Goal: Task Accomplishment & Management: Manage account settings

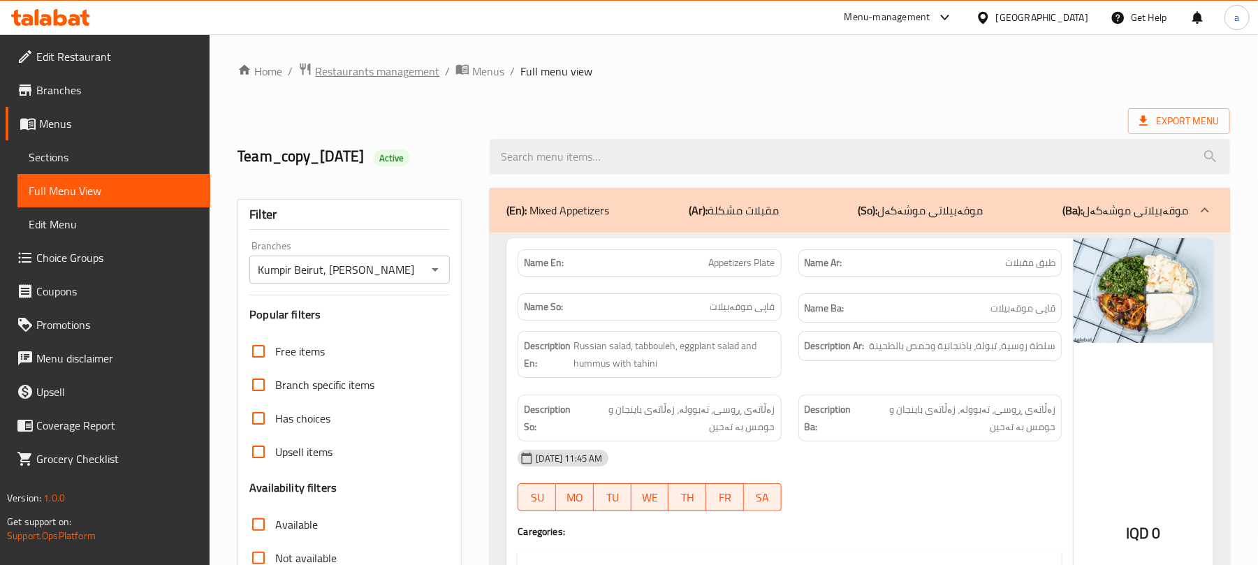
click at [390, 80] on span "Restaurants management" at bounding box center [377, 71] width 124 height 17
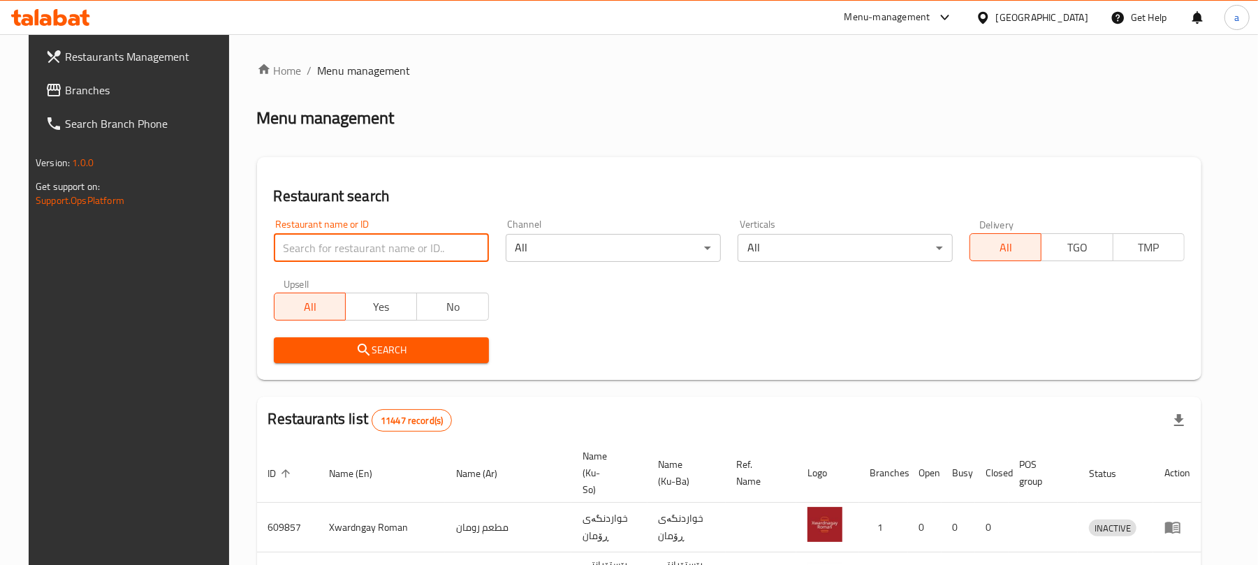
click at [369, 244] on input "search" at bounding box center [381, 248] width 215 height 28
paste input "Osmanli Cafe"
type input "Osmanli Cafe"
click button "Search" at bounding box center [381, 350] width 215 height 26
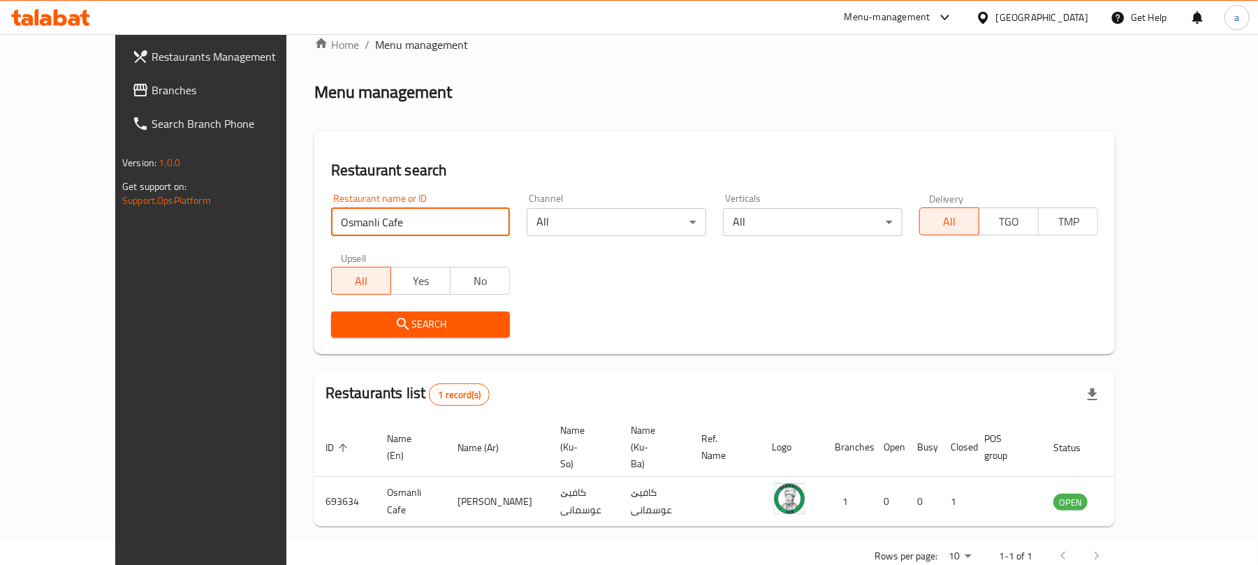
scroll to position [41, 0]
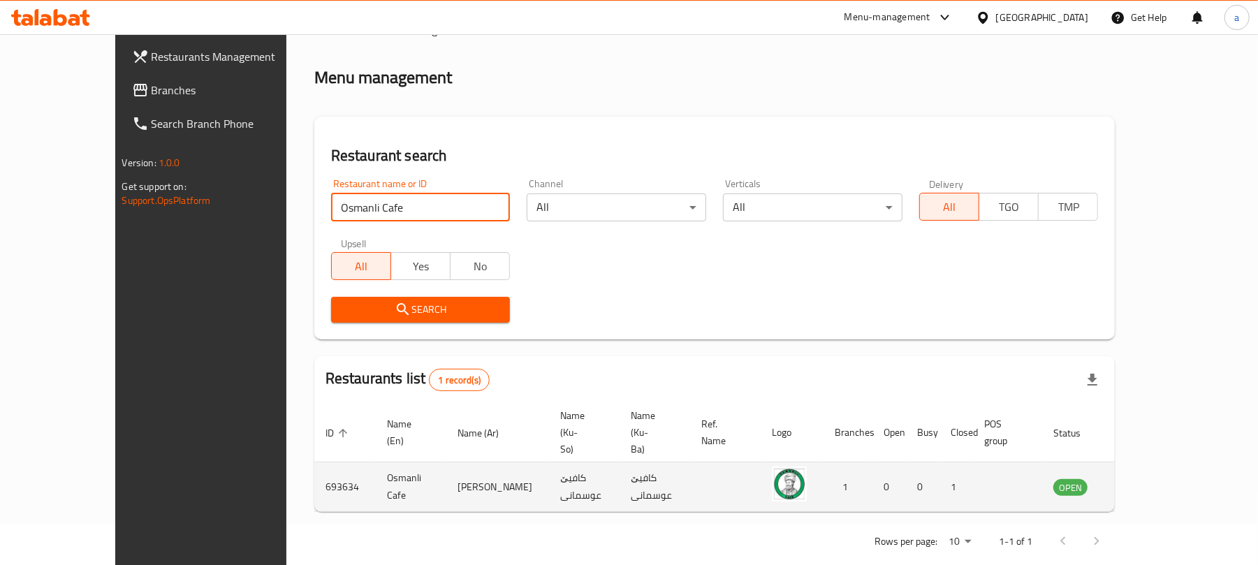
click at [1144, 479] on icon "enhanced table" at bounding box center [1135, 487] width 17 height 17
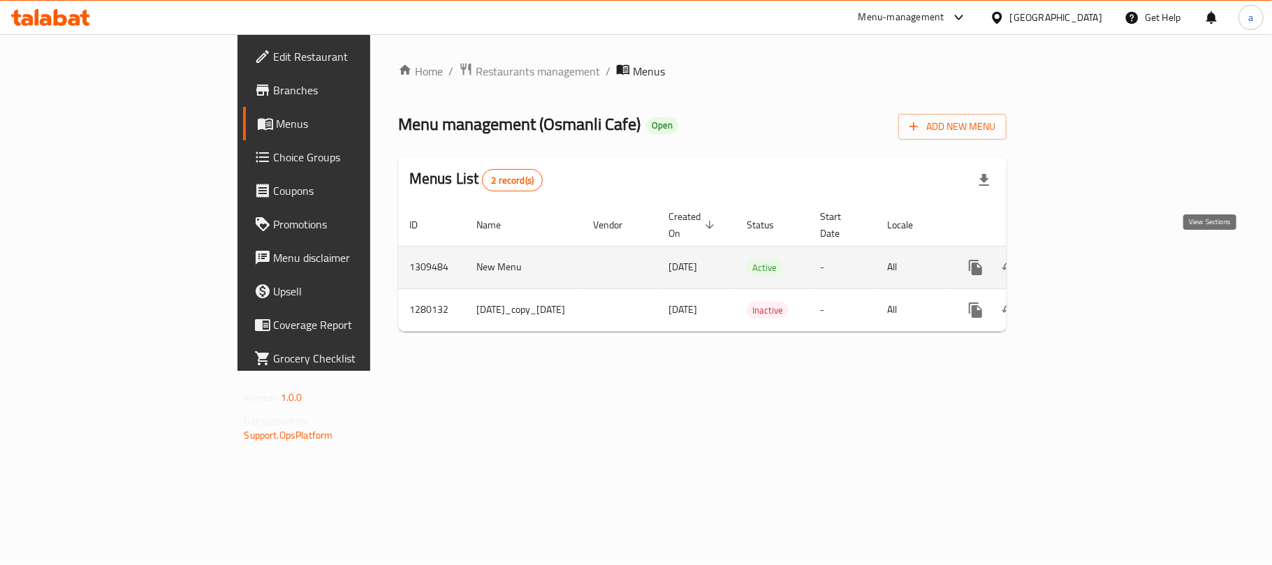
click at [1085, 259] on icon "enhanced table" at bounding box center [1076, 267] width 17 height 17
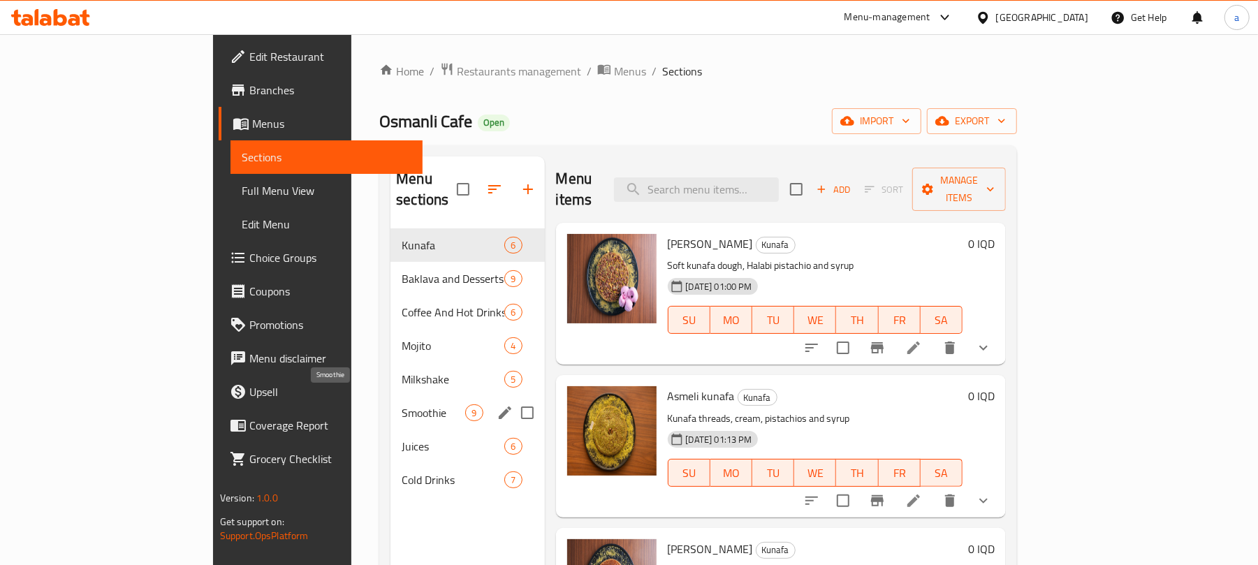
click at [402, 405] on span "Smoothie" at bounding box center [434, 413] width 64 height 17
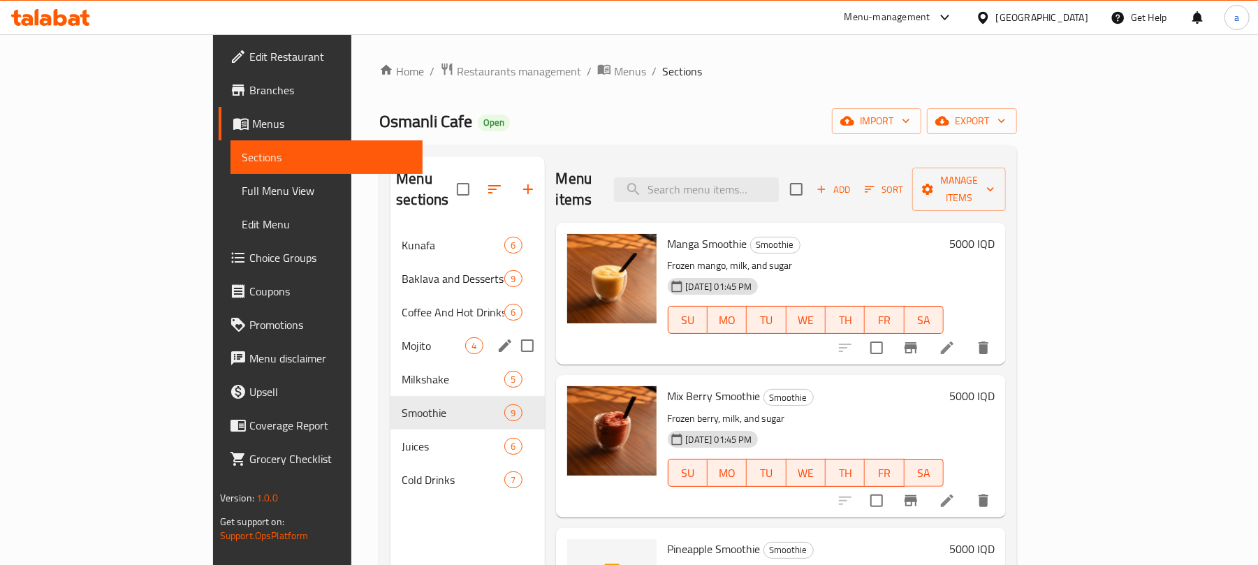
click at [402, 341] on span "Mojito" at bounding box center [434, 345] width 64 height 17
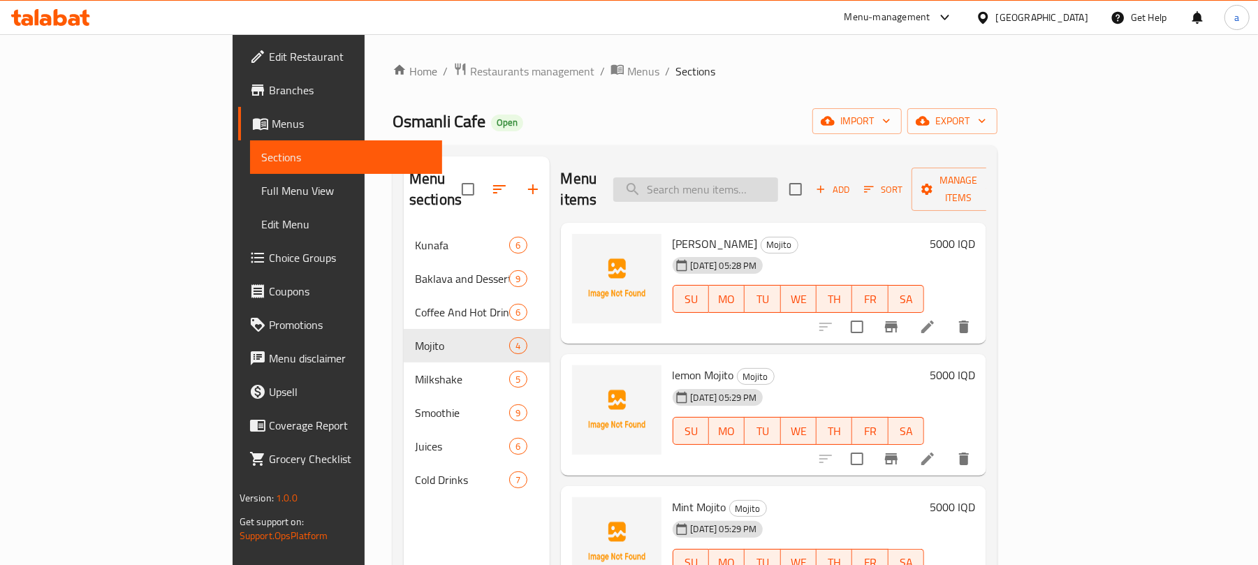
click at [778, 177] on input "search" at bounding box center [695, 189] width 165 height 24
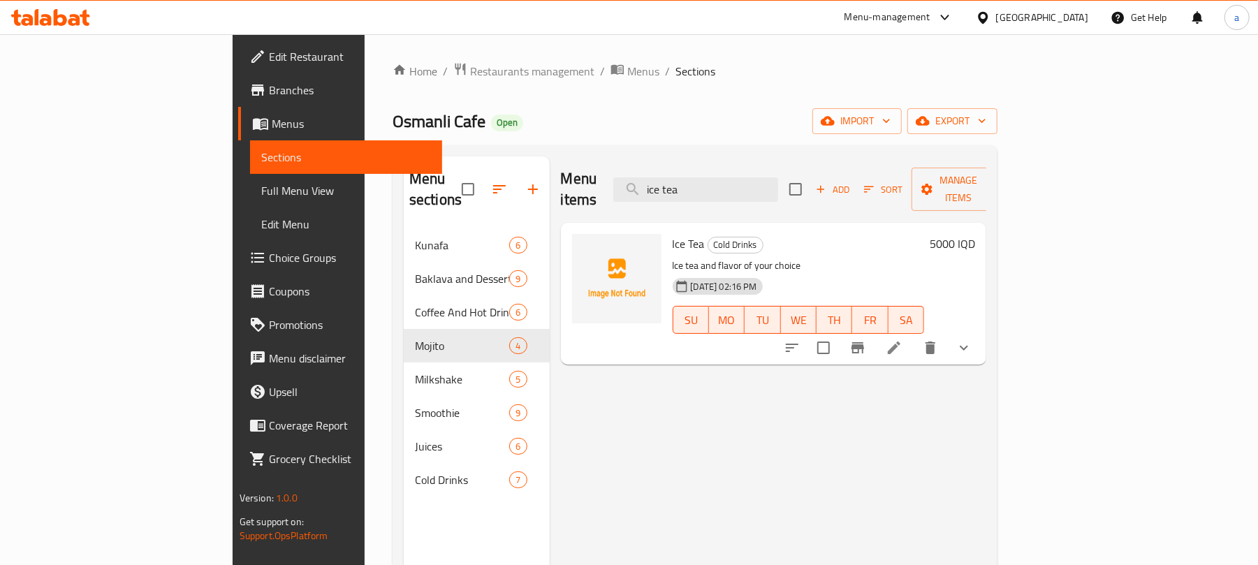
type input "ice tea"
click at [973, 340] on icon "show more" at bounding box center [964, 348] width 17 height 17
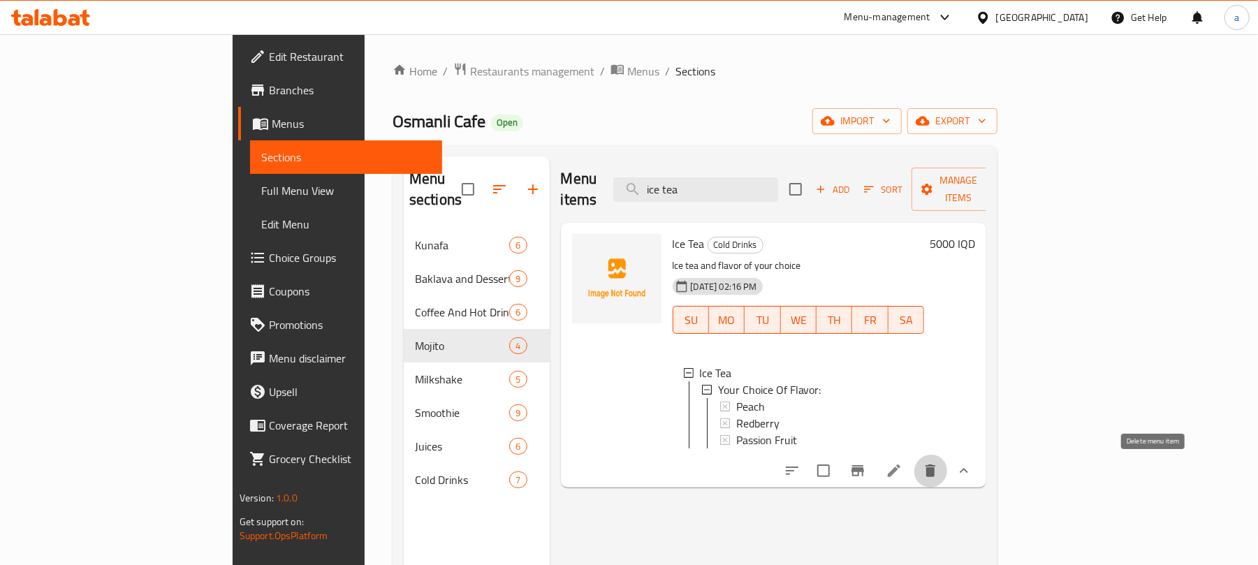
click at [939, 473] on icon "delete" at bounding box center [930, 471] width 17 height 17
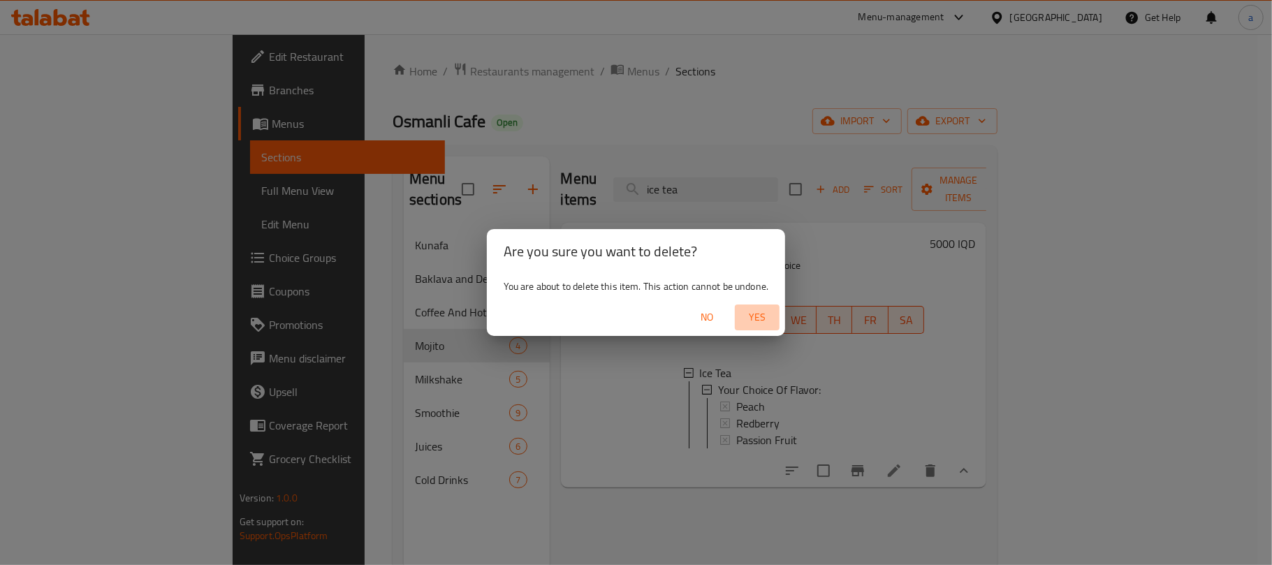
click at [774, 317] on span "Yes" at bounding box center [758, 317] width 34 height 17
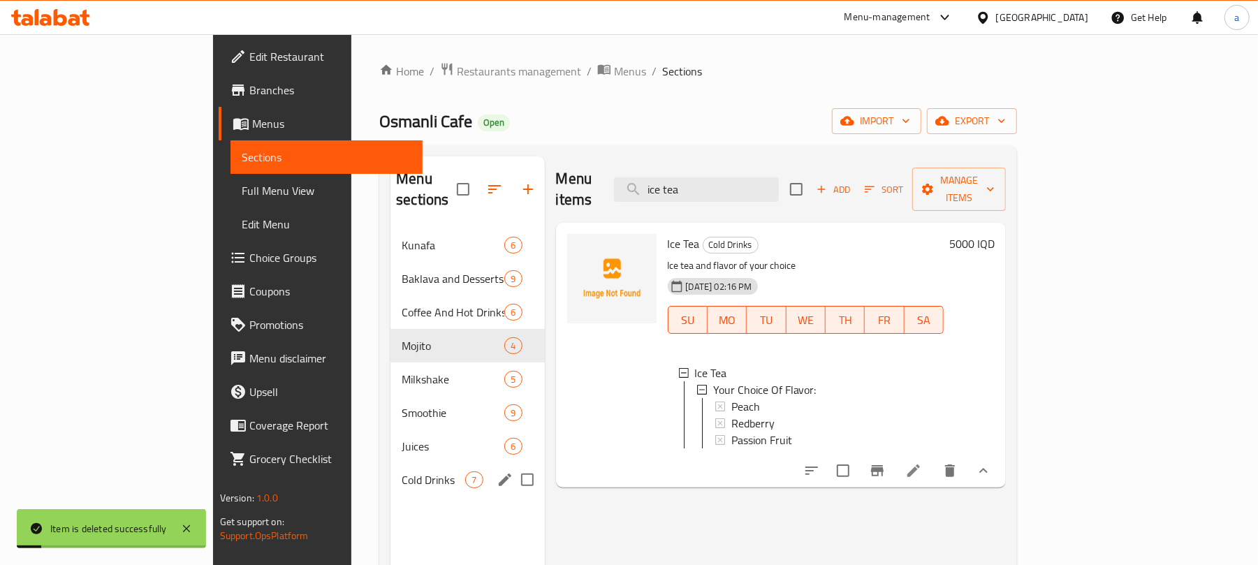
drag, startPoint x: 305, startPoint y: 479, endPoint x: 317, endPoint y: 467, distance: 16.8
click at [402, 478] on span "Cold Drinks" at bounding box center [434, 480] width 64 height 17
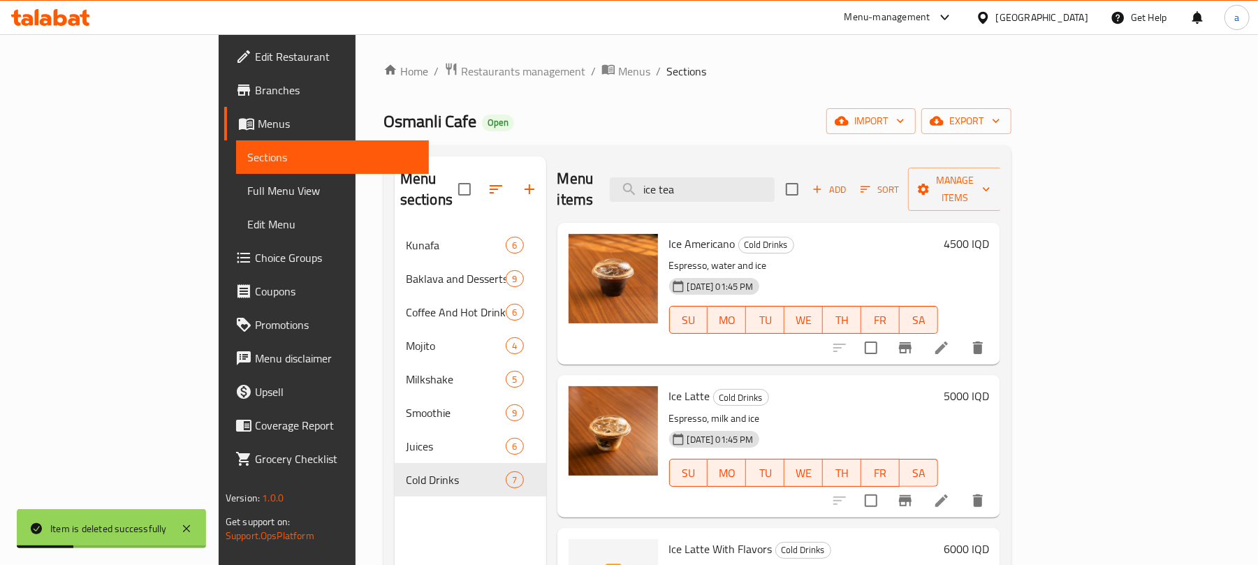
click at [487, 224] on div "Menu sections Kunafa 6 Baklava and Desserts 9 Coffee And Hot Drinks 6 Mojito 4 …" at bounding box center [698, 439] width 606 height 565
click at [848, 183] on span "Add" at bounding box center [829, 190] width 38 height 16
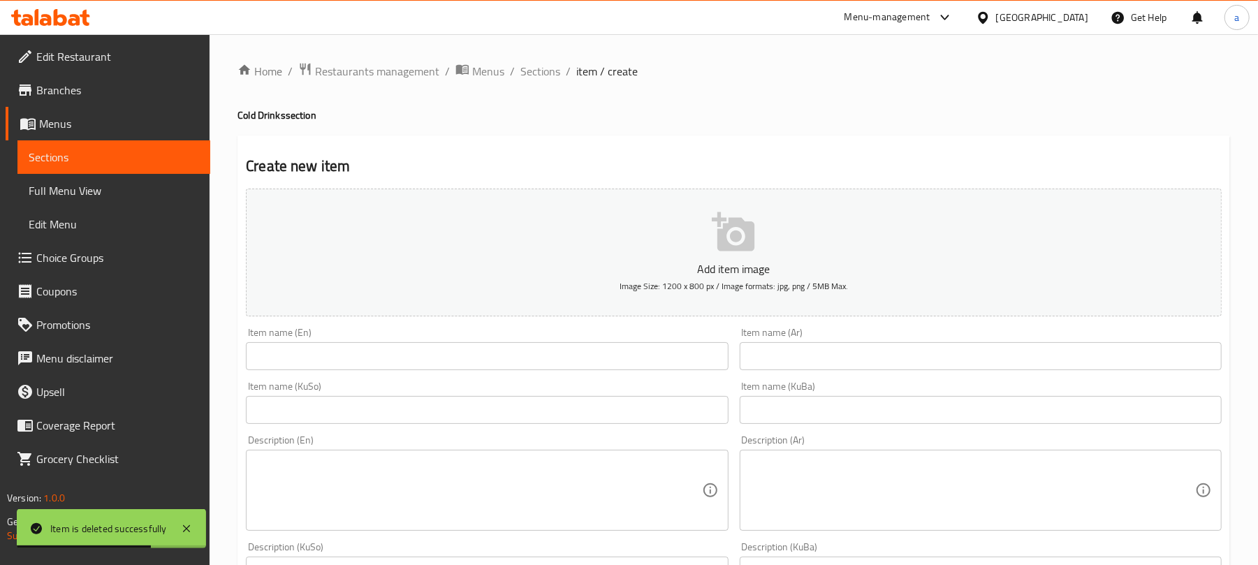
click at [90, 266] on span "Choice Groups" at bounding box center [117, 257] width 163 height 17
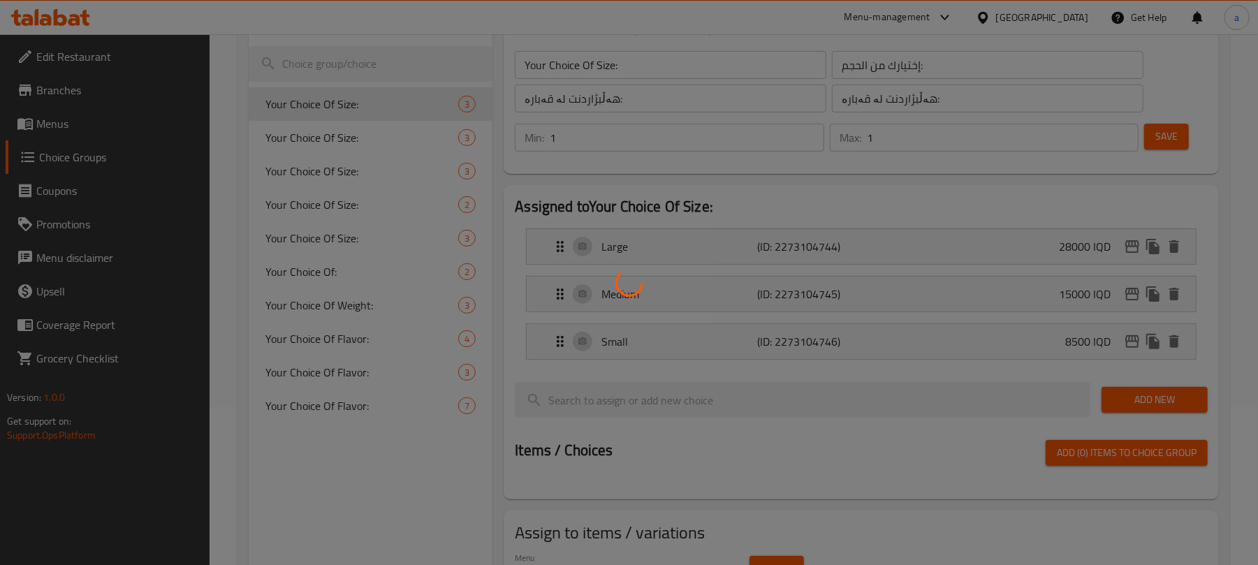
scroll to position [247, 0]
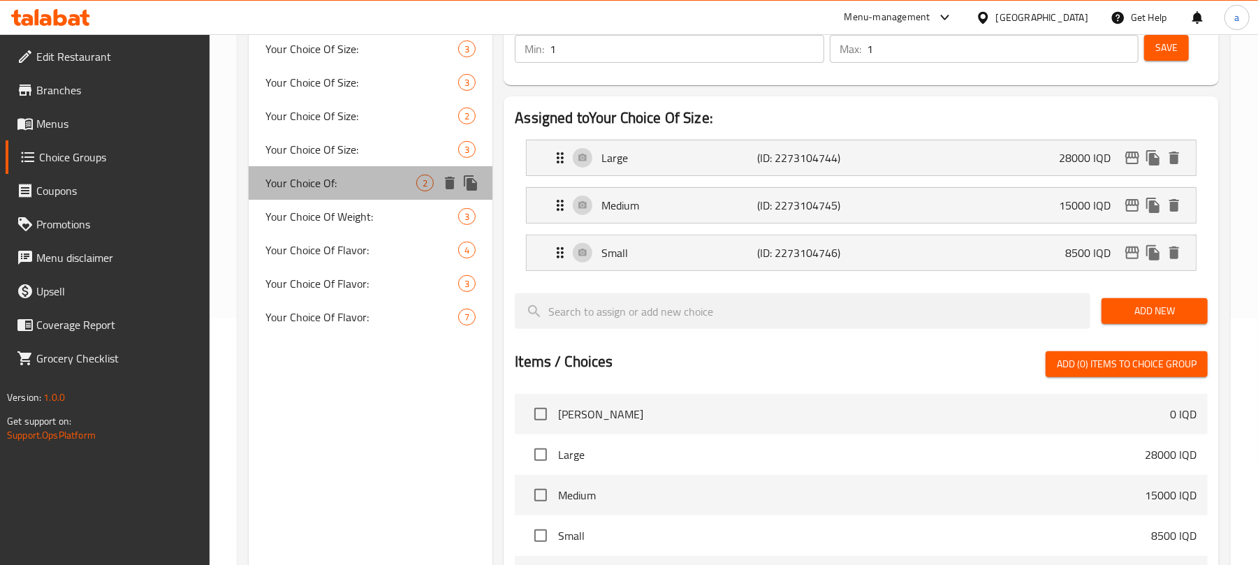
click at [409, 189] on span "Your Choice Of:" at bounding box center [341, 183] width 151 height 17
type input "Your Choice Of:"
type input "إختيارك من:"
type input "هەڵبژاردنت لە:"
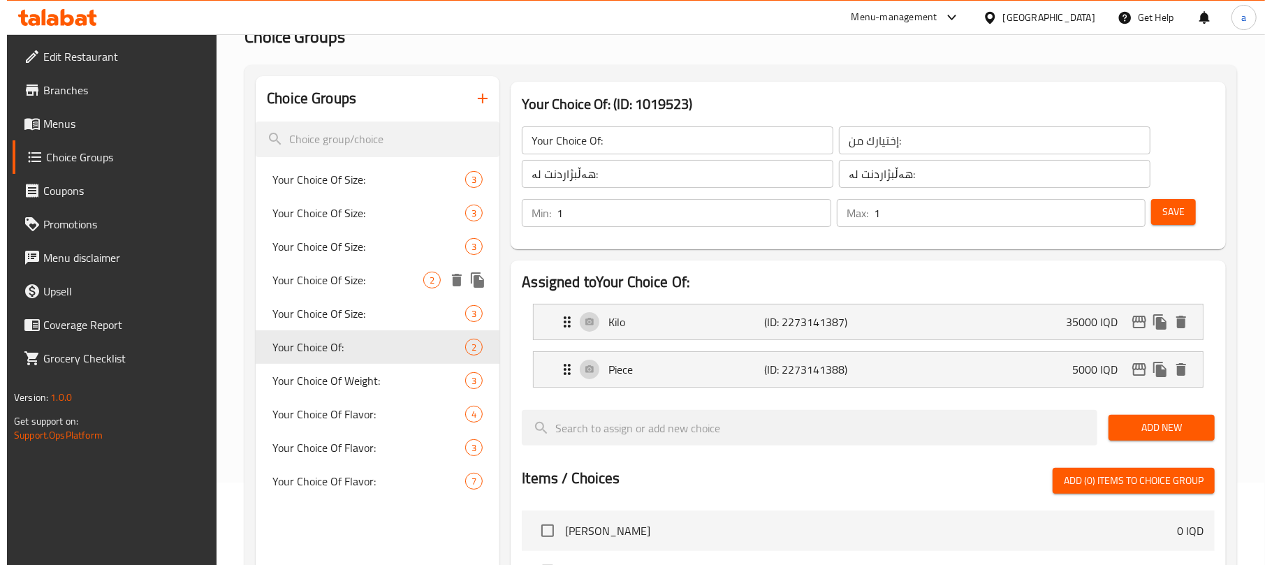
scroll to position [0, 0]
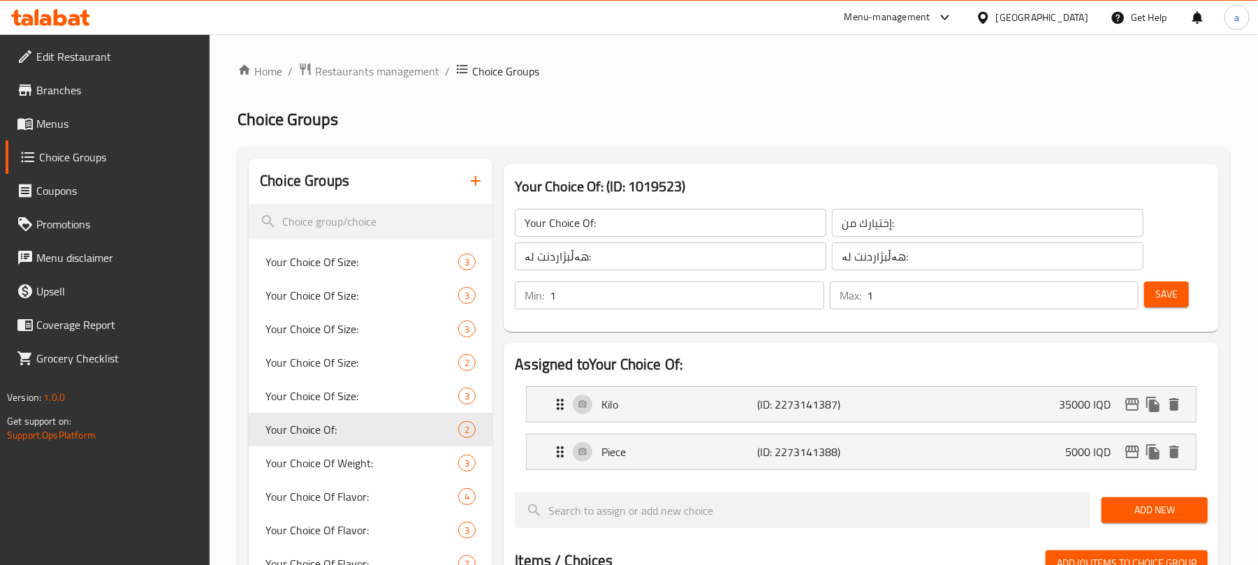
click at [485, 184] on button "button" at bounding box center [476, 181] width 34 height 34
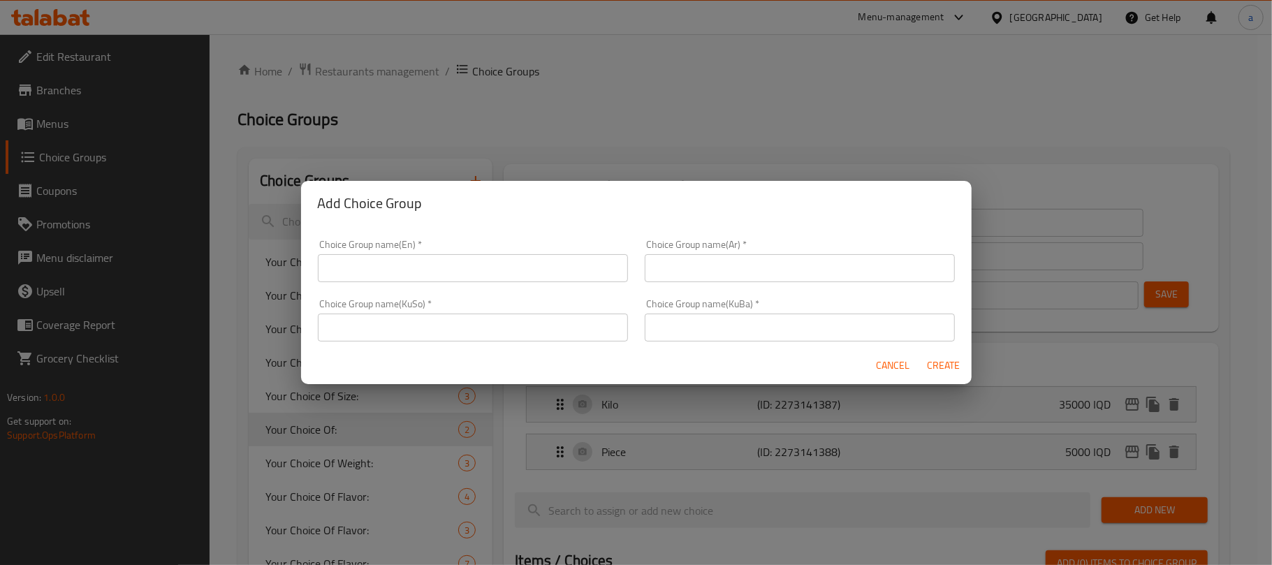
click at [416, 261] on input "text" at bounding box center [473, 268] width 310 height 28
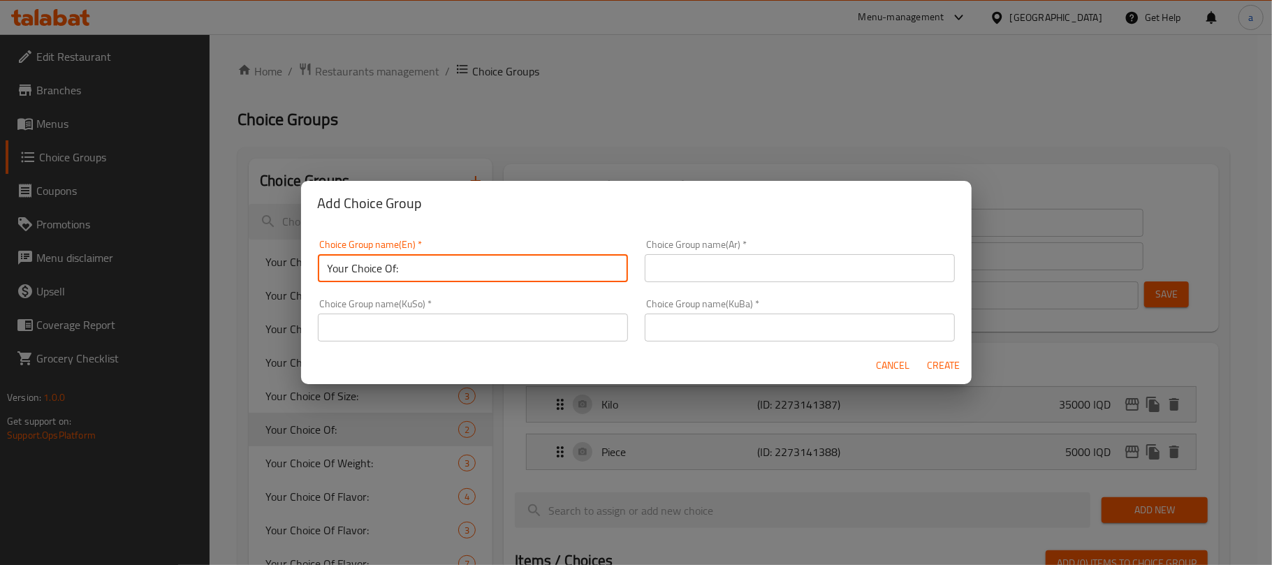
type input "Your Choice Of:"
click at [876, 261] on input "text" at bounding box center [800, 268] width 310 height 28
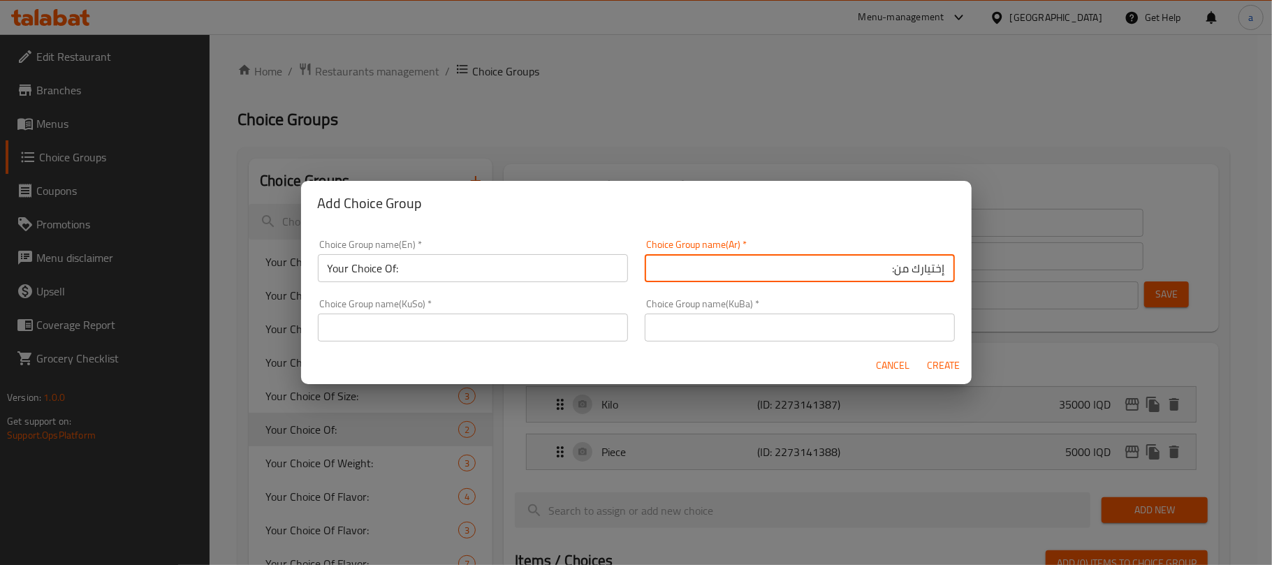
type input "إختيارك من:"
click at [582, 336] on input "text" at bounding box center [473, 328] width 310 height 28
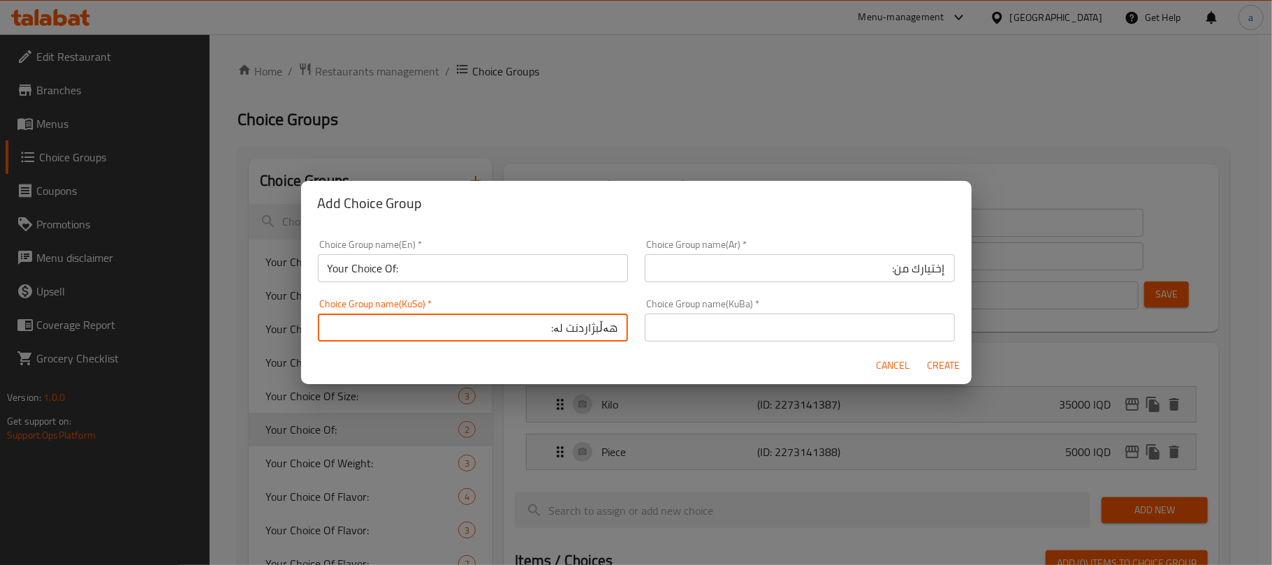
click at [566, 336] on input "هەڵبژاردنت لە:" at bounding box center [473, 328] width 310 height 28
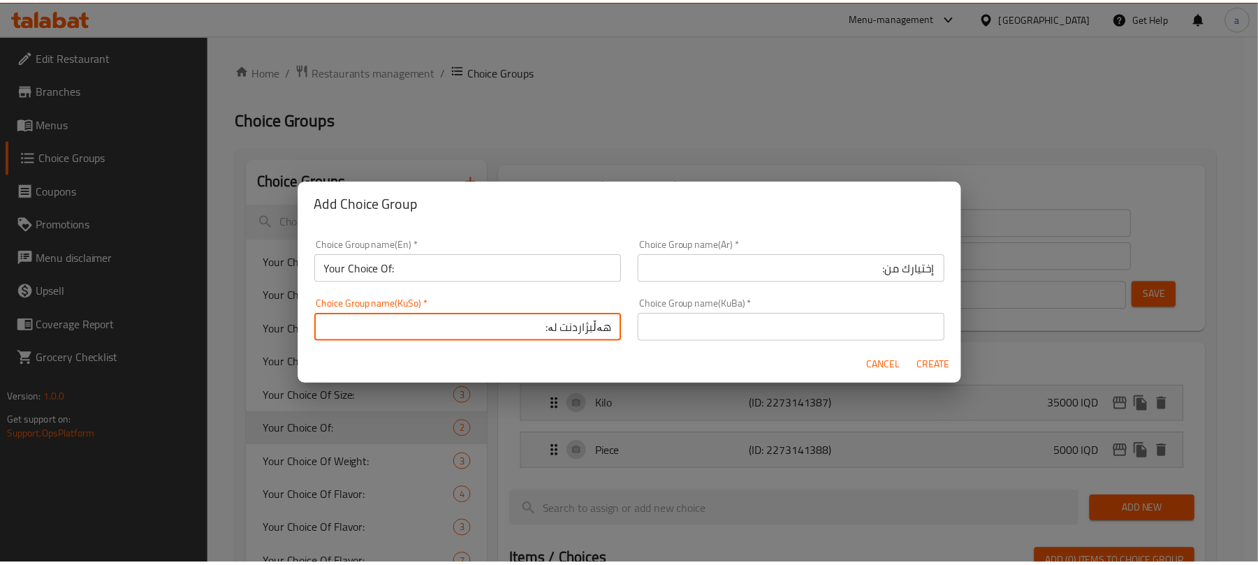
scroll to position [3, 0]
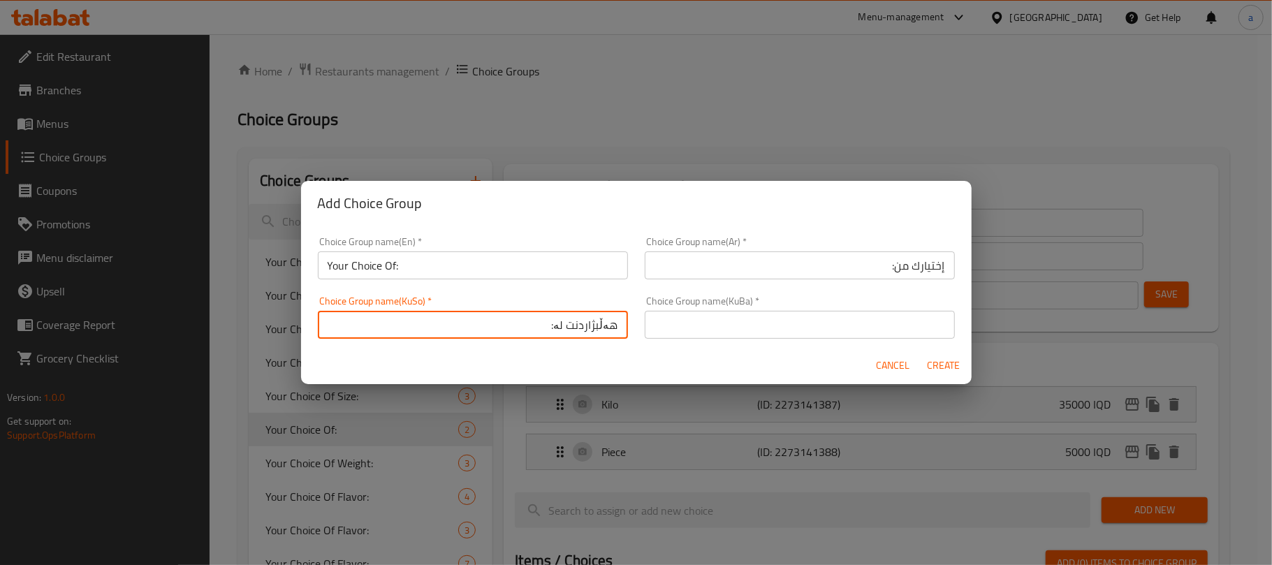
click at [566, 336] on input "هەڵبژاردنت لە:" at bounding box center [473, 325] width 310 height 28
type input "هەڵبژاردنت لە:"
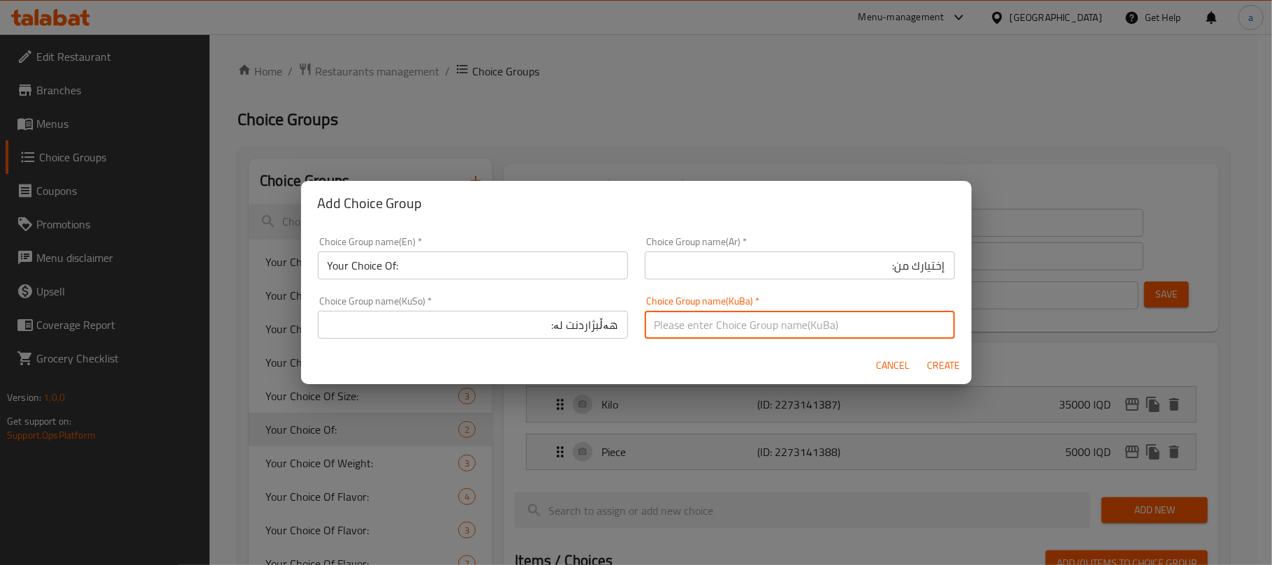
click at [759, 328] on input "text" at bounding box center [800, 325] width 310 height 28
paste input "هەڵبژاردنت لە:"
type input "هەڵبژاردنت لە:"
click at [938, 364] on span "Create" at bounding box center [944, 365] width 34 height 17
type input "Your Choice Of:"
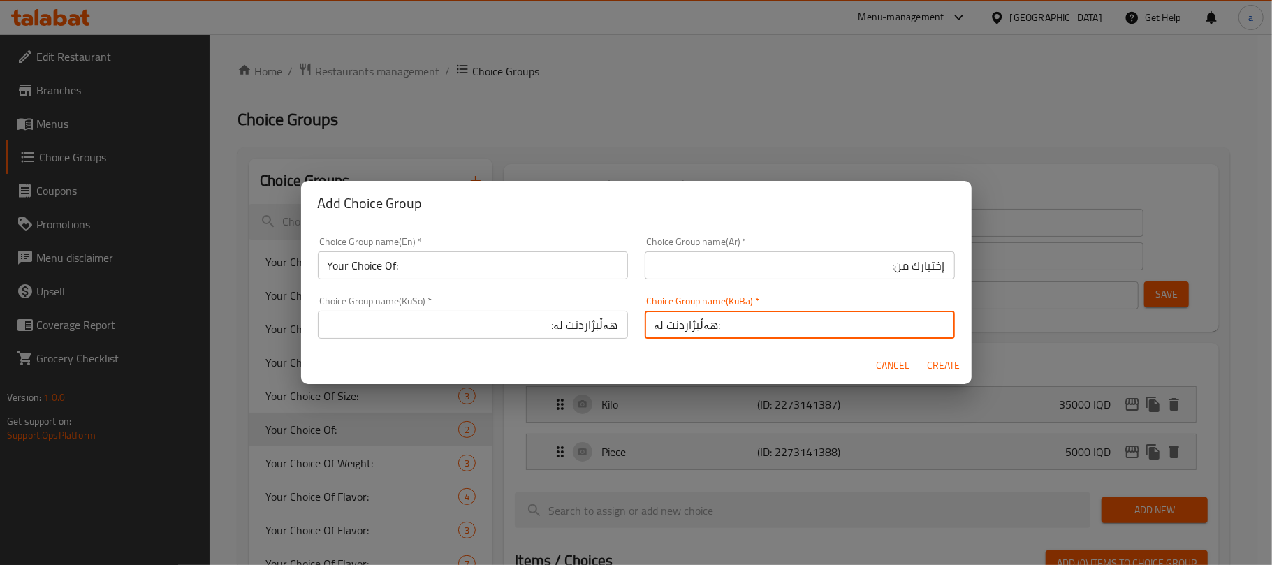
type input "إختيارك من:"
type input "هەڵبژاردنت لە:"
type input "0"
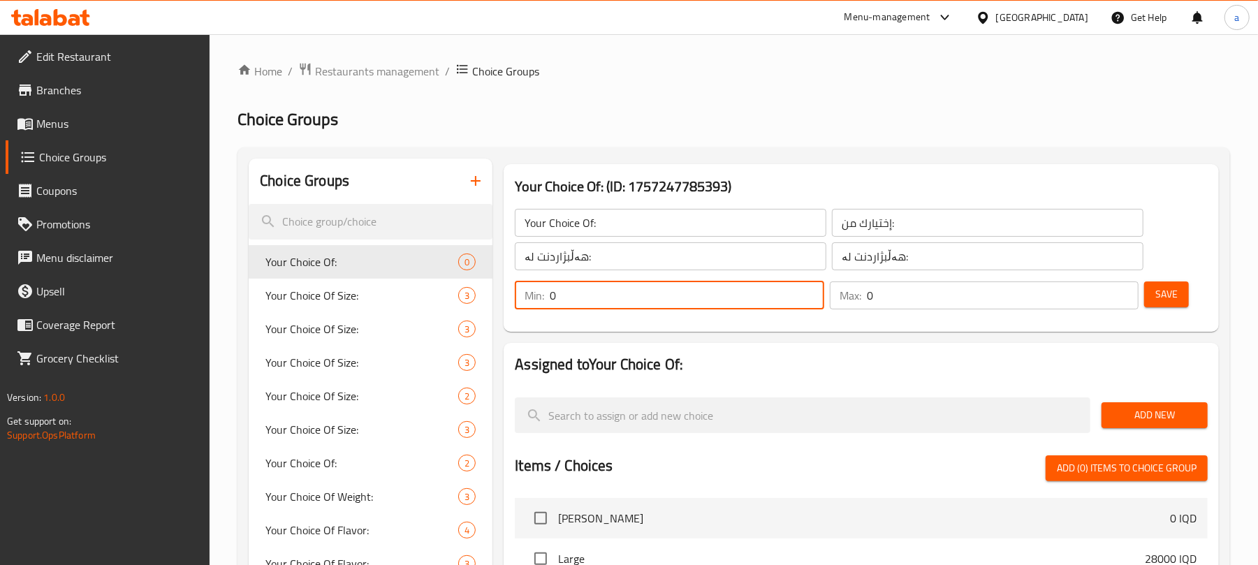
click at [801, 294] on input "0" at bounding box center [687, 296] width 274 height 28
type input "1"
click at [808, 293] on input "1" at bounding box center [687, 296] width 274 height 28
type input "1"
click at [1125, 293] on input "1" at bounding box center [1003, 296] width 272 height 28
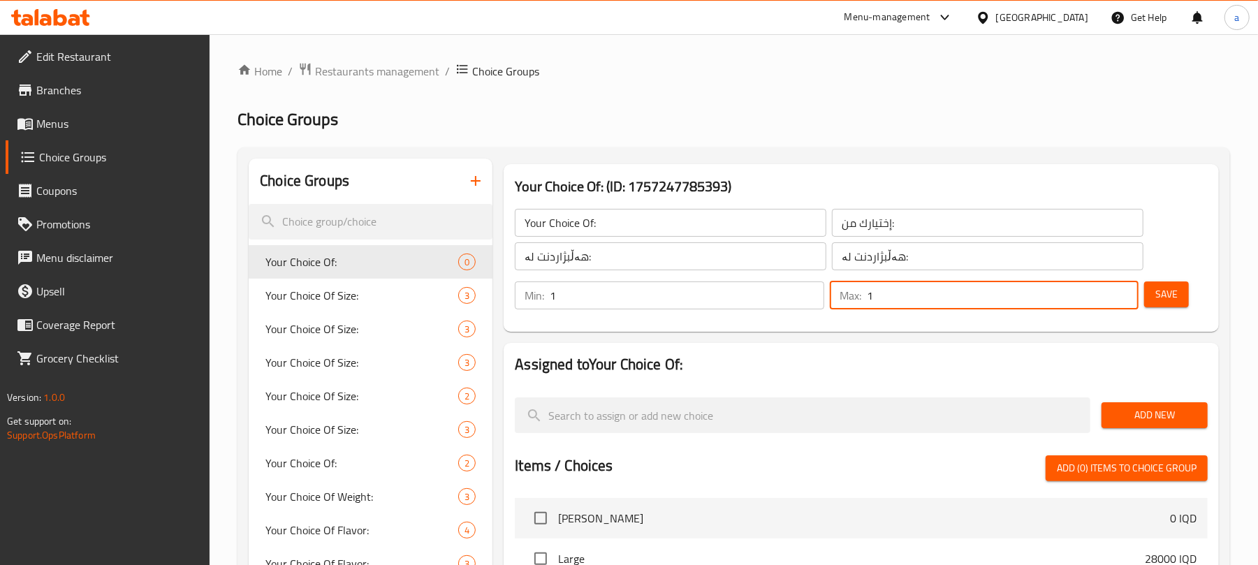
click at [1133, 424] on span "Add New" at bounding box center [1155, 415] width 84 height 17
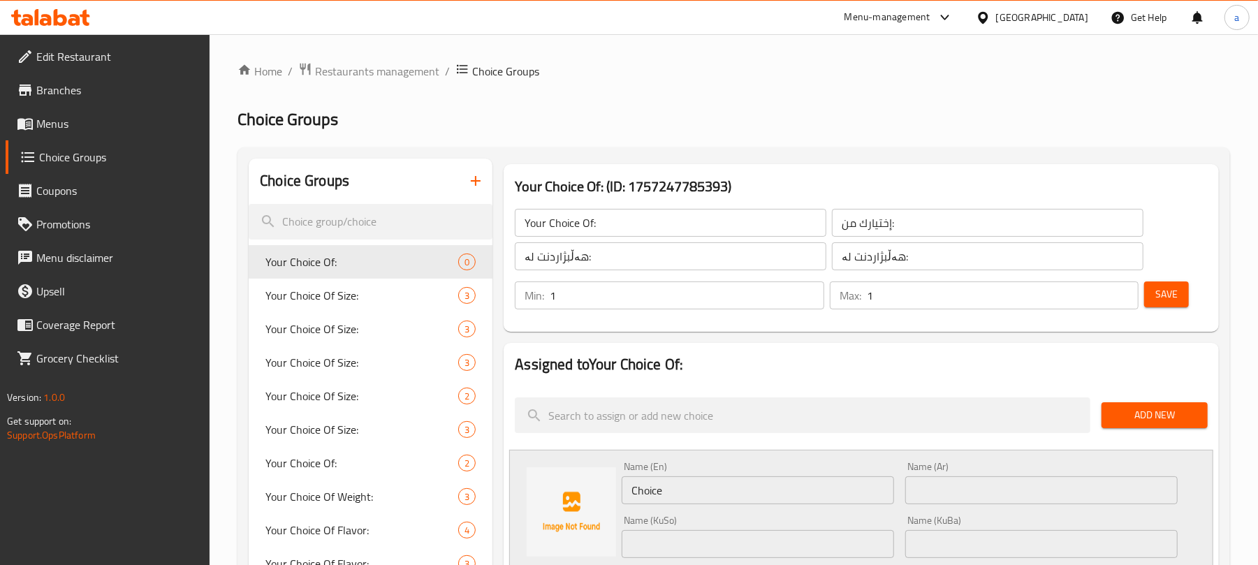
scroll to position [217, 0]
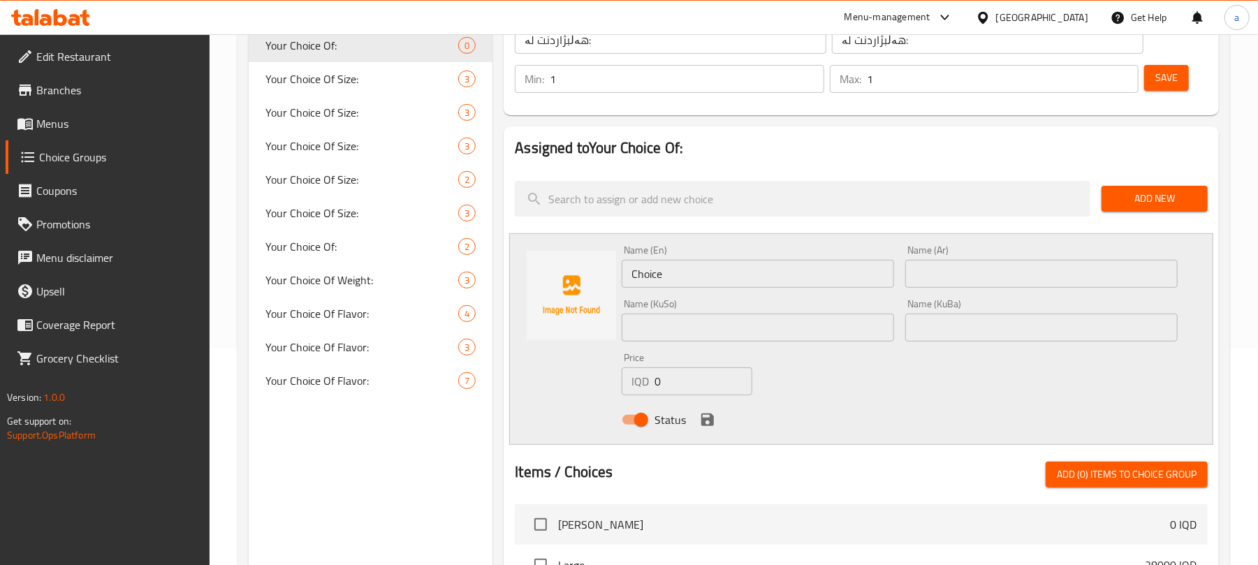
click at [646, 288] on input "Choice" at bounding box center [758, 274] width 272 height 28
paste input "Without"
paste input "Sugar"
type input "Without Sugar"
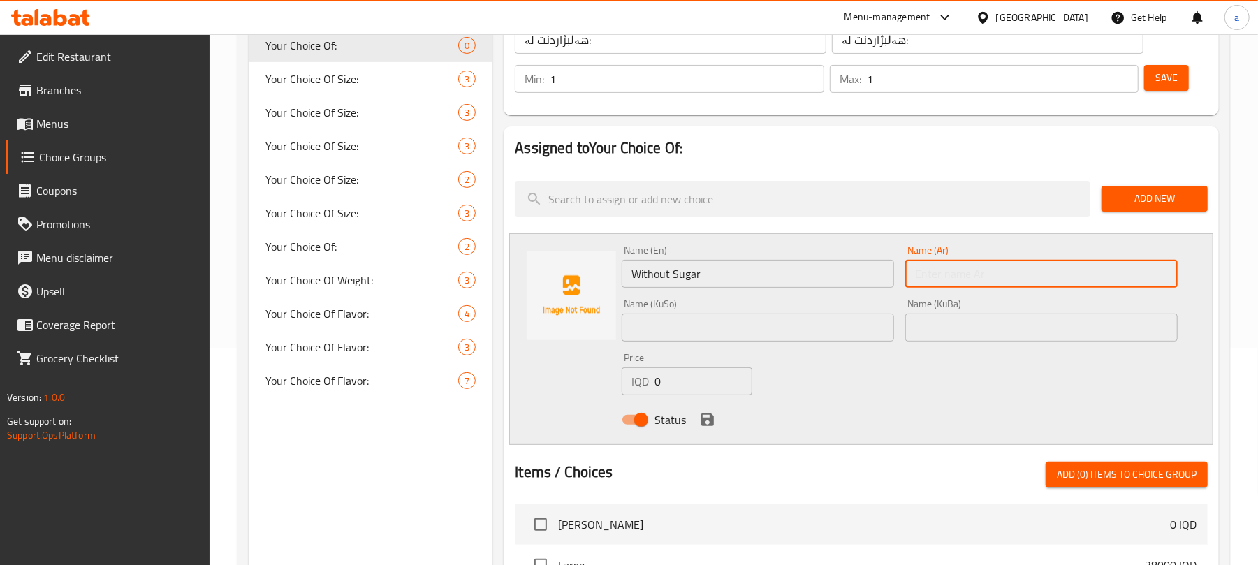
click at [965, 271] on input "text" at bounding box center [1042, 274] width 272 height 28
paste input "بدون سكر"
type input "بدون سكر"
click at [844, 341] on input "text" at bounding box center [758, 328] width 272 height 28
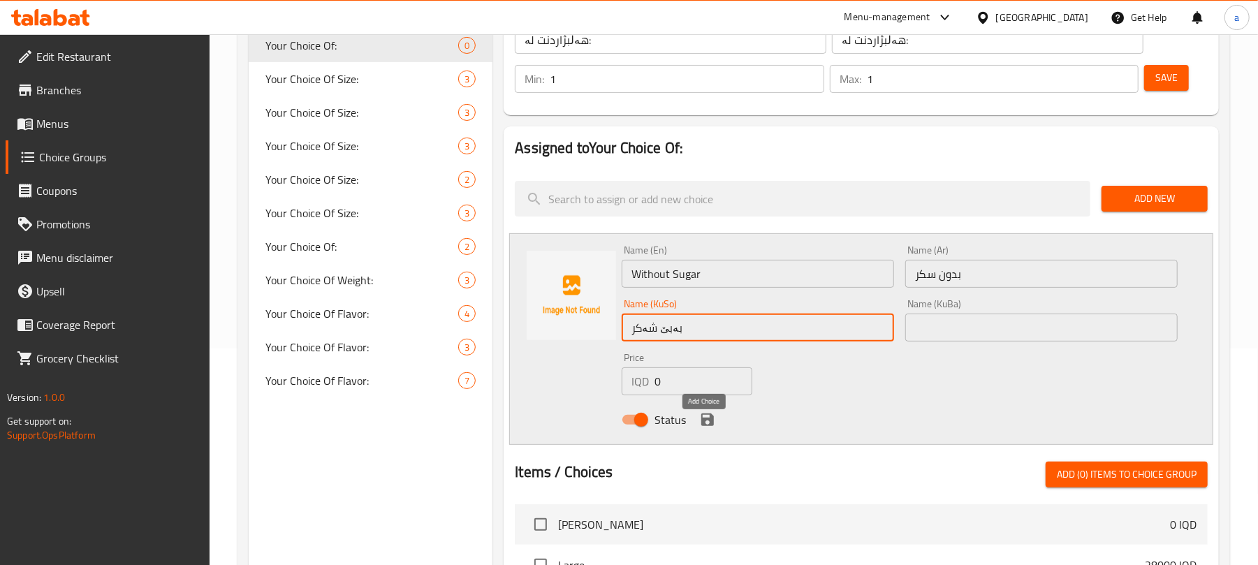
type input "بەبێ شەکر"
click at [711, 426] on icon "save" at bounding box center [707, 420] width 13 height 13
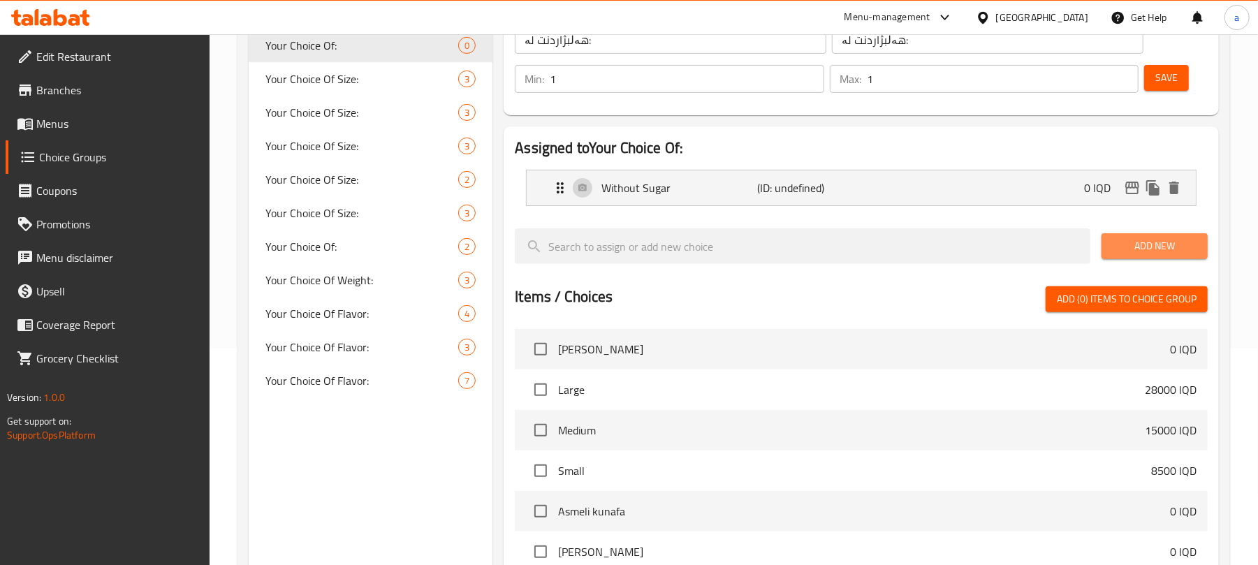
click at [1141, 255] on span "Add New" at bounding box center [1155, 246] width 84 height 17
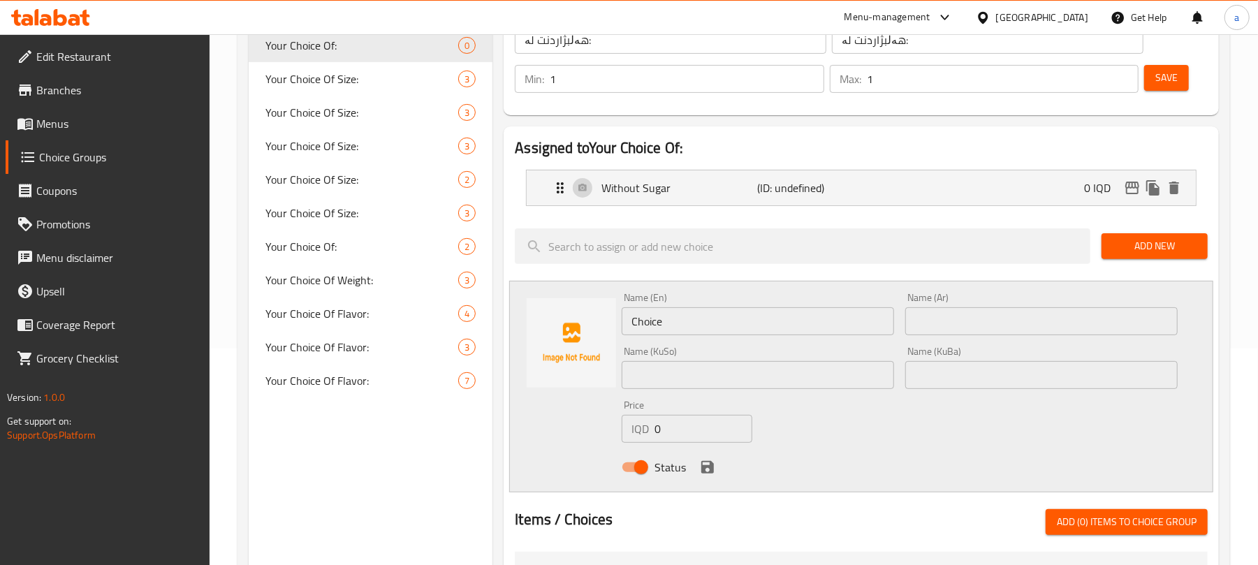
drag, startPoint x: 711, startPoint y: 331, endPoint x: 364, endPoint y: 354, distance: 348.0
click at [364, 354] on div "Choice Groups Your Choice Of: 0 Your Choice Of Size: 3 Your Choice Of Size: 3 Y…" at bounding box center [737, 471] width 976 height 1058
paste input "بدون سكر"
drag, startPoint x: 708, startPoint y: 326, endPoint x: 655, endPoint y: 328, distance: 53.2
click at [655, 328] on input "With بدون سكر" at bounding box center [758, 321] width 272 height 28
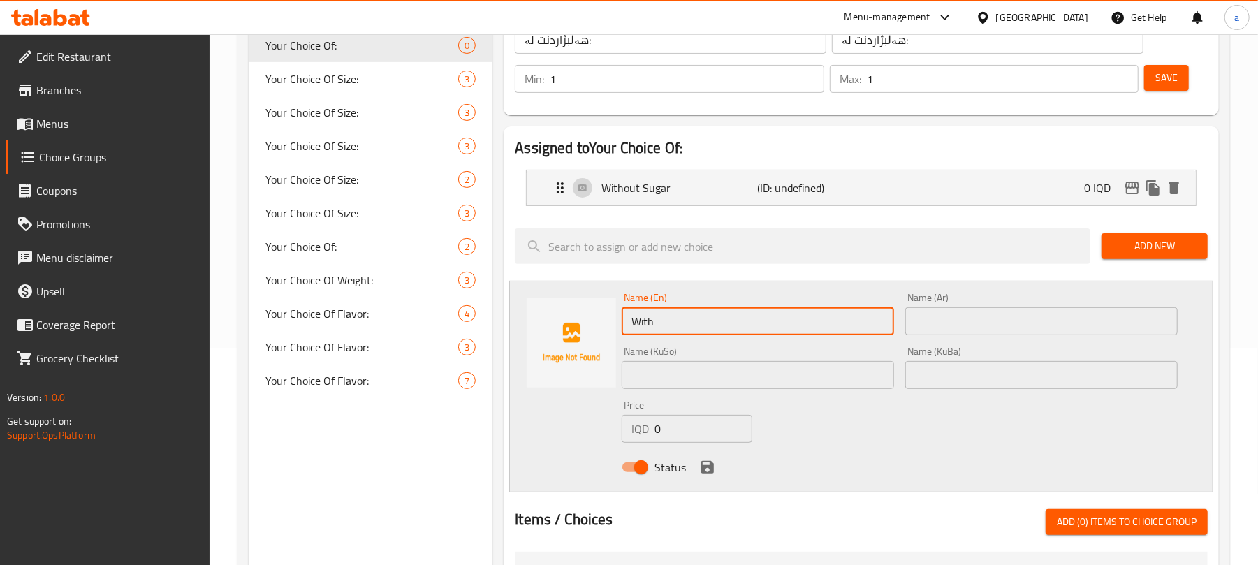
paste input "Without"
click at [678, 335] on input "With Without" at bounding box center [758, 321] width 272 height 28
paste input "Sugar"
type input "With Sugar"
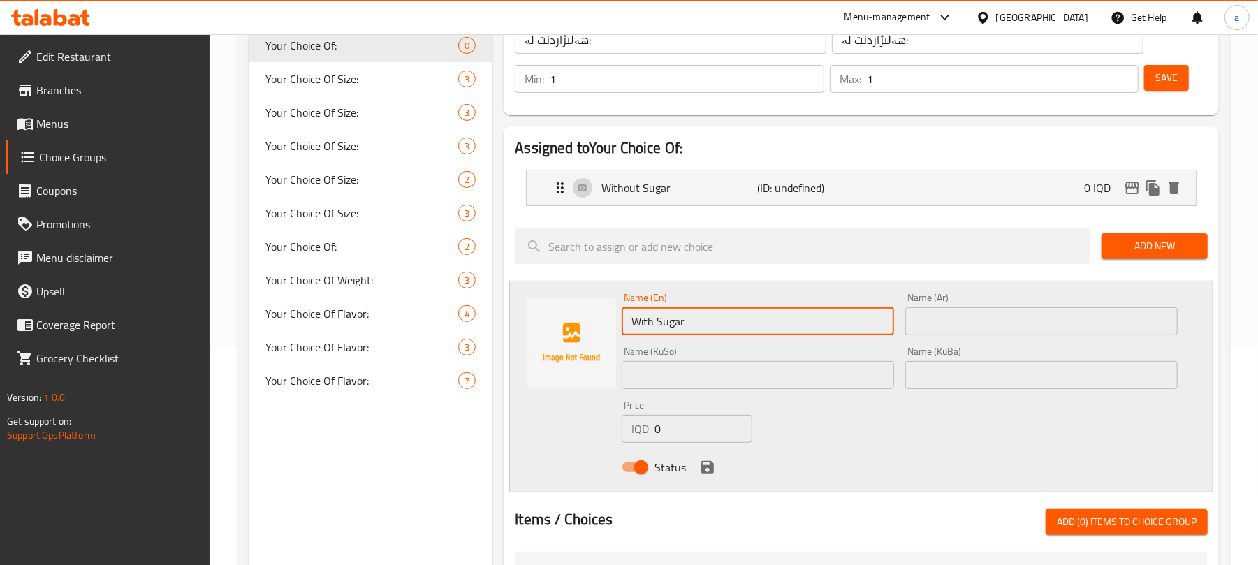
click at [951, 333] on input "text" at bounding box center [1042, 321] width 272 height 28
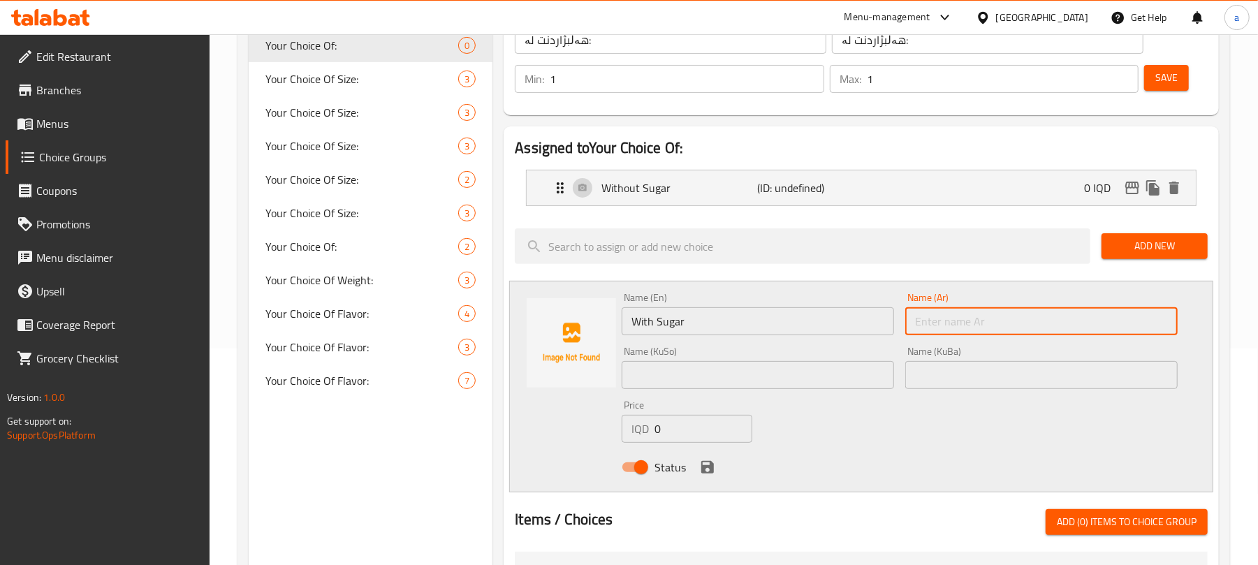
paste input "بالسكر"
type input "بالسكر"
click at [839, 367] on div "Name (KuSo) Name ([PERSON_NAME])" at bounding box center [758, 368] width 272 height 43
click at [836, 375] on input "text" at bounding box center [758, 375] width 272 height 28
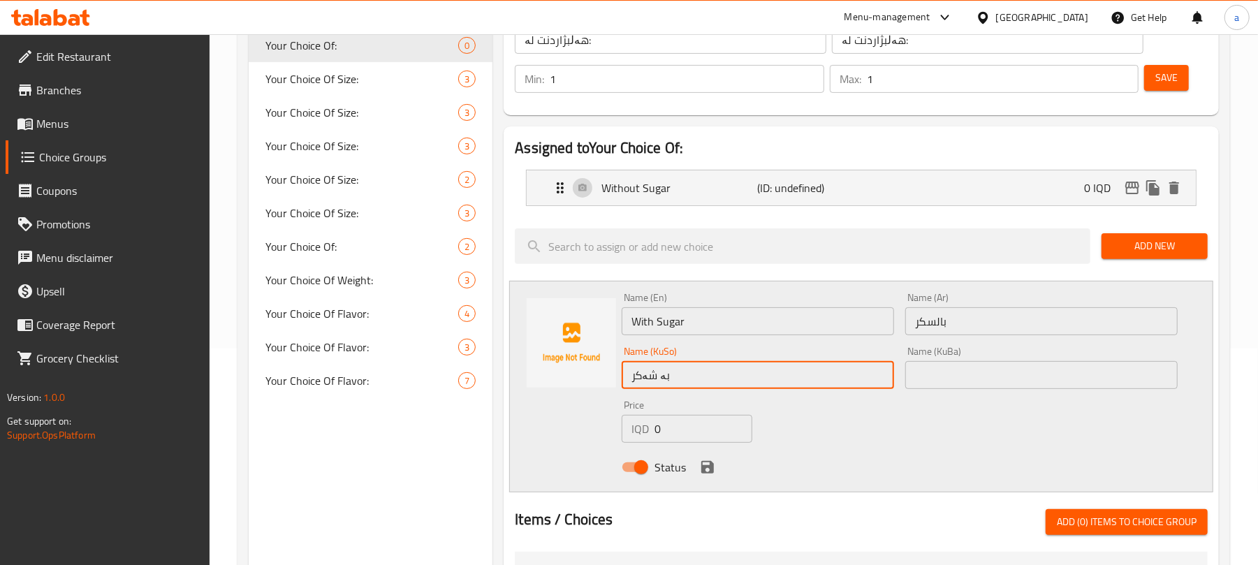
type input "بە شەکر"
click at [714, 474] on icon "save" at bounding box center [707, 467] width 13 height 13
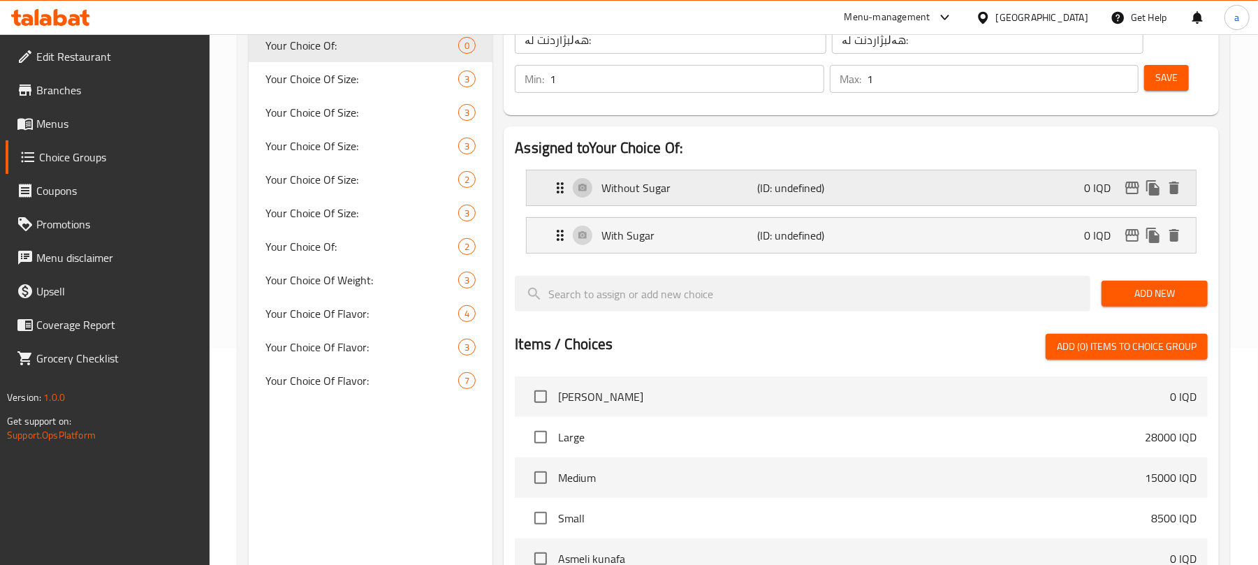
click at [872, 184] on div "Without Sugar (ID: undefined) 0 IQD" at bounding box center [865, 187] width 627 height 35
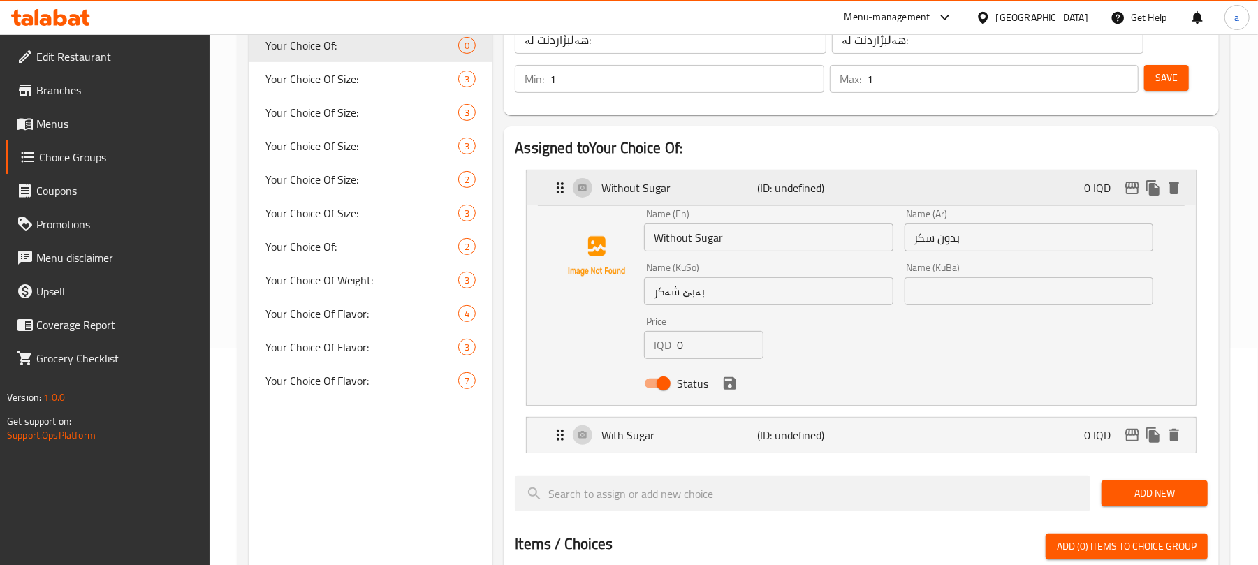
click at [882, 200] on div "Without Sugar (ID: undefined) 0 IQD" at bounding box center [865, 187] width 627 height 35
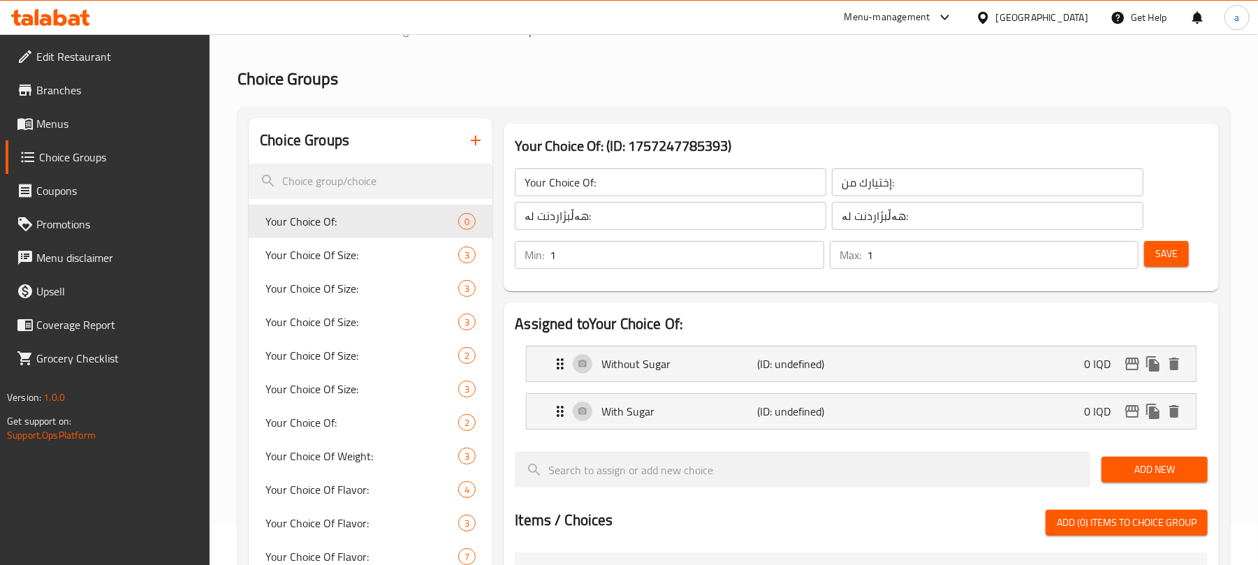
scroll to position [0, 0]
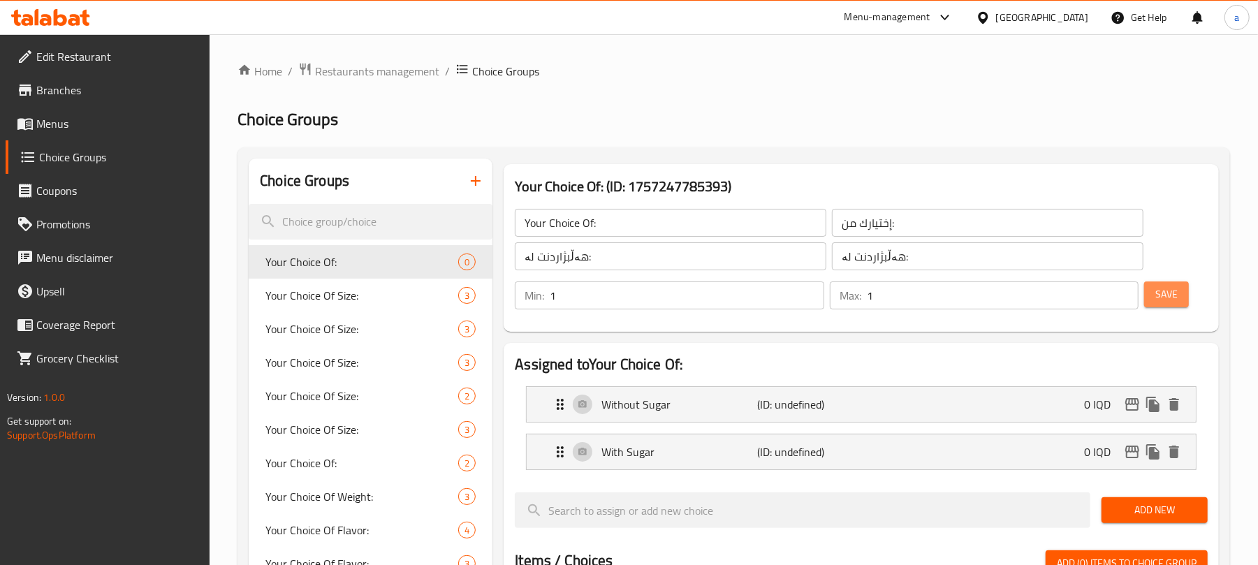
click at [1181, 307] on button "Save" at bounding box center [1166, 295] width 45 height 26
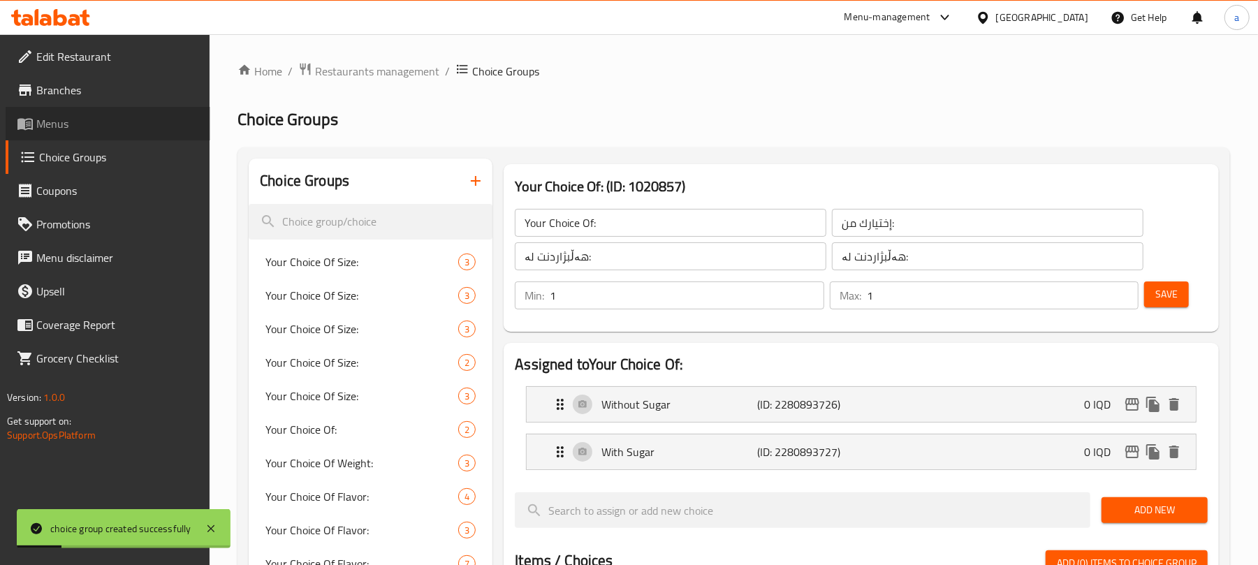
click at [63, 130] on span "Menus" at bounding box center [117, 123] width 163 height 17
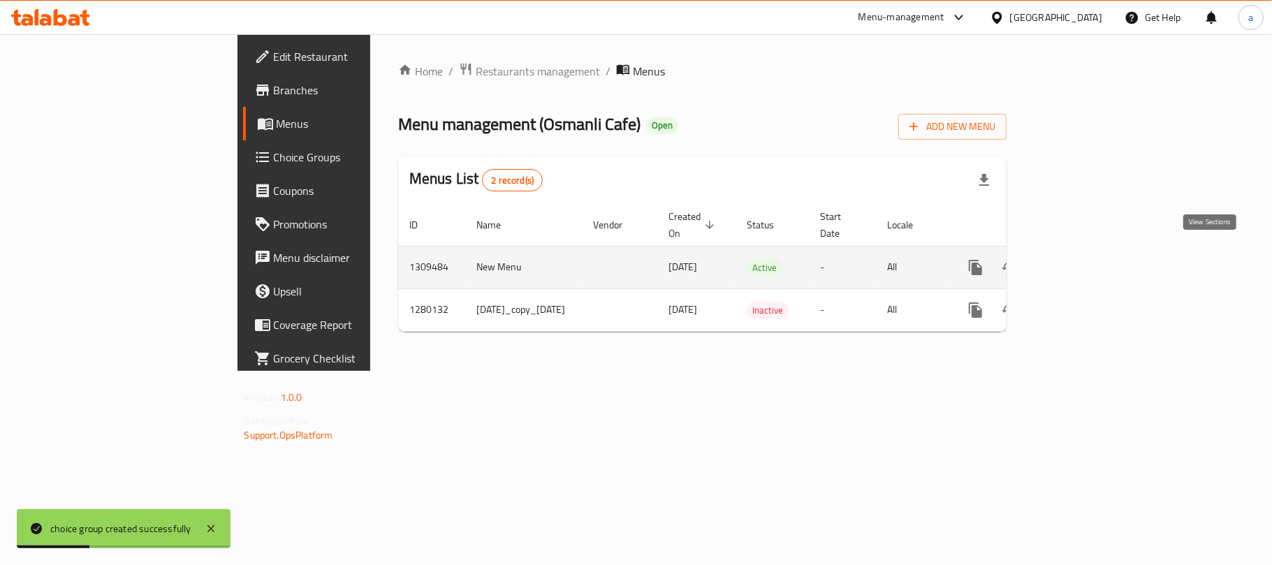
click at [1085, 259] on icon "enhanced table" at bounding box center [1076, 267] width 17 height 17
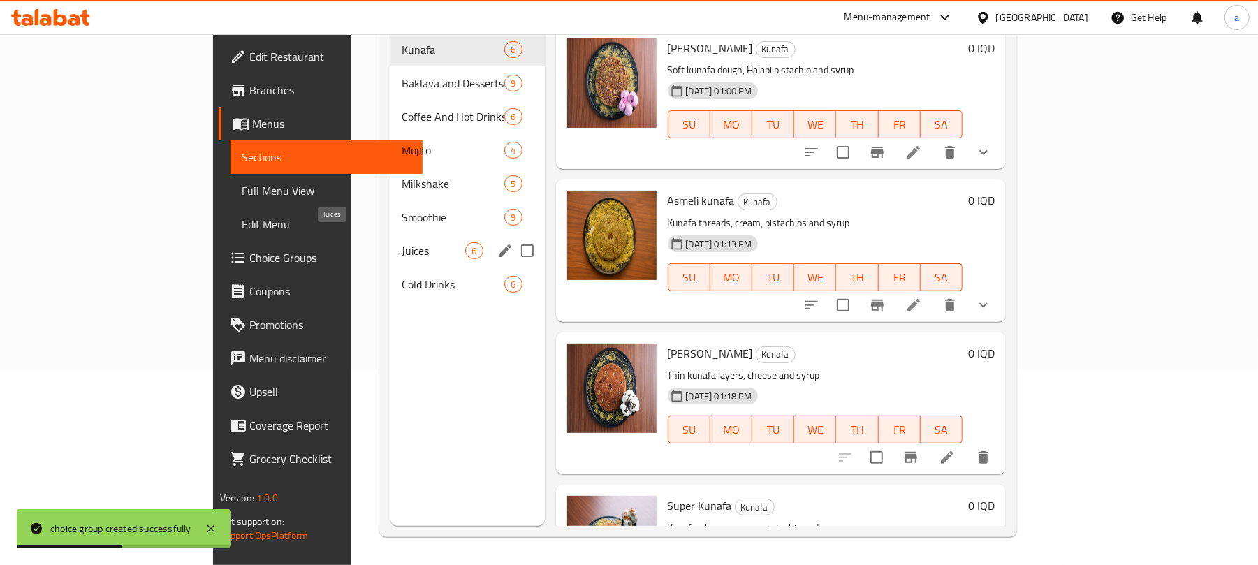
click at [402, 276] on span "Cold Drinks" at bounding box center [453, 284] width 103 height 17
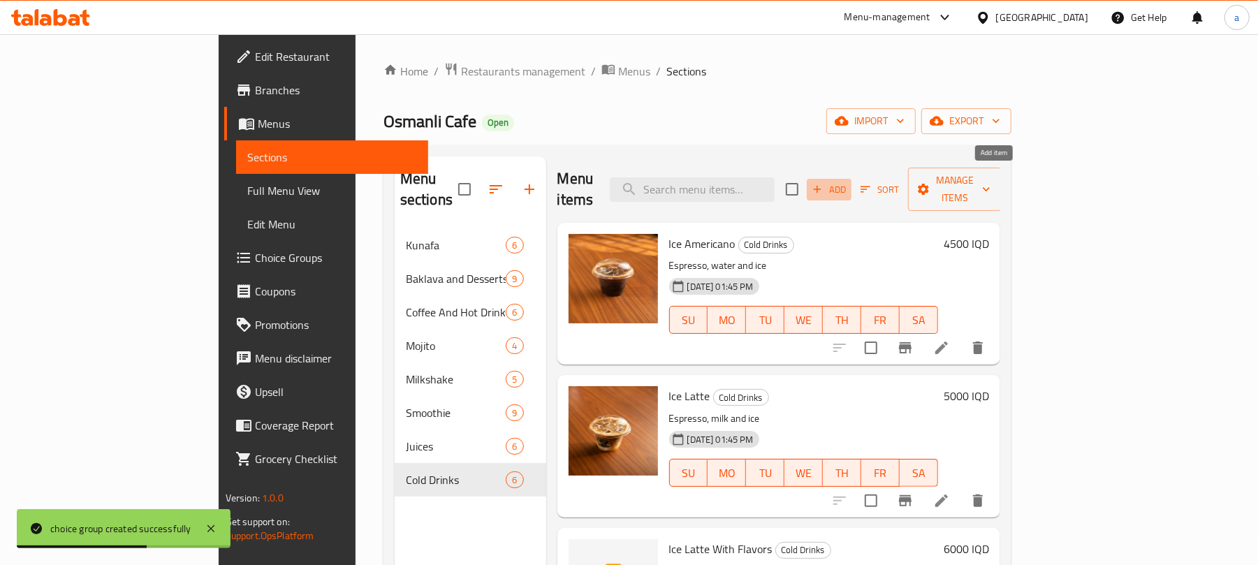
click at [848, 182] on span "Add" at bounding box center [829, 190] width 38 height 16
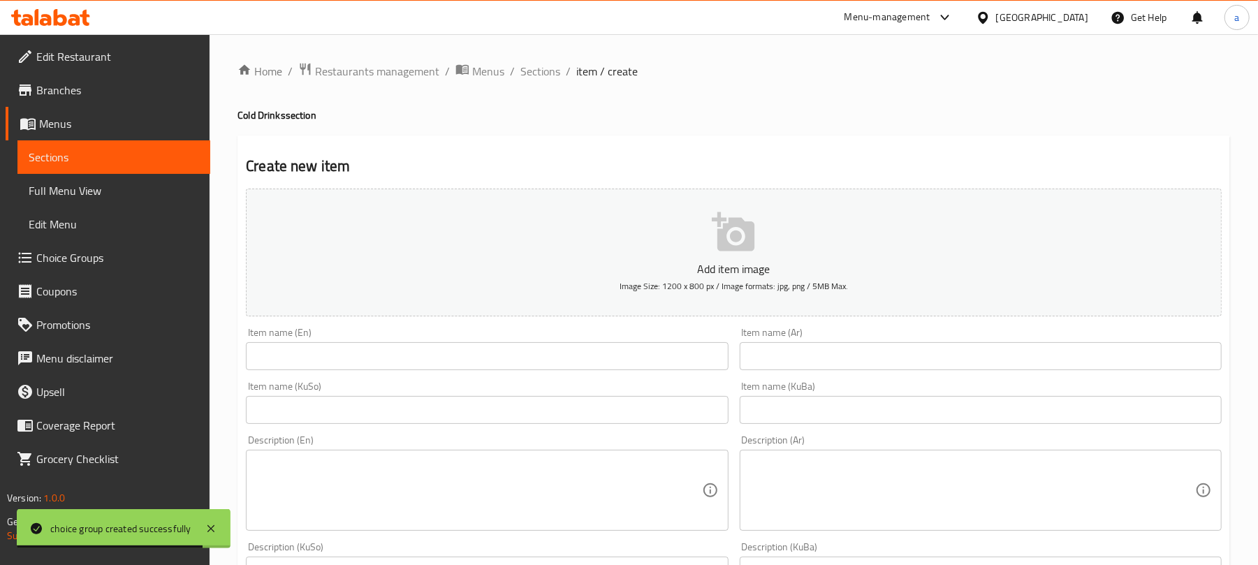
drag, startPoint x: 850, startPoint y: 375, endPoint x: 646, endPoint y: 361, distance: 205.2
click at [848, 370] on input "text" at bounding box center [981, 356] width 482 height 28
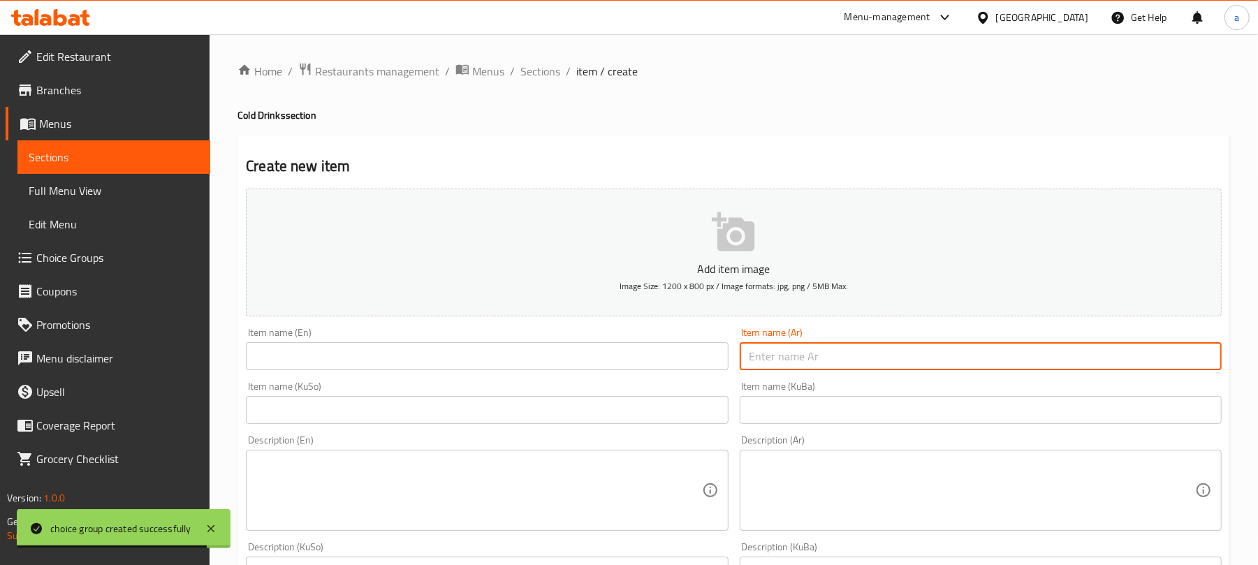
paste input "ايس تي خوخ"
type input "ايس تي خوخ"
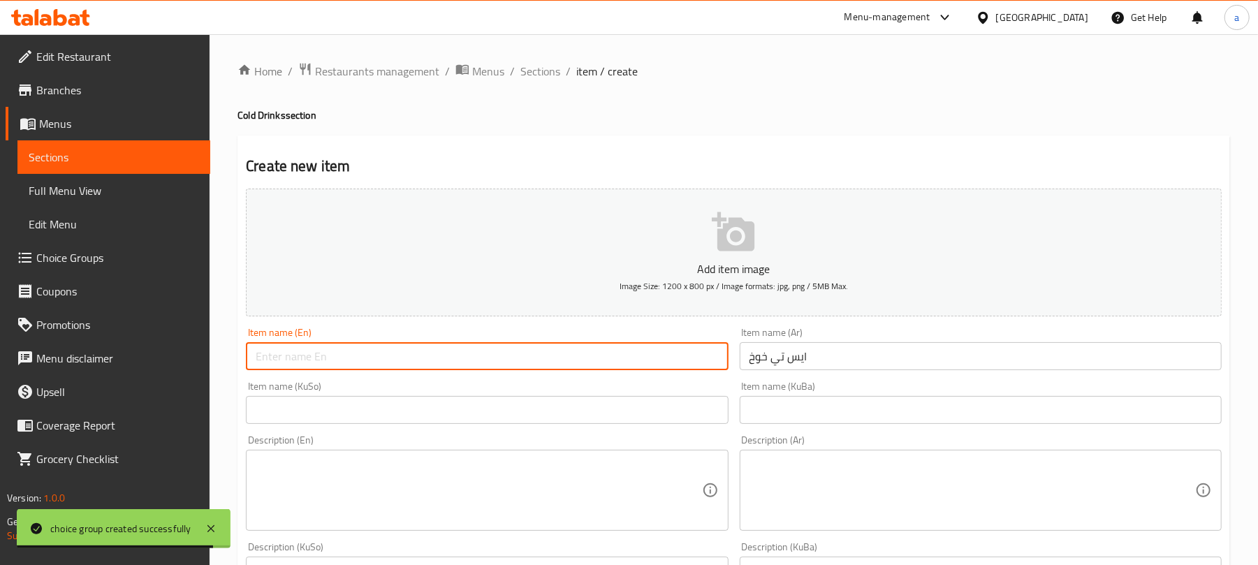
drag, startPoint x: 537, startPoint y: 362, endPoint x: 529, endPoint y: 358, distance: 9.4
click at [537, 362] on input "text" at bounding box center [487, 356] width 482 height 28
paste input "Ice Tea Peach"
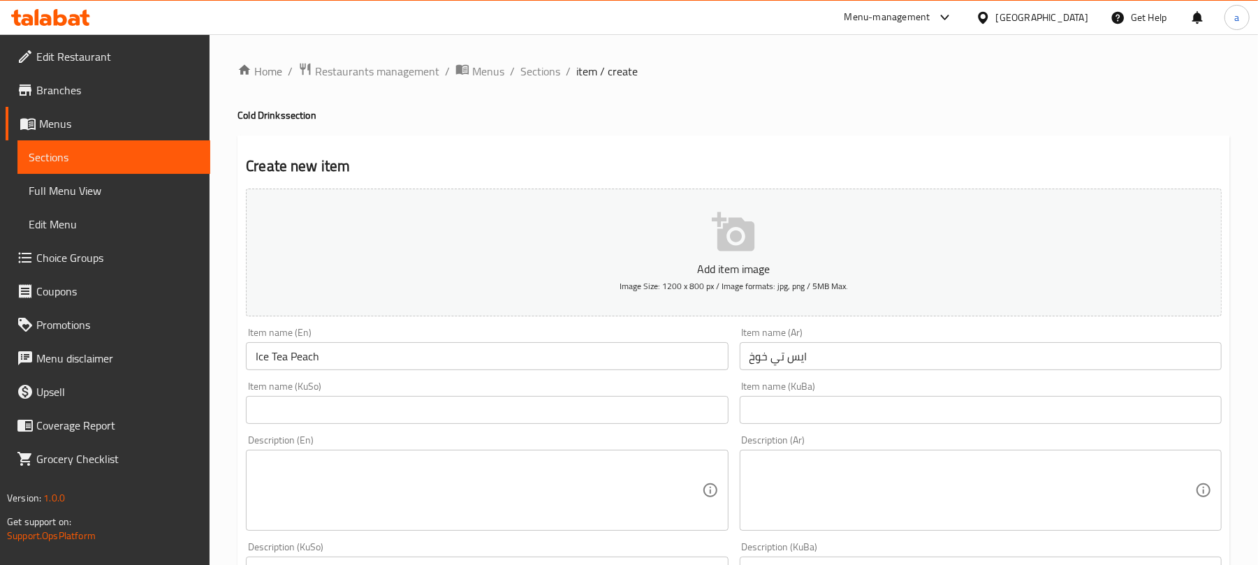
drag, startPoint x: 641, startPoint y: 402, endPoint x: 652, endPoint y: 414, distance: 15.8
click at [649, 409] on div "Item name (KuSo) Item name (KuSo)" at bounding box center [487, 402] width 482 height 43
click at [652, 423] on input "text" at bounding box center [487, 410] width 482 height 28
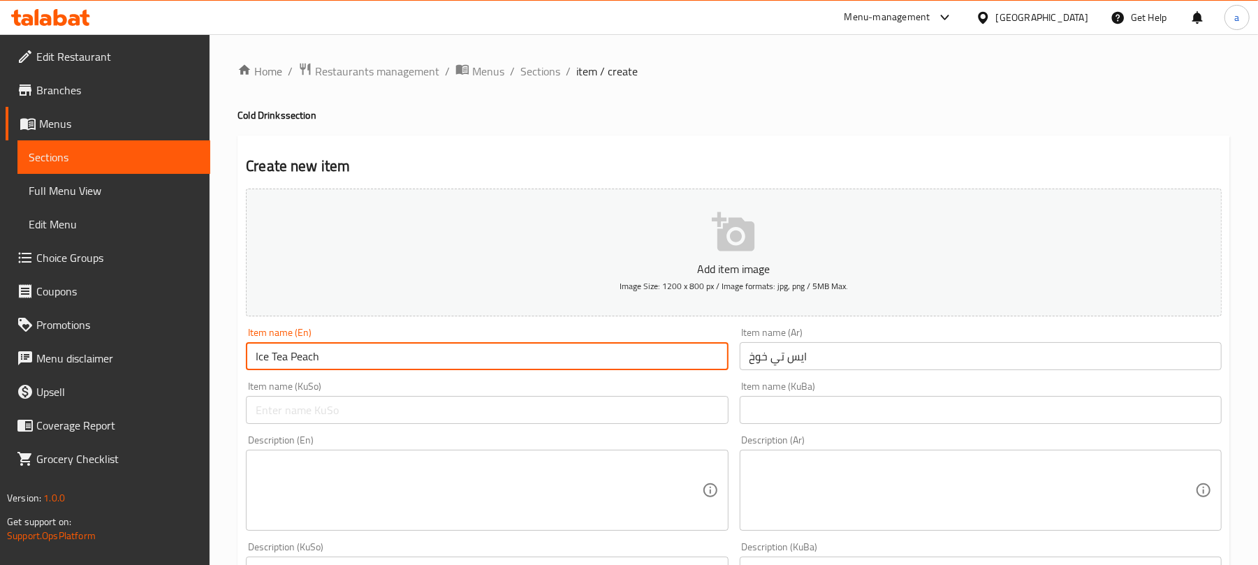
click at [313, 370] on input "Ice Tea Peach" at bounding box center [487, 356] width 482 height 28
click at [257, 369] on input "Ice Tea" at bounding box center [487, 356] width 482 height 28
paste input "Peach"
type input "Peach Ice Tea"
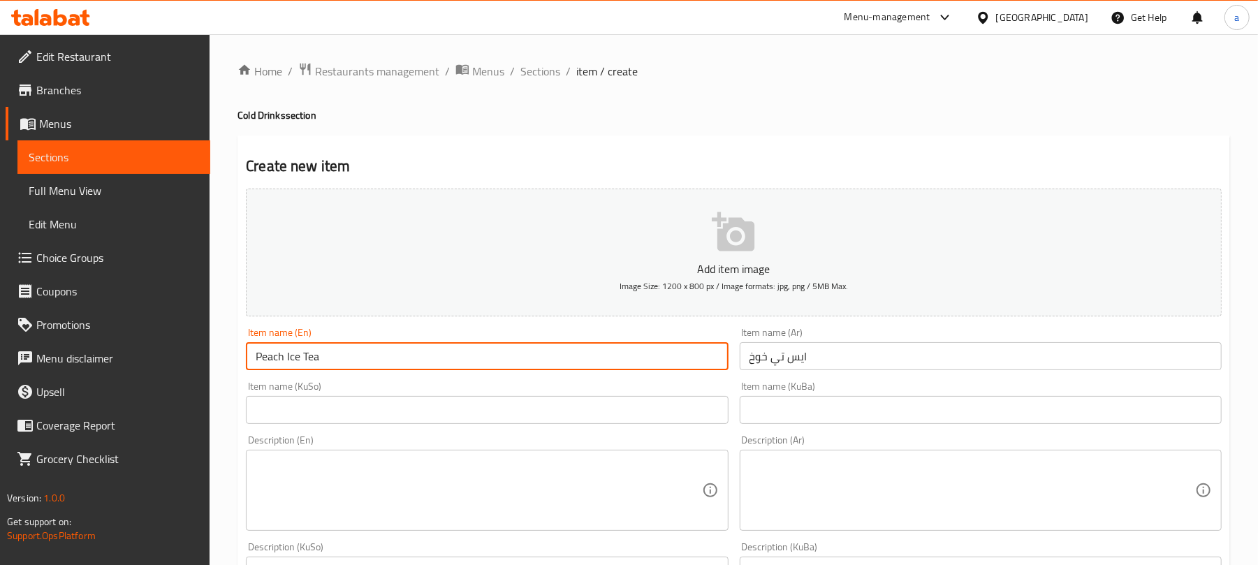
click at [543, 418] on input "text" at bounding box center [487, 410] width 482 height 28
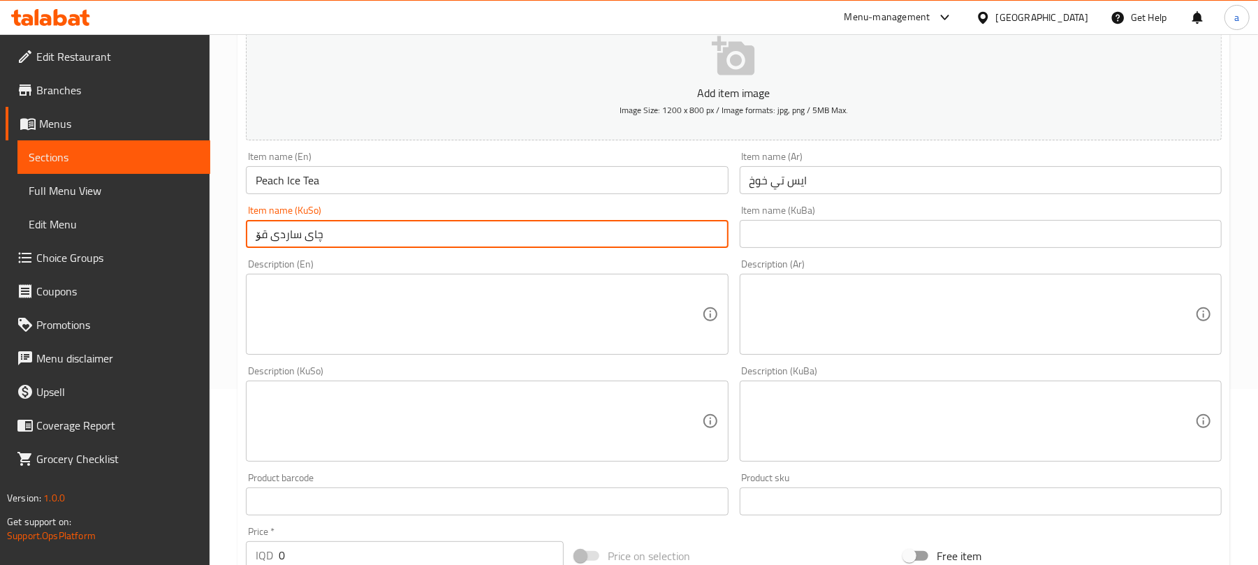
scroll to position [217, 0]
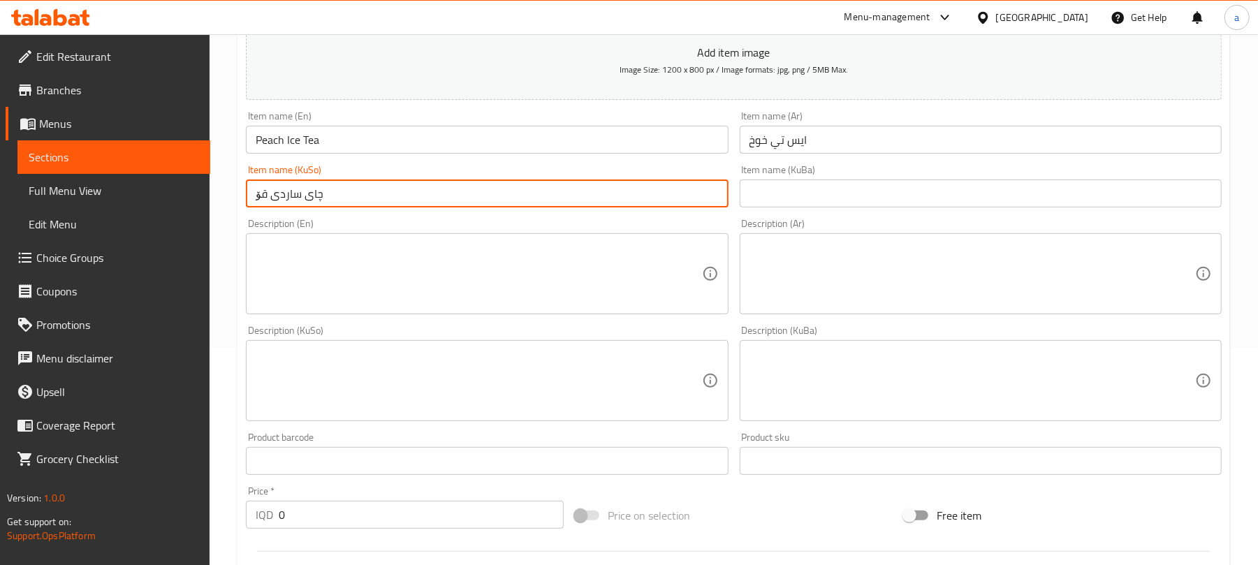
type input "چای ساردی قۆخ"
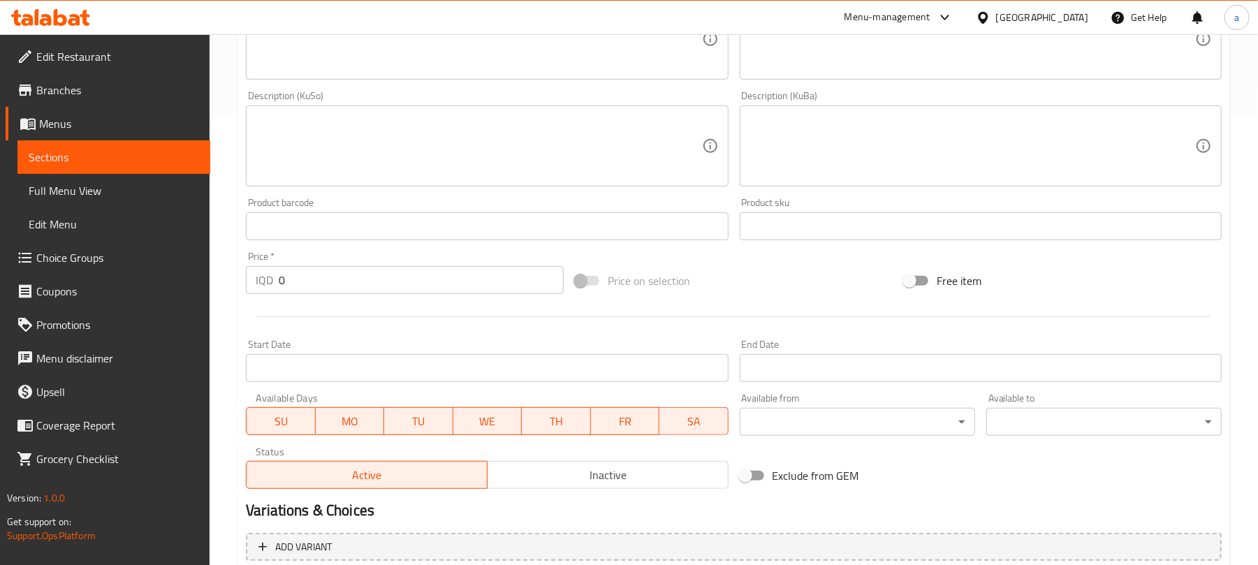
scroll to position [604, 0]
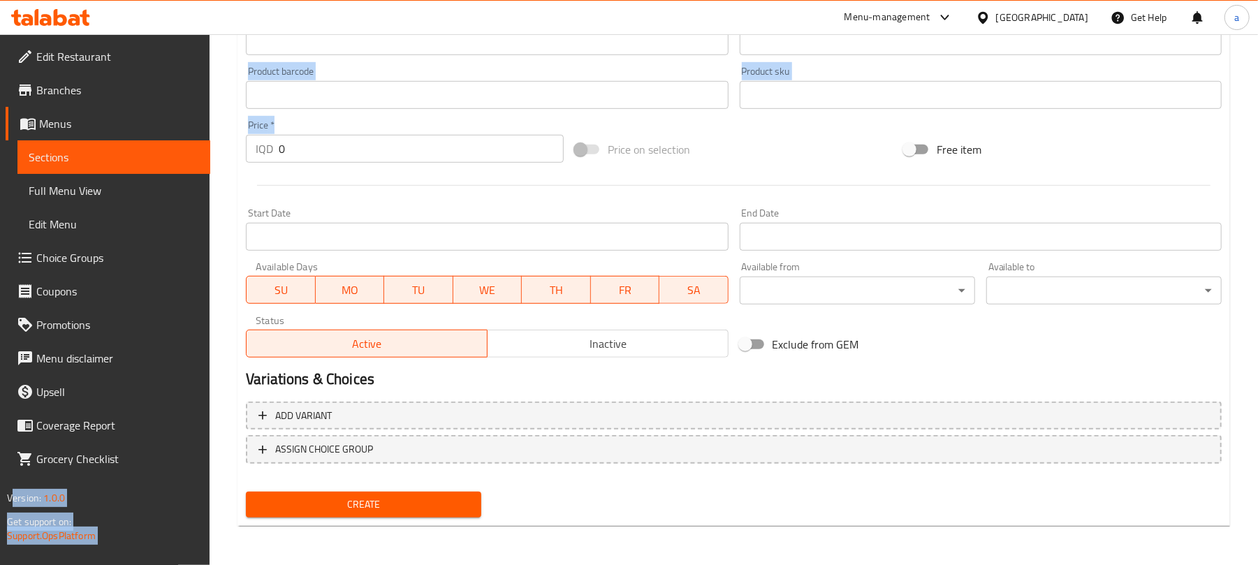
drag, startPoint x: 302, startPoint y: 124, endPoint x: 131, endPoint y: 141, distance: 171.4
click at [131, 141] on div "Edit Restaurant Branches Menus Sections Full Menu View Edit Menu Choice Groups …" at bounding box center [629, 9] width 1258 height 1114
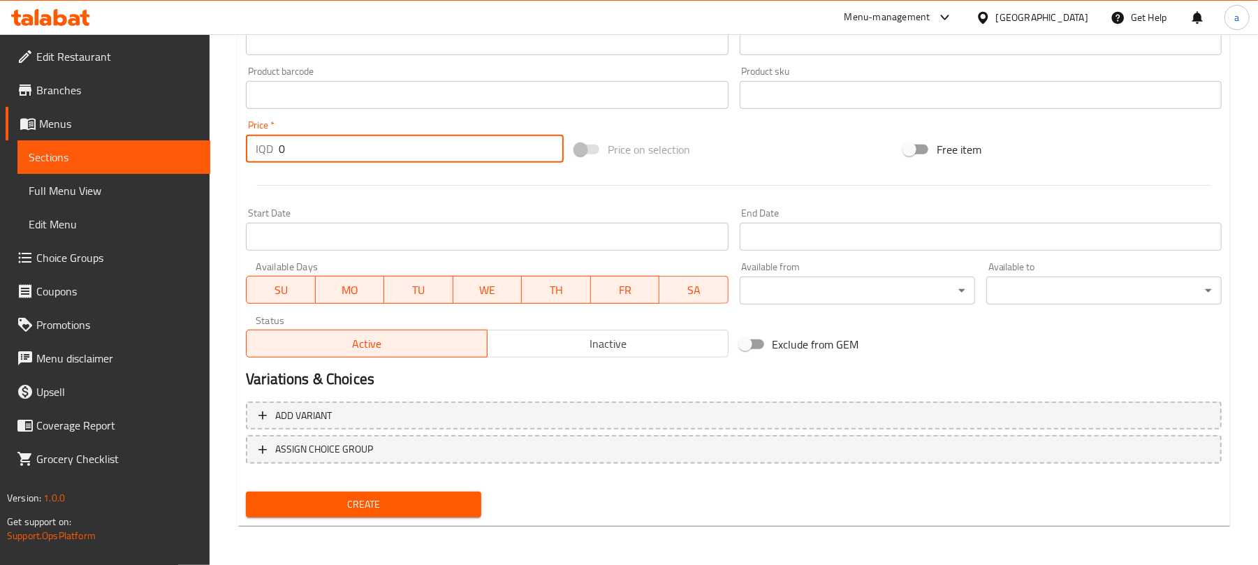
drag, startPoint x: 312, startPoint y: 141, endPoint x: 257, endPoint y: 162, distance: 58.4
click at [241, 154] on div "Price   * IQD 0 Price *" at bounding box center [404, 142] width 329 height 54
paste input "500"
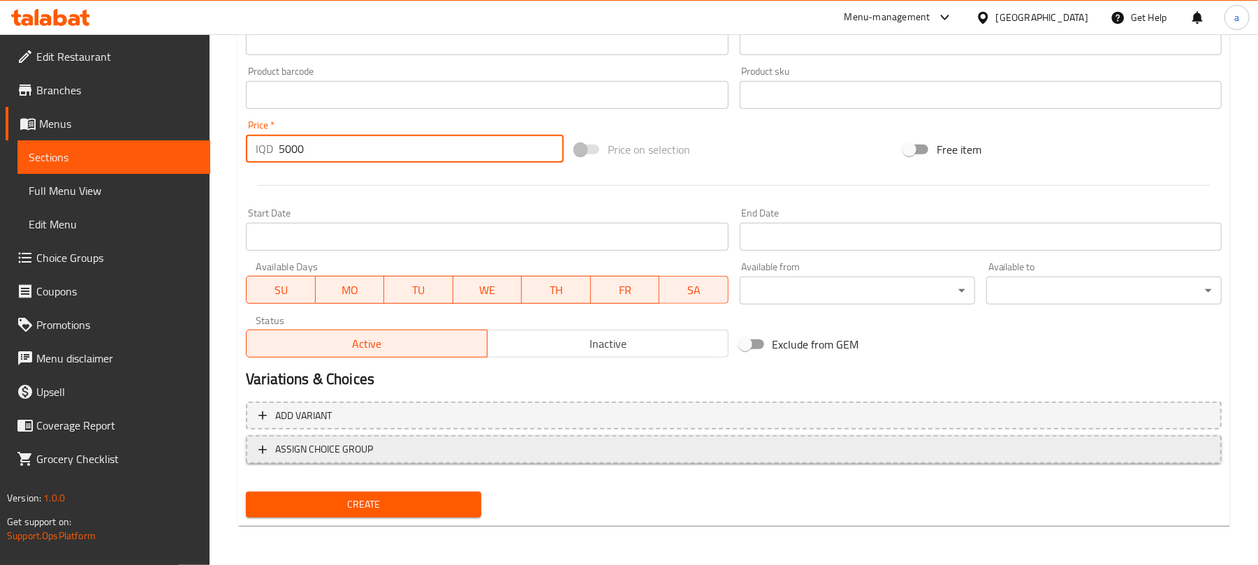
type input "5000"
click at [657, 458] on button "ASSIGN CHOICE GROUP" at bounding box center [734, 449] width 976 height 29
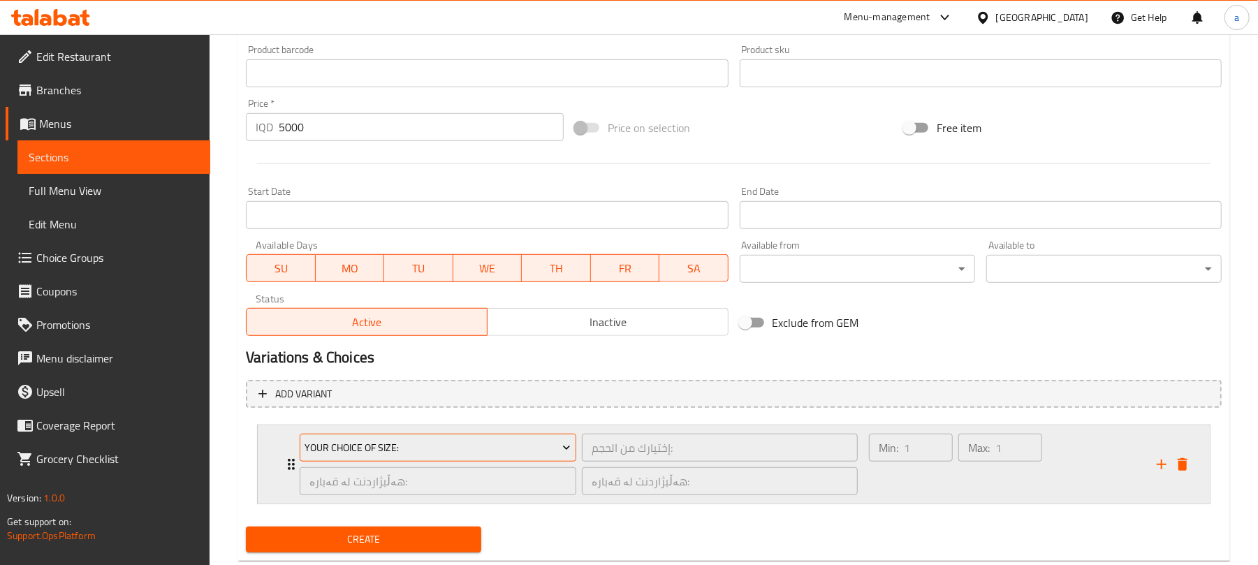
click at [490, 457] on span "Your Choice Of Size:" at bounding box center [438, 447] width 266 height 17
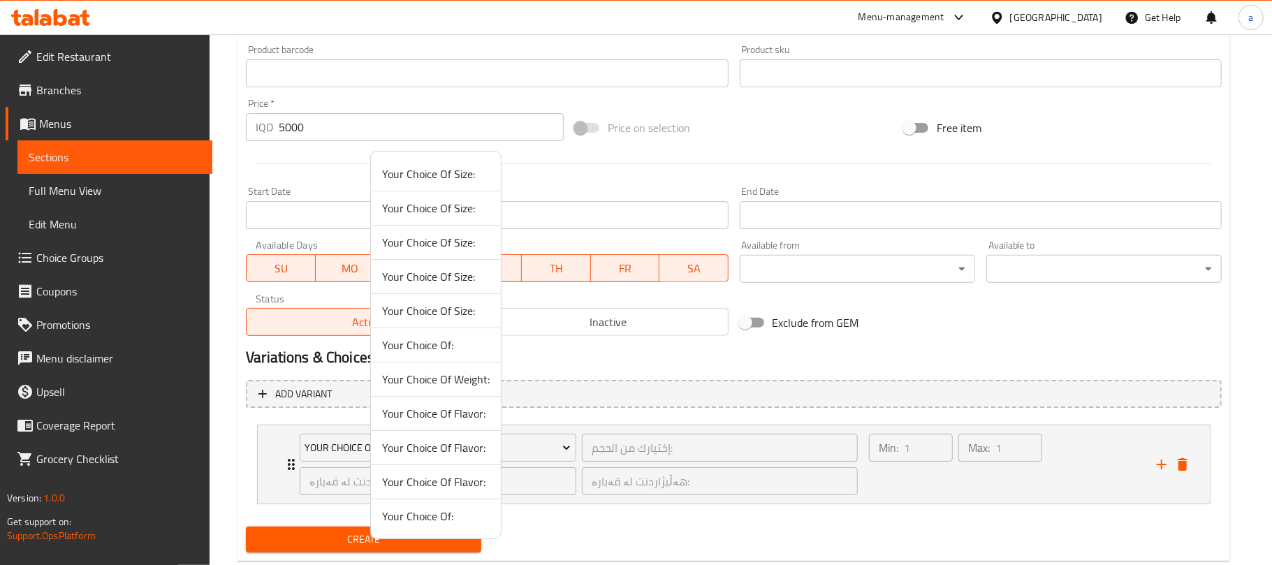
click at [450, 525] on span "Your Choice Of:" at bounding box center [436, 516] width 108 height 17
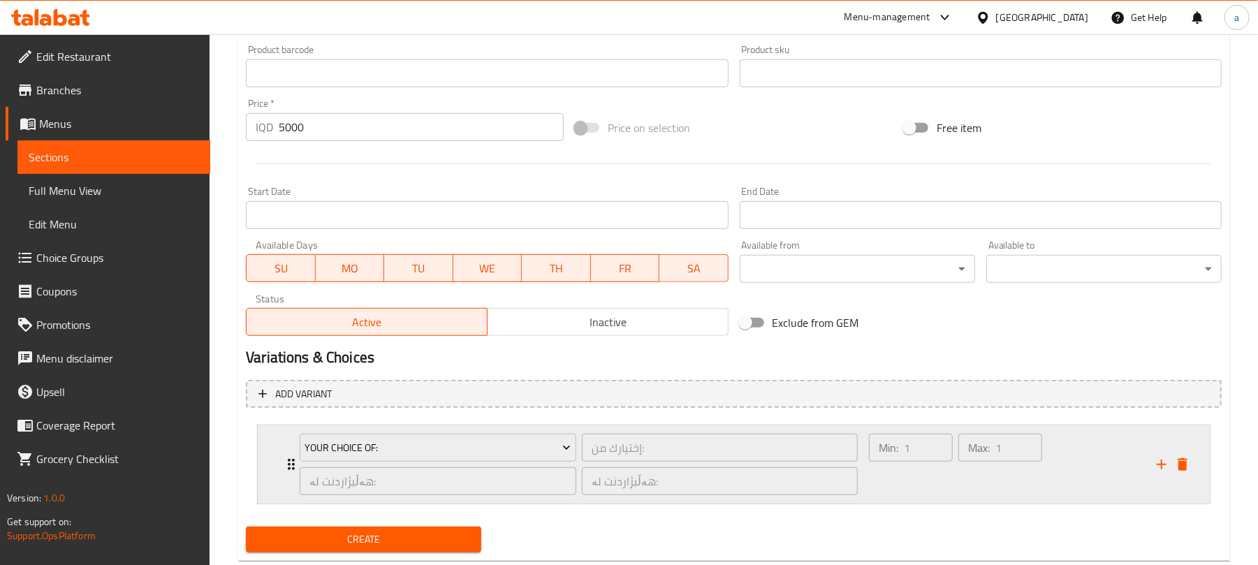
click at [890, 498] on div "Min: 1 ​" at bounding box center [910, 464] width 89 height 67
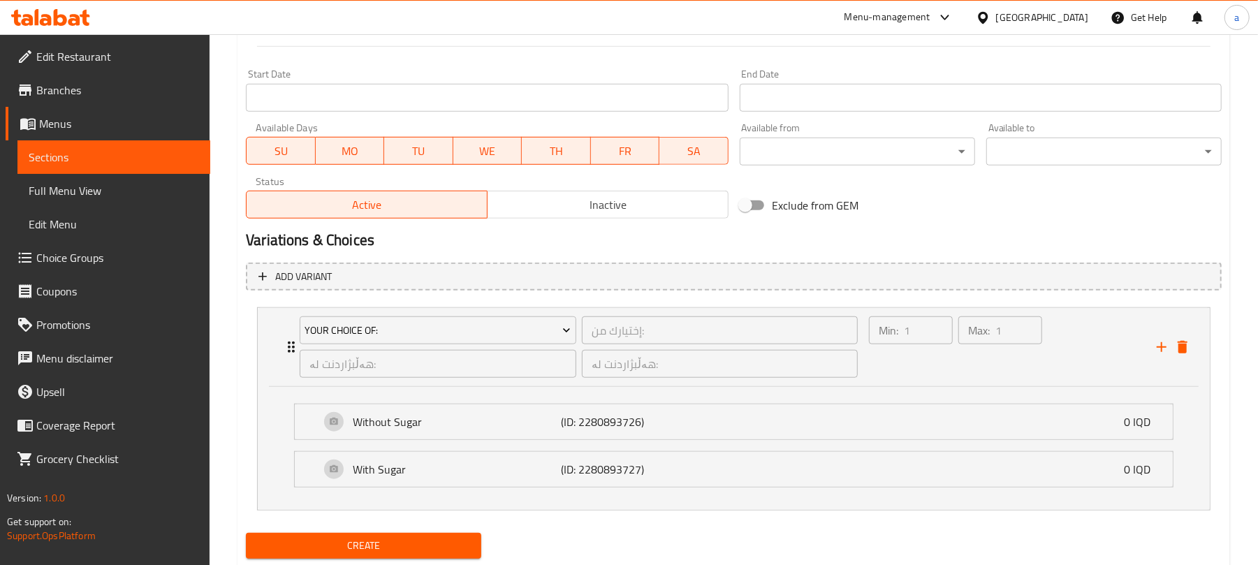
scroll to position [789, 0]
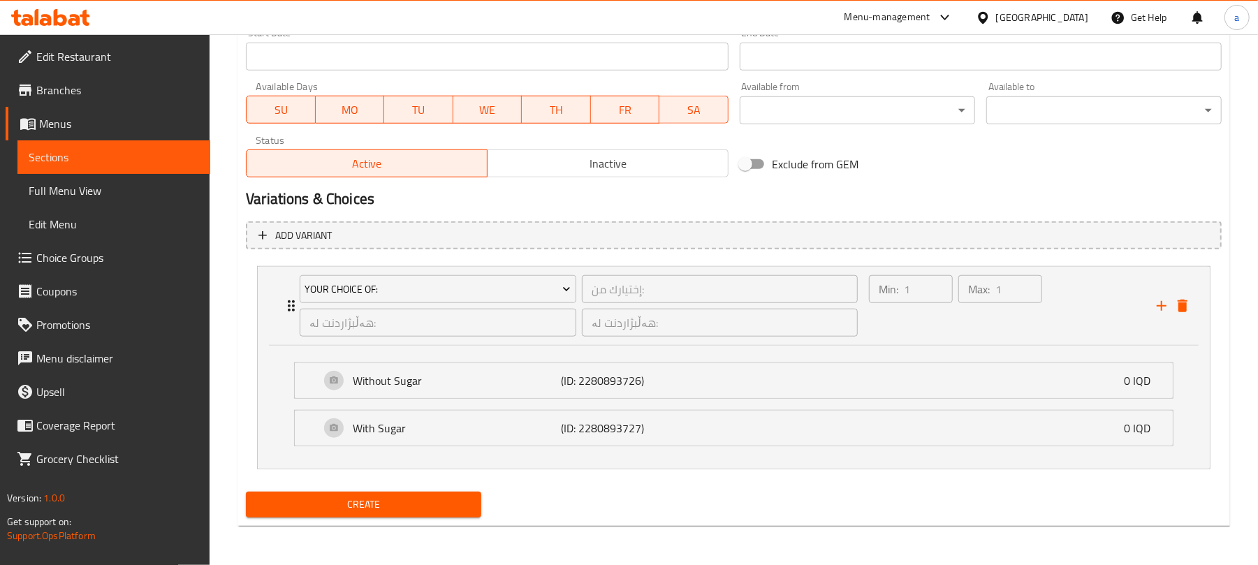
click at [465, 511] on span "Create" at bounding box center [363, 504] width 213 height 17
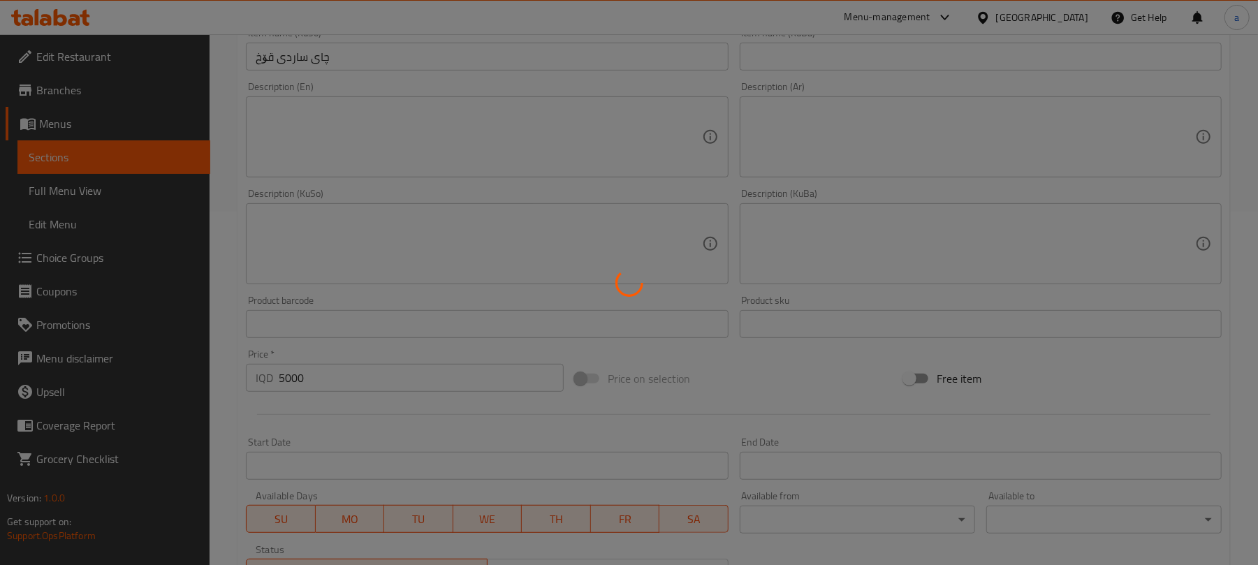
type input "0"
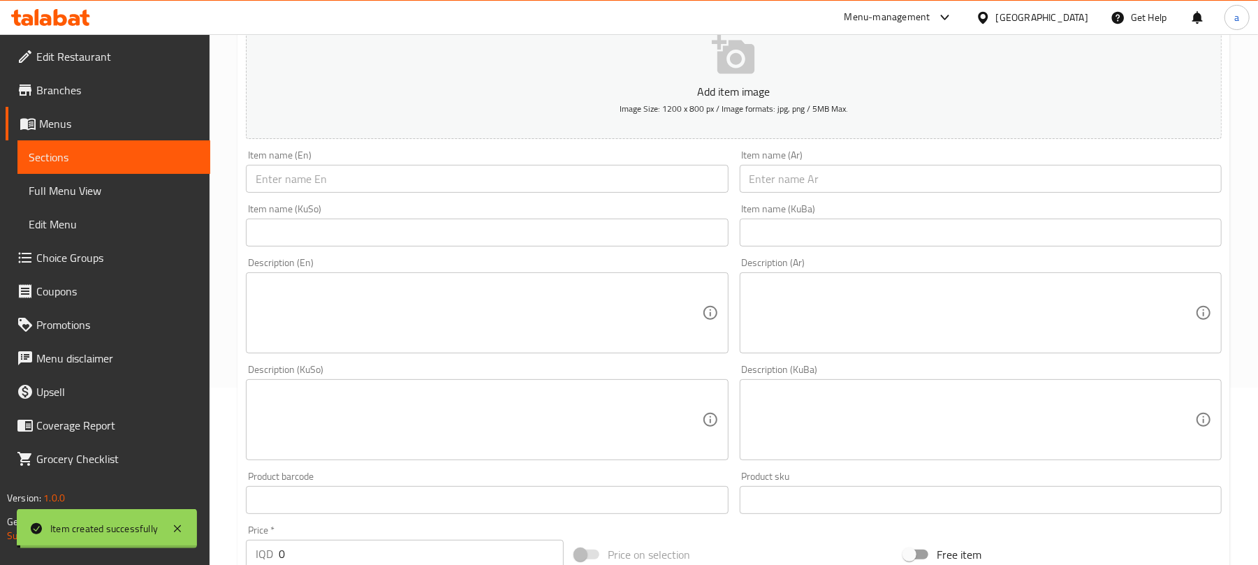
scroll to position [137, 0]
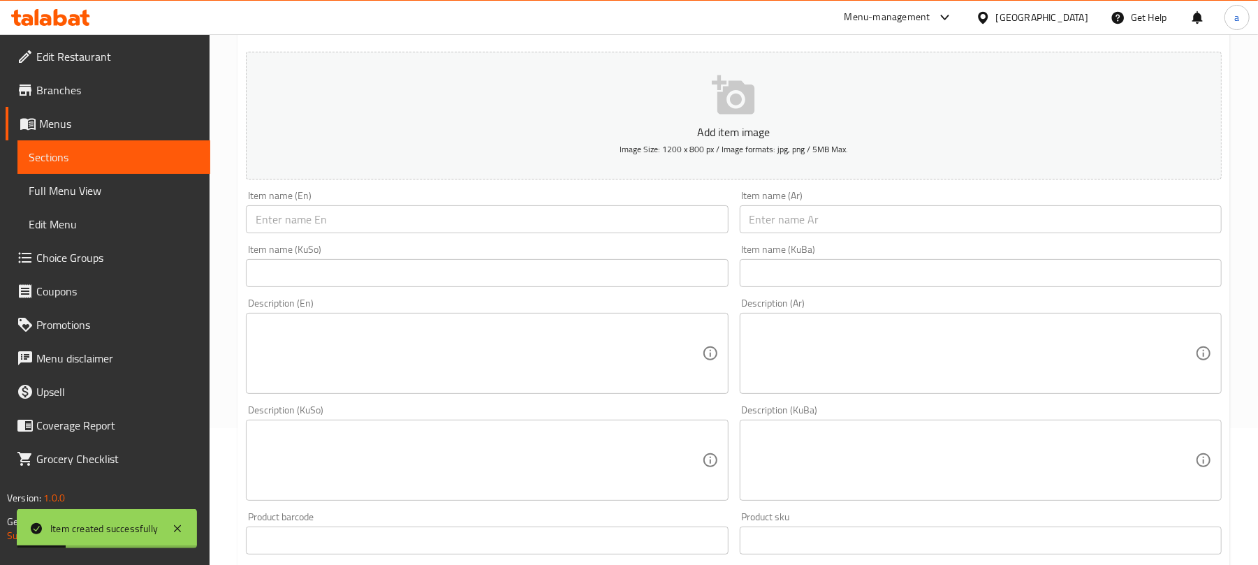
click at [542, 227] on input "text" at bounding box center [487, 219] width 482 height 28
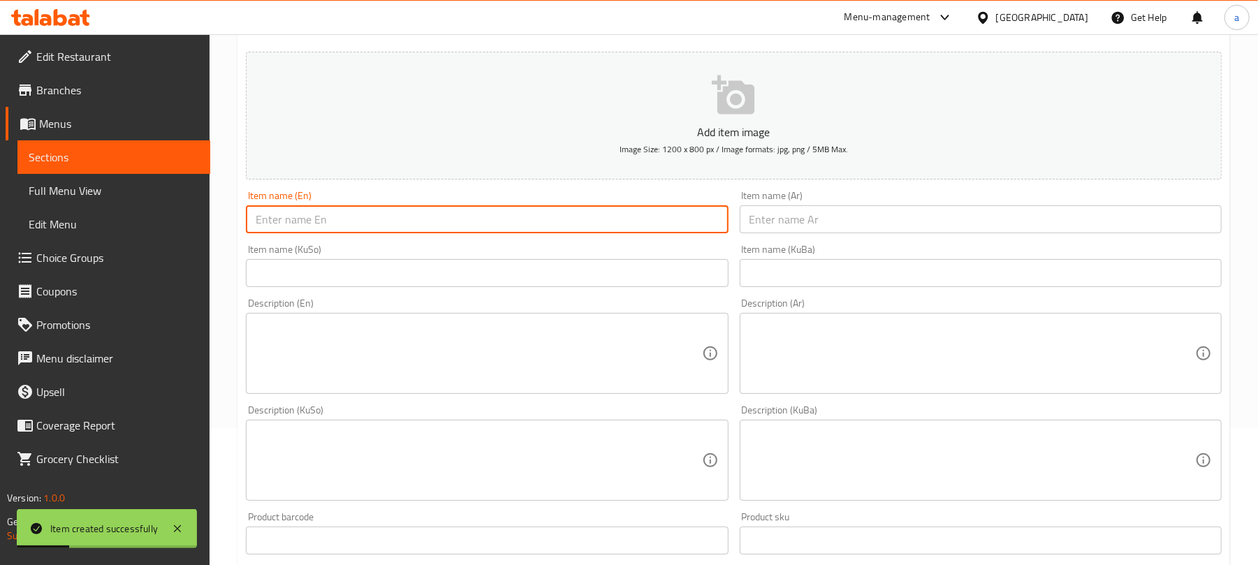
paste input "Ice Tea Passion Fruit"
type input "Ice Tea Passion Fruit"
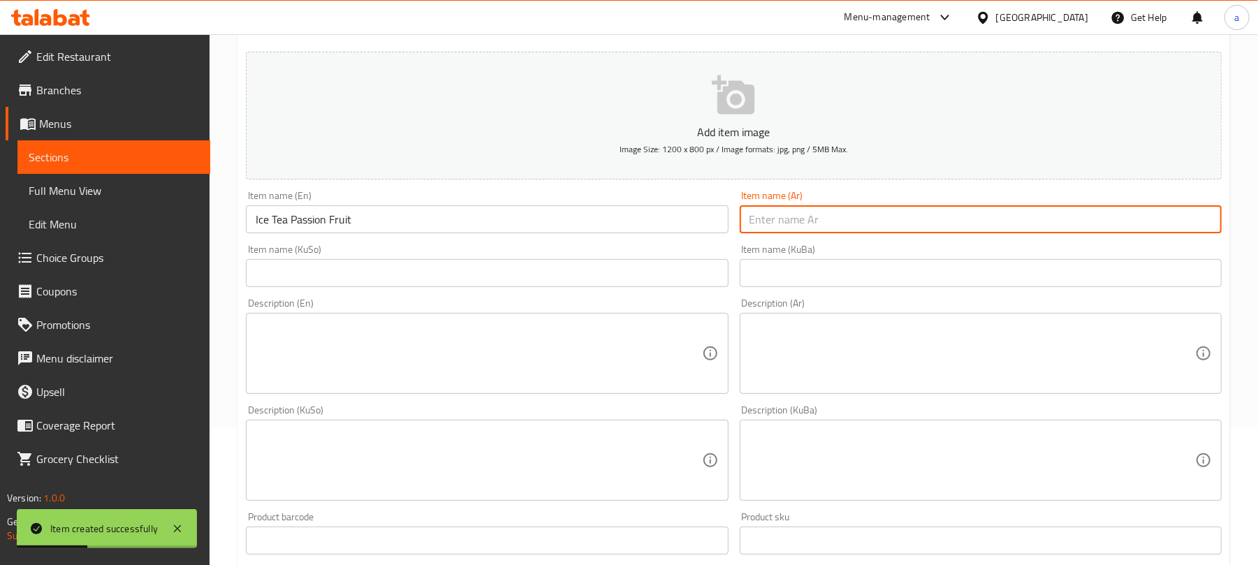
click at [850, 225] on input "text" at bounding box center [981, 219] width 482 height 28
paste input "ايس تي باشن فروت"
type input "ايس تي باشن فروت"
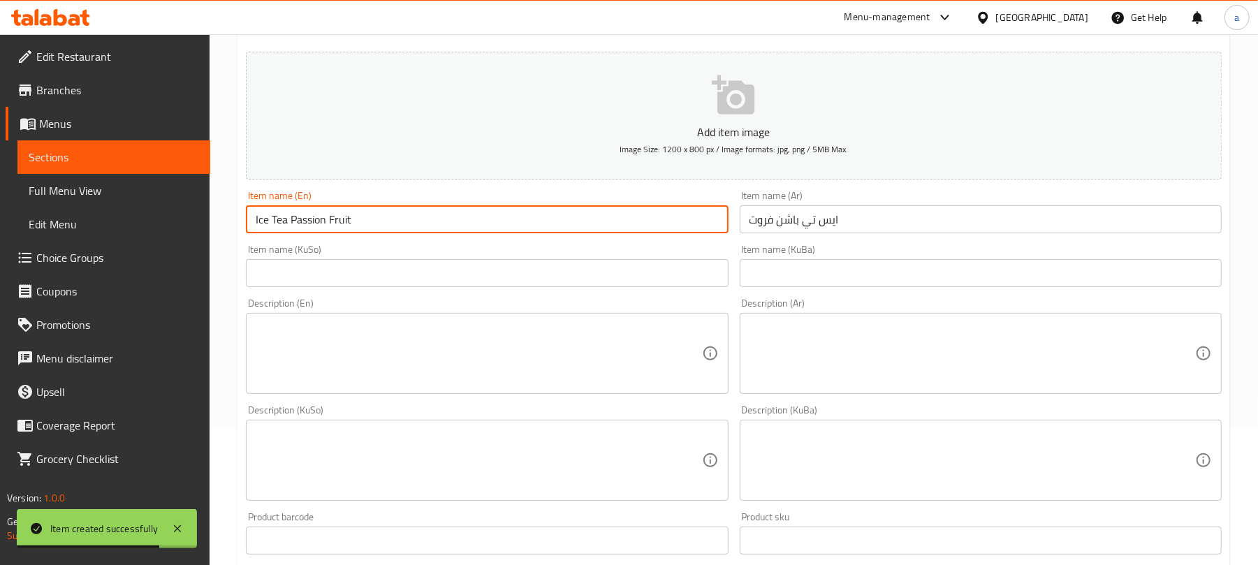
drag, startPoint x: 361, startPoint y: 231, endPoint x: 293, endPoint y: 235, distance: 67.3
click at [293, 233] on input "Ice Tea Passion Fruit" at bounding box center [487, 219] width 482 height 28
click at [254, 232] on input "Ice Tea" at bounding box center [487, 219] width 482 height 28
paste input "Passion Fruit"
type input "Passion Fruit Ice Tea"
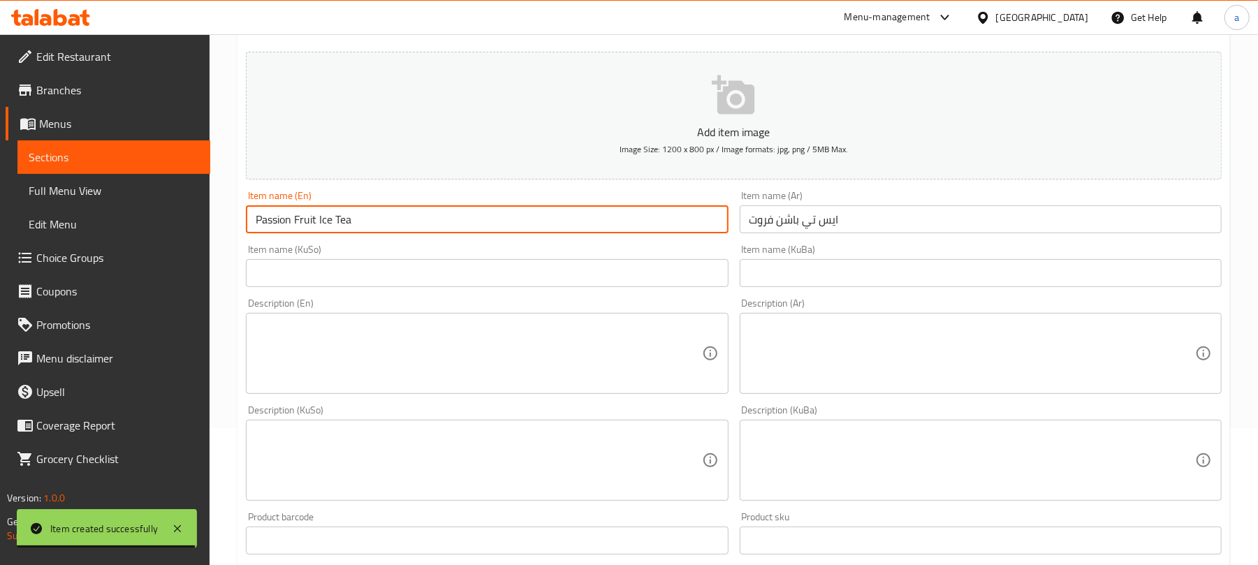
click at [517, 282] on input "text" at bounding box center [487, 273] width 482 height 28
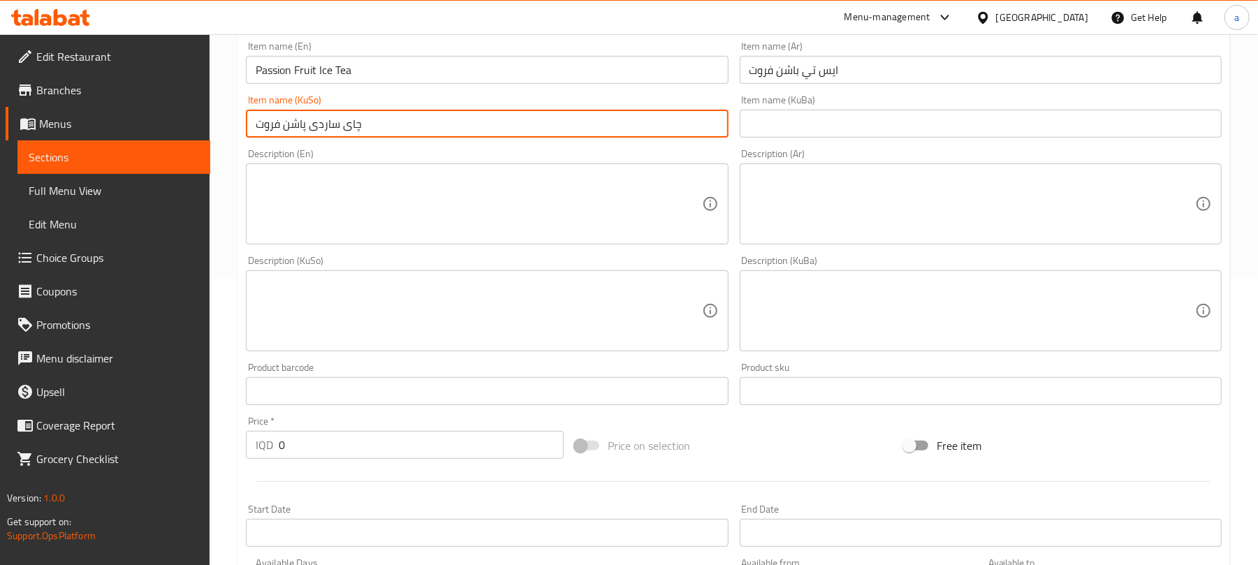
scroll to position [354, 0]
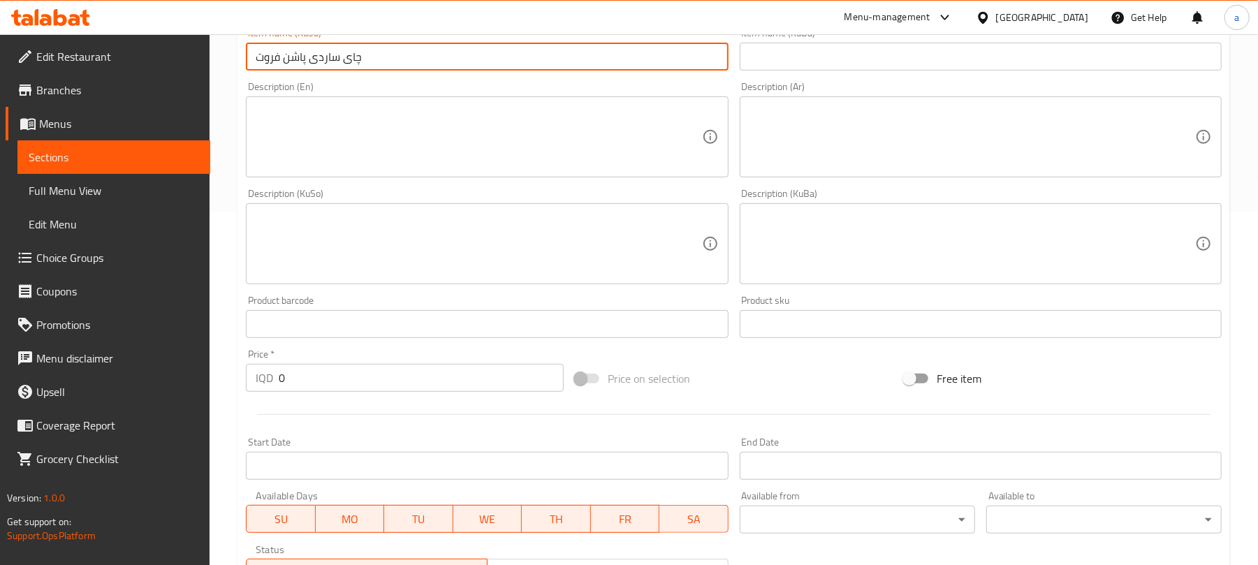
type input "چای ساردی پاشن فروت"
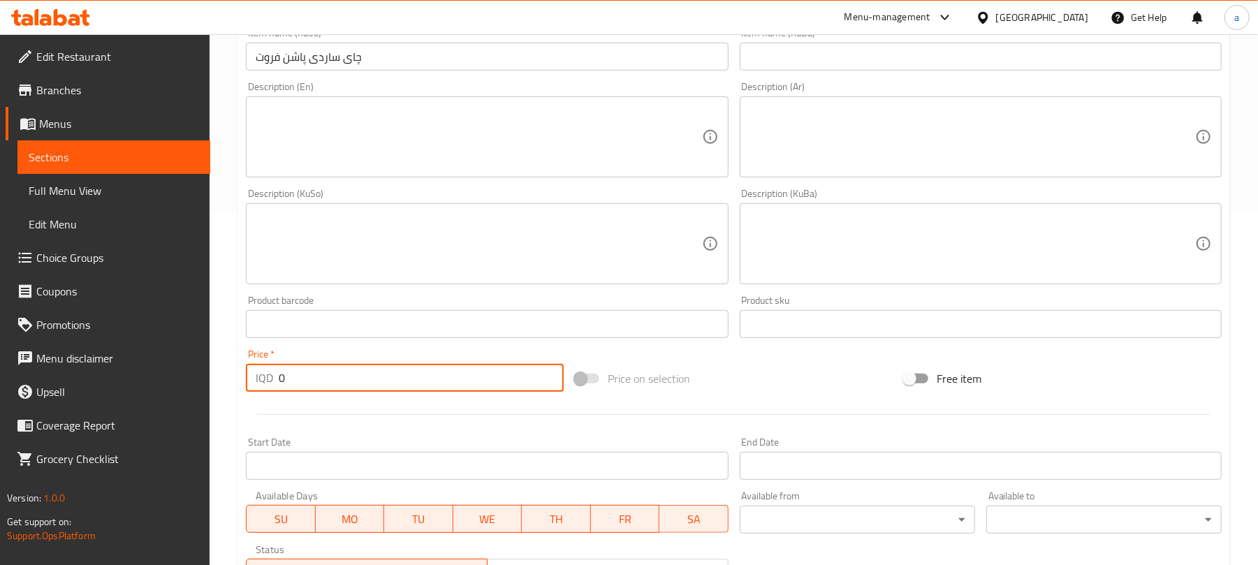
drag, startPoint x: 303, startPoint y: 398, endPoint x: 252, endPoint y: 386, distance: 51.5
click at [221, 400] on div "Home / Restaurants management / Menus / Sections / item / create Cold Drinks se…" at bounding box center [734, 328] width 1049 height 1294
paste input "500"
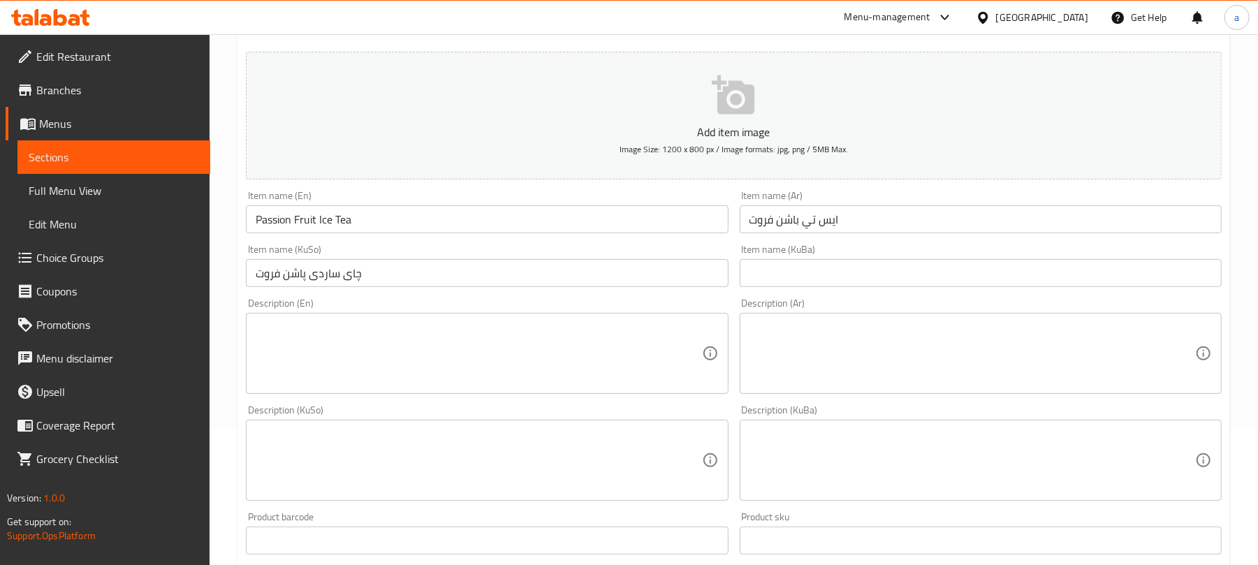
type input "5000"
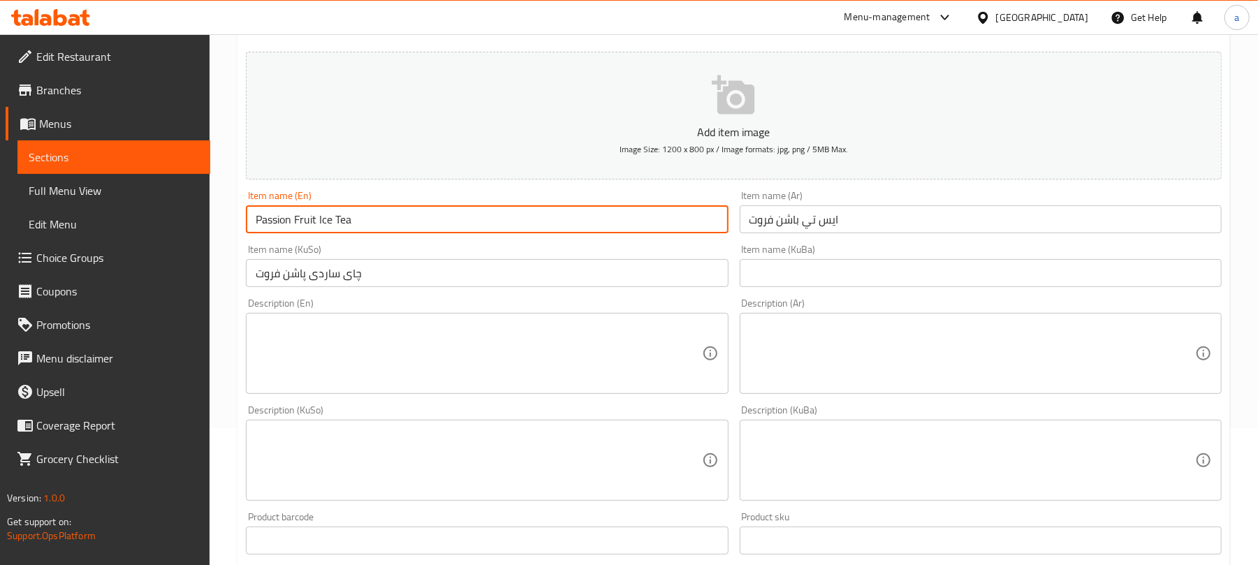
click at [500, 219] on input "Passion Fruit Ice Tea" at bounding box center [487, 219] width 482 height 28
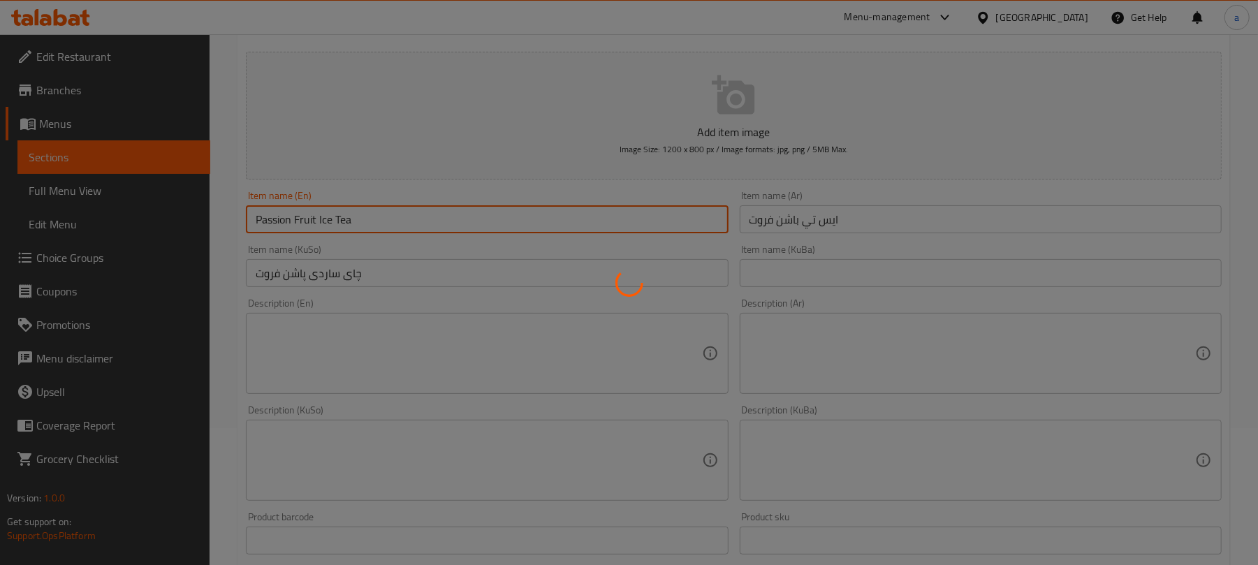
type input "0"
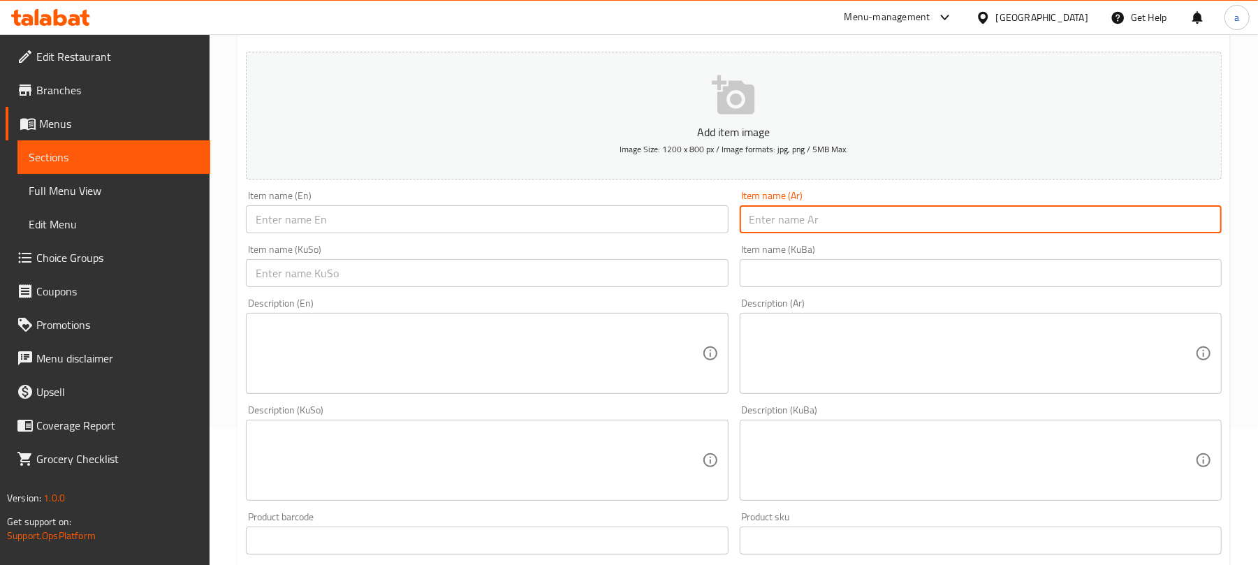
click at [822, 231] on input "text" at bounding box center [981, 219] width 482 height 28
paste input "ايس تي توت احمر"
type input "ايس تي توت احمر"
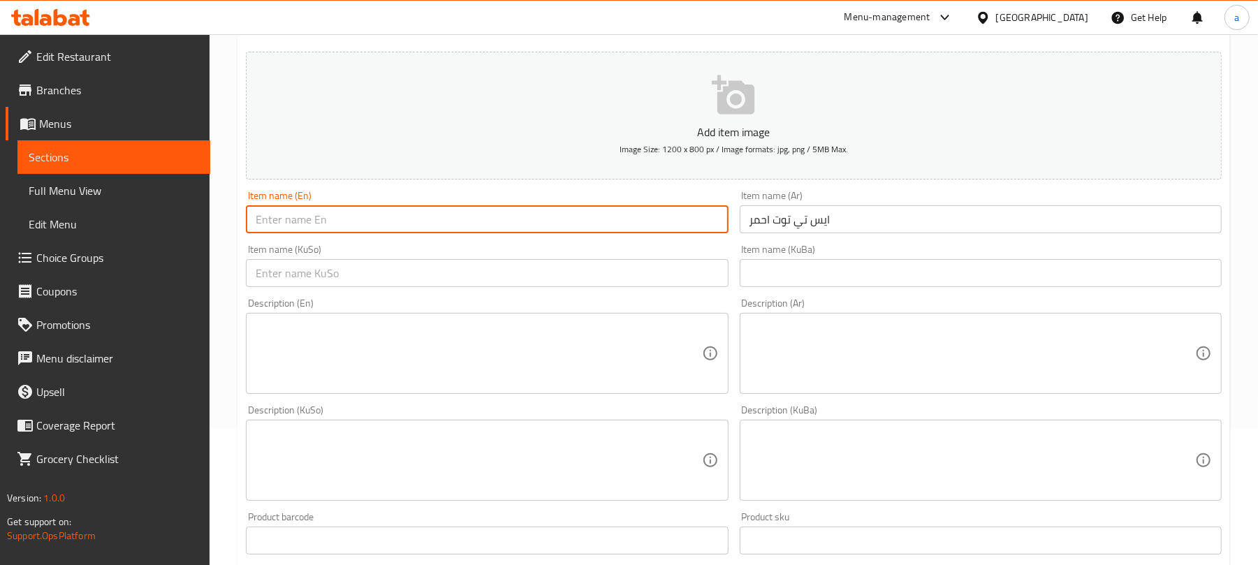
click at [520, 233] on input "text" at bounding box center [487, 219] width 482 height 28
paste input "Ice Tea Red [PERSON_NAME]"
drag, startPoint x: 351, startPoint y: 238, endPoint x: 293, endPoint y: 241, distance: 57.4
click at [293, 233] on input "Ice Tea Red [PERSON_NAME]" at bounding box center [487, 219] width 482 height 28
click at [252, 233] on input "Ice Tea" at bounding box center [487, 219] width 482 height 28
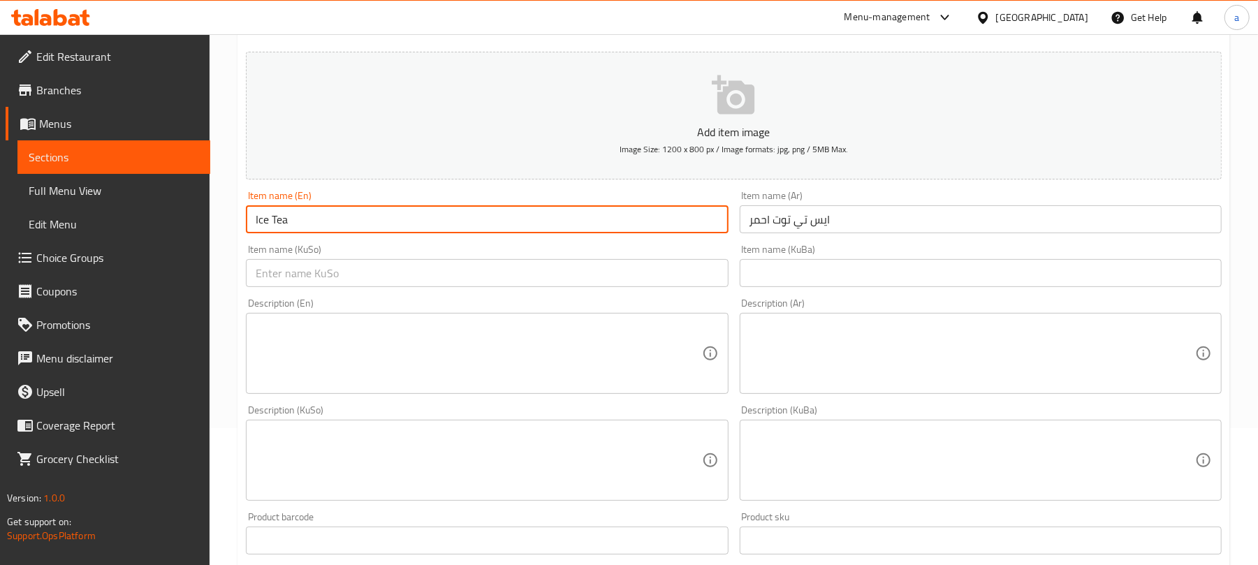
paste input "Red [PERSON_NAME]"
type input "Red Berry Ice Tea"
click at [546, 286] on input "text" at bounding box center [487, 273] width 482 height 28
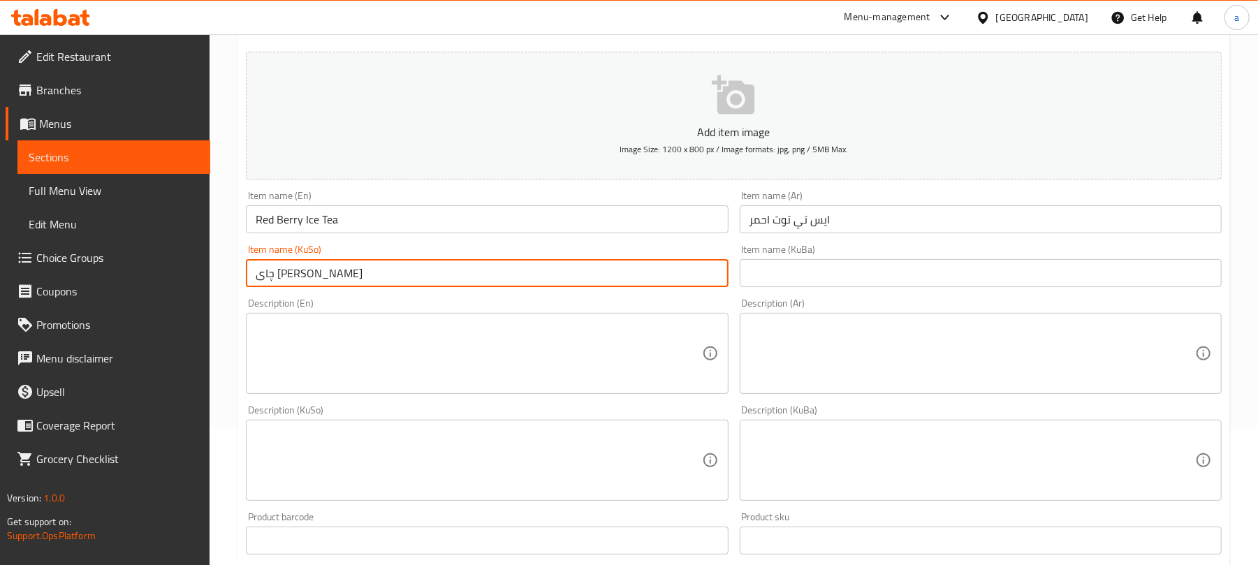
type input "چای [PERSON_NAME]"
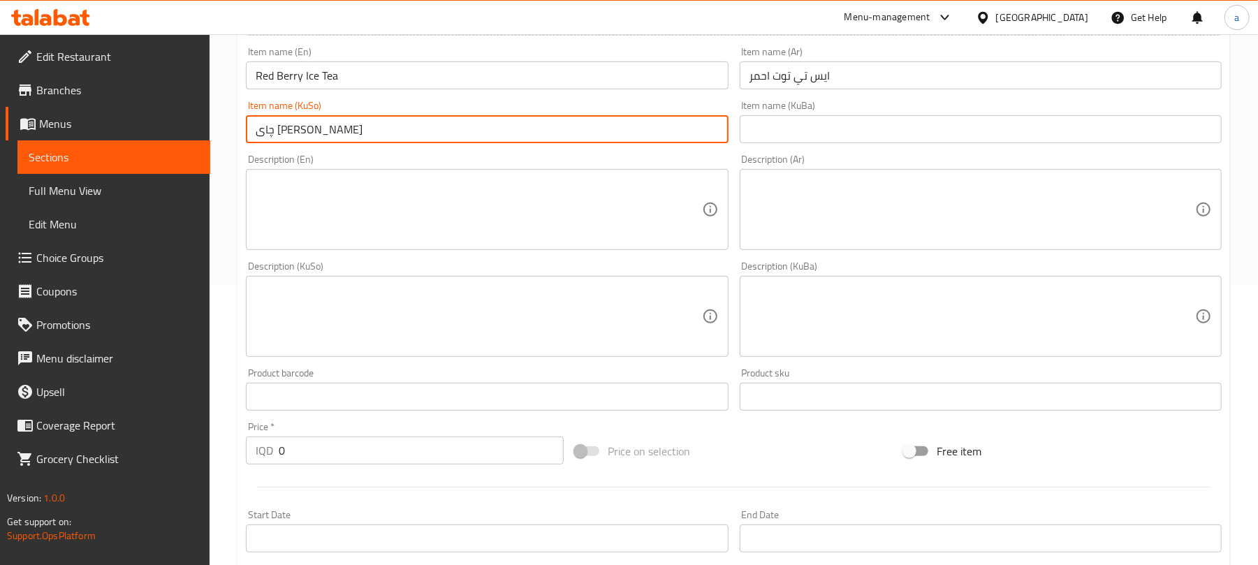
scroll to position [354, 0]
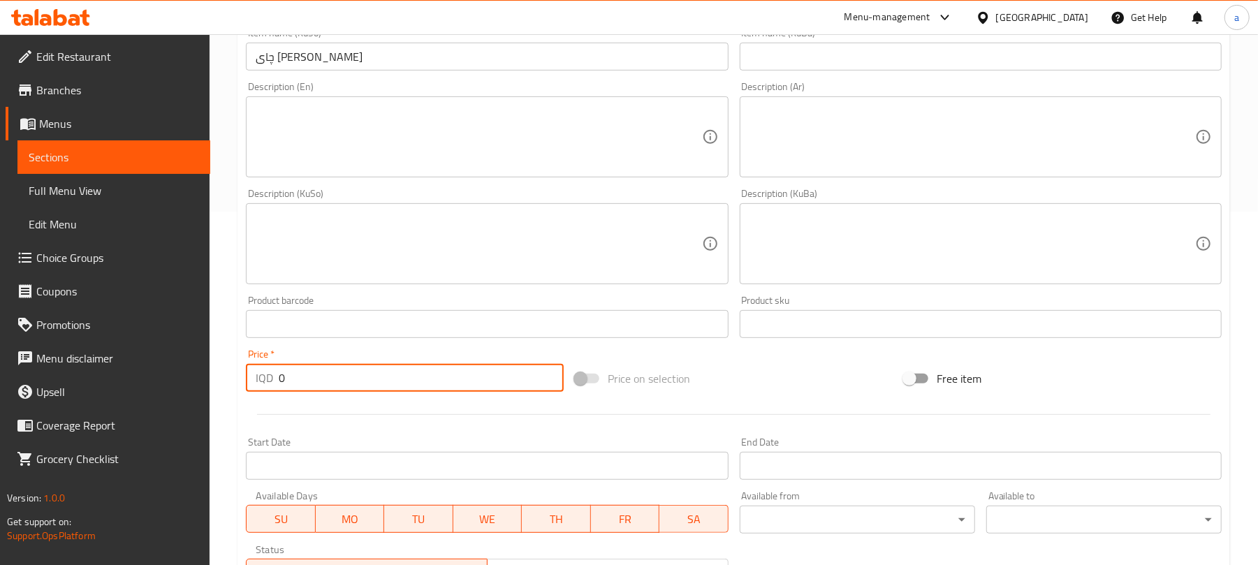
drag, startPoint x: 312, startPoint y: 403, endPoint x: 426, endPoint y: 358, distance: 122.4
click at [236, 409] on div "Home / Restaurants management / Menus / Sections / item / create Cold Drinks se…" at bounding box center [734, 328] width 1049 height 1294
paste input "500"
type input "5000"
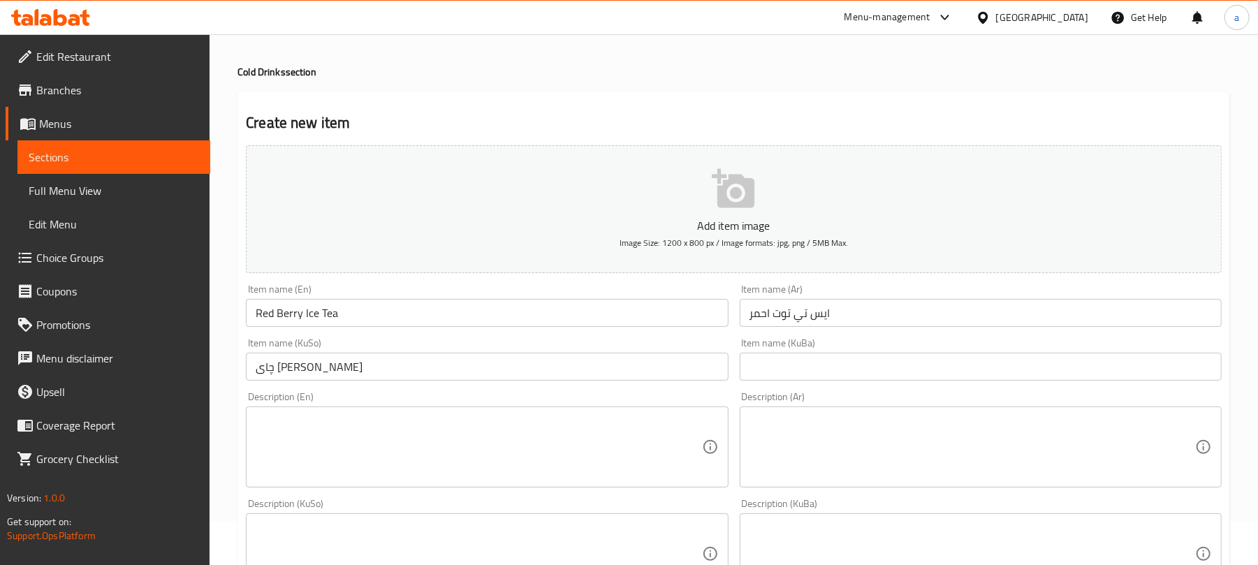
scroll to position [0, 0]
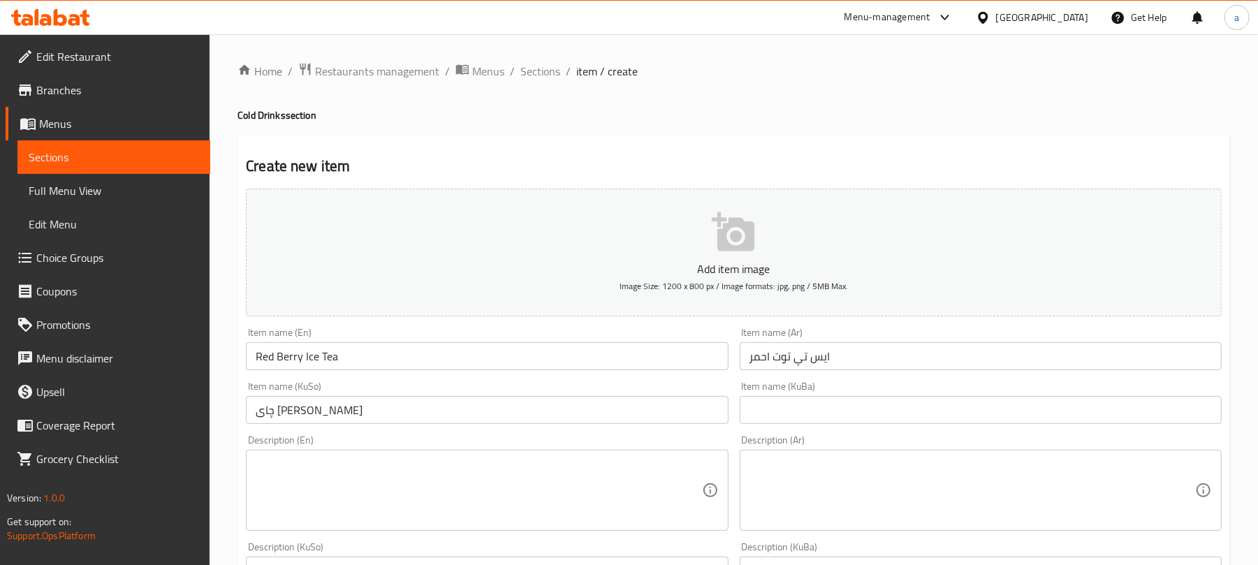
click at [444, 365] on input "Red Berry Ice Tea" at bounding box center [487, 356] width 482 height 28
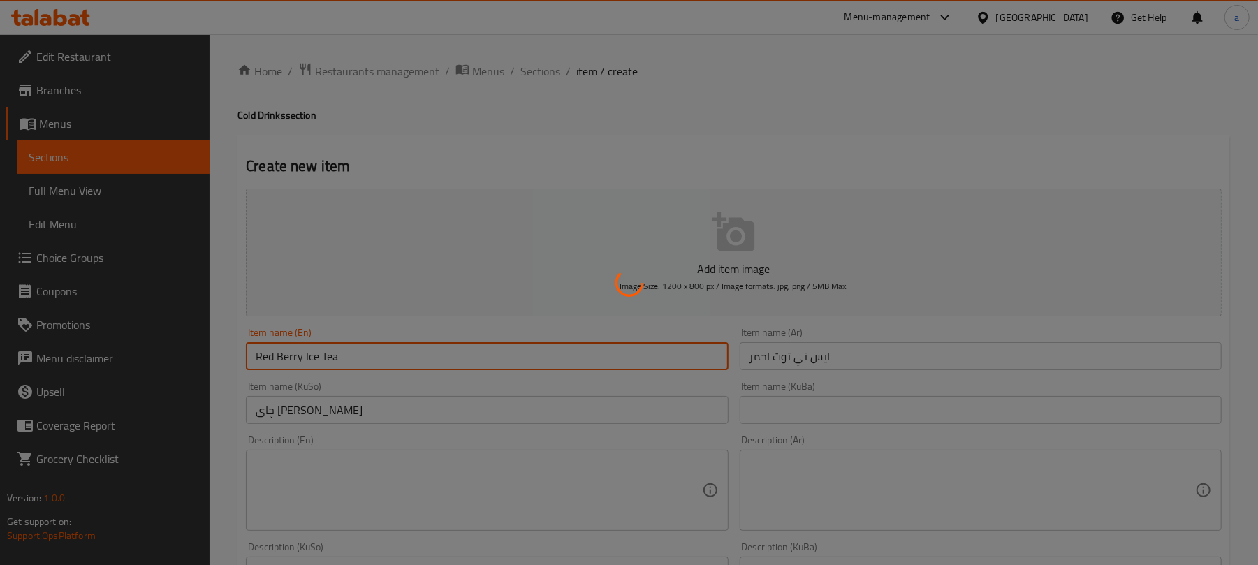
type input "0"
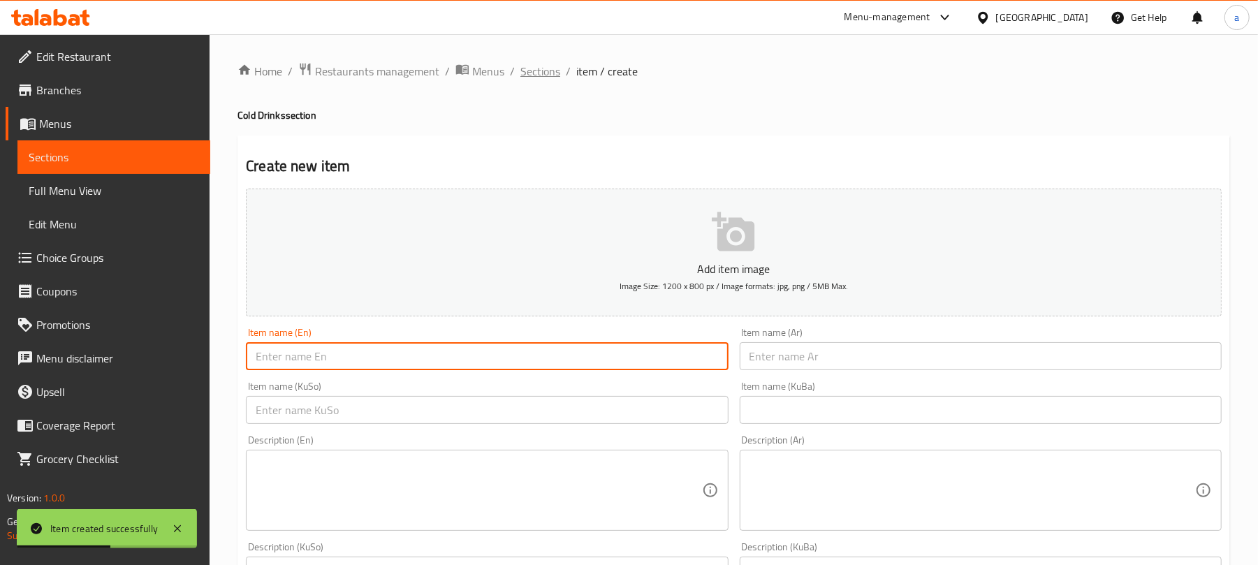
click at [542, 73] on span "Sections" at bounding box center [541, 71] width 40 height 17
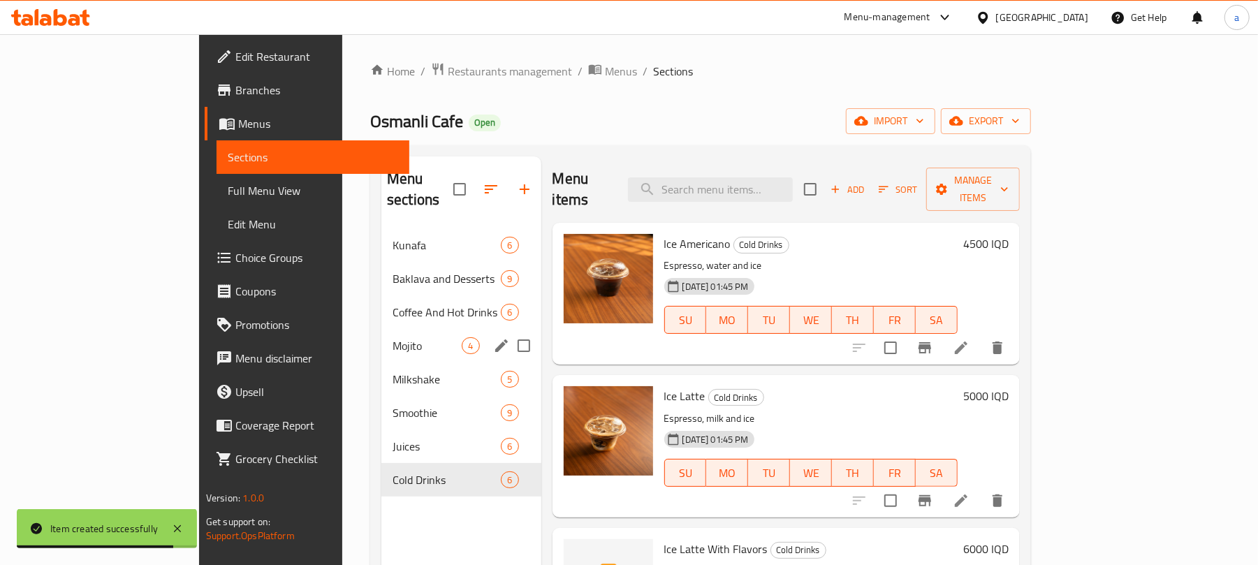
click at [381, 329] on div "Mojito 4" at bounding box center [460, 346] width 159 height 34
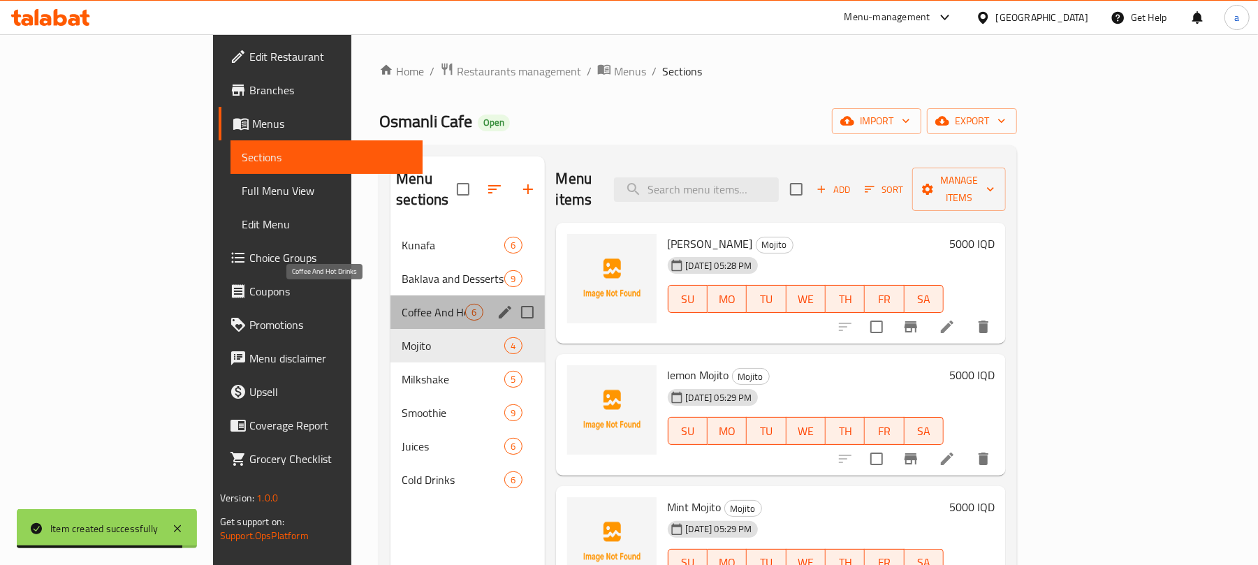
click at [402, 304] on span "Coffee And Hot Drinks" at bounding box center [434, 312] width 64 height 17
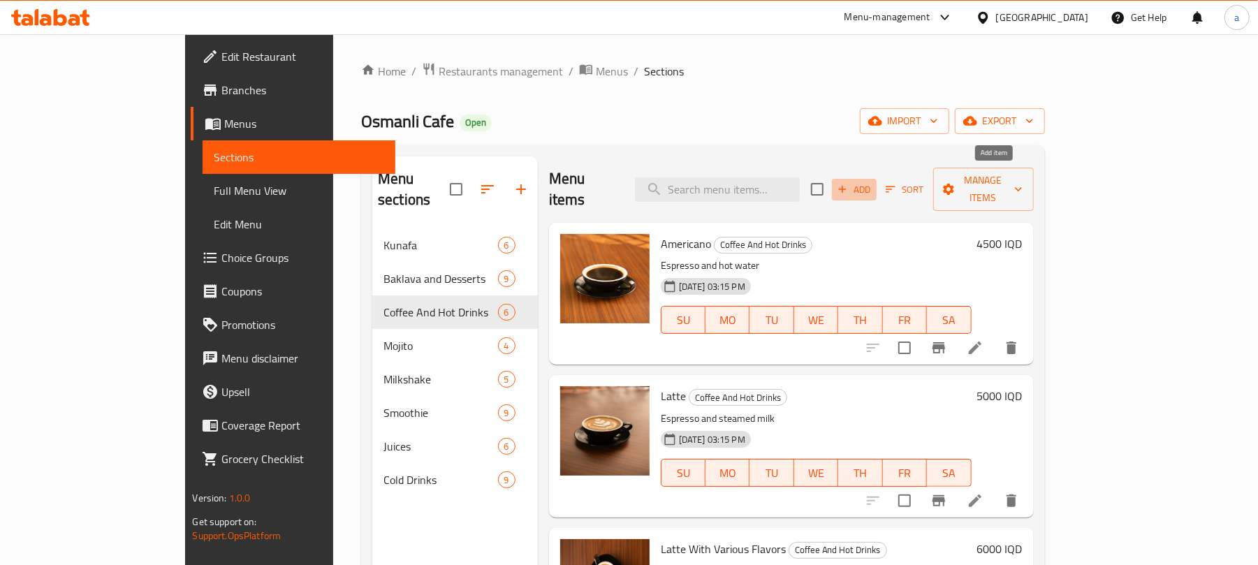
click at [873, 182] on span "Add" at bounding box center [855, 190] width 38 height 16
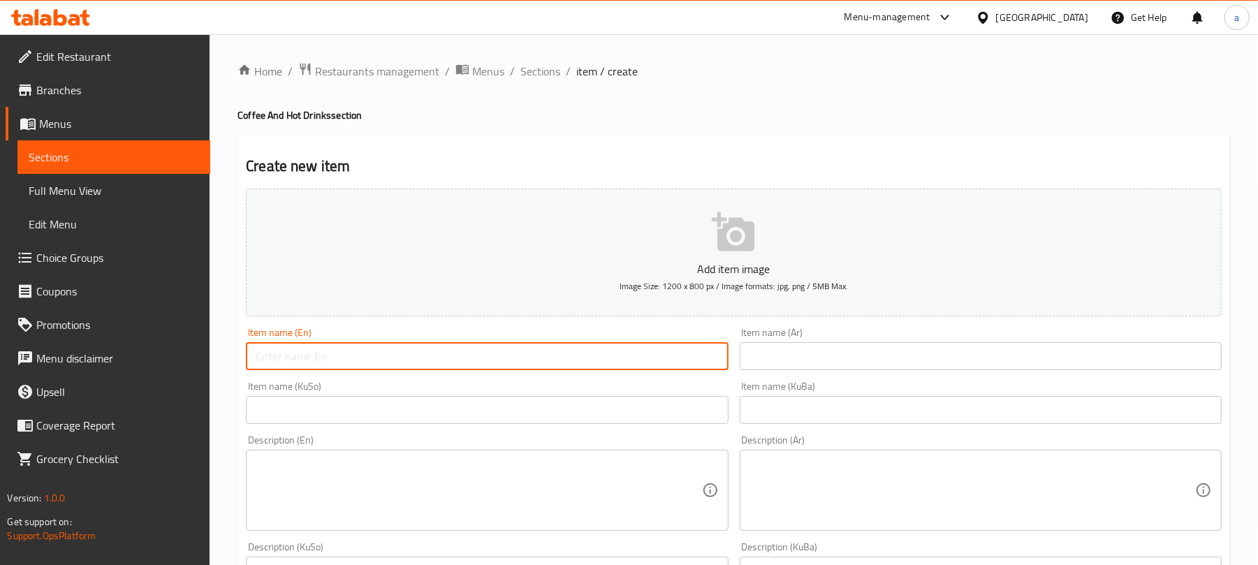
drag, startPoint x: 542, startPoint y: 351, endPoint x: 1020, endPoint y: 317, distance: 479.1
click at [542, 354] on input "text" at bounding box center [487, 356] width 482 height 28
drag, startPoint x: 1016, startPoint y: 314, endPoint x: 952, endPoint y: 353, distance: 74.9
click at [1012, 322] on div "Add item image Image Size: 1200 x 800 px / Image formats: jpg, png / 5MB Max." at bounding box center [733, 252] width 987 height 139
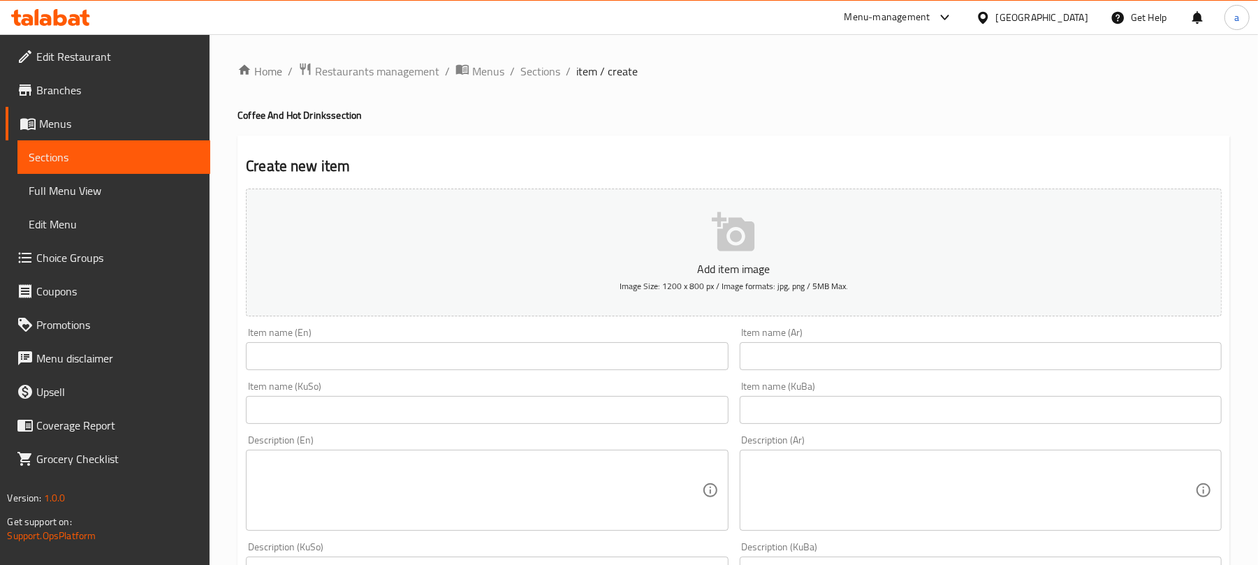
drag, startPoint x: 952, startPoint y: 353, endPoint x: 925, endPoint y: 359, distance: 27.3
click at [952, 353] on input "text" at bounding box center [981, 356] width 482 height 28
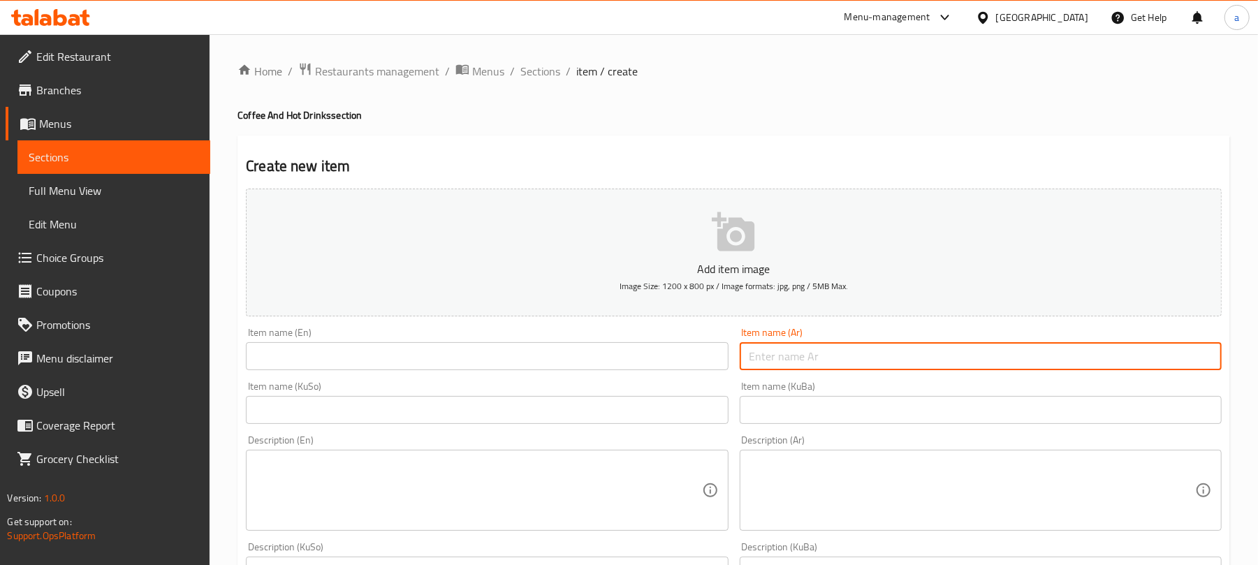
paste input "ايس لاتيه زعفران"
type input "ايس لاتيه زعفران"
click at [579, 370] on input "text" at bounding box center [487, 356] width 482 height 28
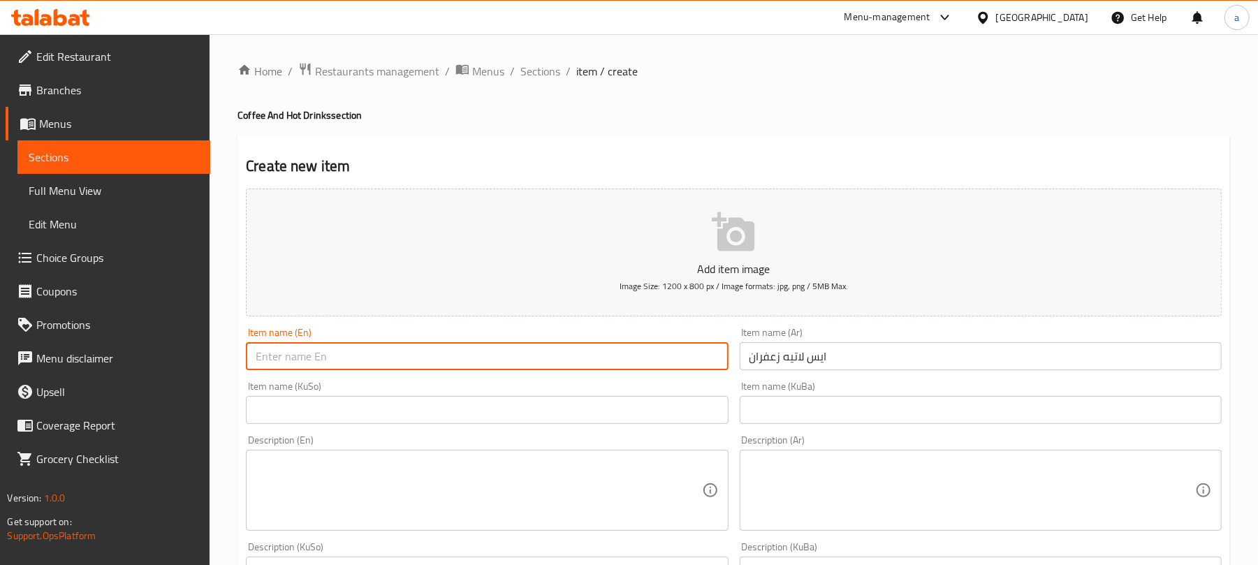
paste input "Saffron ice latte"
type input "Saffron ice latte"
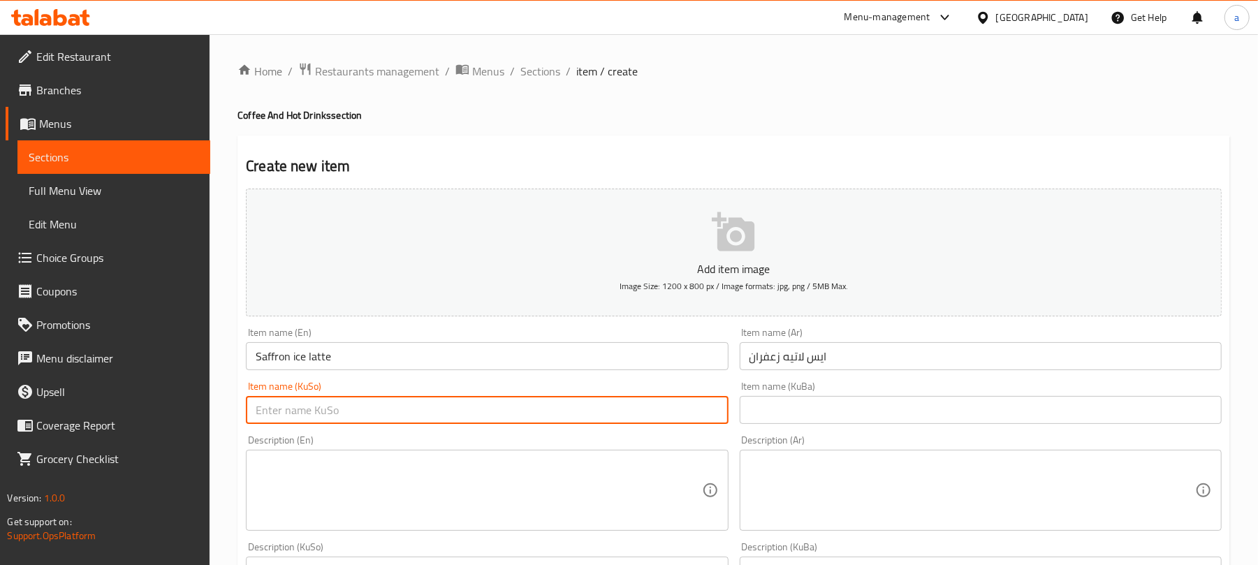
click at [694, 412] on input "text" at bounding box center [487, 410] width 482 height 28
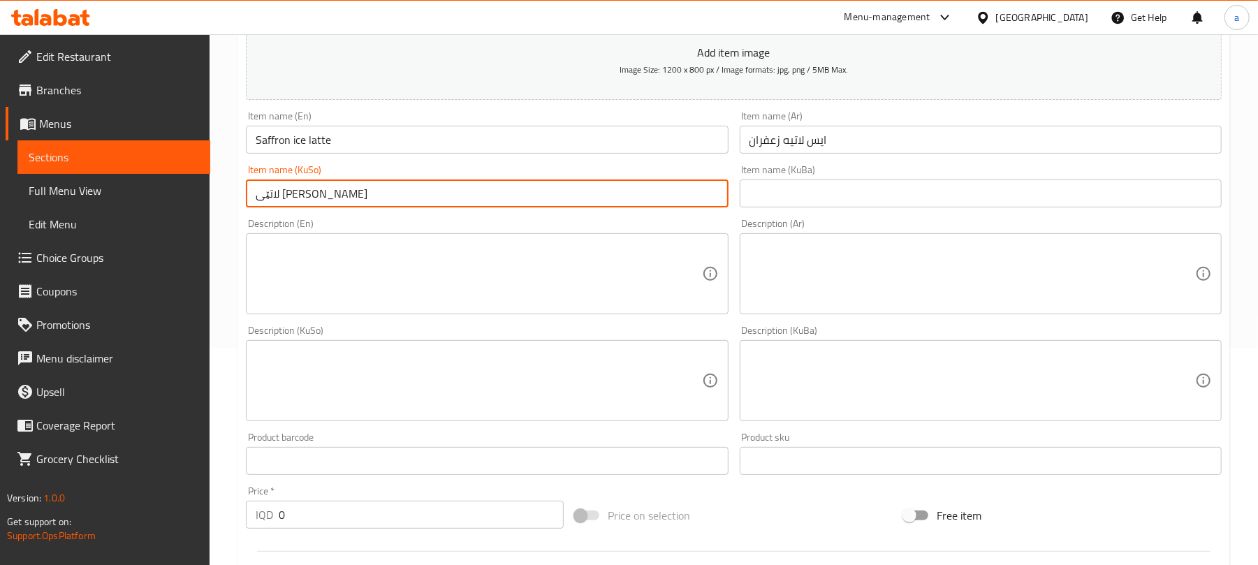
type input "لاتێی [PERSON_NAME]"
drag, startPoint x: 296, startPoint y: 534, endPoint x: 300, endPoint y: 476, distance: 58.1
click at [239, 531] on div "Create new item Add item image Image Size: 1200 x 800 px / Image formats: jpg, …" at bounding box center [734, 406] width 993 height 974
paste input "600"
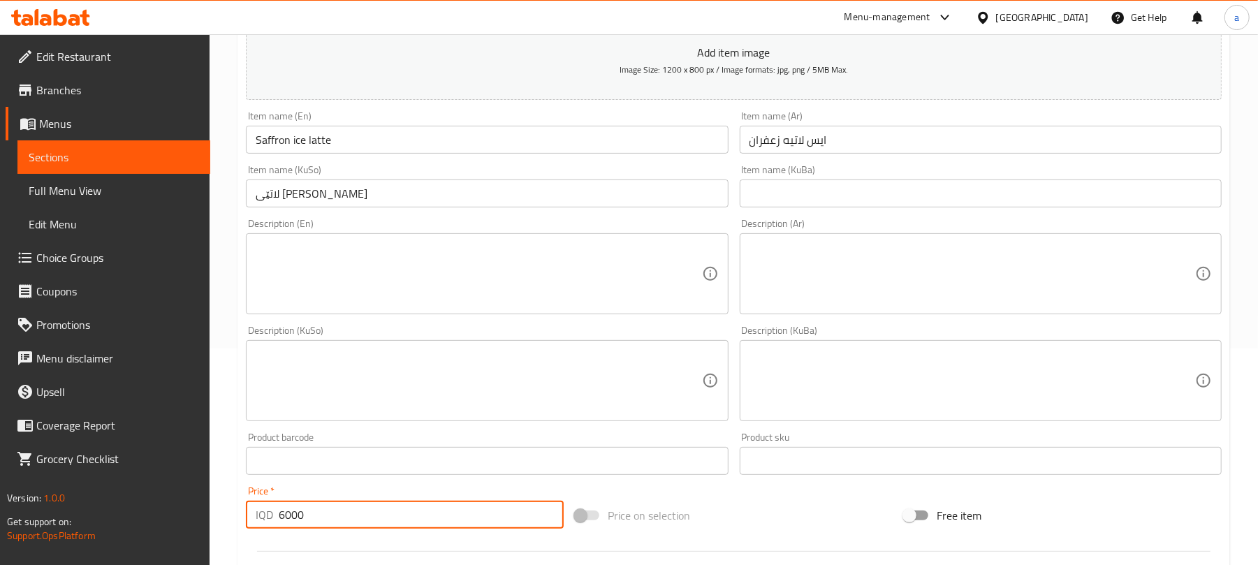
type input "6000"
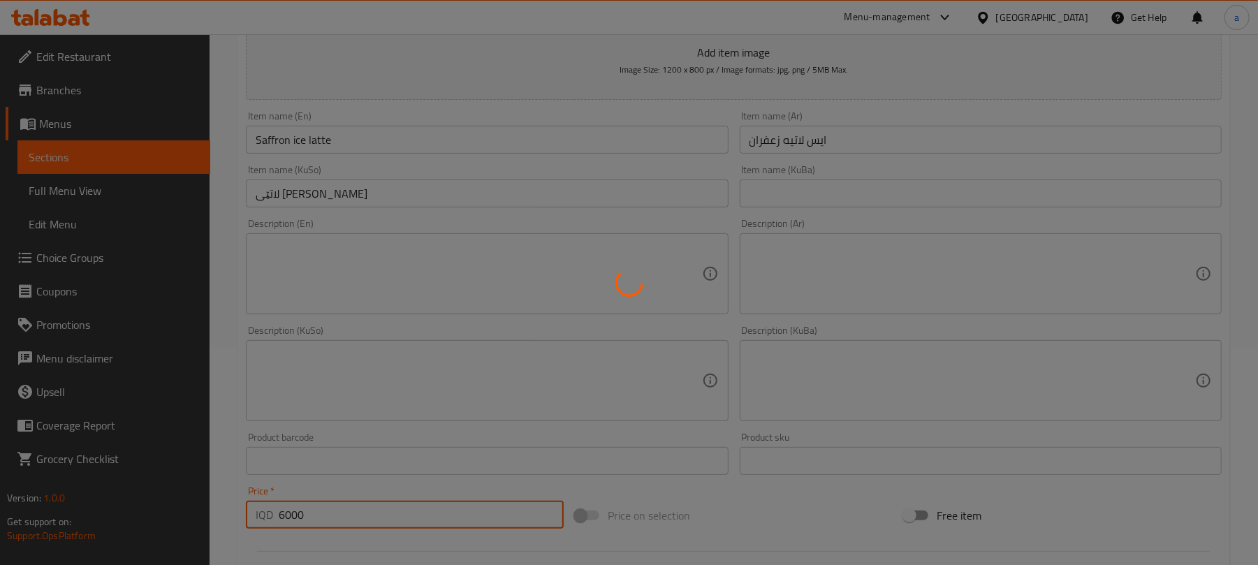
type input "0"
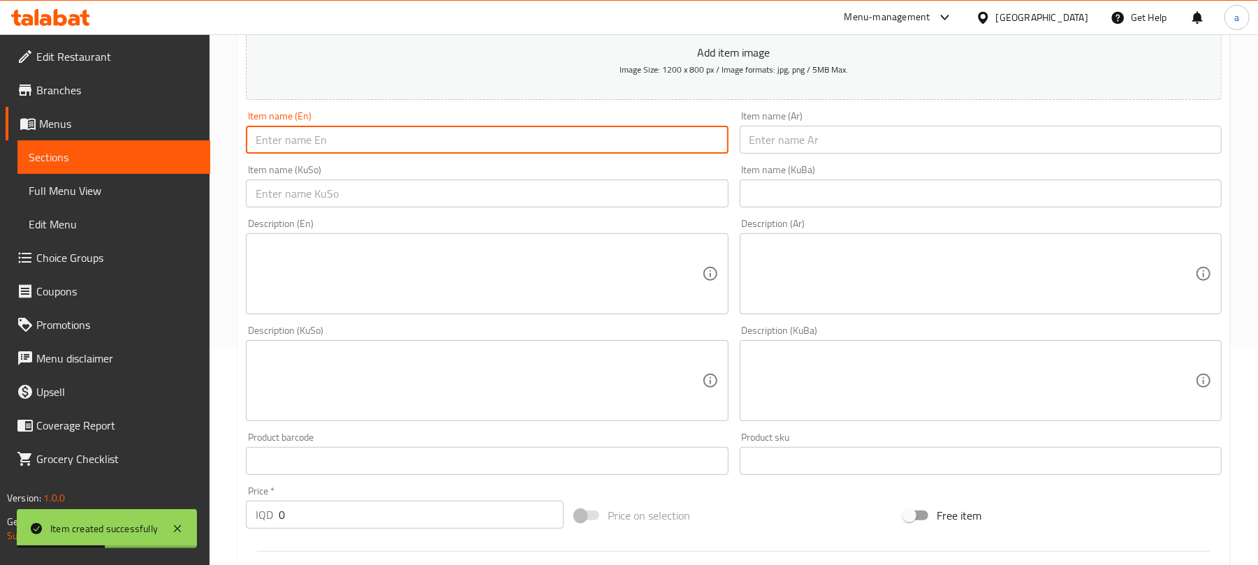
click at [354, 154] on input "text" at bounding box center [487, 140] width 482 height 28
paste input "iced popcorn latte"
click at [296, 147] on input "iced popcorn latte" at bounding box center [487, 140] width 482 height 28
click at [256, 152] on input "iced latte" at bounding box center [487, 140] width 482 height 28
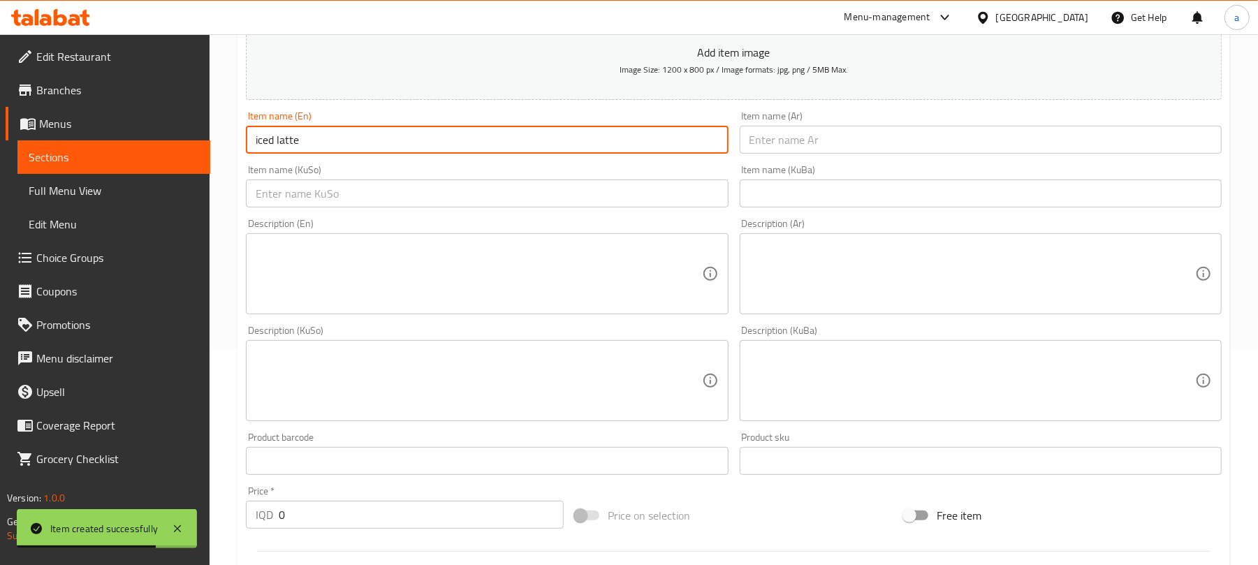
paste input "popcorn"
click at [319, 154] on input "popcorn iced latte" at bounding box center [487, 140] width 482 height 28
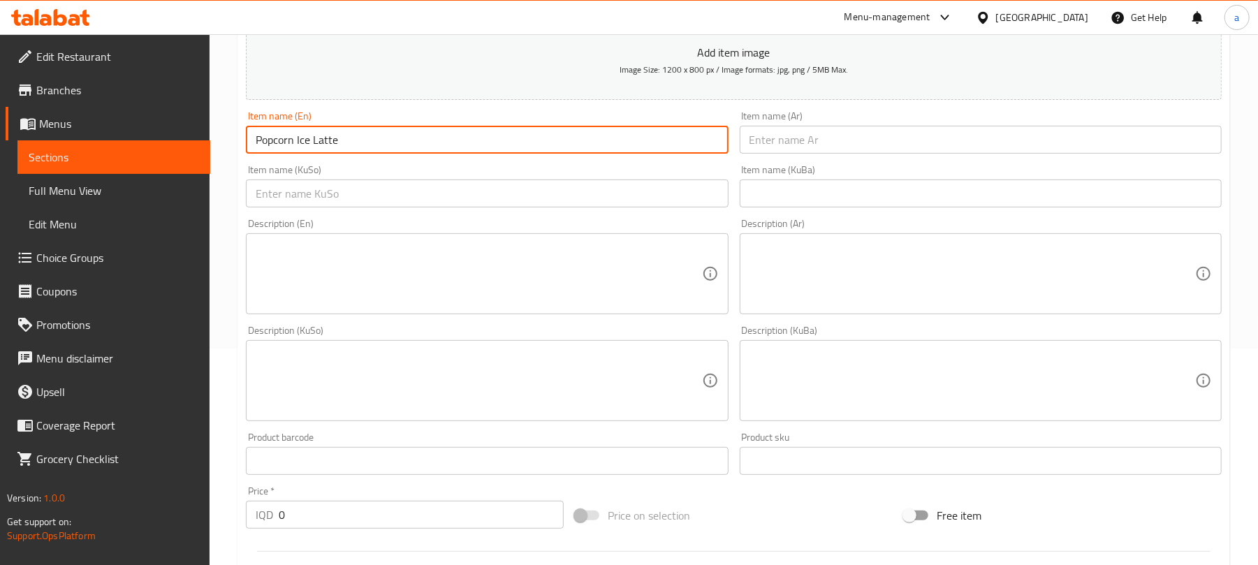
type input "Popcorn Ice Latte"
click at [836, 146] on input "text" at bounding box center [981, 140] width 482 height 28
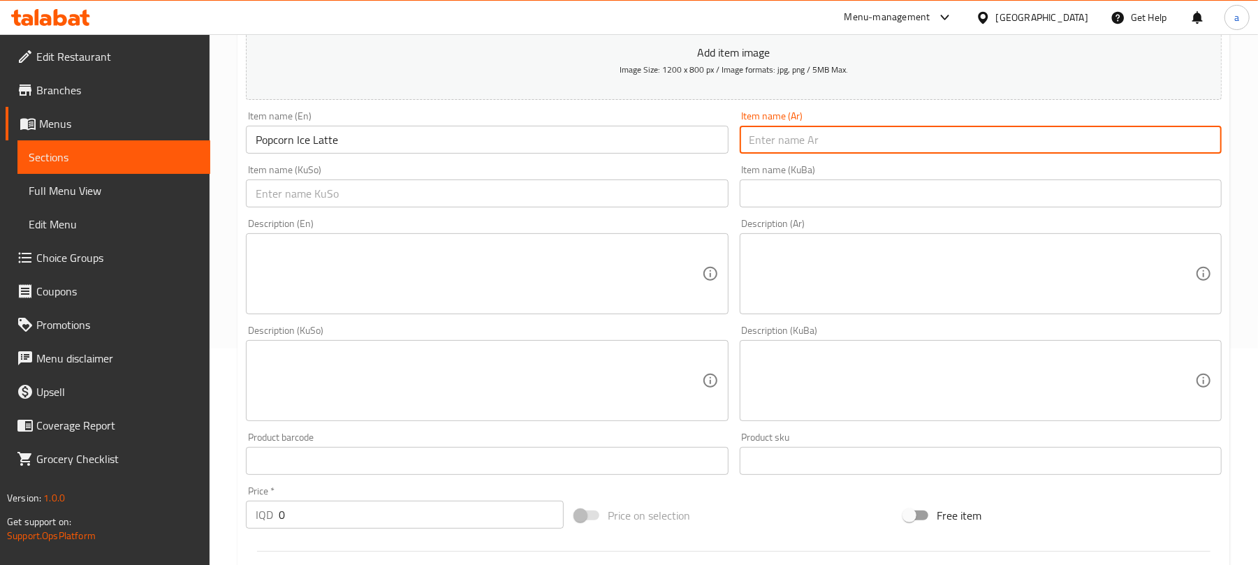
paste input "ايس لاتيه فشار"
type input "ايس لاتيه فشار"
click at [627, 208] on input "text" at bounding box center [487, 194] width 482 height 28
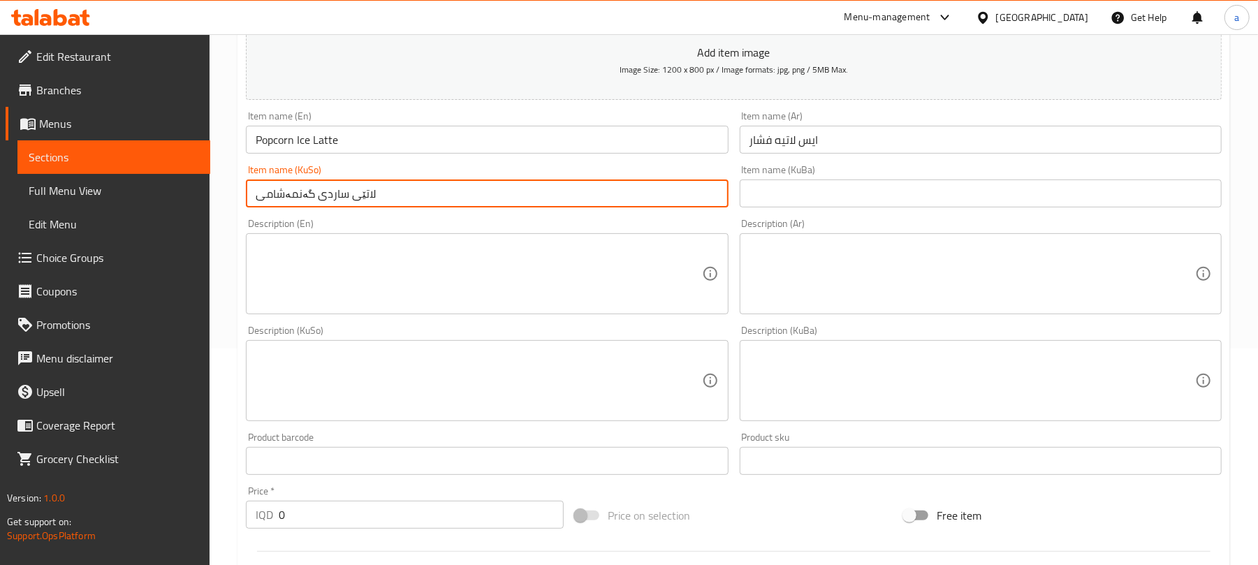
type input "لاتێی ساردی گەنمەشامی"
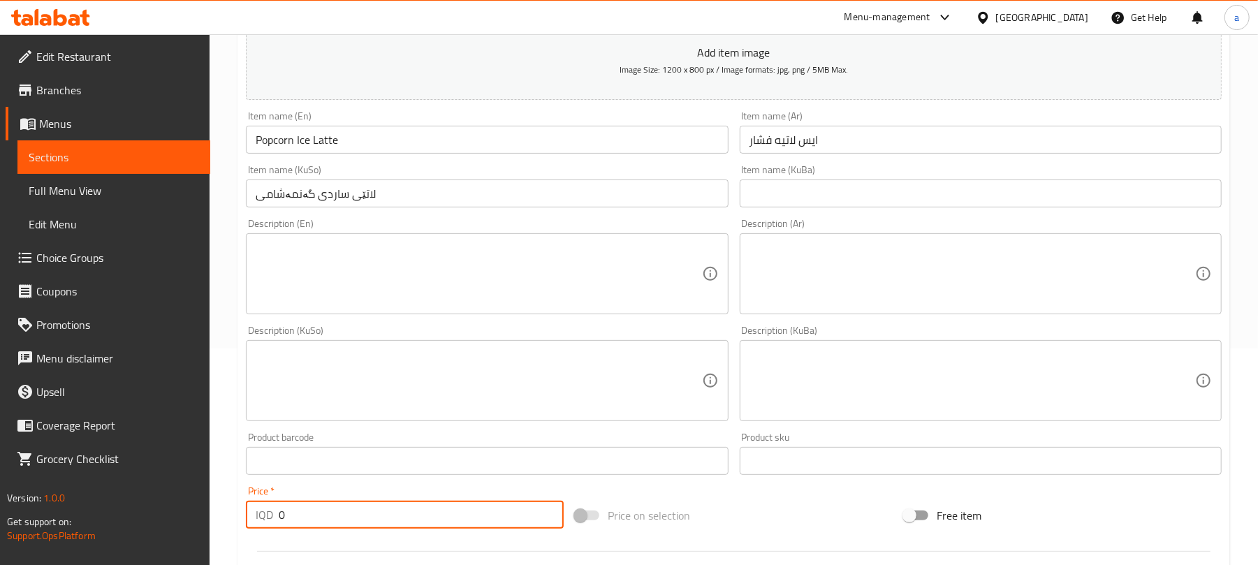
drag, startPoint x: 298, startPoint y: 537, endPoint x: 241, endPoint y: 537, distance: 56.6
click at [241, 535] on div "Price   * IQD 0 Price *" at bounding box center [404, 508] width 329 height 54
paste input "600"
type input "6000"
click at [433, 198] on input "لاتێی ساردی گەنمەشامی" at bounding box center [487, 194] width 482 height 28
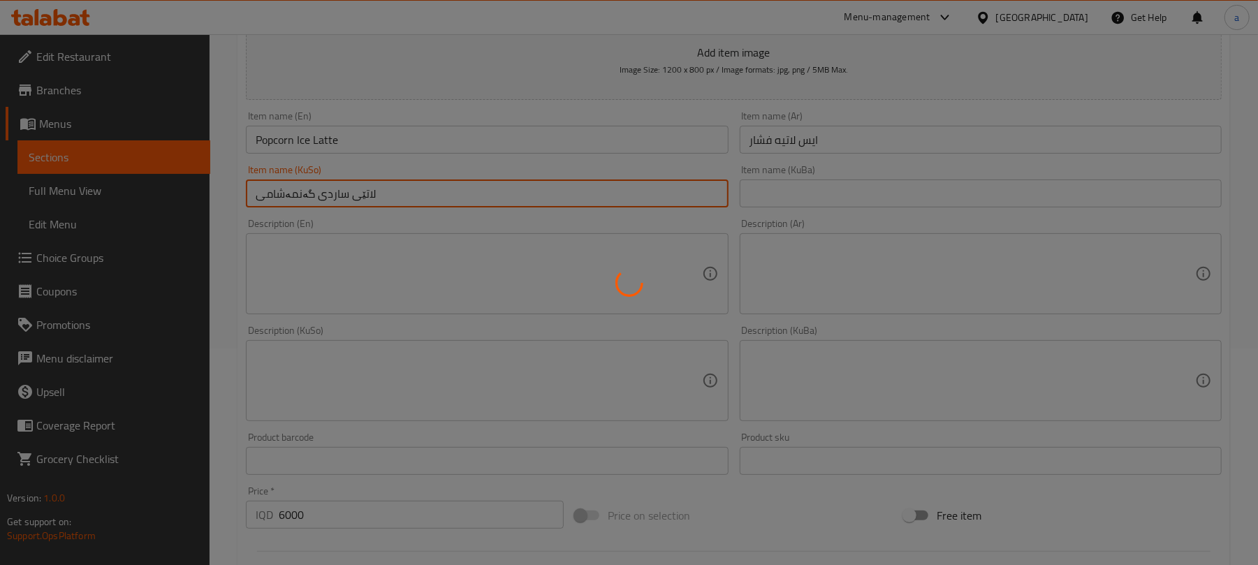
type input "0"
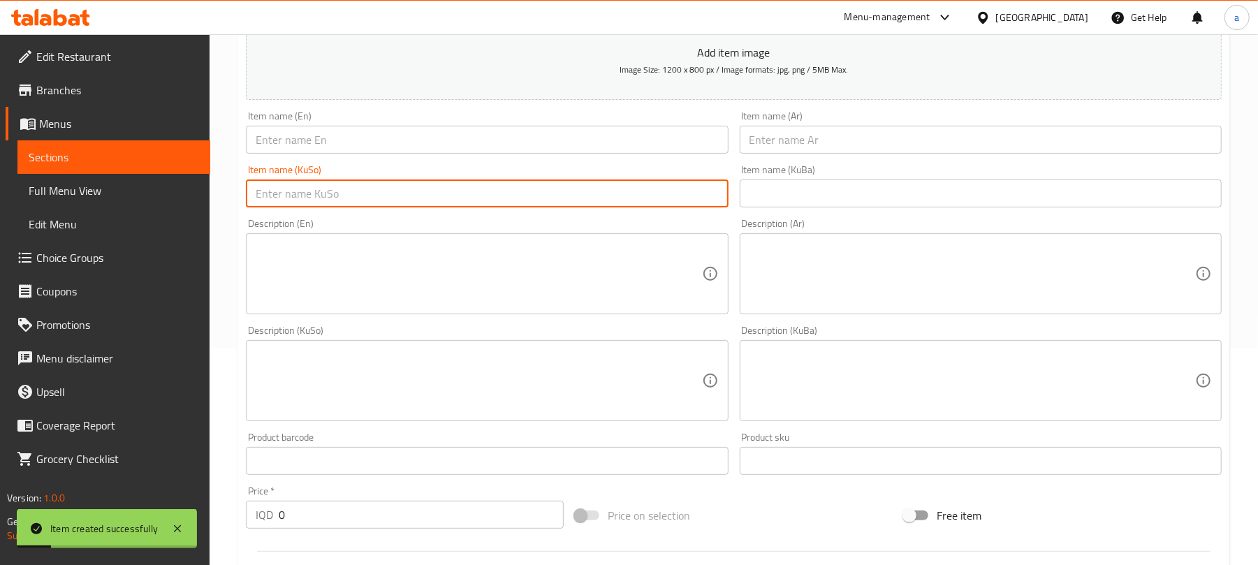
click at [791, 146] on input "text" at bounding box center [981, 140] width 482 height 28
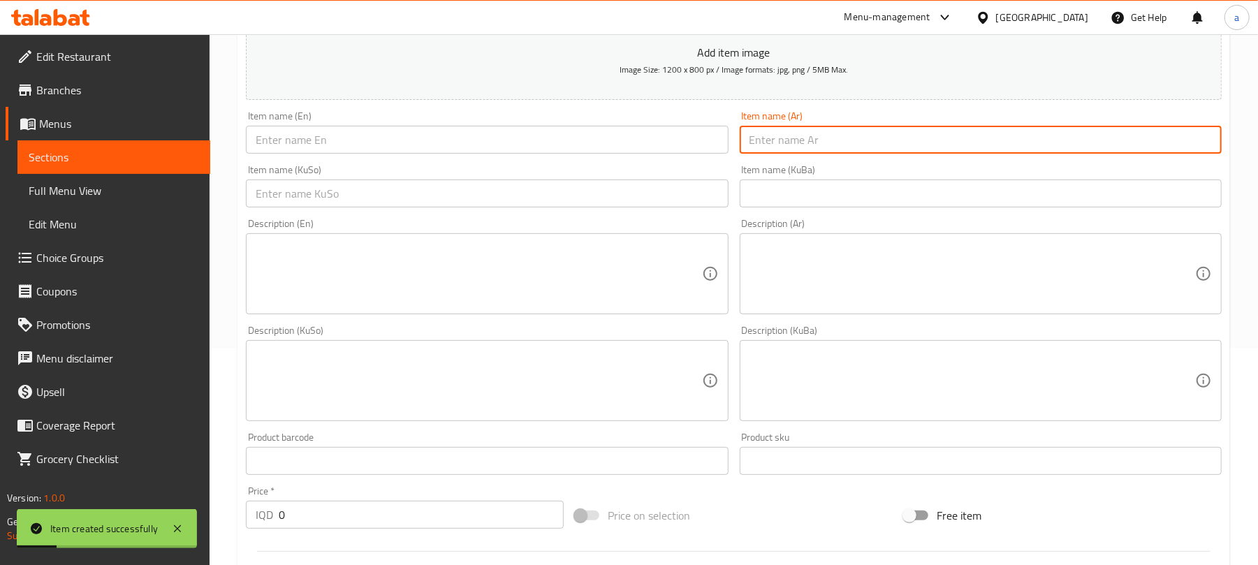
paste input "ايس لاتيه فانيلا"
type input "ايس لاتيه فانيلا"
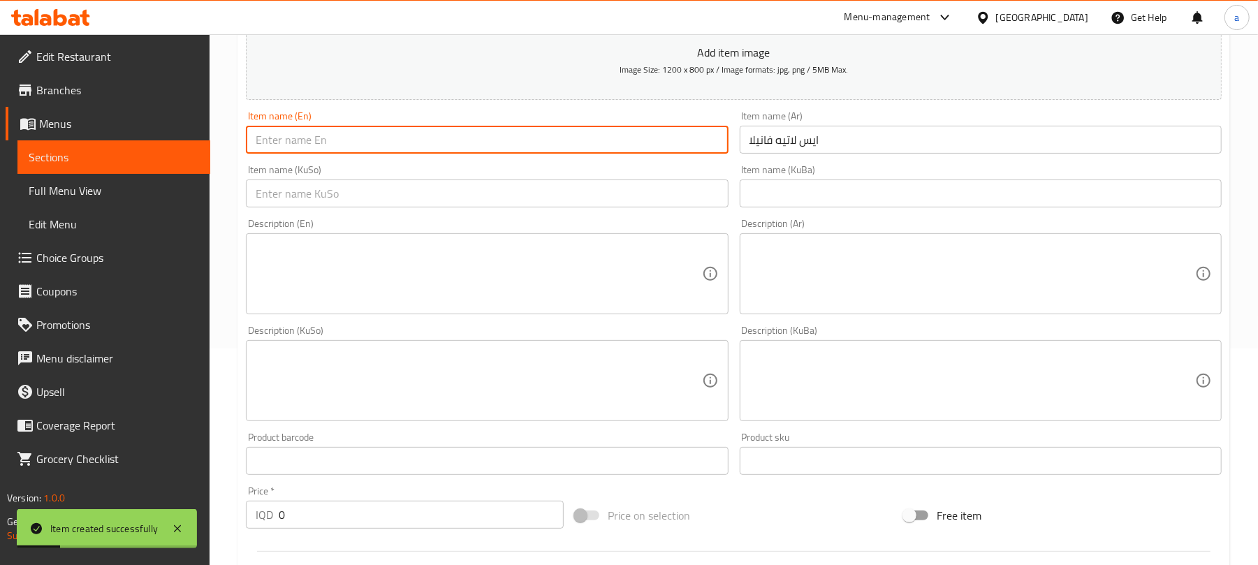
click at [543, 154] on input "text" at bounding box center [487, 140] width 482 height 28
paste input "Iced Vanilla Latte"
click at [295, 154] on input "Iced Vanilla Latte" at bounding box center [487, 140] width 482 height 28
click at [254, 150] on input "Iced Latte" at bounding box center [487, 140] width 482 height 28
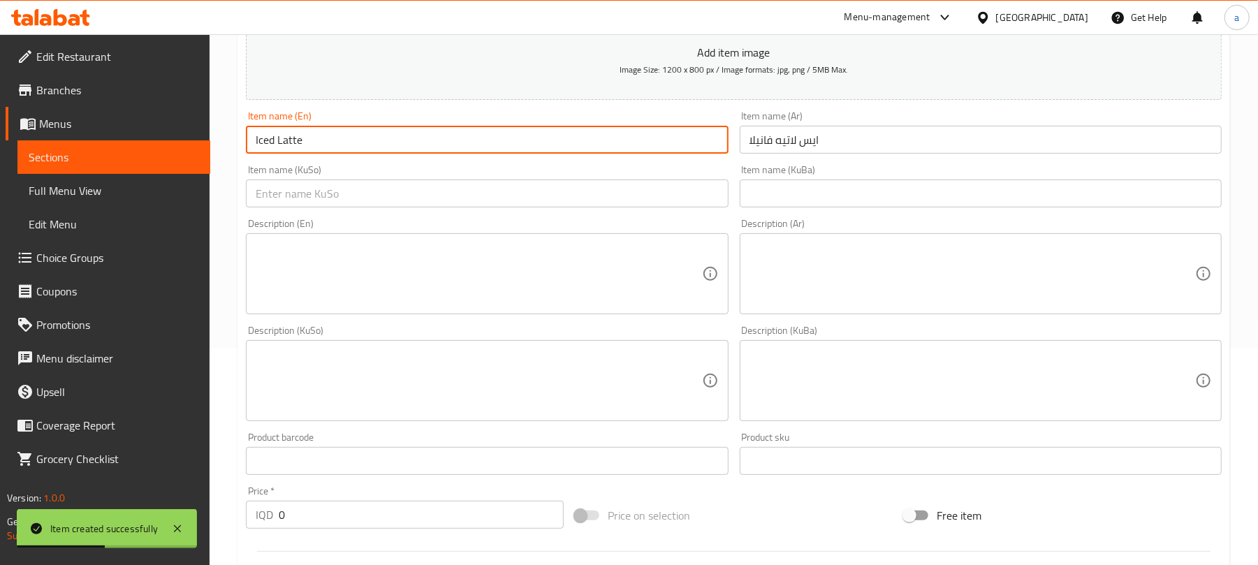
paste input "Vanilla"
click at [311, 154] on input "Vanilla Iced Latte" at bounding box center [487, 140] width 482 height 28
type input "Vanilla Ice Latte"
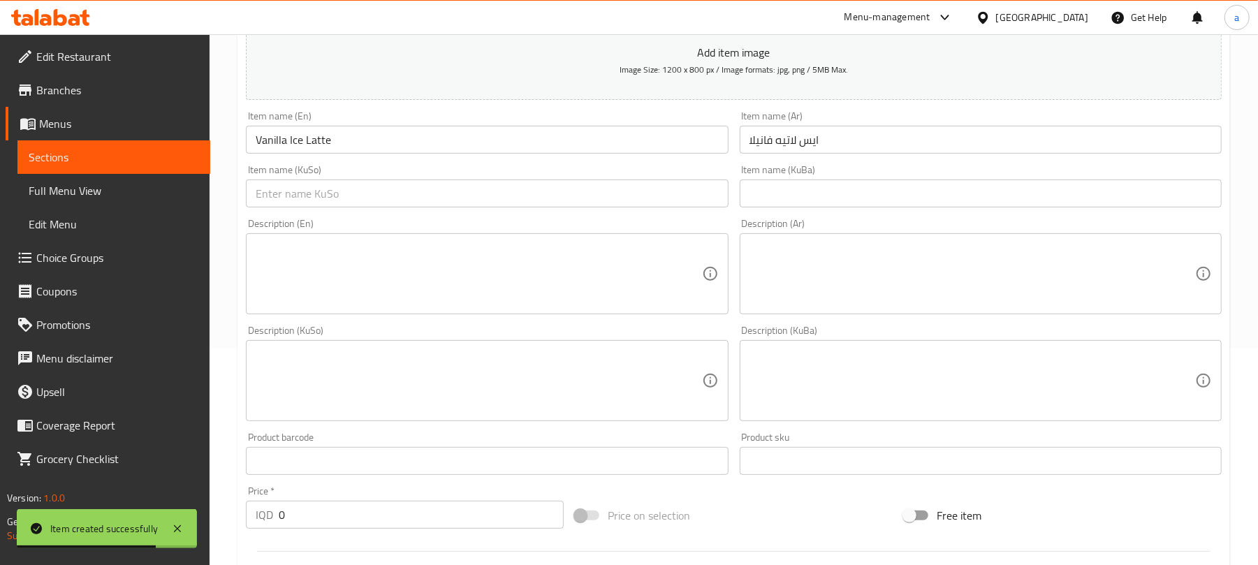
click at [579, 222] on div "Description (En) Description (En)" at bounding box center [486, 266] width 493 height 107
click at [590, 213] on div "Item name (KuSo) Item name (KuSo)" at bounding box center [486, 186] width 493 height 54
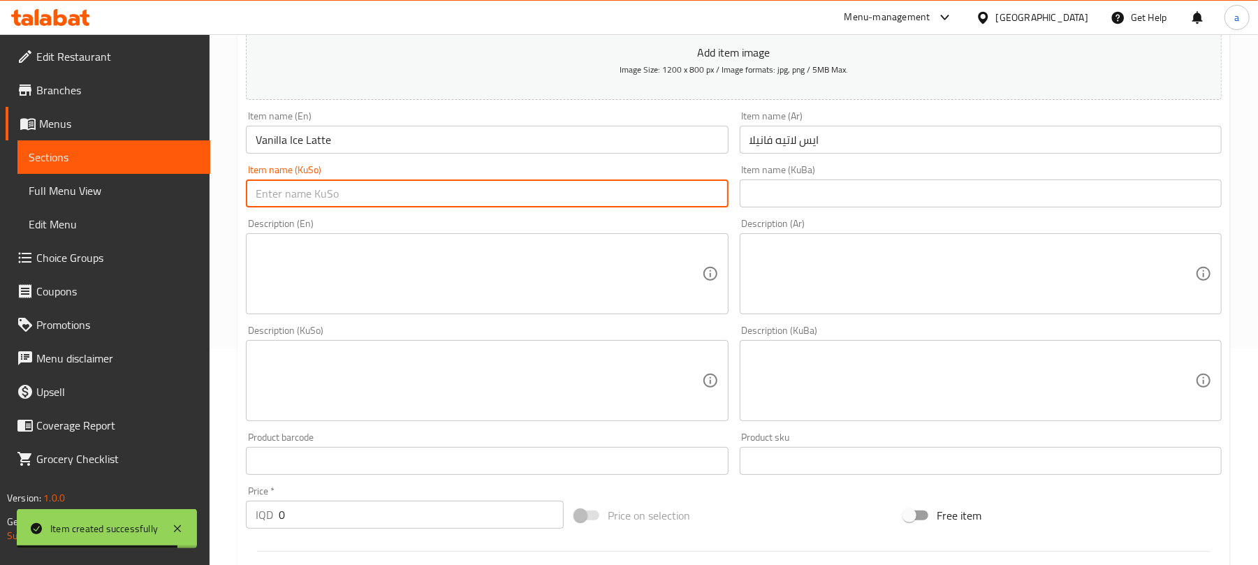
click at [599, 201] on input "text" at bounding box center [487, 194] width 482 height 28
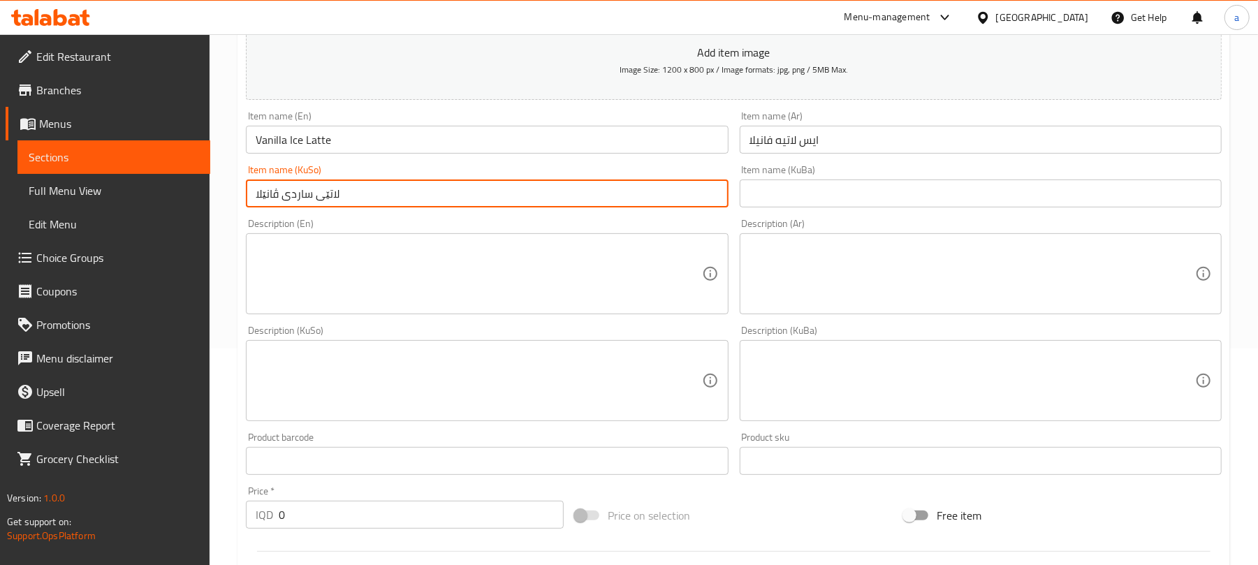
type input "لاتێی ساردی ڤانێلا"
drag, startPoint x: 285, startPoint y: 532, endPoint x: 255, endPoint y: 515, distance: 34.8
click at [233, 528] on div "Home / Restaurants management / Menus / Sections / item / create Coffee And Hot…" at bounding box center [734, 375] width 1049 height 1114
paste input "600"
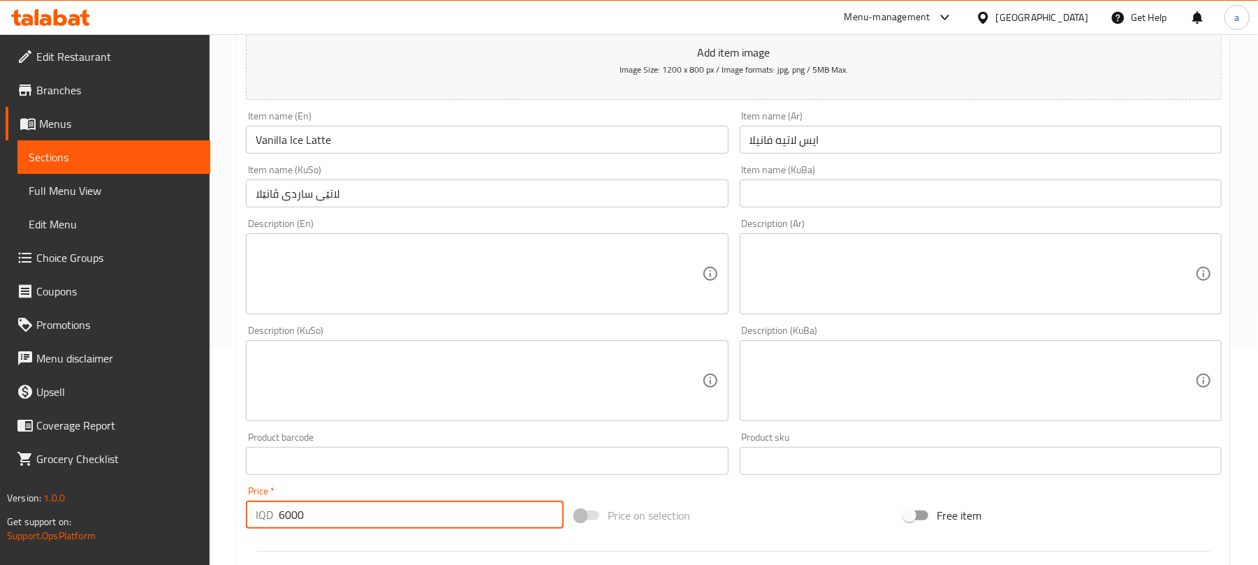
type input "6000"
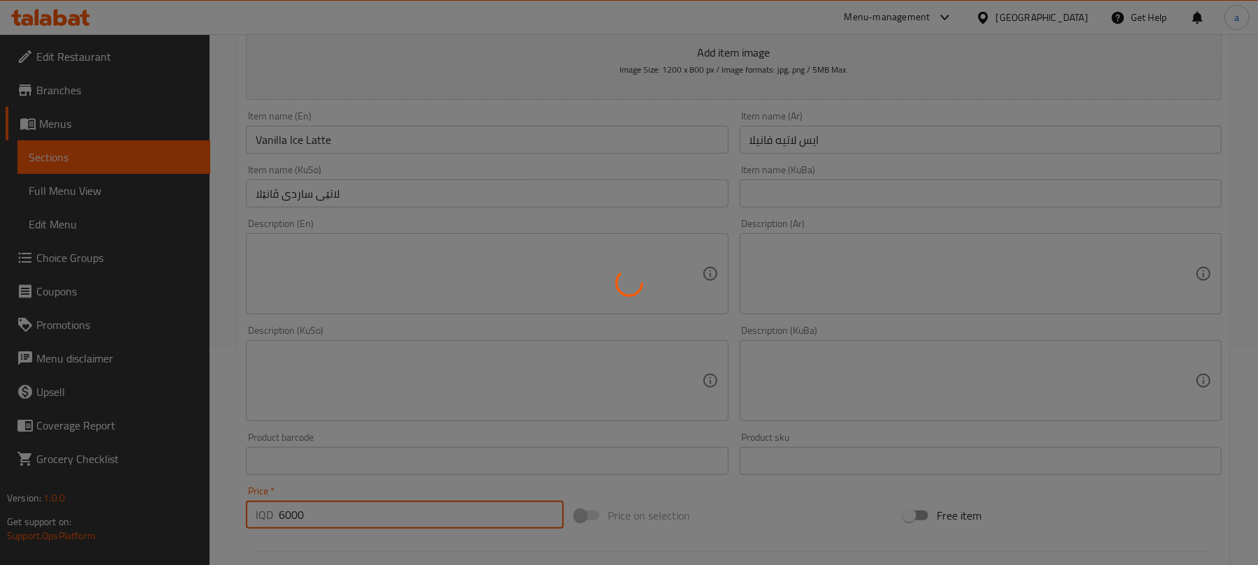
type input "0"
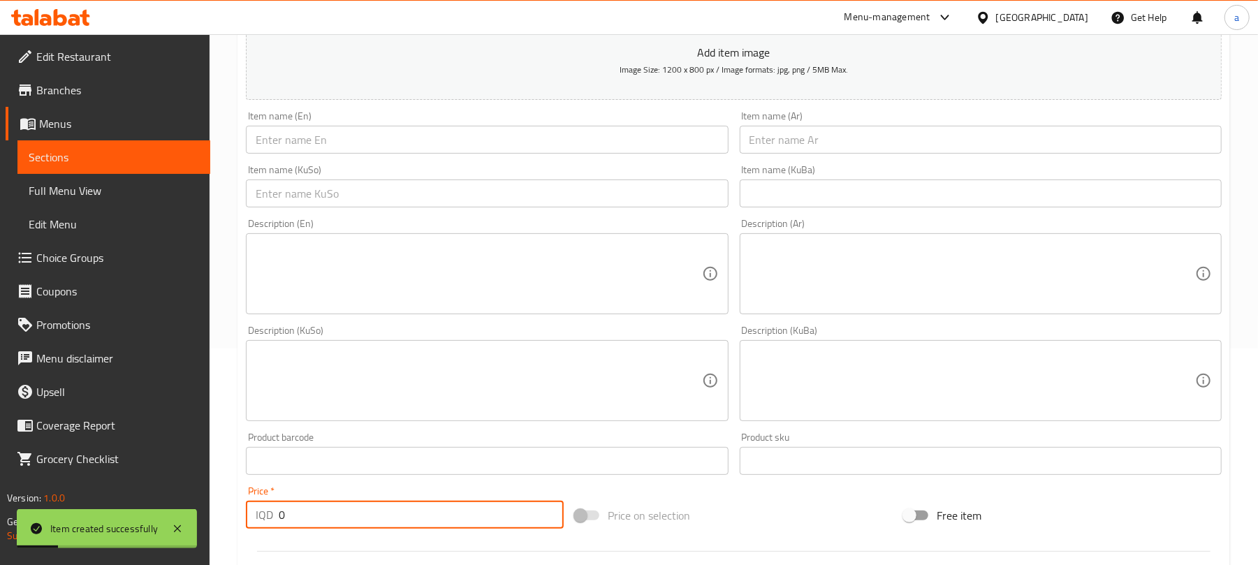
click at [834, 146] on input "text" at bounding box center [981, 140] width 482 height 28
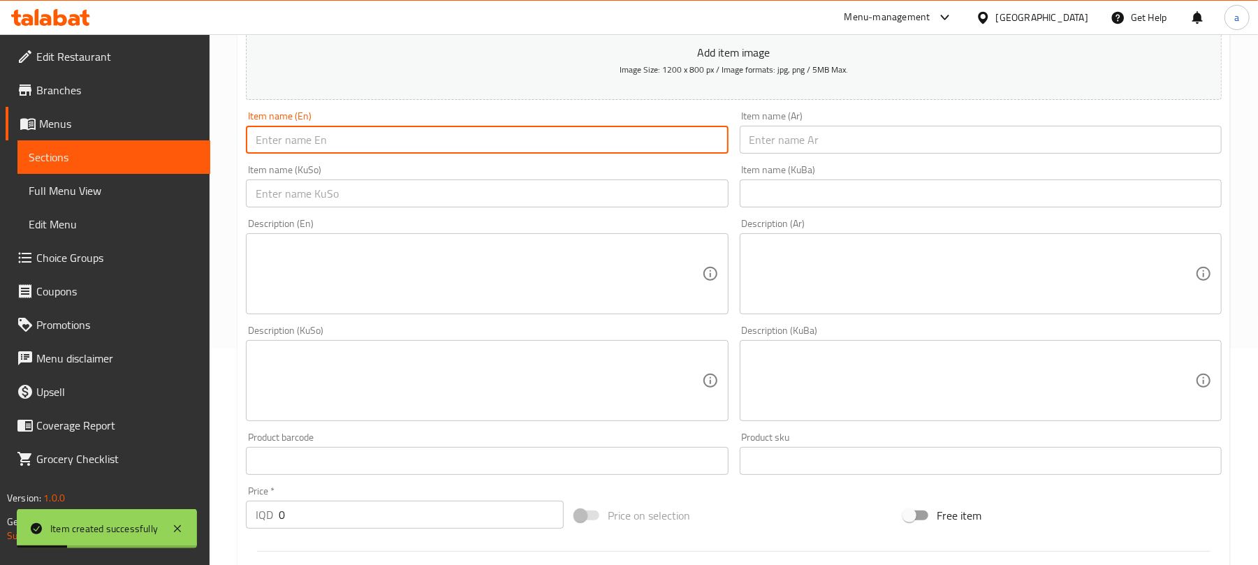
click at [620, 140] on input "text" at bounding box center [487, 140] width 482 height 28
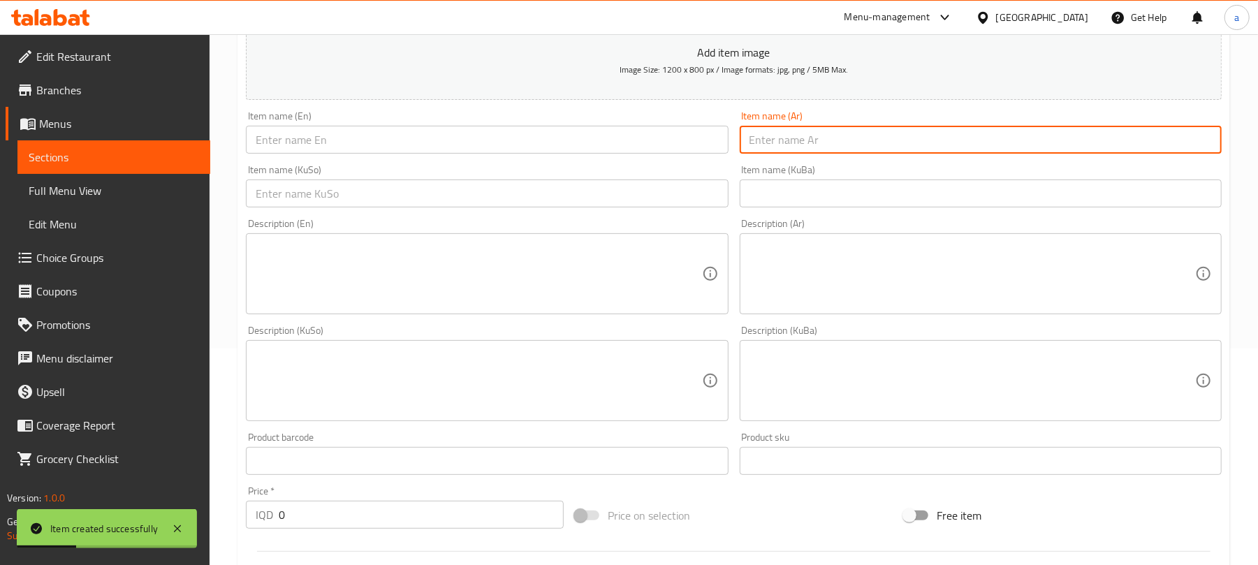
click at [814, 140] on input "text" at bounding box center [981, 140] width 482 height 28
paste input "ايس لاتيه توفي"
type input "ايس لاتيه توفي"
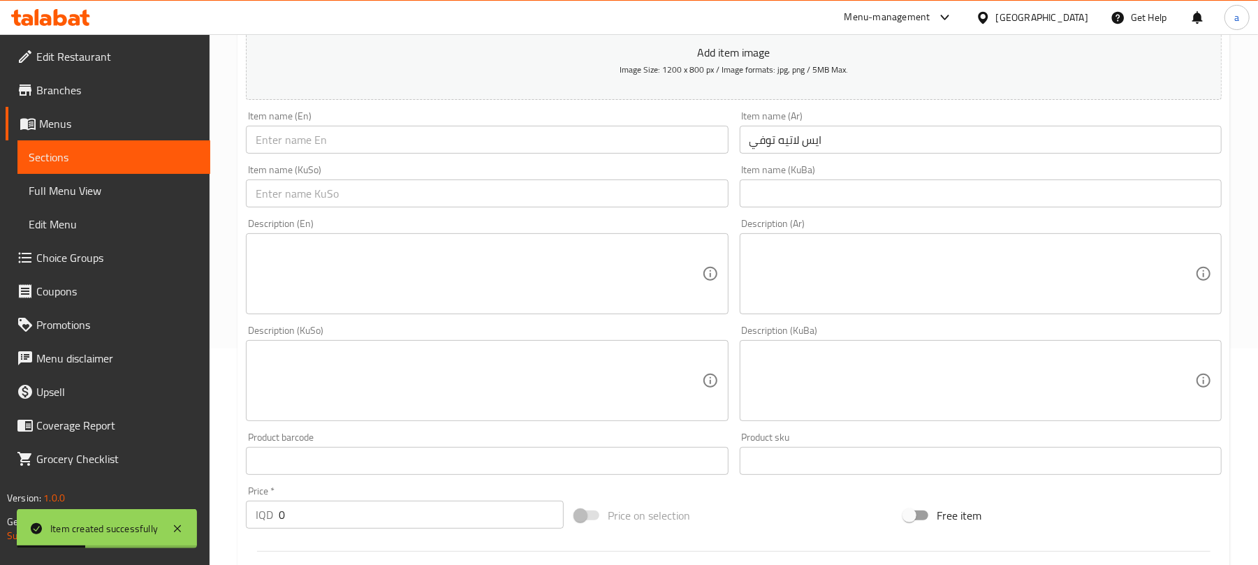
click at [621, 159] on div "Item name (En) Item name (En)" at bounding box center [486, 133] width 493 height 54
click at [602, 154] on input "text" at bounding box center [487, 140] width 482 height 28
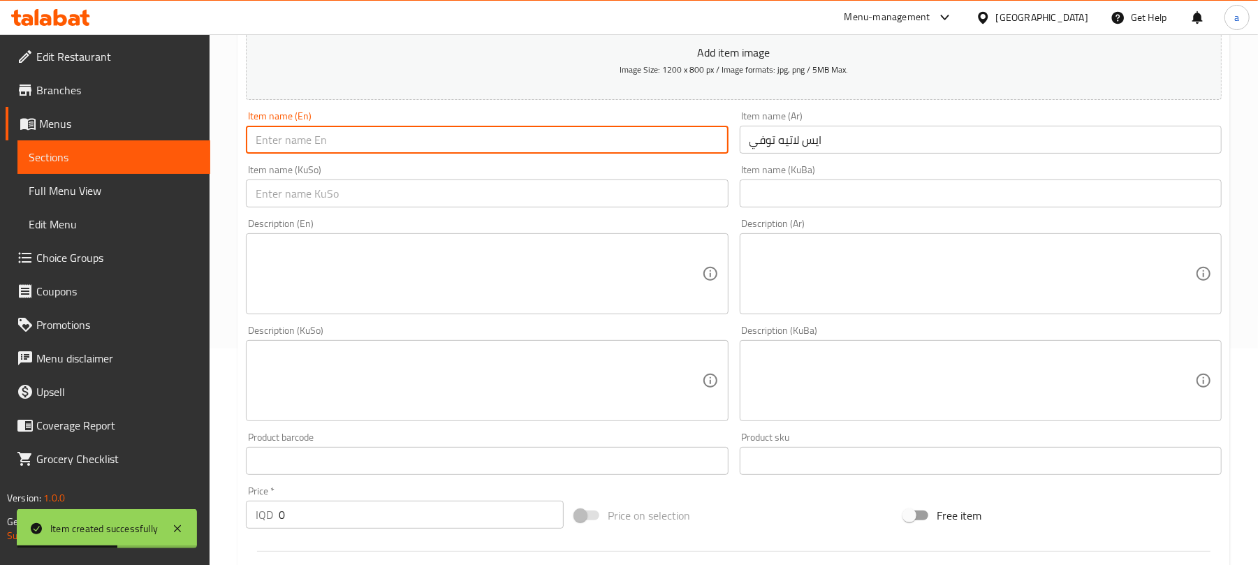
paste input "Iced latte toffee"
click at [324, 154] on input "Iced latte toffee" at bounding box center [487, 140] width 482 height 28
click at [325, 154] on input "Iced latte toffee" at bounding box center [487, 140] width 482 height 28
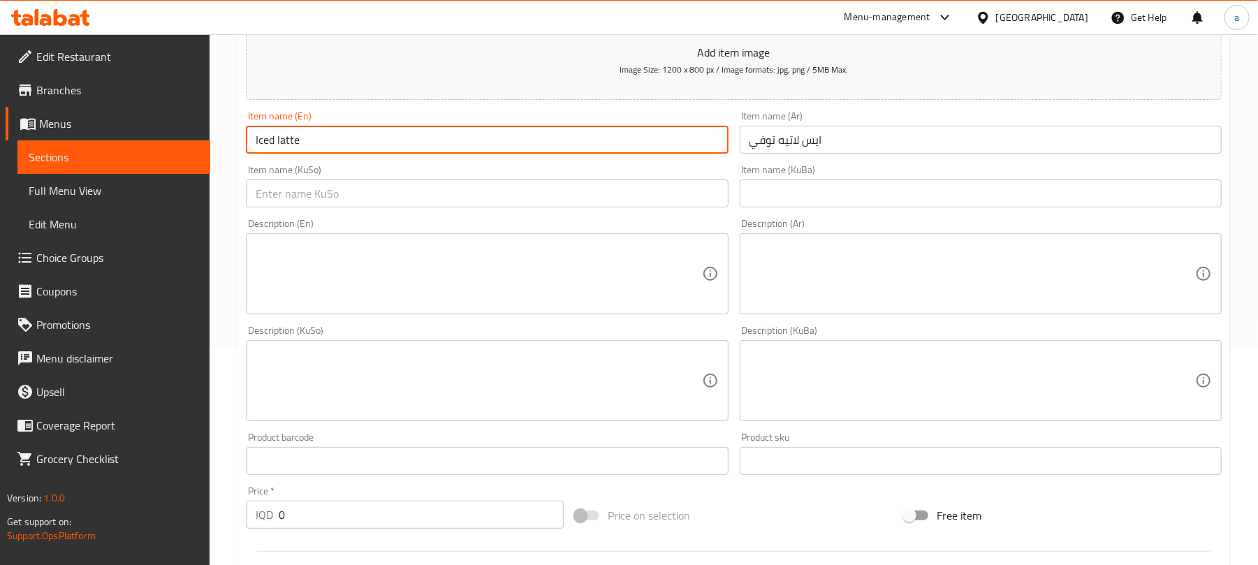
click at [254, 154] on input "Iced latte" at bounding box center [487, 140] width 482 height 28
paste input "toffee"
click at [305, 152] on input "toffeeIced latte" at bounding box center [487, 140] width 482 height 28
click at [286, 154] on input "toffeeIce latte" at bounding box center [487, 140] width 482 height 28
click at [253, 154] on input "toffee Ice latte" at bounding box center [487, 140] width 482 height 28
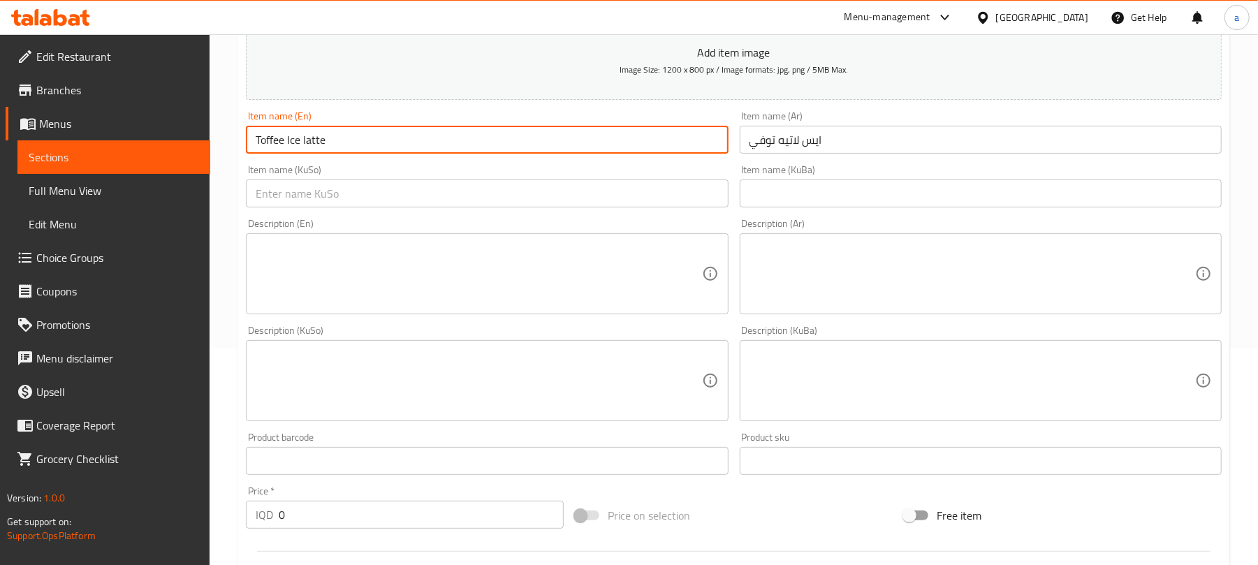
click at [294, 154] on input "Toffee Ice latte" at bounding box center [487, 140] width 482 height 28
click at [314, 154] on input "Toffee Ice latte" at bounding box center [487, 140] width 482 height 28
click at [294, 154] on input "Toffee Ice latte" at bounding box center [487, 140] width 482 height 28
type input "Toffee Ice Latte"
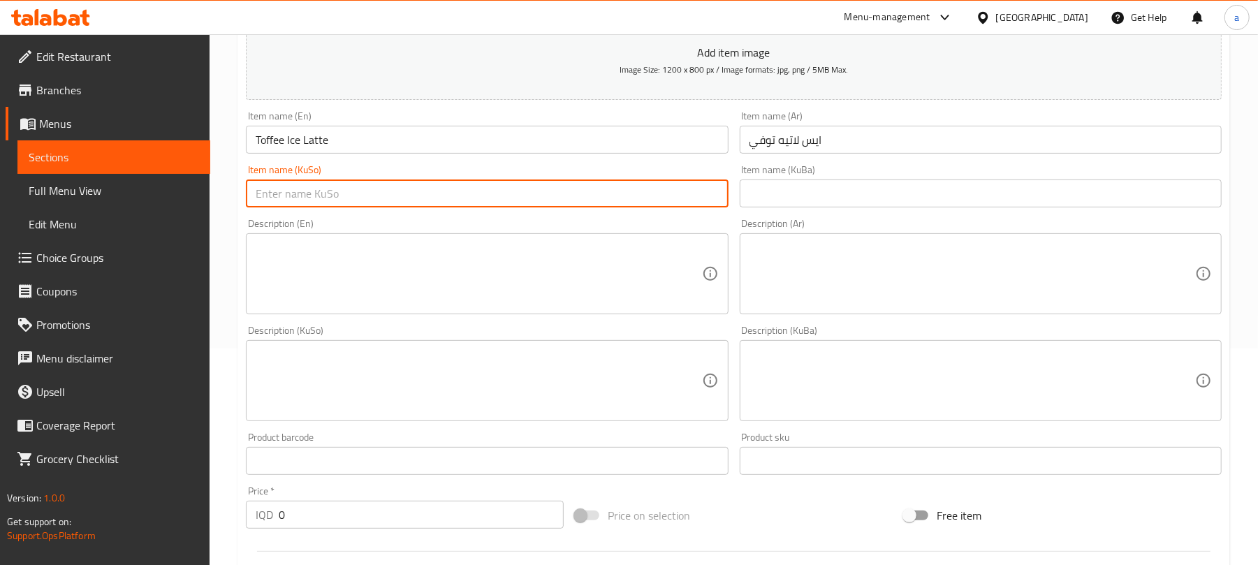
click at [557, 203] on input "text" at bounding box center [487, 194] width 482 height 28
type input "لاتێی [PERSON_NAME]"
drag, startPoint x: 300, startPoint y: 529, endPoint x: 207, endPoint y: 527, distance: 93.0
click at [207, 527] on div "Edit Restaurant Branches Menus Sections Full Menu View Edit Menu Choice Groups …" at bounding box center [629, 375] width 1258 height 1114
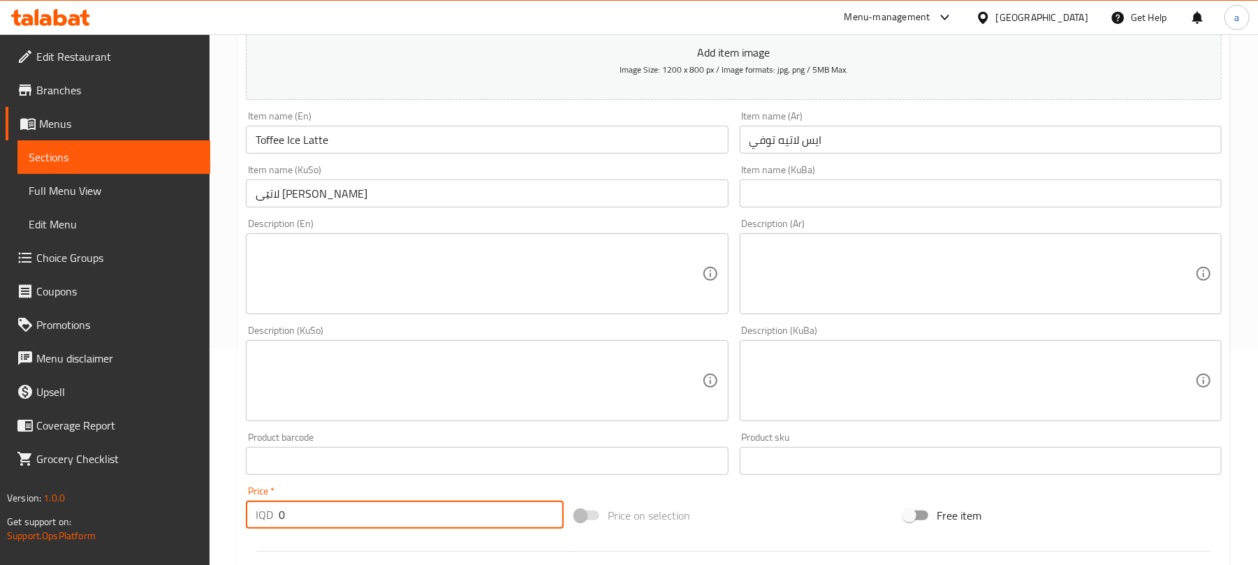
paste input "600"
type input "6000"
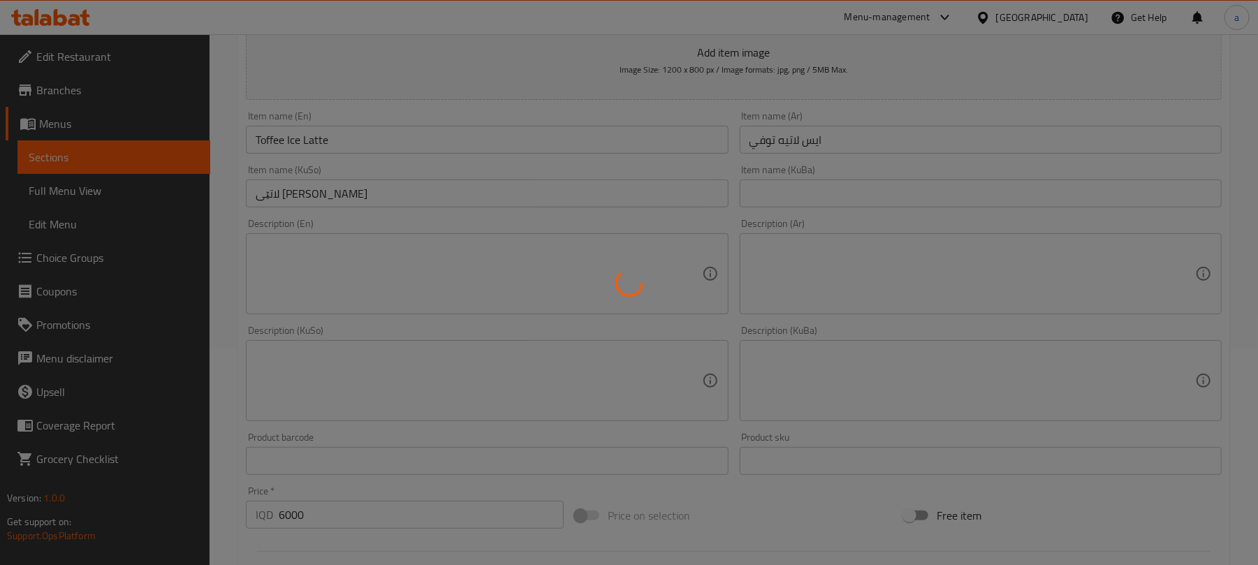
type input "0"
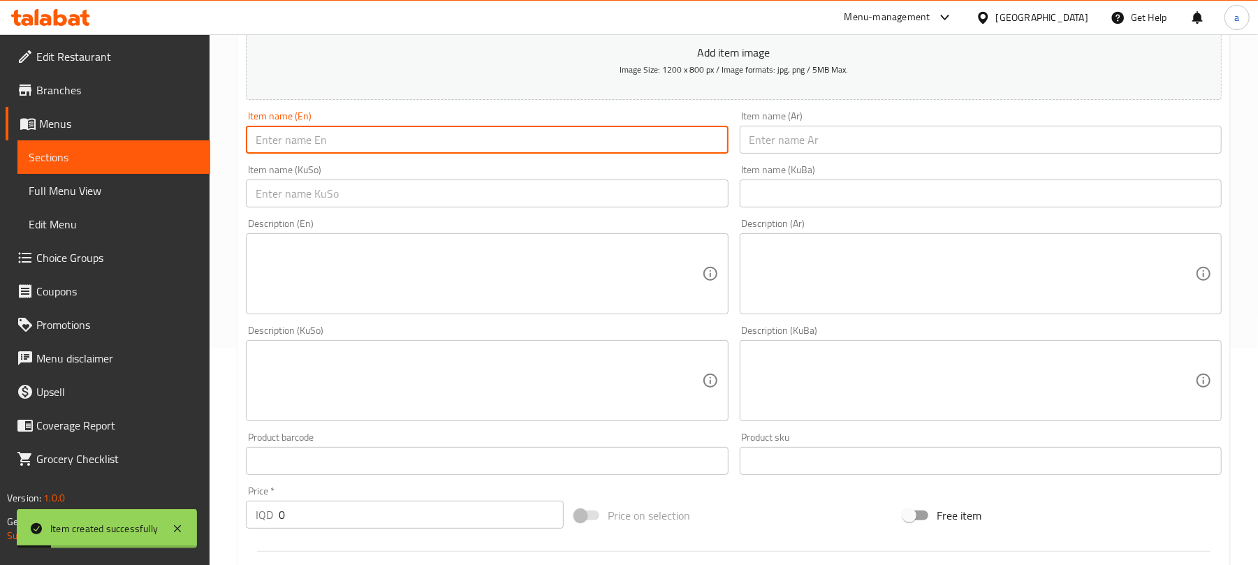
click at [433, 135] on input "text" at bounding box center [487, 140] width 482 height 28
paste input "Salted Caramel Ice Latte"
type input "Salted Caramel Ice Latte"
click at [830, 136] on input "text" at bounding box center [981, 140] width 482 height 28
paste input "ايس لاتيه كرميل مملح"
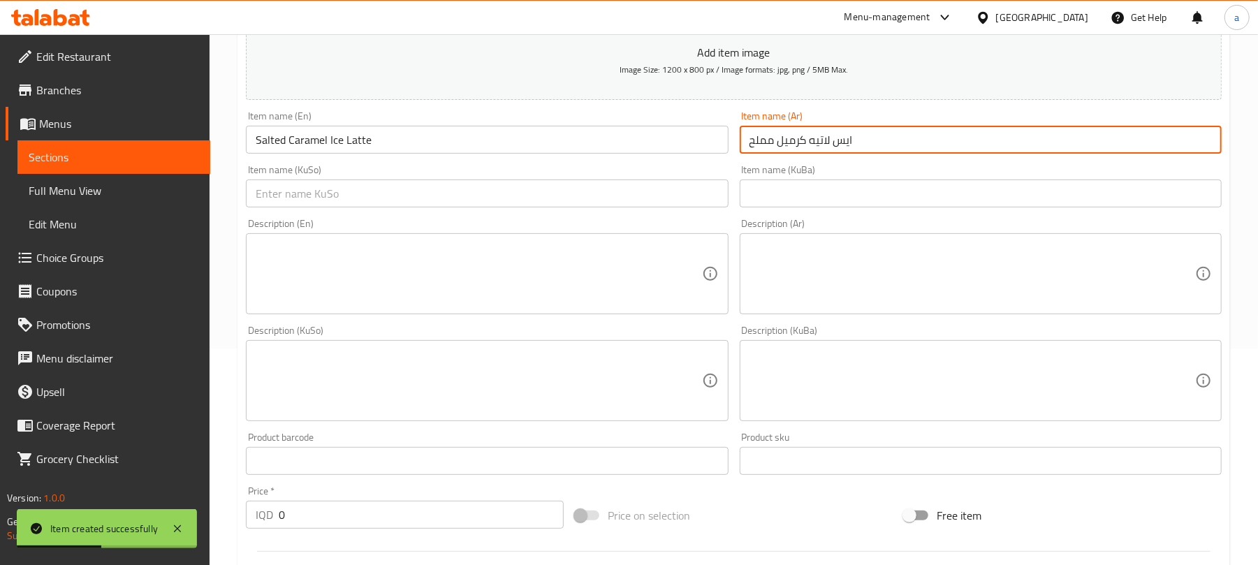
type input "ايس لاتيه كرميل مملح"
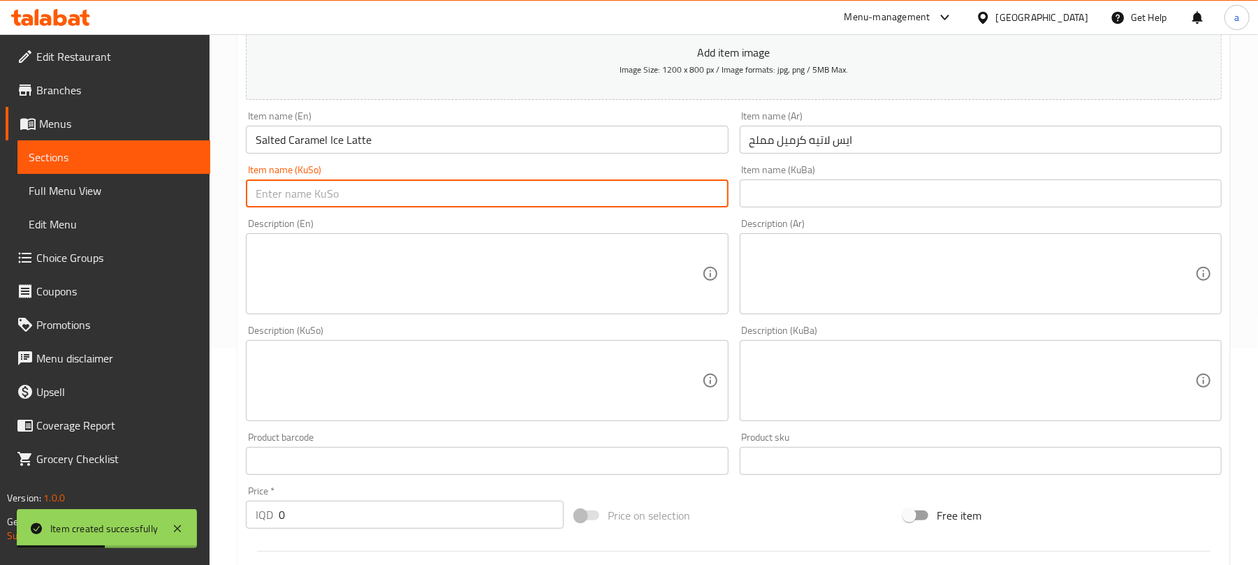
click at [633, 208] on input "text" at bounding box center [487, 194] width 482 height 28
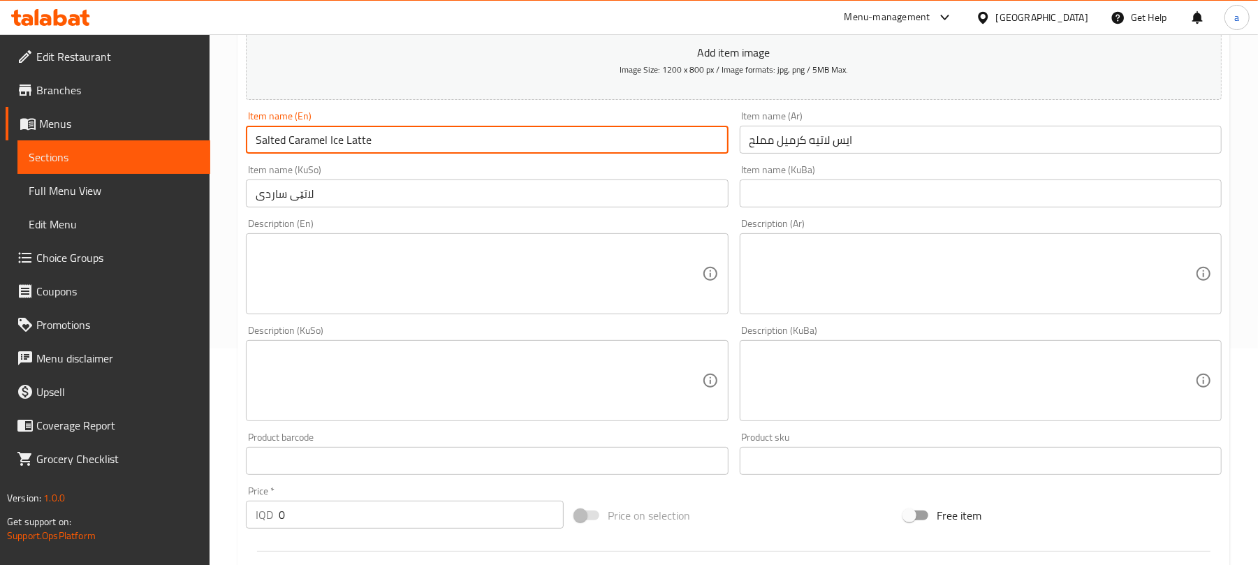
drag, startPoint x: 331, startPoint y: 157, endPoint x: 256, endPoint y: 152, distance: 75.6
click at [256, 152] on input "Salted Caramel Ice Latte" at bounding box center [487, 140] width 482 height 28
click at [256, 208] on input "لاتێی ساردی" at bounding box center [487, 194] width 482 height 28
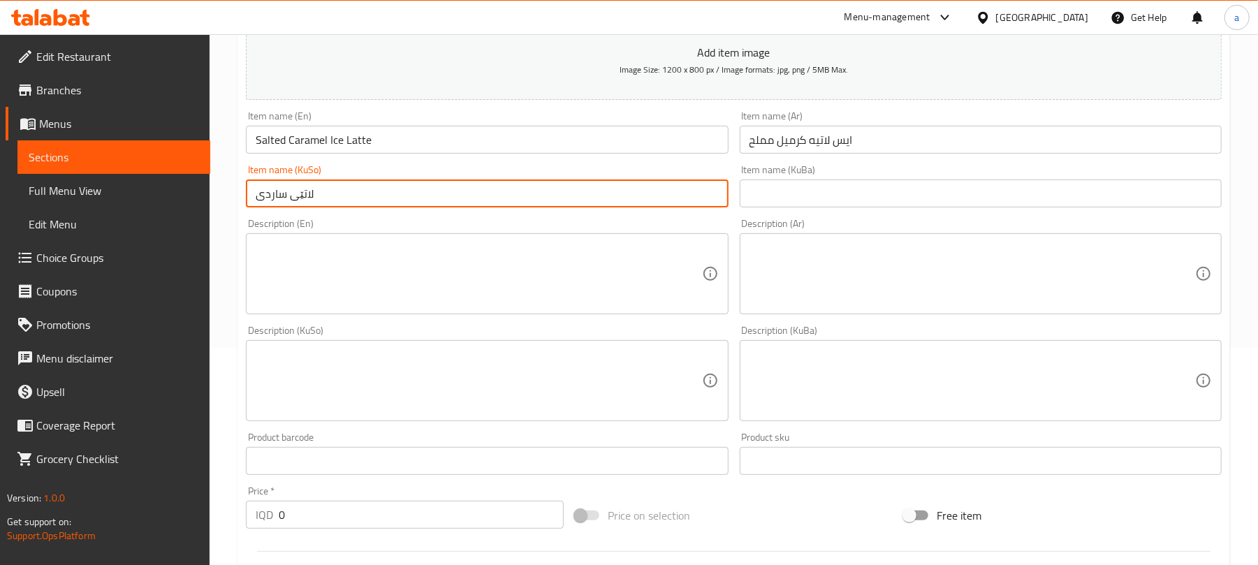
click at [364, 208] on input "لاتێی ساردی" at bounding box center [487, 194] width 482 height 28
paste input "کەرامێڵی خوێکراو"
type input "لاتێی ساردی کەرامێڵی خوێکراو"
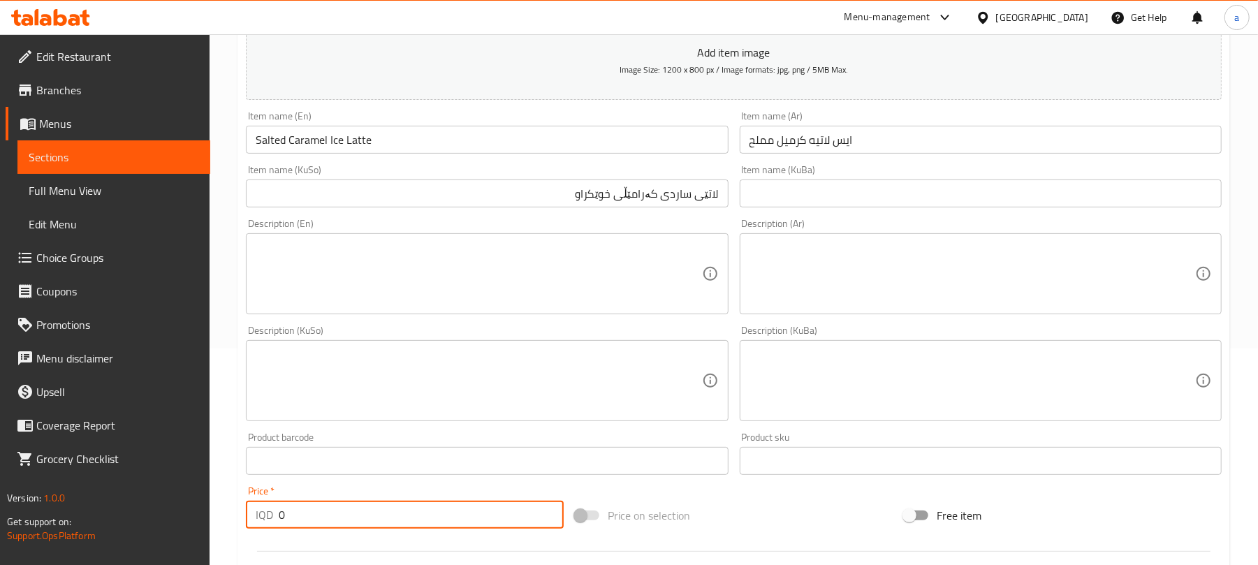
drag, startPoint x: 201, startPoint y: 544, endPoint x: 389, endPoint y: 477, distance: 199.6
click at [201, 545] on div "Edit Restaurant Branches Menus Sections Full Menu View Edit Menu Choice Groups …" at bounding box center [629, 375] width 1258 height 1114
paste input "600"
type input "6000"
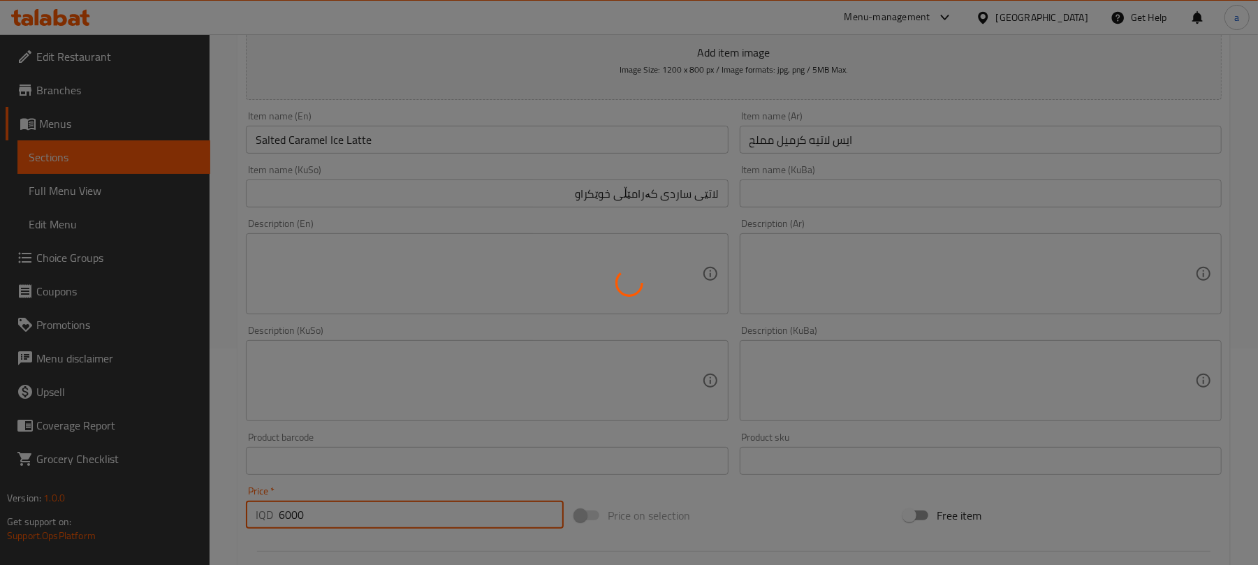
type input "0"
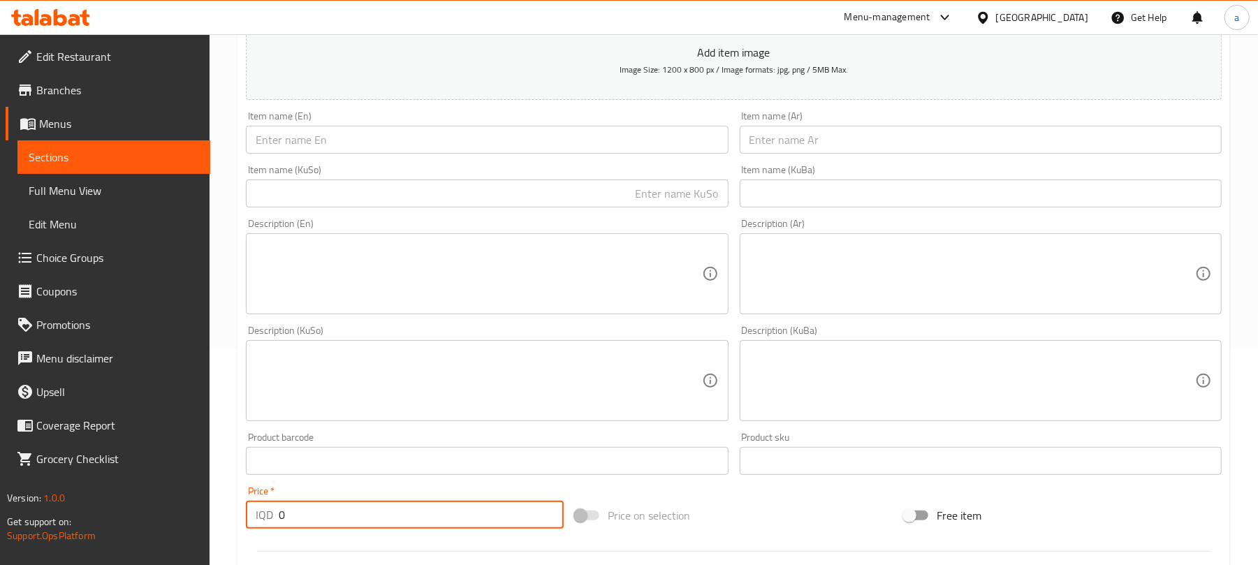
drag, startPoint x: 803, startPoint y: 138, endPoint x: 739, endPoint y: 166, distance: 70.1
click at [803, 138] on input "text" at bounding box center [981, 140] width 482 height 28
paste input "ايس لاتيه كراميل"
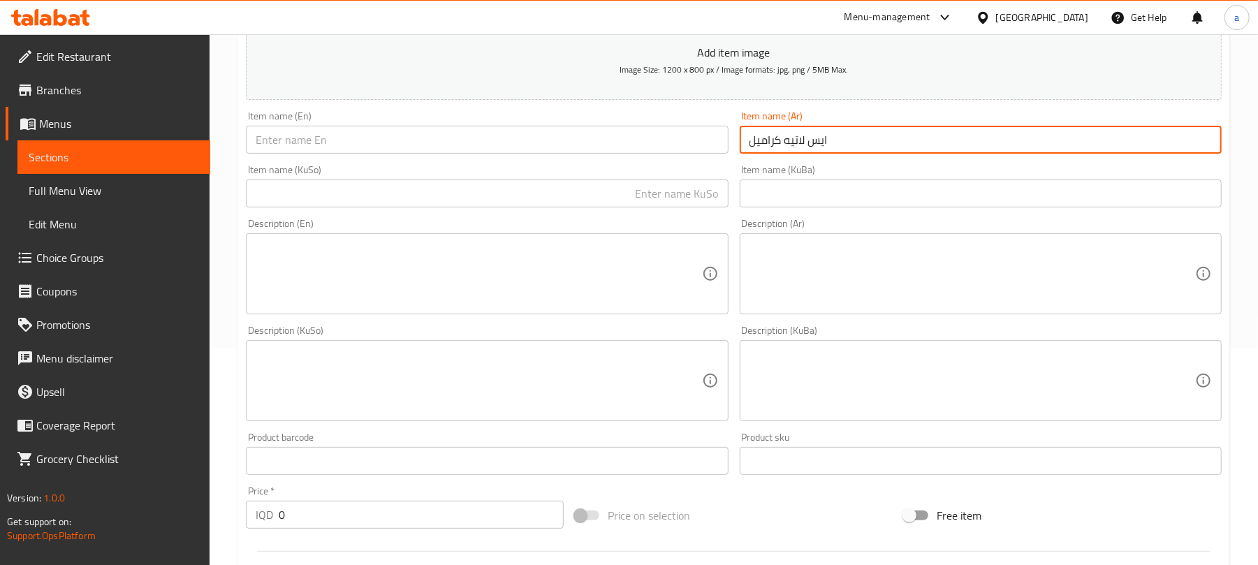
type input "ايس لاتيه كراميل"
click at [668, 159] on div "Item name (En) Item name (En)" at bounding box center [486, 133] width 493 height 54
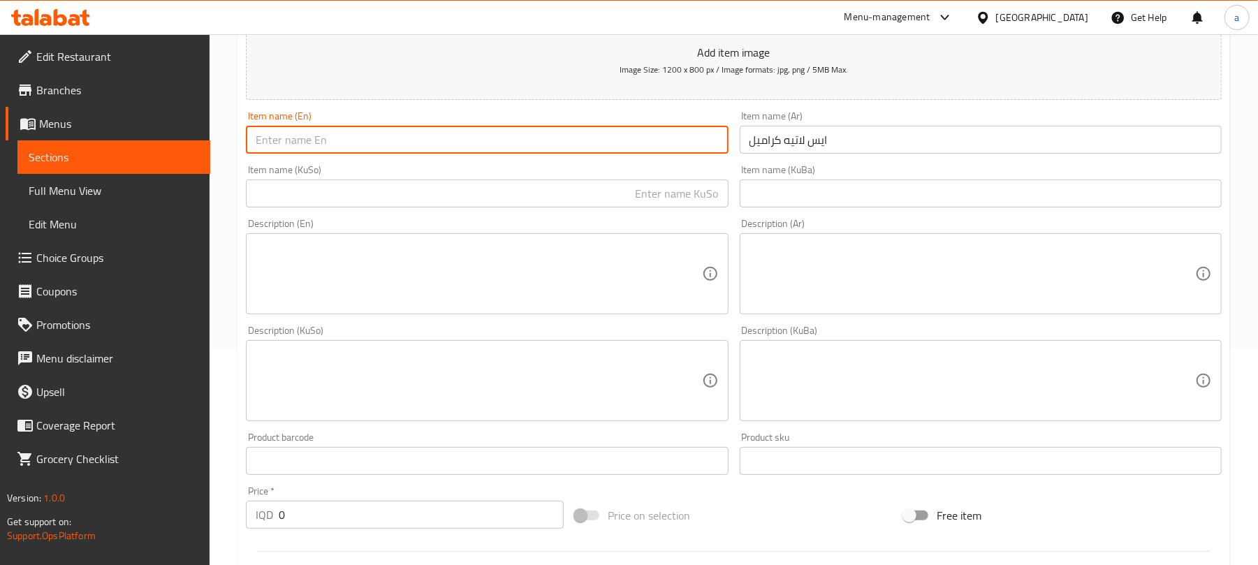
click at [597, 147] on input "text" at bounding box center [487, 140] width 482 height 28
paste input "Iced Caramel Latte"
click at [307, 149] on input "Iced Caramel Latte" at bounding box center [487, 140] width 482 height 28
click at [252, 151] on input "Iced Latte" at bounding box center [487, 140] width 482 height 28
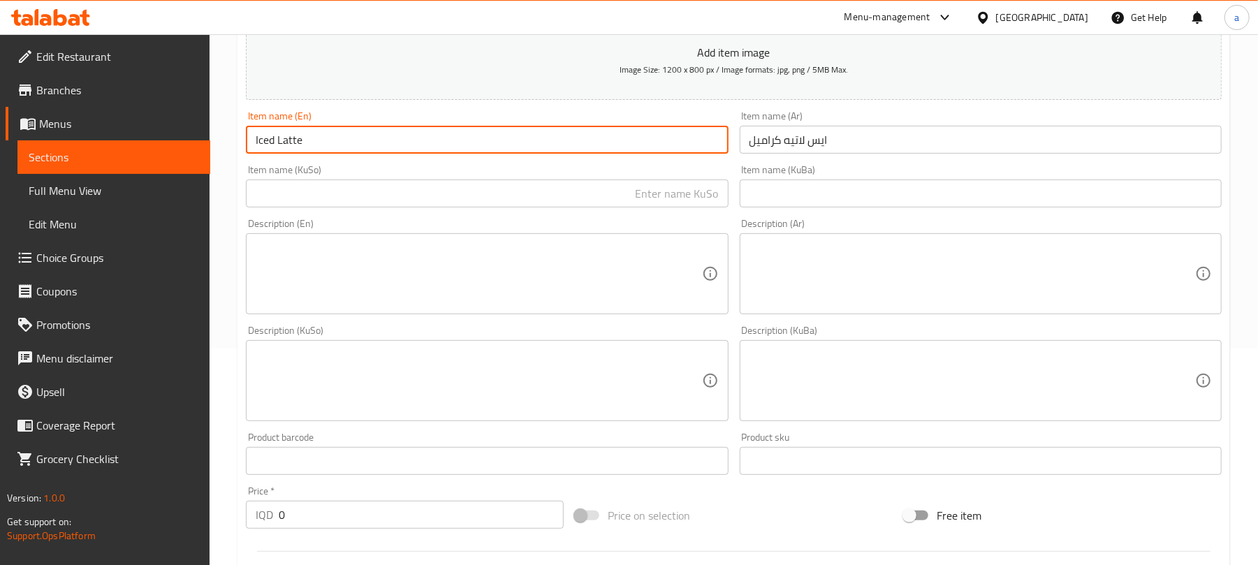
paste input "Caramel"
click at [317, 154] on input "Caramel Iced Latte" at bounding box center [487, 140] width 482 height 28
type input "Caramel Ice Latte"
click at [571, 201] on input "text" at bounding box center [487, 194] width 482 height 28
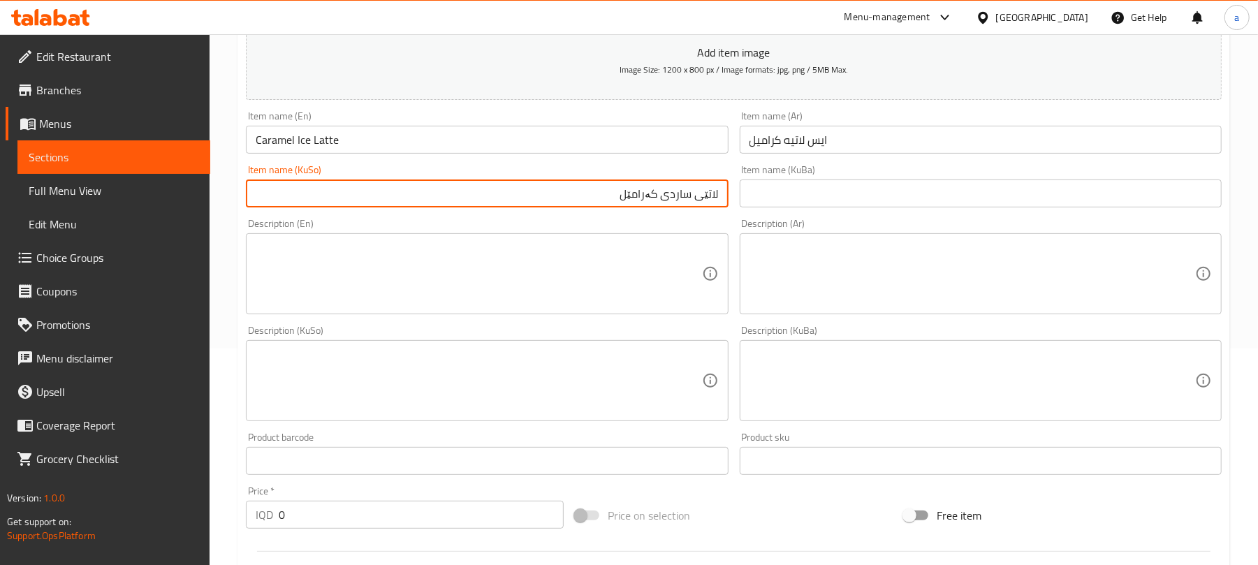
type input "لاتێی ساردی کەرامێل"
drag, startPoint x: 263, startPoint y: 537, endPoint x: 250, endPoint y: 534, distance: 13.7
click at [250, 529] on div "IQD 0 Price *" at bounding box center [405, 515] width 318 height 28
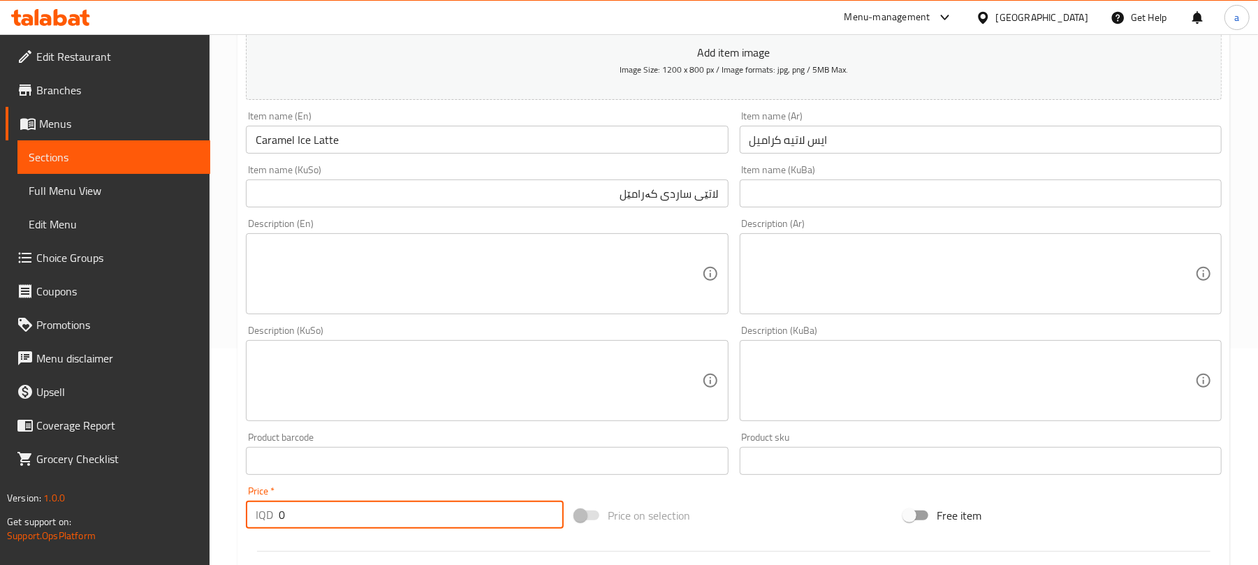
paste input "600"
type input "6000"
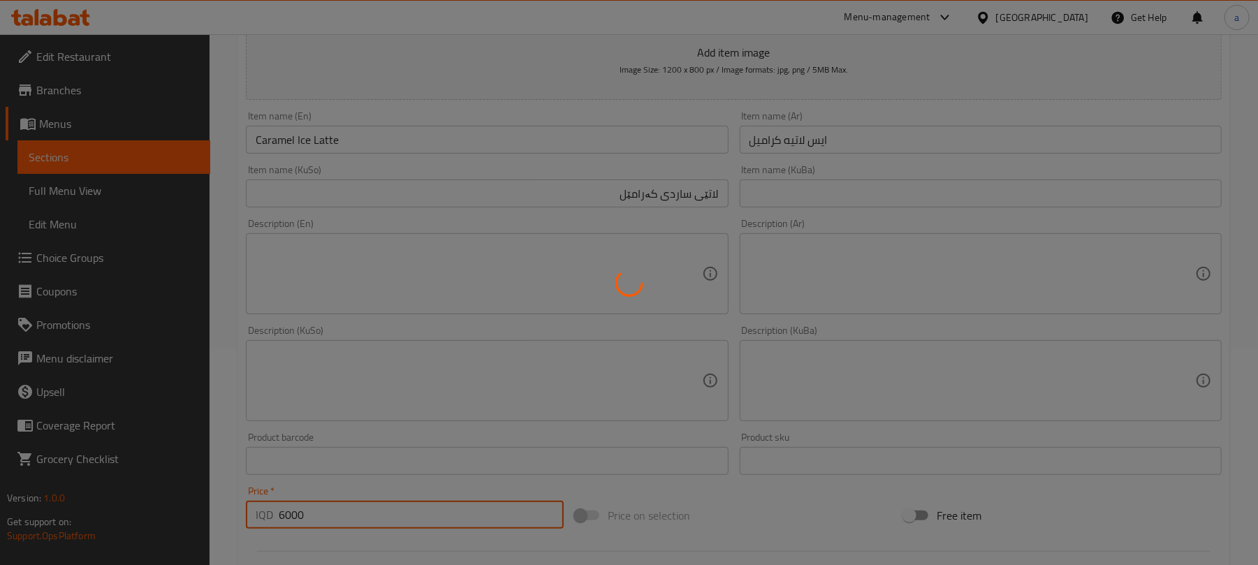
type input "0"
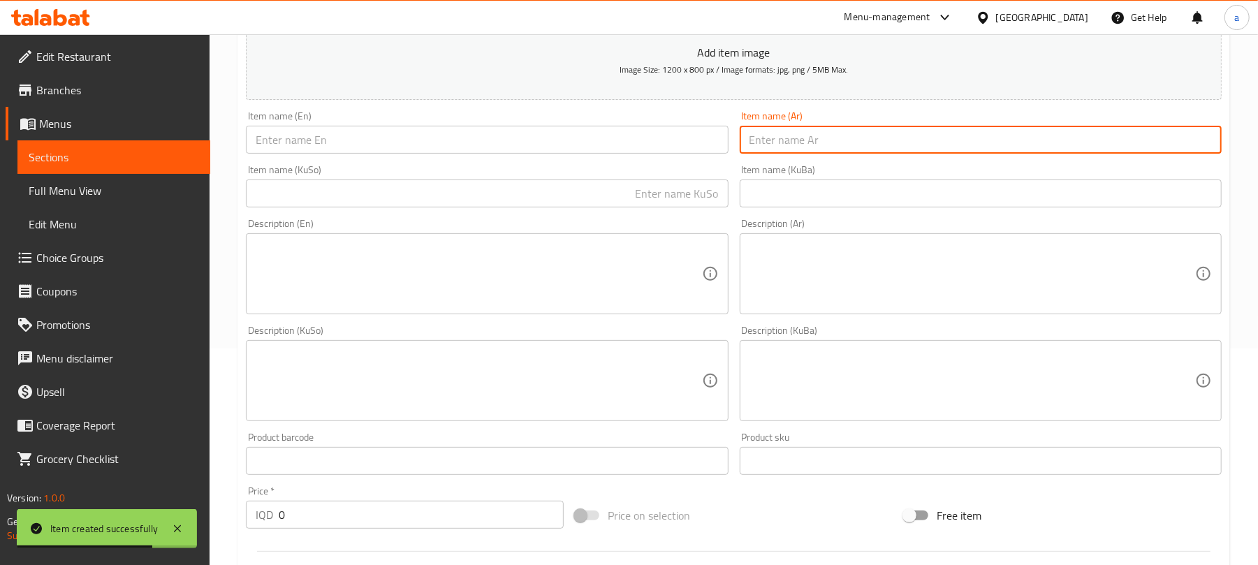
click at [847, 154] on input "text" at bounding box center [981, 140] width 482 height 28
paste input "ايس لاتيه سيموريس"
type input "ايس لاتيه سيموريس"
click at [610, 143] on input "text" at bounding box center [487, 140] width 482 height 28
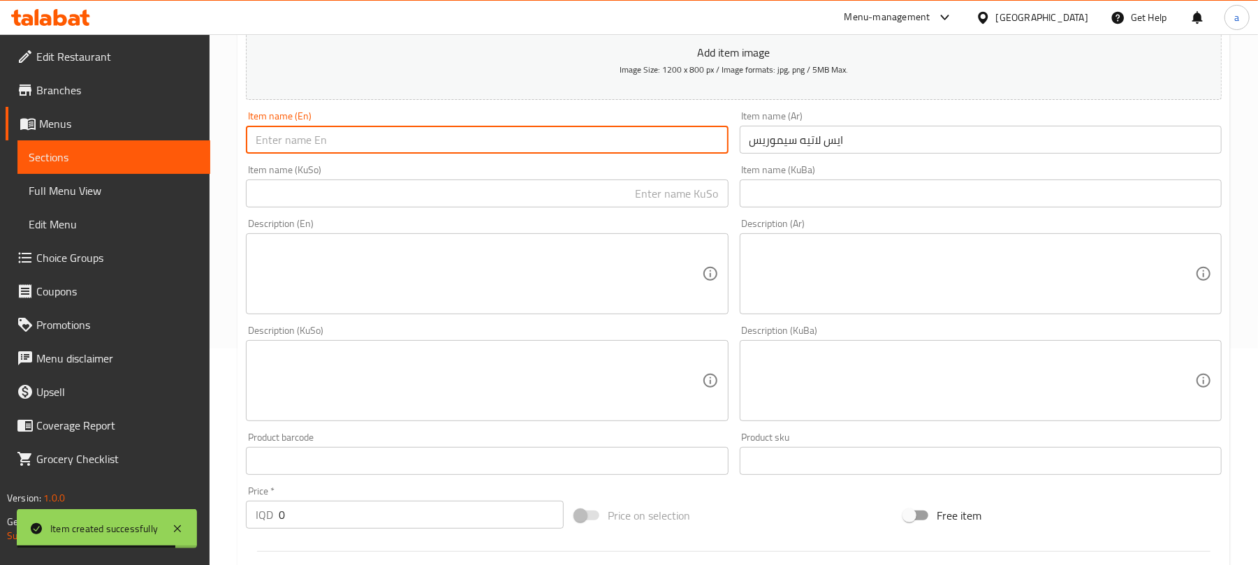
paste input "Ice Latte Semores"
click at [308, 143] on input "Ice Latte Semores" at bounding box center [487, 140] width 482 height 28
click at [252, 154] on input "Ice Latte" at bounding box center [487, 140] width 482 height 28
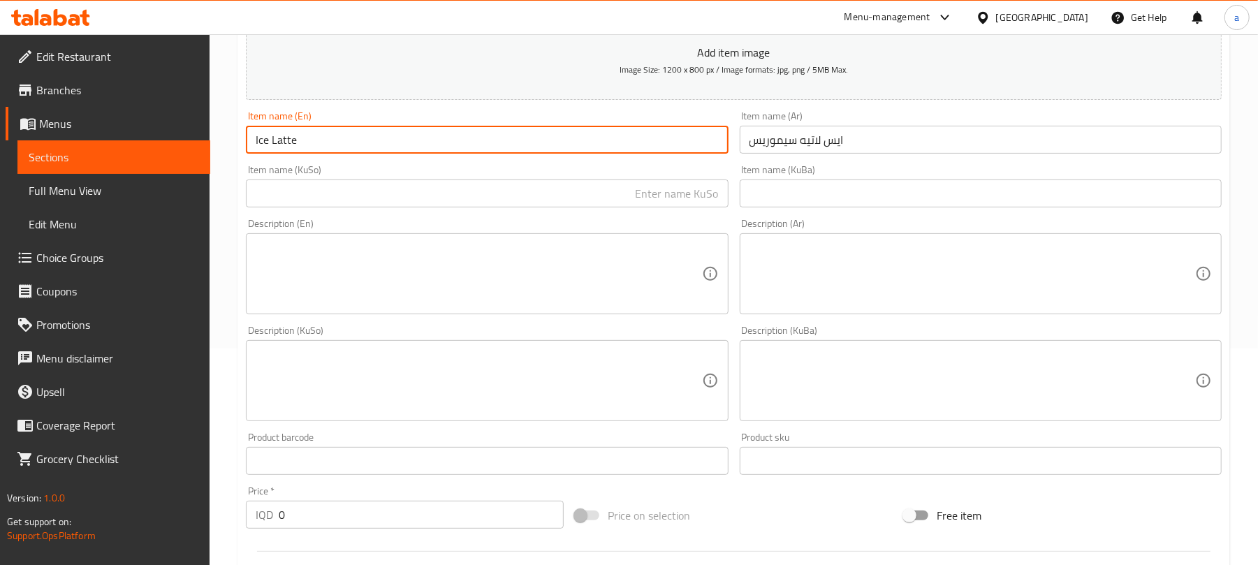
paste input "Semores"
type input "Semores Ice Latte"
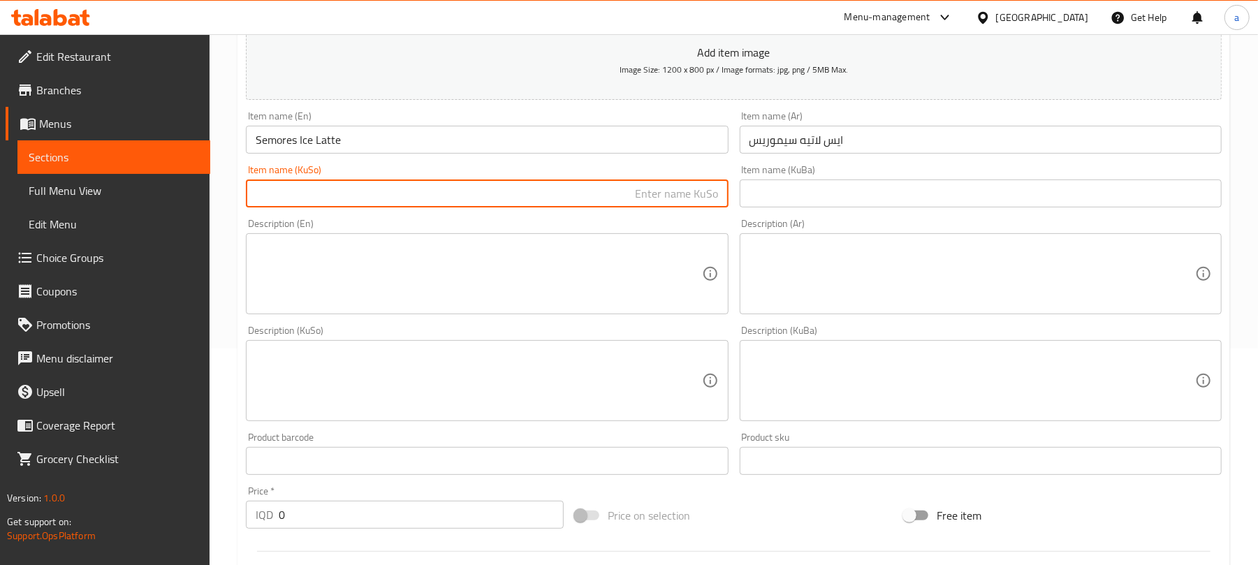
click at [632, 207] on input "text" at bounding box center [487, 194] width 482 height 28
paste input "سیمۆرێس"
type input "لاتێی ساردی سیمۆرێس"
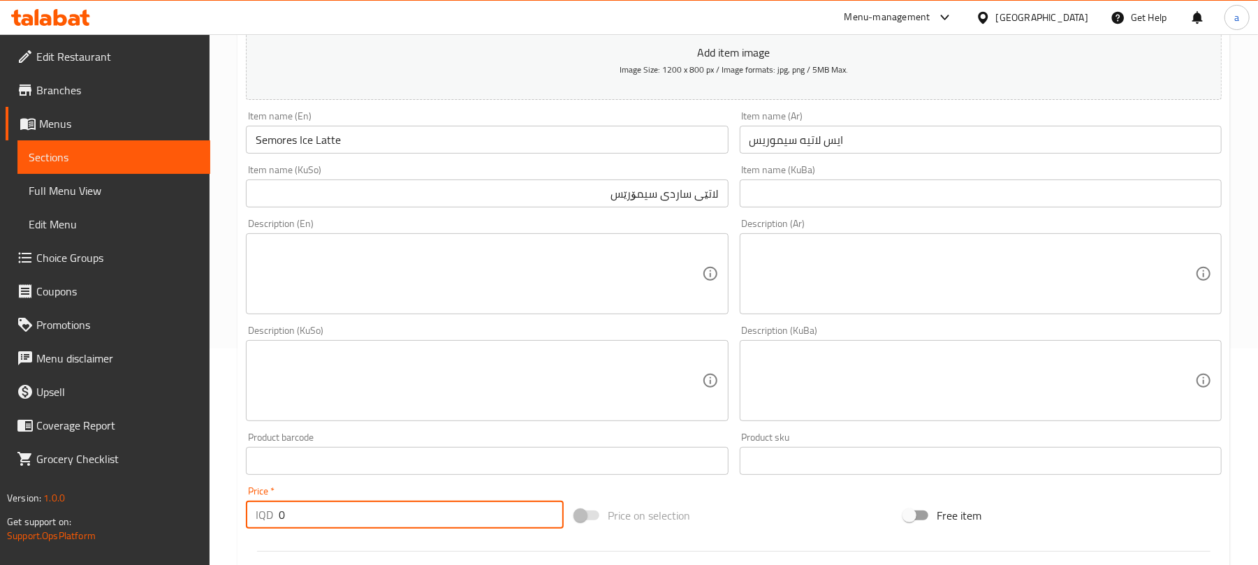
drag, startPoint x: 145, startPoint y: 545, endPoint x: 632, endPoint y: 415, distance: 503.4
click at [146, 544] on div "Edit Restaurant Branches Menus Sections Full Menu View Edit Menu Choice Groups …" at bounding box center [629, 375] width 1258 height 1114
paste input "600"
type input "6000"
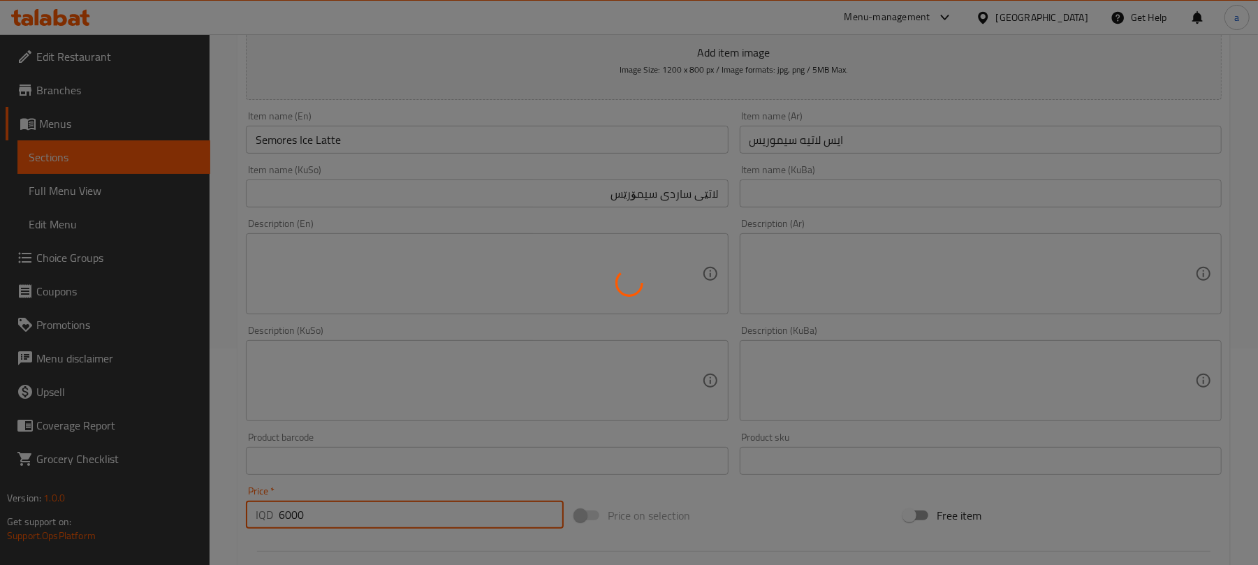
type input "0"
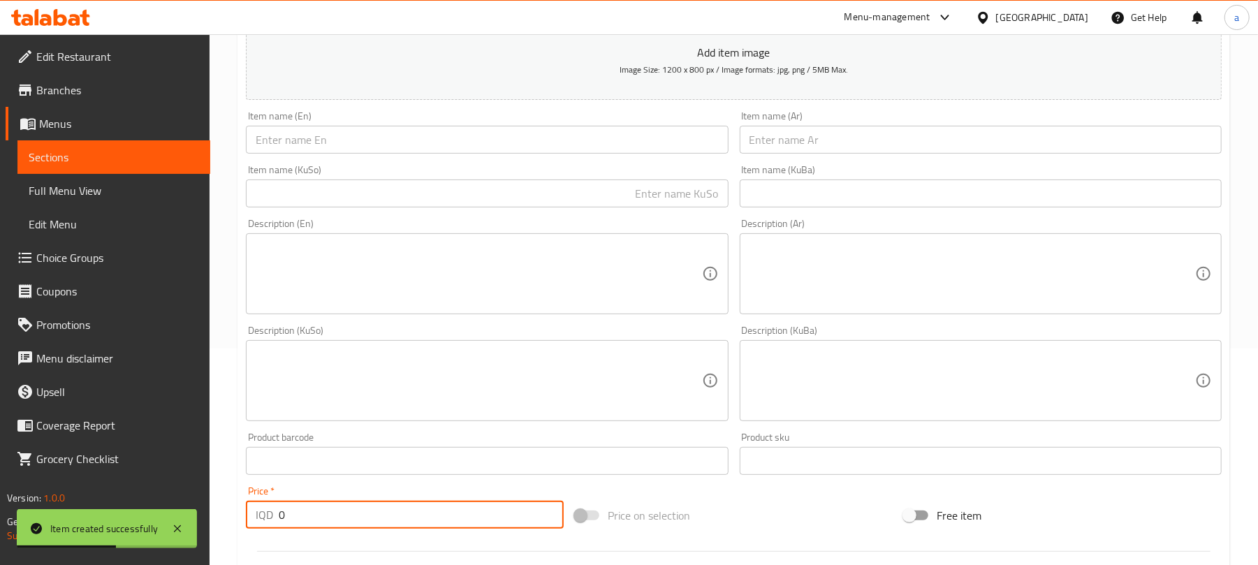
click at [372, 146] on input "text" at bounding box center [487, 140] width 482 height 28
paste input "Avocado Osmanli"
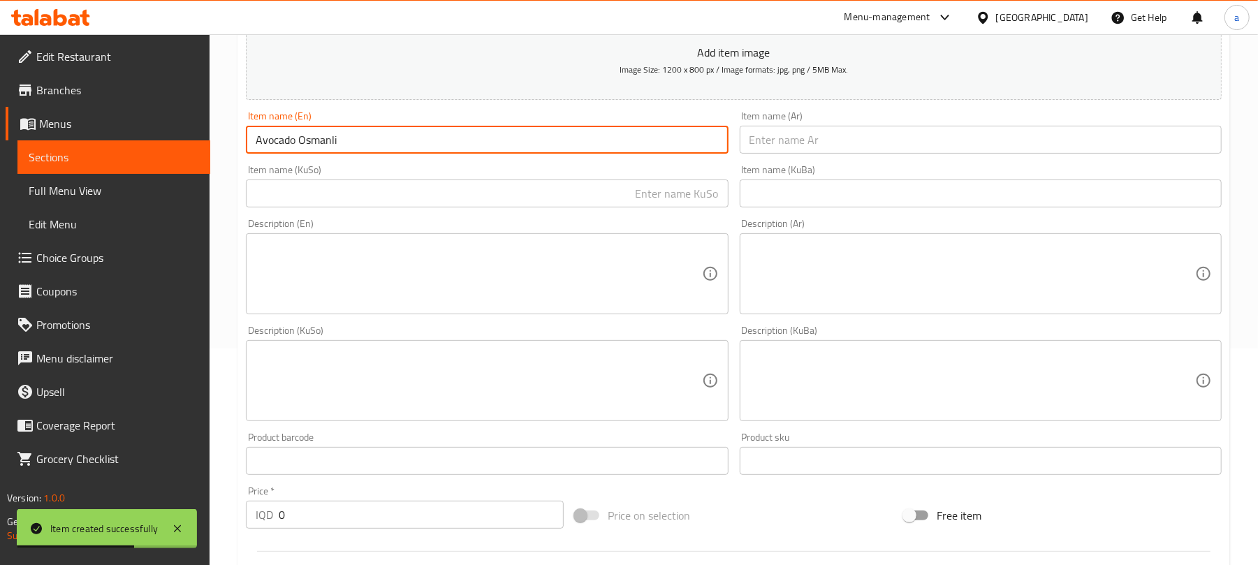
type input "Avocado Osmanli"
drag, startPoint x: 814, startPoint y: 140, endPoint x: 809, endPoint y: 147, distance: 8.0
click at [814, 140] on input "text" at bounding box center [981, 140] width 482 height 28
paste input "[PERSON_NAME]"
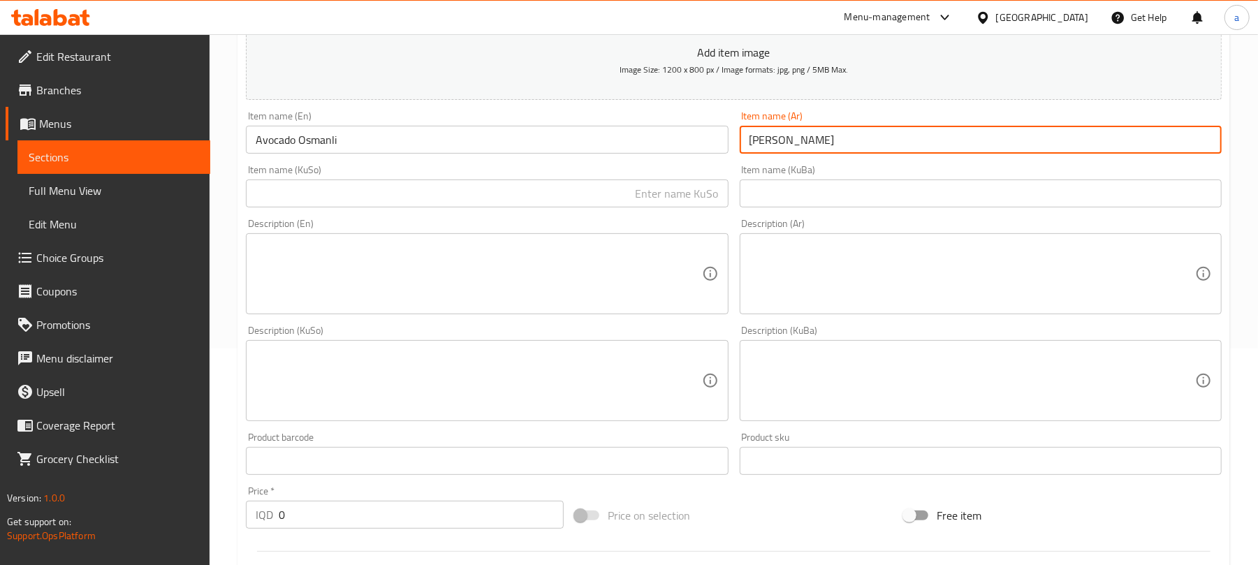
type input "[PERSON_NAME]"
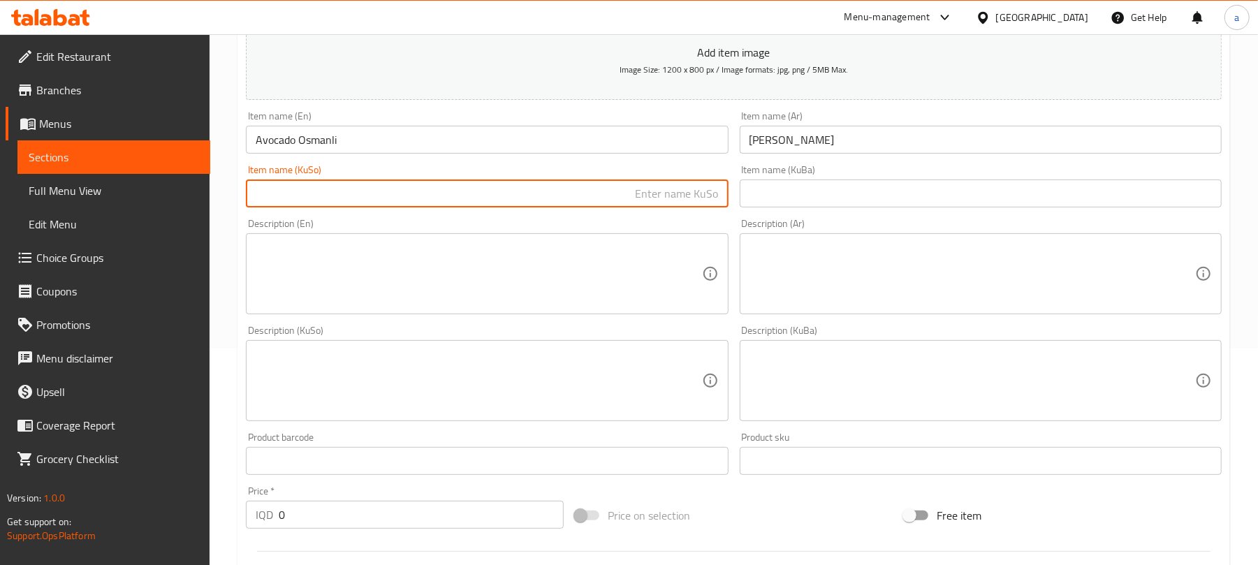
drag, startPoint x: 675, startPoint y: 194, endPoint x: 870, endPoint y: 101, distance: 216.0
click at [677, 194] on input "text" at bounding box center [487, 194] width 482 height 28
paste input "ئەڤۆگادۆ"
paste input "عوسمانی"
type input "ئەڤۆگادۆی عوسمانی"
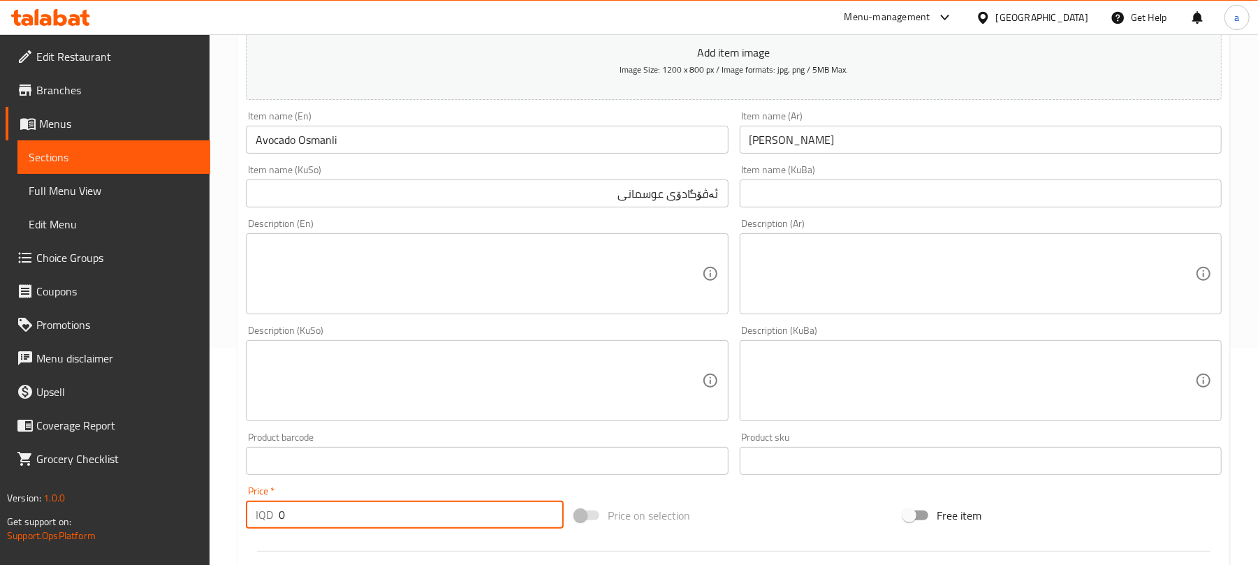
click at [241, 528] on div "Price   * IQD 0 Price *" at bounding box center [404, 508] width 329 height 54
paste input "650"
type input "6500"
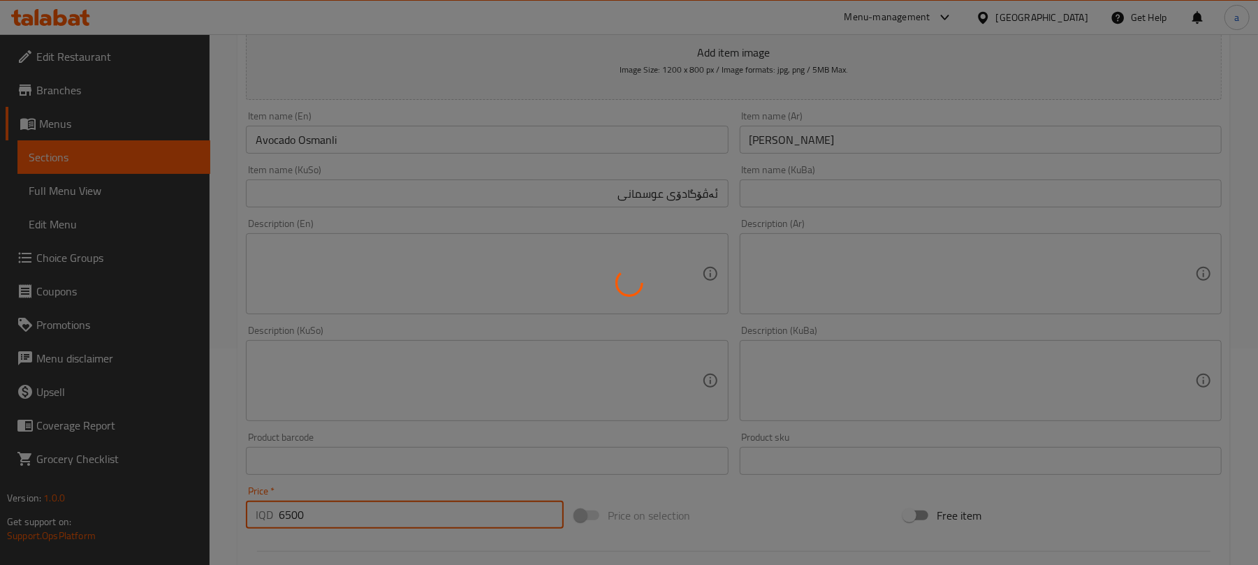
type input "0"
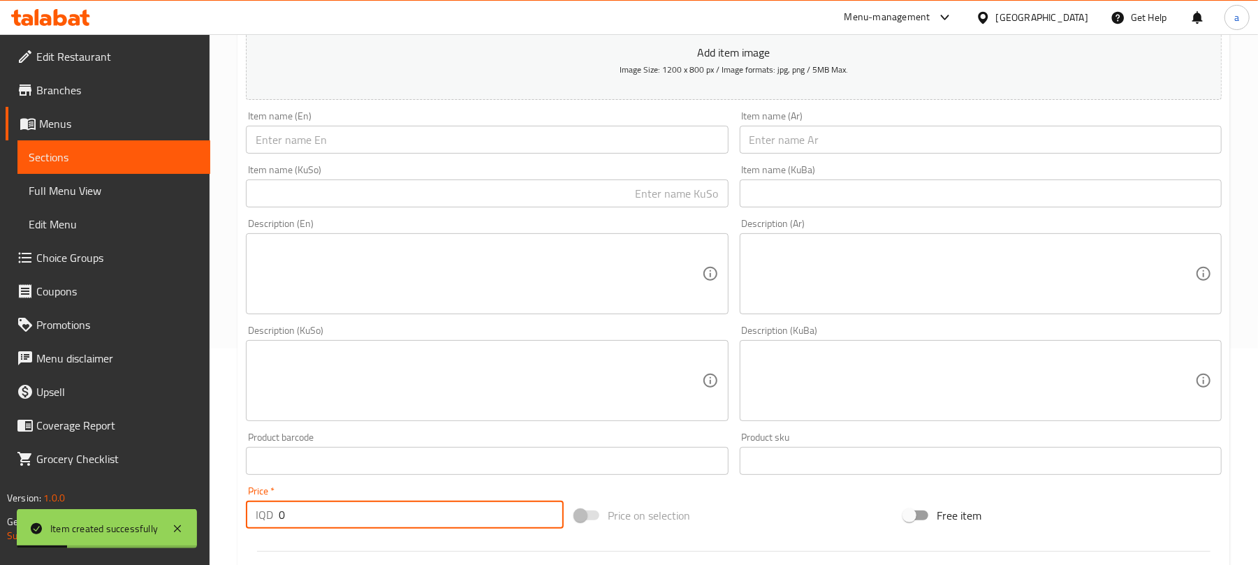
click at [453, 149] on input "text" at bounding box center [487, 140] width 482 height 28
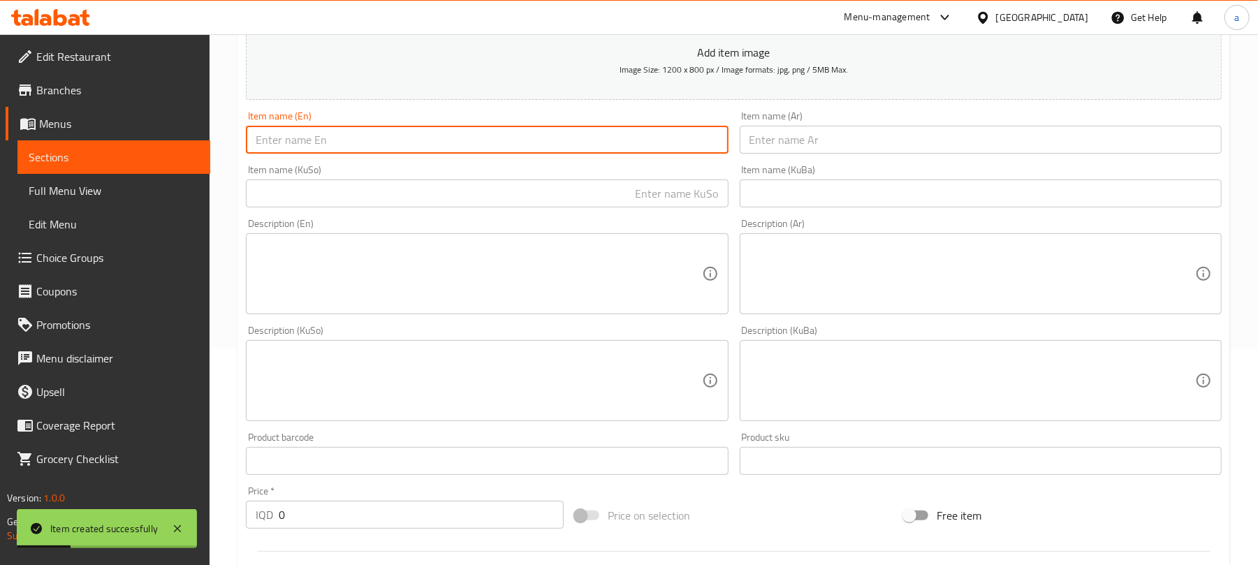
paste input "Avocado Vanilla"
type input "Avocado Vanilla"
click at [828, 154] on input "text" at bounding box center [981, 140] width 482 height 28
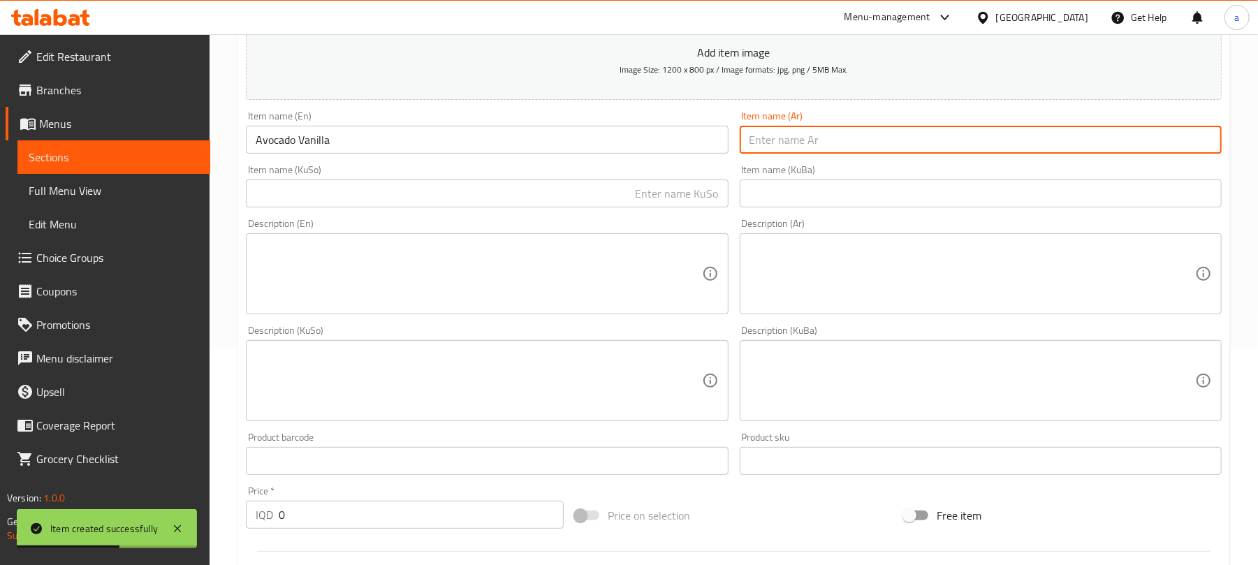
paste input "افوكاتو فانيلا"
type input "افوكاتو فانيلا"
click at [683, 194] on input "text" at bounding box center [487, 194] width 482 height 28
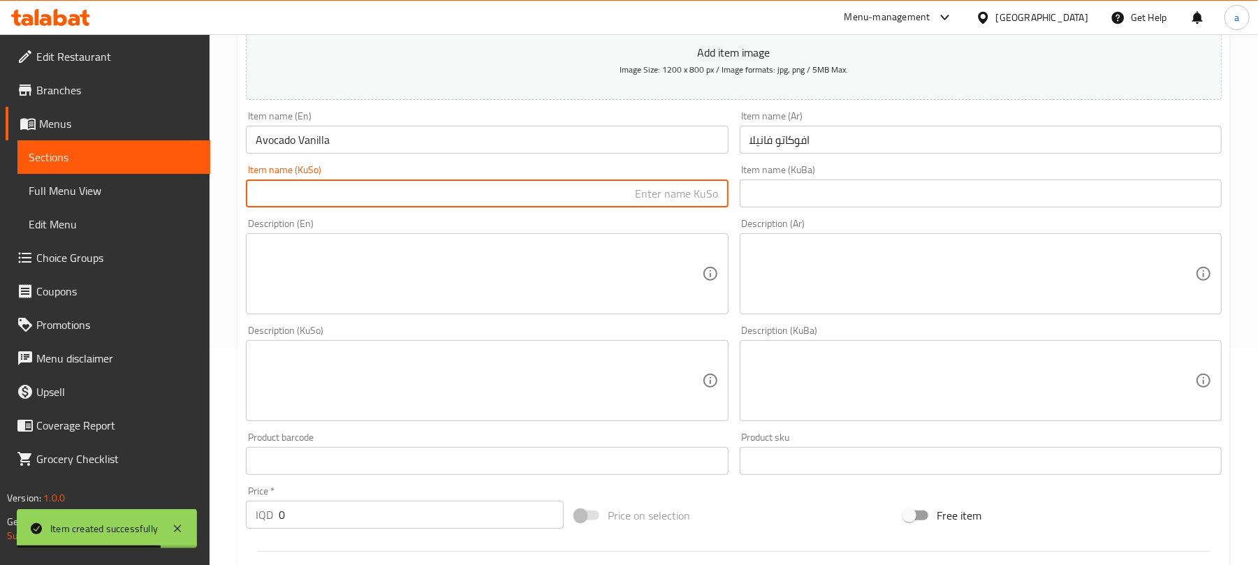
paste input "ئەڤۆگادۆ ڤانێلا"
click at [677, 208] on input "ئەڤۆگادۆ ڤانێلا" at bounding box center [487, 194] width 482 height 28
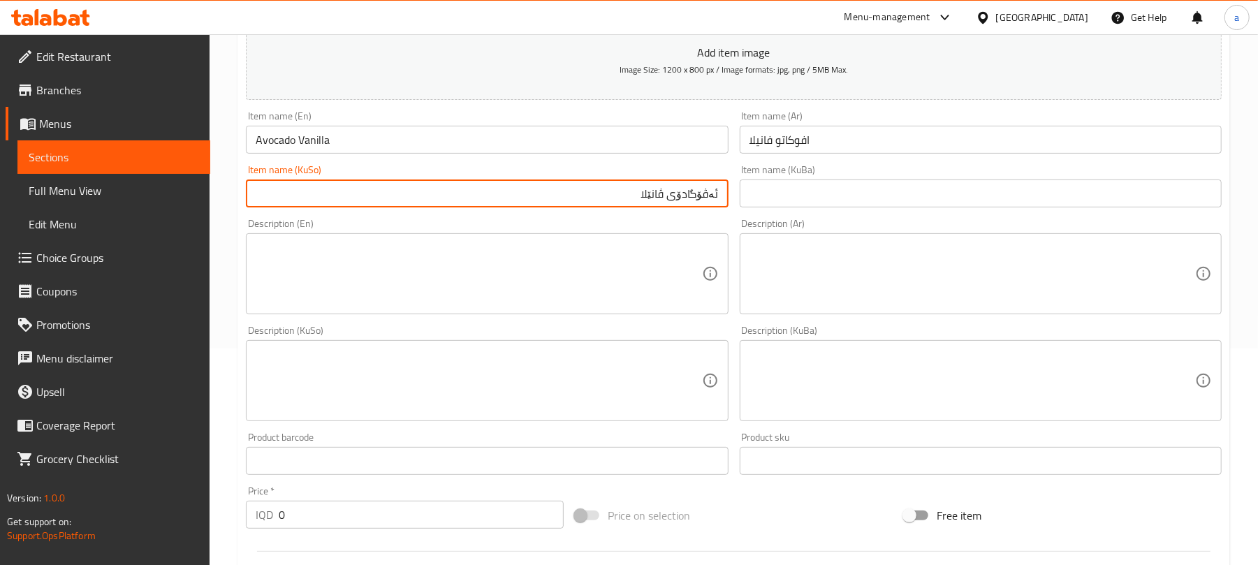
type input "ئەڤۆگادۆی ڤانێلا"
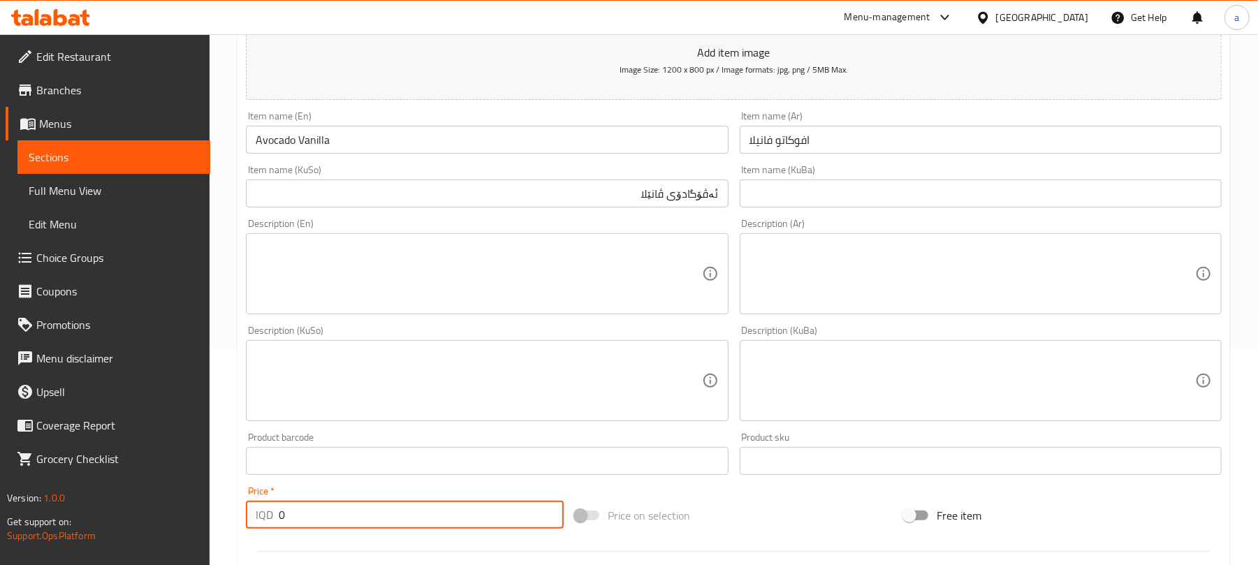
drag, startPoint x: 302, startPoint y: 537, endPoint x: 307, endPoint y: 470, distance: 67.3
click at [200, 524] on div "Edit Restaurant Branches Menus Sections Full Menu View Edit Menu Choice Groups …" at bounding box center [629, 375] width 1258 height 1114
paste input "550"
type input "5500"
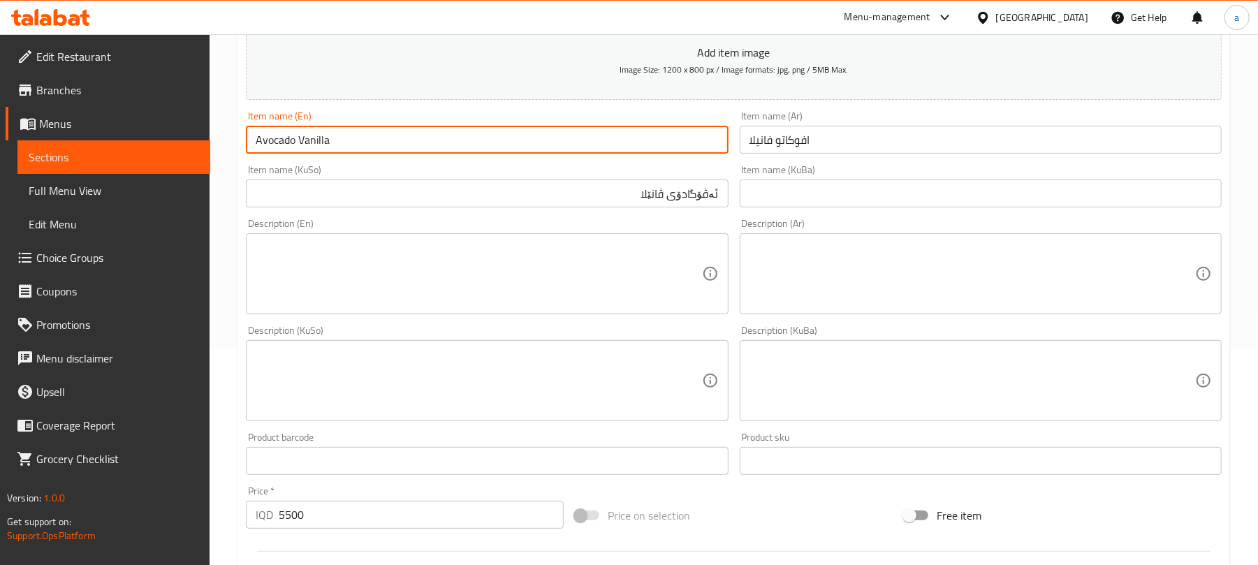
click at [503, 140] on input "Avocado Vanilla" at bounding box center [487, 140] width 482 height 28
click at [284, 146] on input "Avocado Vanilla" at bounding box center [487, 140] width 482 height 28
click at [636, 154] on input "Avocado Vanilla" at bounding box center [487, 140] width 482 height 28
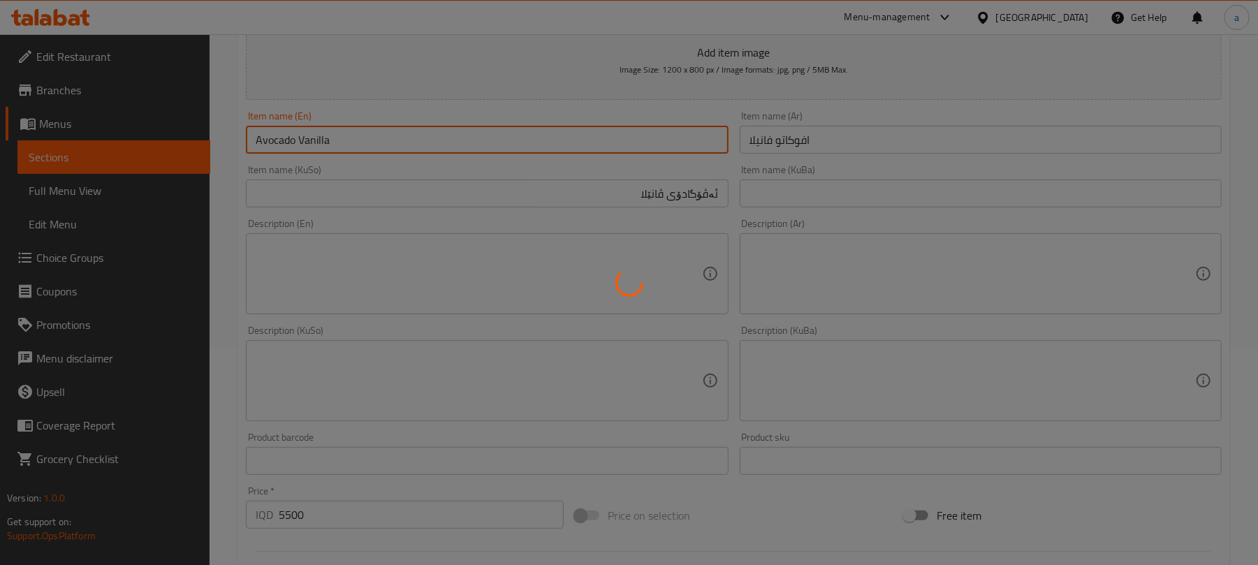
type input "0"
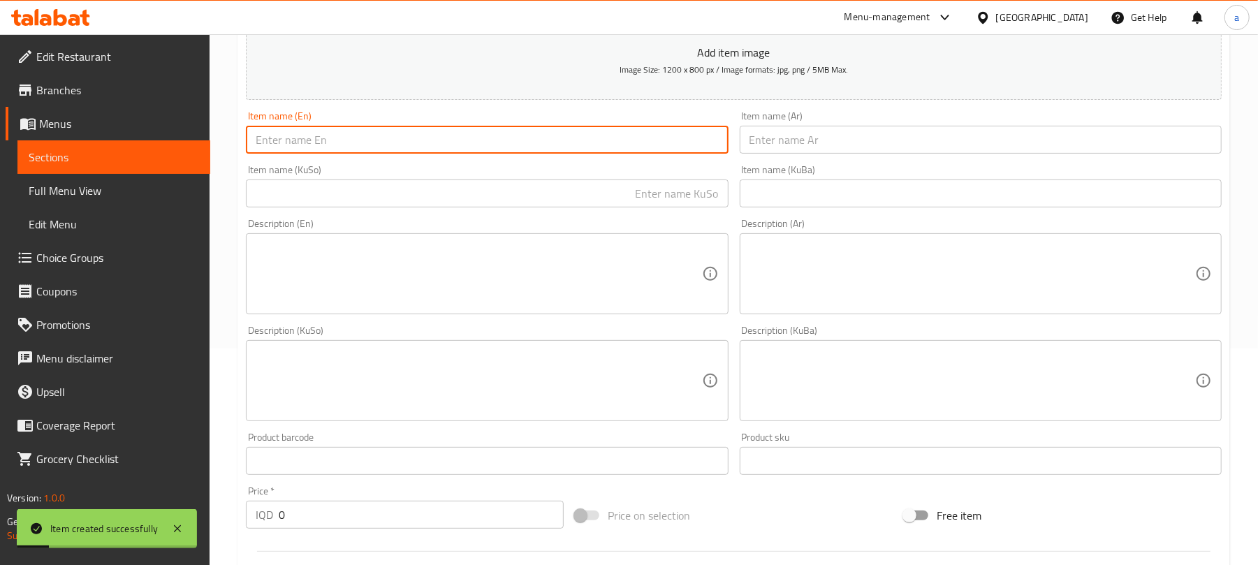
click at [806, 136] on input "text" at bounding box center [981, 140] width 482 height 28
paste input "افوكاتو كاكاو"
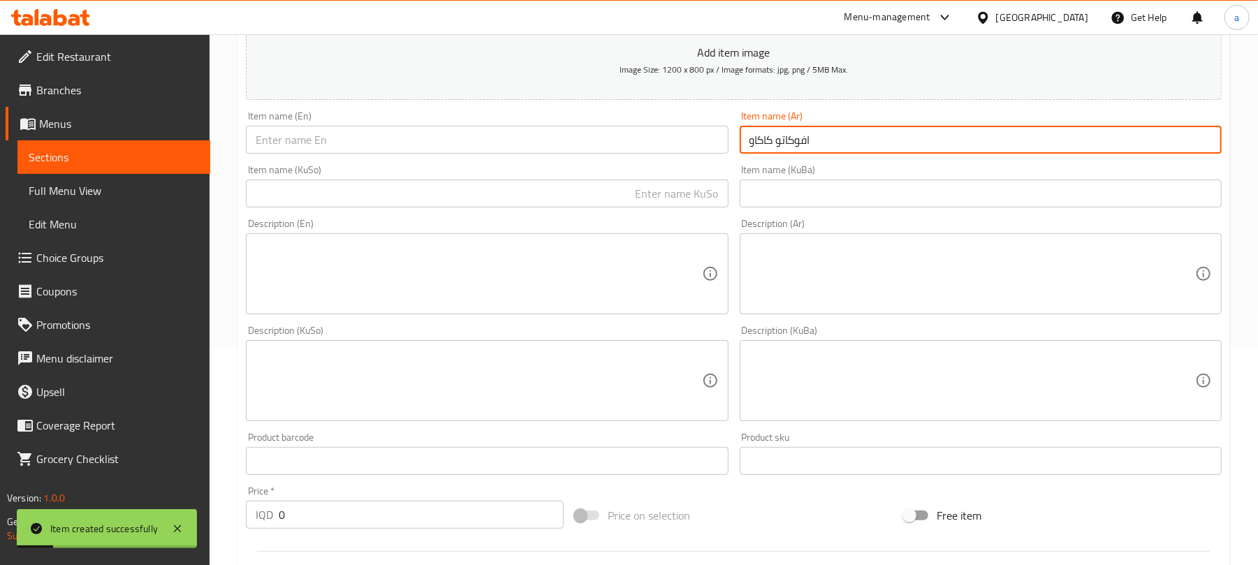
type input "افوكاتو كاكاو"
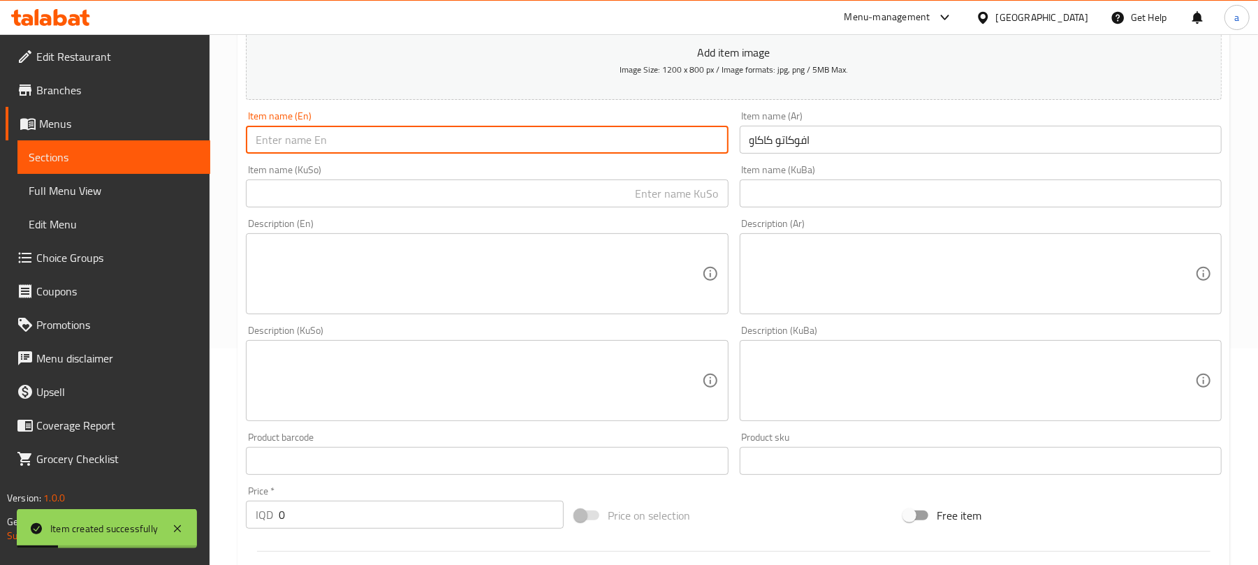
click at [590, 152] on input "text" at bounding box center [487, 140] width 482 height 28
paste input "Avocado Cocoa"
type input "Avocado Cocoa"
click at [605, 208] on input "text" at bounding box center [487, 194] width 482 height 28
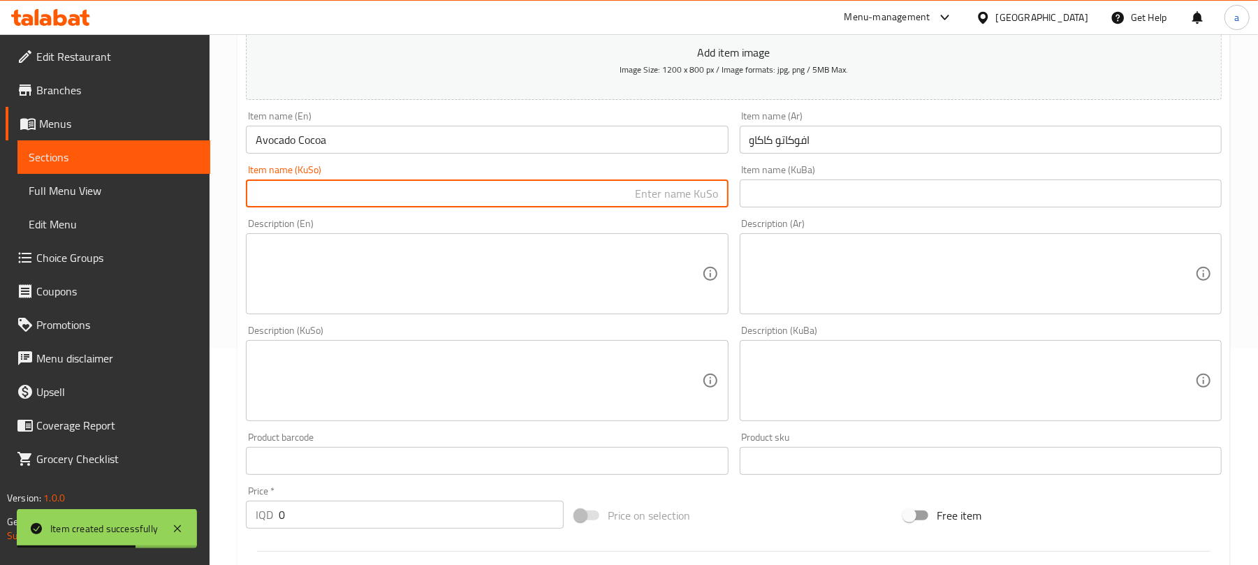
paste input "ئەڤۆگادۆ کاکاو"
click at [681, 208] on input "ئەڤۆگادۆ کاکاو" at bounding box center [487, 194] width 482 height 28
click at [679, 208] on input "ئەڤۆگادۆ کاکاو" at bounding box center [487, 194] width 482 height 28
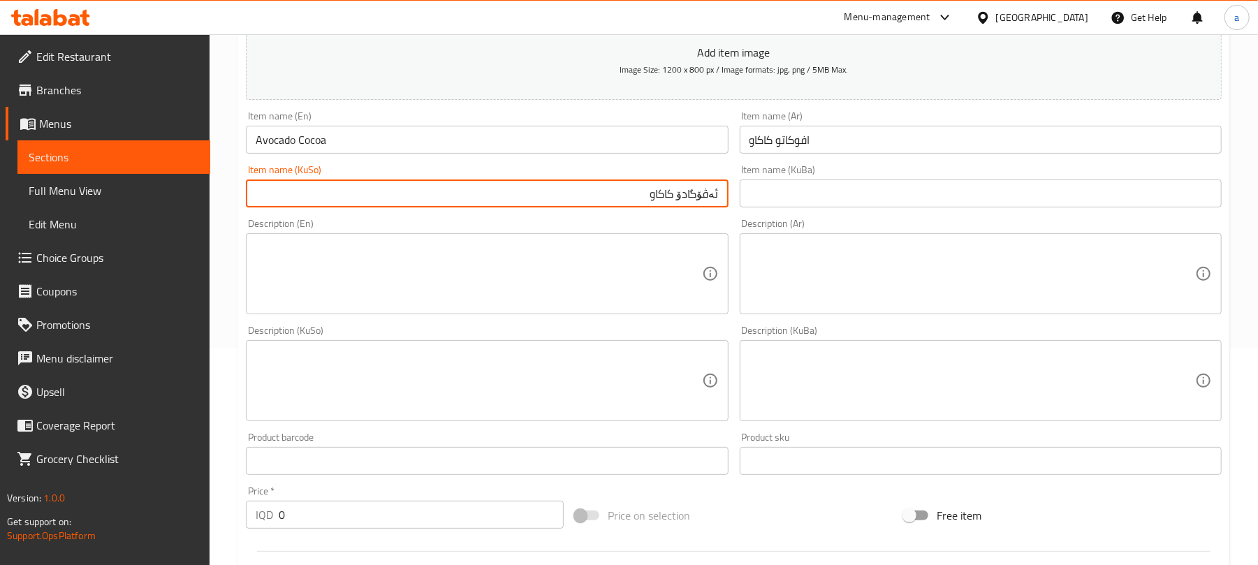
click at [678, 208] on input "ئەڤۆگادۆ کاکاو" at bounding box center [487, 194] width 482 height 28
type input "ئەڤۆگادۆی کاکاو"
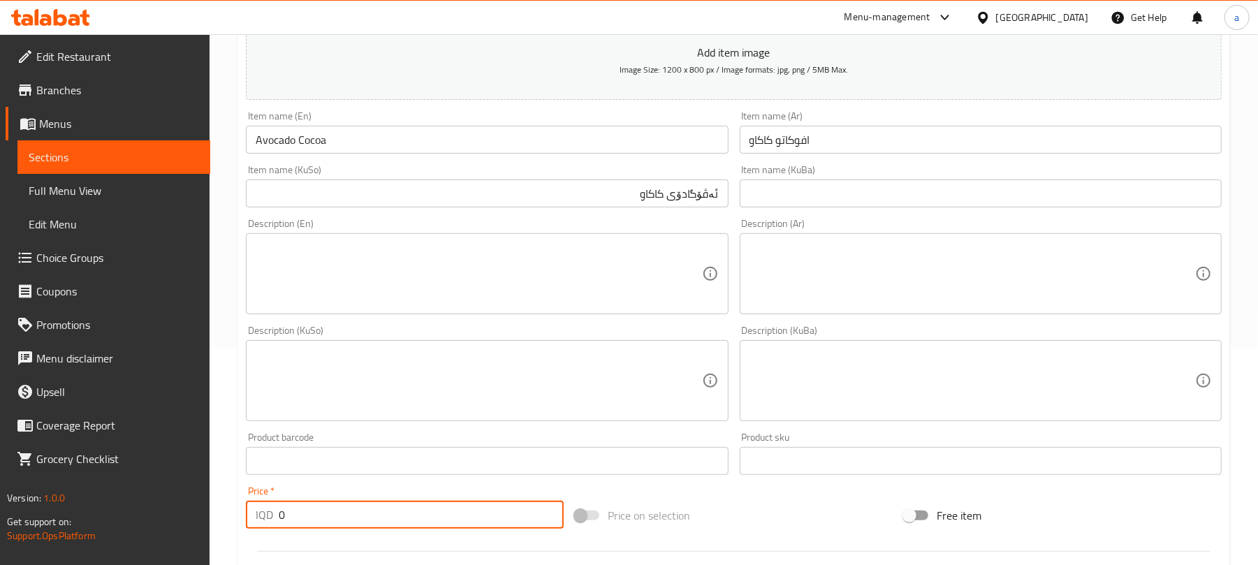
drag, startPoint x: 294, startPoint y: 531, endPoint x: 266, endPoint y: 531, distance: 27.9
click at [266, 529] on div "IQD 0 Price *" at bounding box center [405, 515] width 318 height 28
paste input "550"
type input "5500"
click at [330, 154] on input "Avocado Cocoa" at bounding box center [487, 140] width 482 height 28
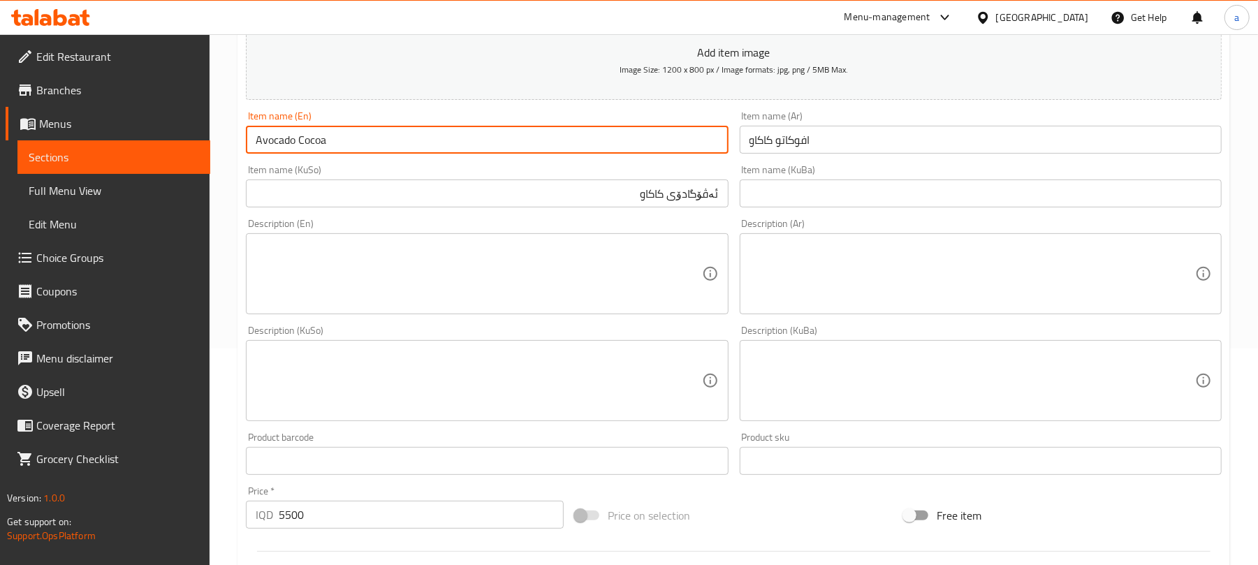
click at [323, 154] on input "Avocado Cocoa" at bounding box center [487, 140] width 482 height 28
click at [254, 148] on input "Avocado" at bounding box center [487, 140] width 482 height 28
paste input "Cocoa"
type input "Cocoa Avocado"
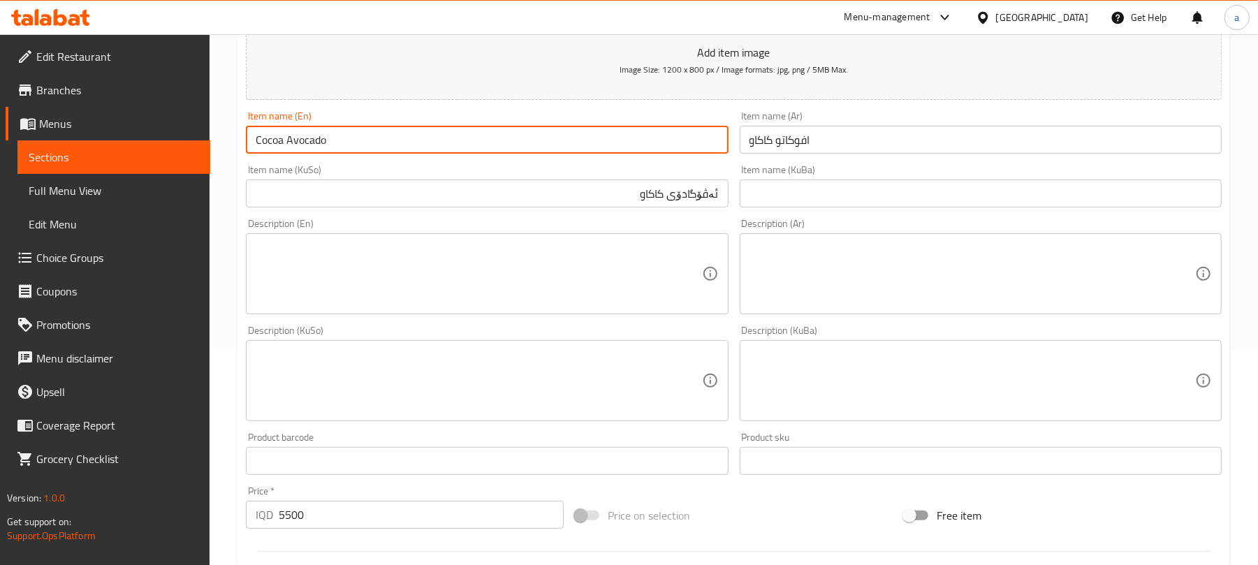
type input "0"
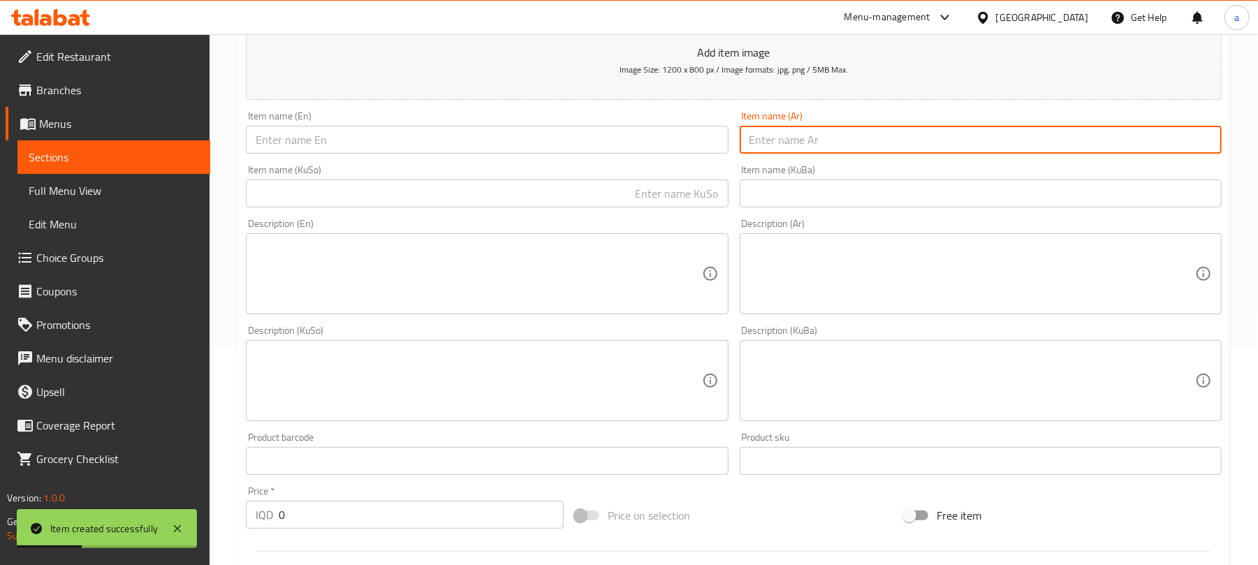
click at [800, 150] on input "text" at bounding box center [981, 140] width 482 height 28
paste input "افوكاتو لوتس"
type input "افوكاتو لوتس"
click at [669, 146] on input "text" at bounding box center [487, 140] width 482 height 28
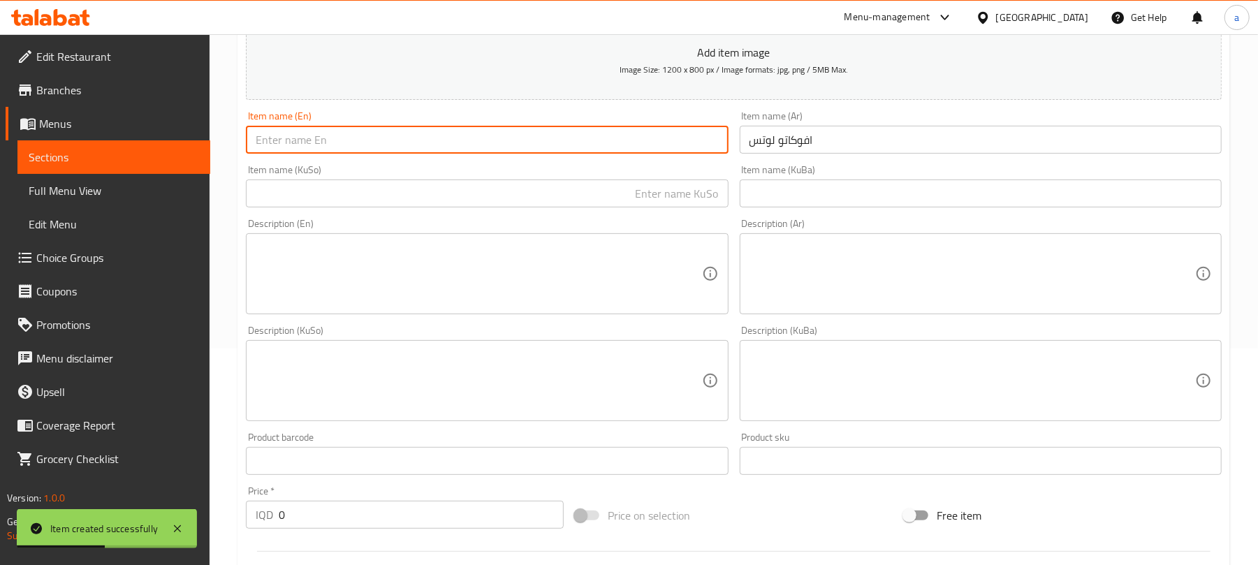
paste input "Avocado Lotus"
click at [310, 152] on input "Avocado Lotus" at bounding box center [487, 140] width 482 height 28
click at [257, 150] on input "Avocado" at bounding box center [487, 140] width 482 height 28
paste input "Lotus"
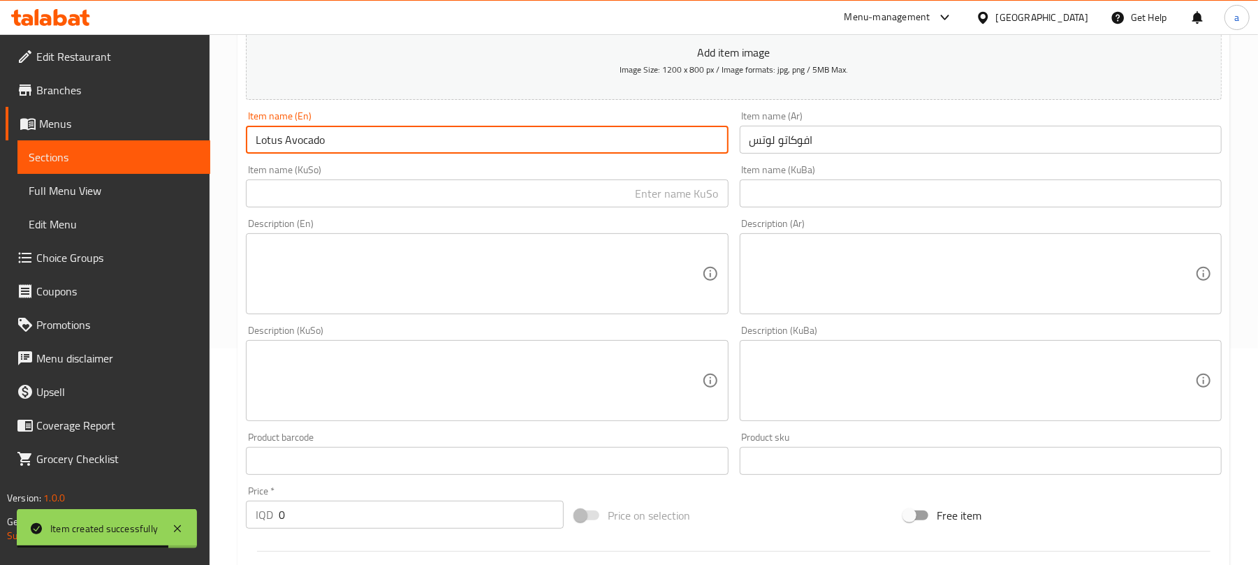
type input "Lotus Avocado"
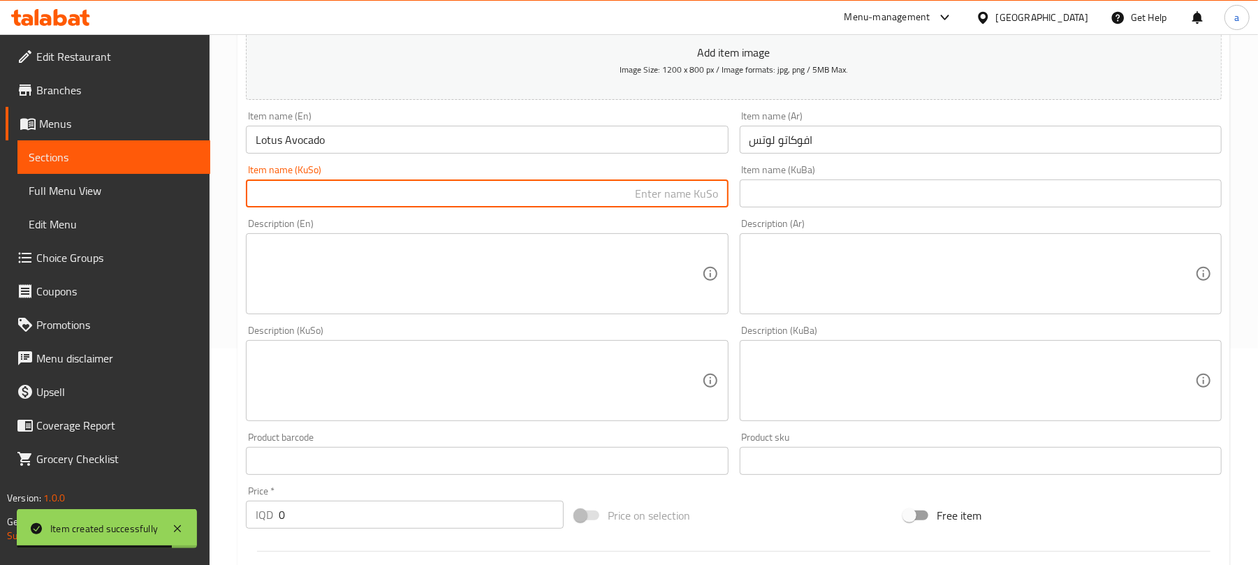
click at [576, 208] on input "text" at bounding box center [487, 194] width 482 height 28
paste input "ئەڤۆگادۆ لۆتۆس"
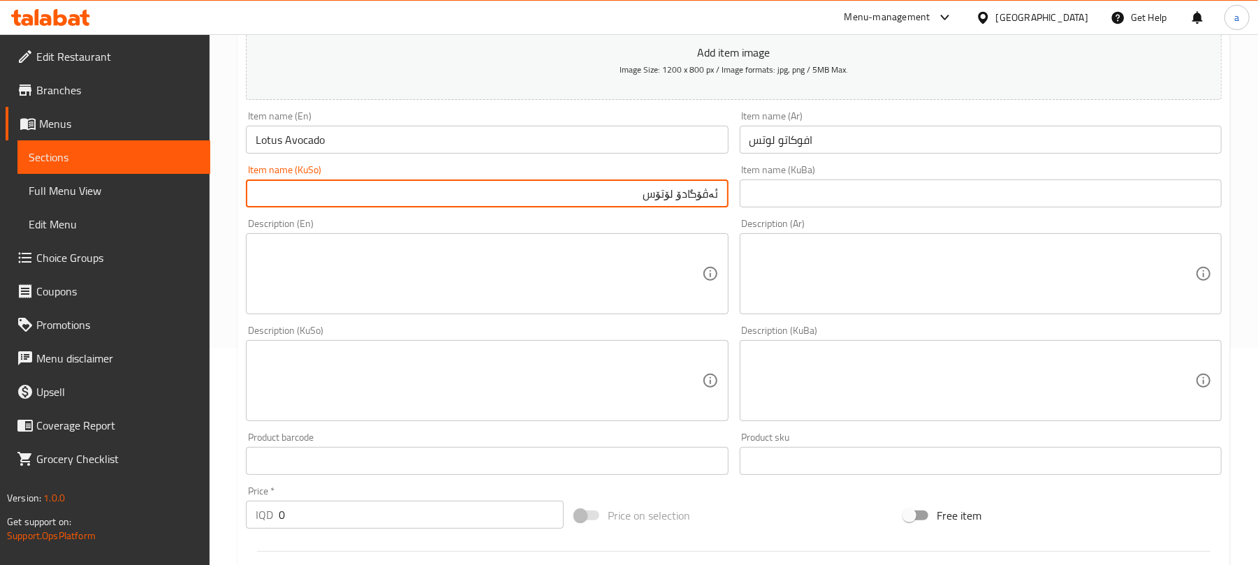
click at [655, 208] on input "ئەڤۆگادۆ لۆتۆس" at bounding box center [487, 194] width 482 height 28
click at [678, 208] on input "ئەڤۆگادۆ لۆتس" at bounding box center [487, 194] width 482 height 28
type input "ئەڤۆگادۆی لۆتس"
drag, startPoint x: 289, startPoint y: 535, endPoint x: 228, endPoint y: 530, distance: 61.7
click at [228, 534] on div "Home / Restaurants management / Menus / Sections / item / create Coffee And Hot…" at bounding box center [734, 375] width 1049 height 1114
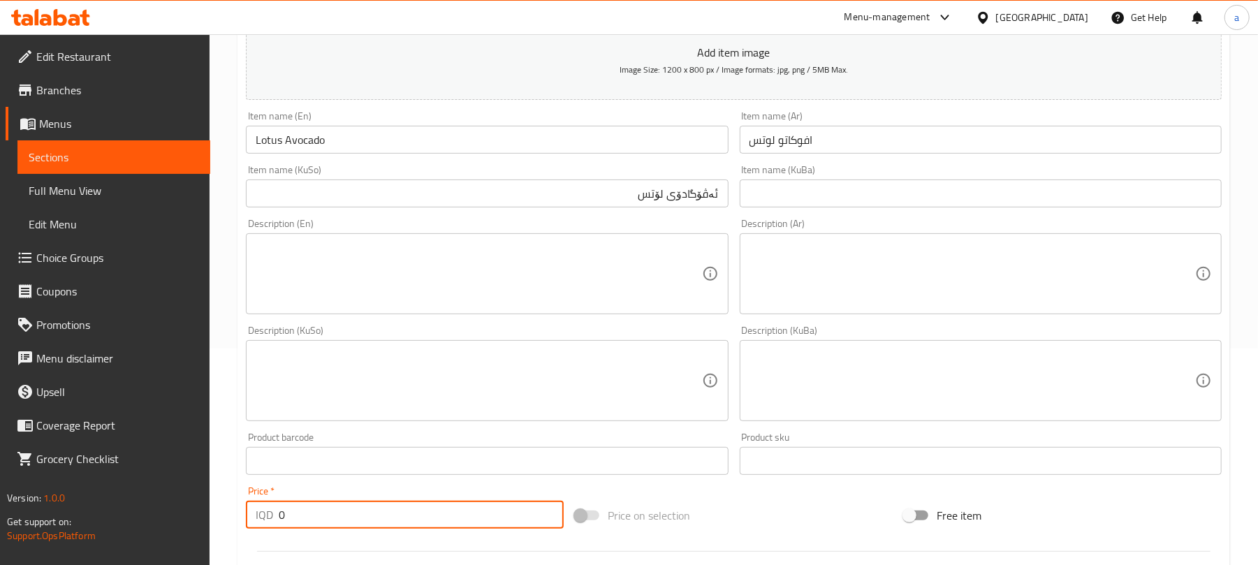
paste input "550"
type input "5500"
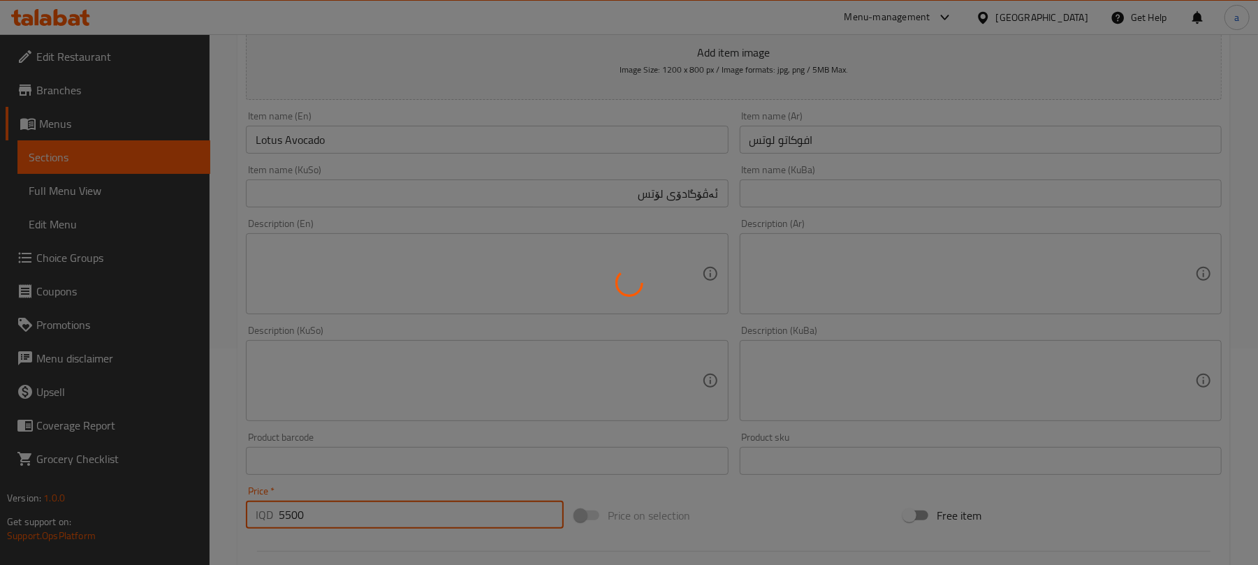
type input "0"
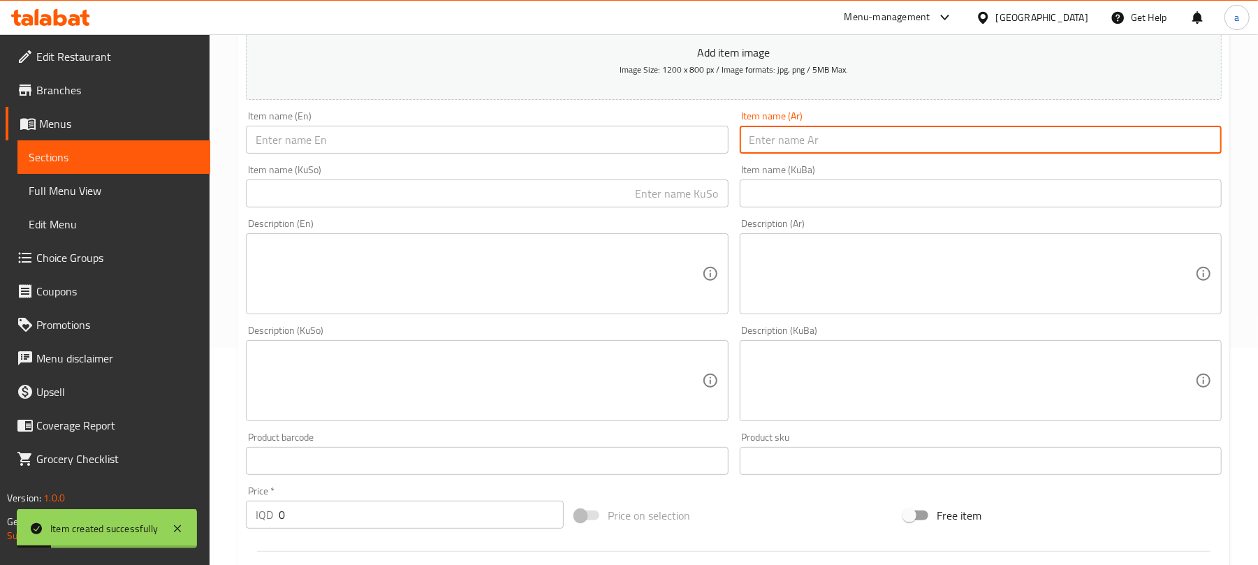
click at [785, 154] on input "text" at bounding box center [981, 140] width 482 height 28
paste input "افوكاتو فراولة"
type input "افوكاتو فراولة"
click at [630, 154] on input "text" at bounding box center [487, 140] width 482 height 28
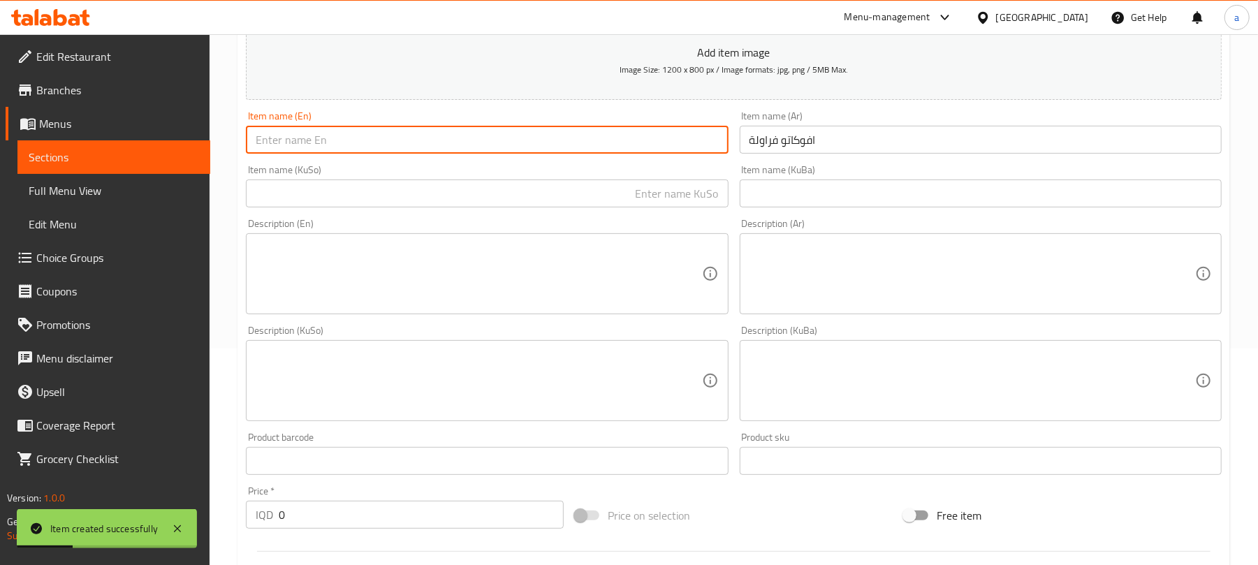
paste input "Strawberry avocado"
click at [660, 204] on input "text" at bounding box center [487, 194] width 482 height 28
click at [314, 154] on input "Strawberry avocado" at bounding box center [487, 140] width 482 height 28
drag, startPoint x: 314, startPoint y: 157, endPoint x: 324, endPoint y: 154, distance: 10.0
click at [324, 154] on input "Strawberry avocado" at bounding box center [487, 140] width 482 height 28
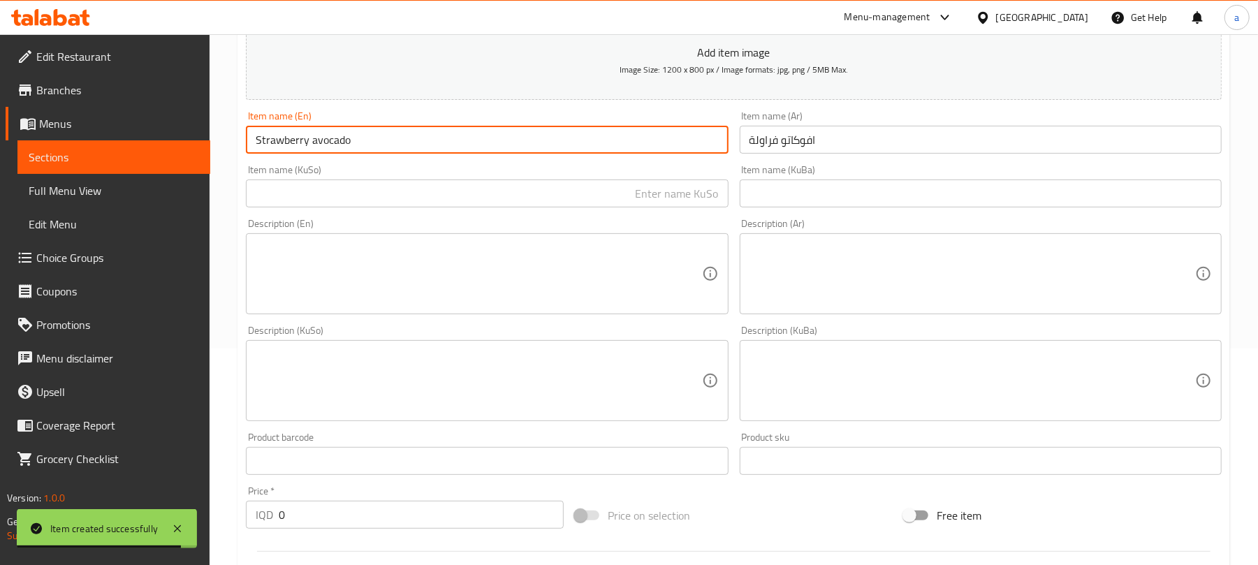
click at [319, 154] on input "Strawberry avocado" at bounding box center [487, 140] width 482 height 28
type input "Strawberry Avocado"
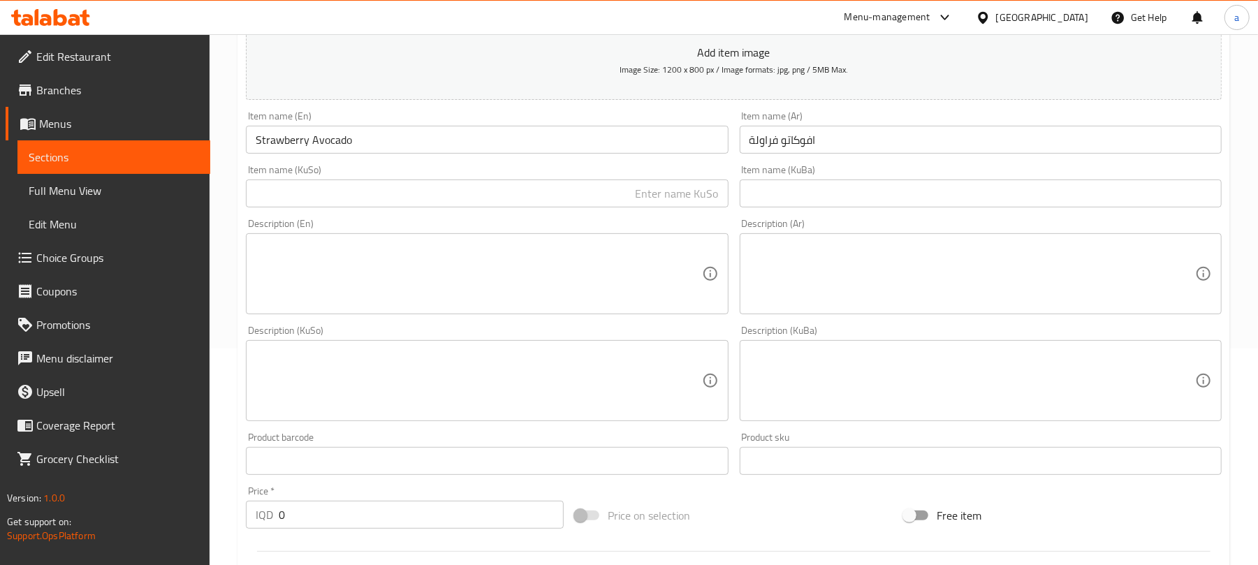
click at [652, 222] on div "Description (En) Description (En)" at bounding box center [486, 266] width 493 height 107
click at [661, 208] on input "text" at bounding box center [487, 194] width 482 height 28
paste input "ئەڤۆگادۆی شووتی"
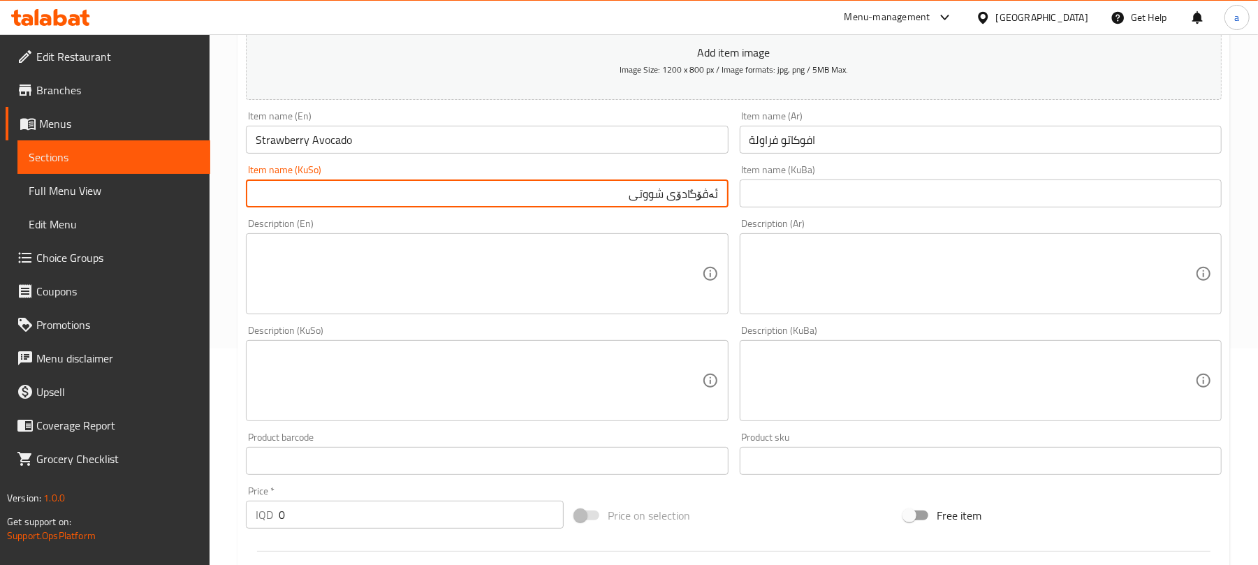
click at [661, 194] on input "ئەڤۆگادۆی شووتی" at bounding box center [487, 194] width 482 height 28
type input "ئەڤۆگادۆی فەراولە"
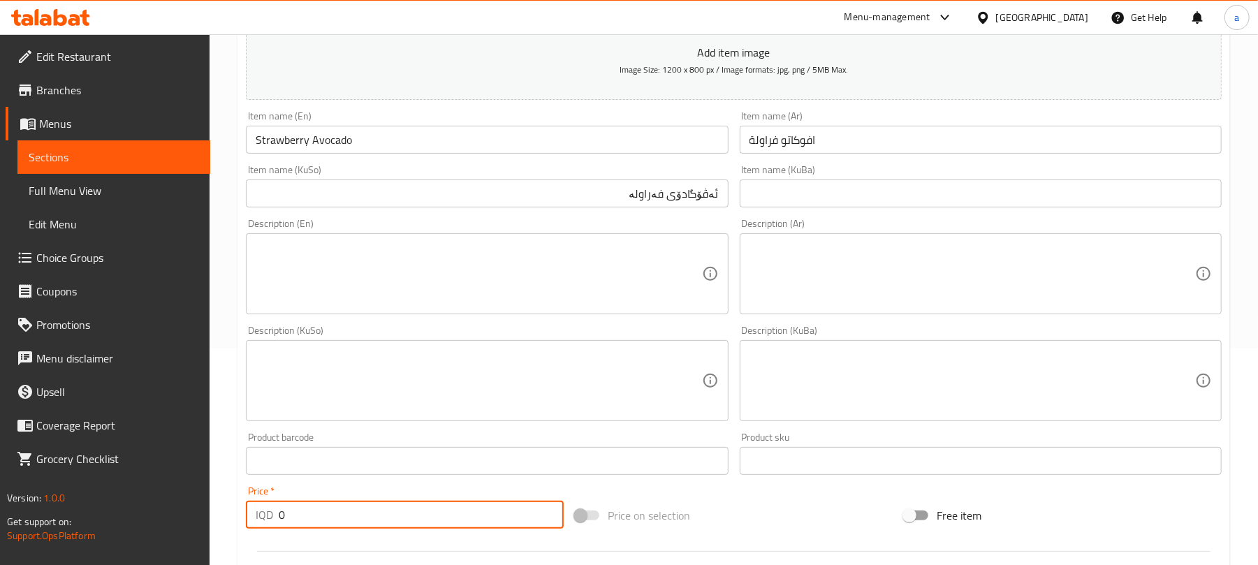
drag, startPoint x: 291, startPoint y: 529, endPoint x: 235, endPoint y: 532, distance: 56.0
click at [227, 537] on div "Home / Restaurants management / Menus / Sections / item / create Coffee And Hot…" at bounding box center [734, 375] width 1049 height 1114
paste input "550"
type input "5500"
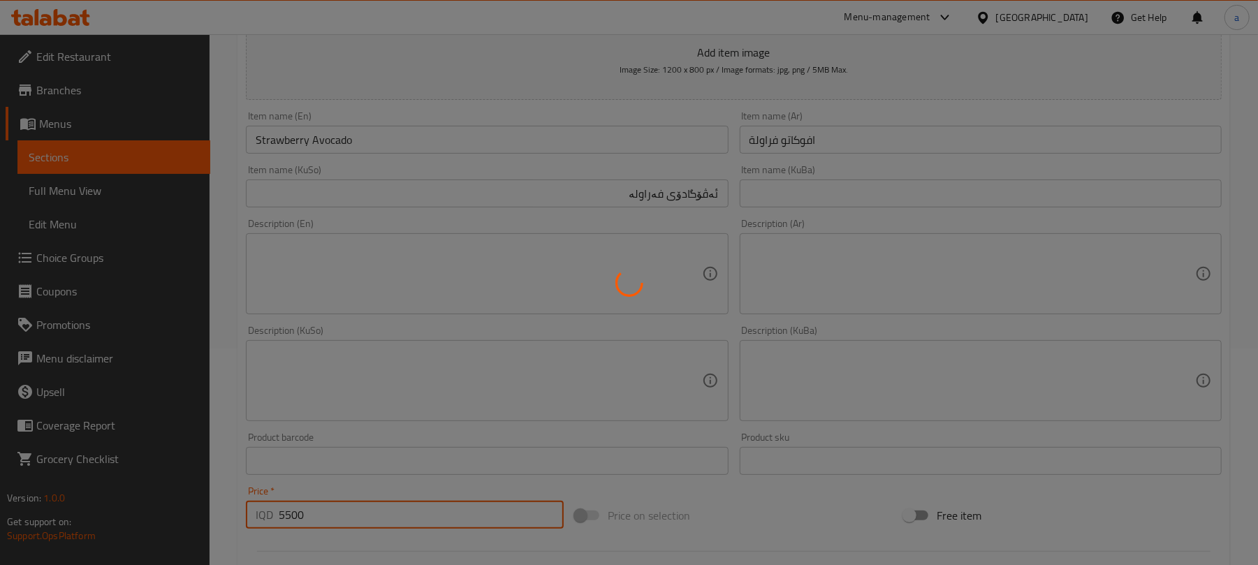
type input "0"
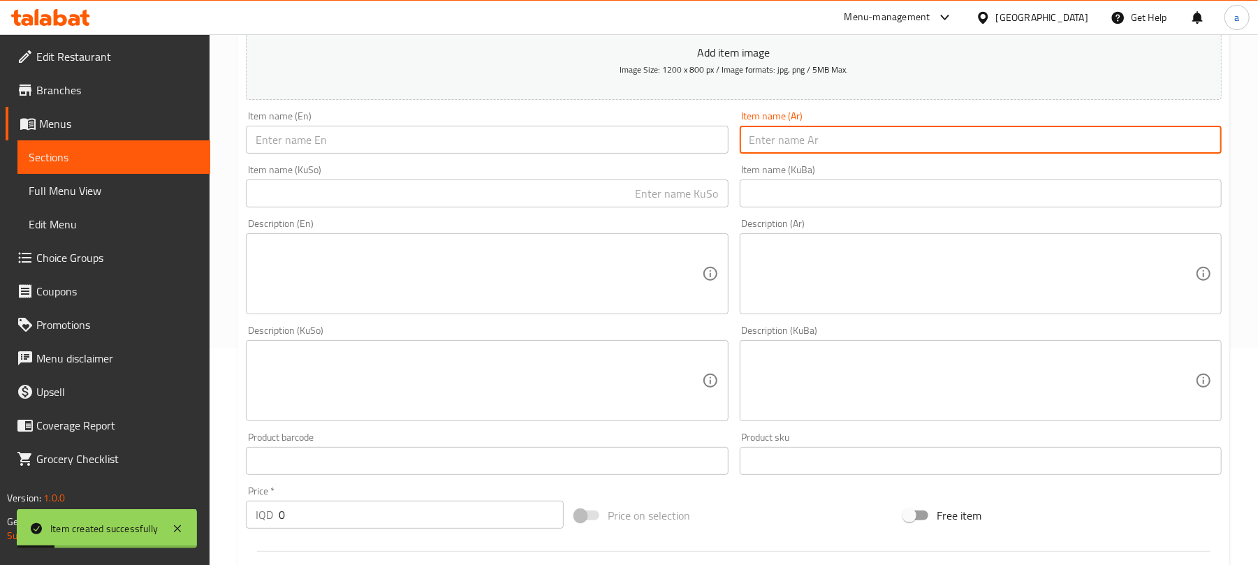
click at [822, 136] on input "text" at bounding box center [981, 140] width 482 height 28
paste input "[PERSON_NAME]"
type input "[PERSON_NAME]"
click at [668, 154] on input "text" at bounding box center [487, 140] width 482 height 28
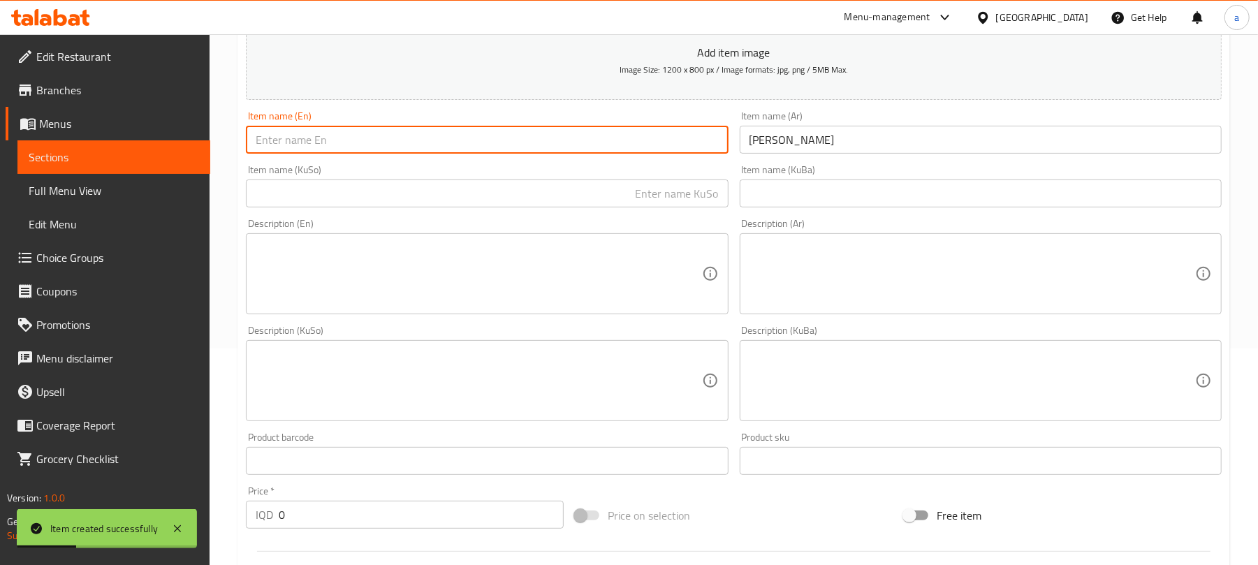
paste input "Avocado Matcha"
type input "Avocado Matcha"
click at [313, 154] on input "Avocado Matcha" at bounding box center [487, 140] width 482 height 28
click at [328, 154] on input "Avocado Matcha" at bounding box center [487, 140] width 482 height 28
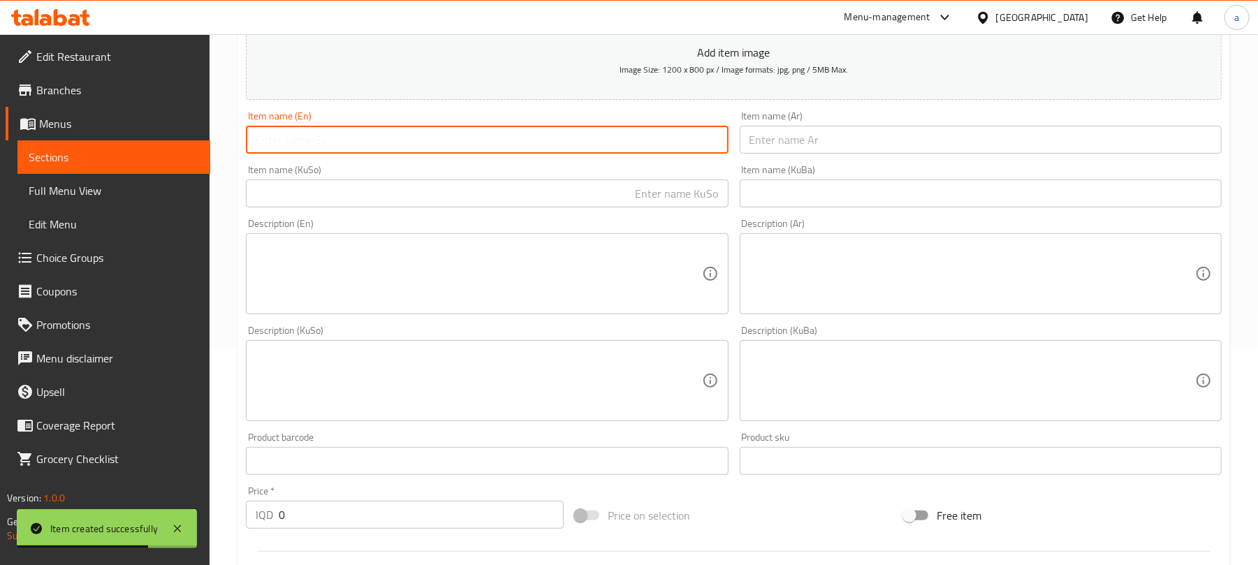
click at [305, 154] on input "text" at bounding box center [487, 140] width 482 height 28
paste input "Avocado Matcha"
click at [310, 154] on input "Avocado Matcha" at bounding box center [487, 140] width 482 height 28
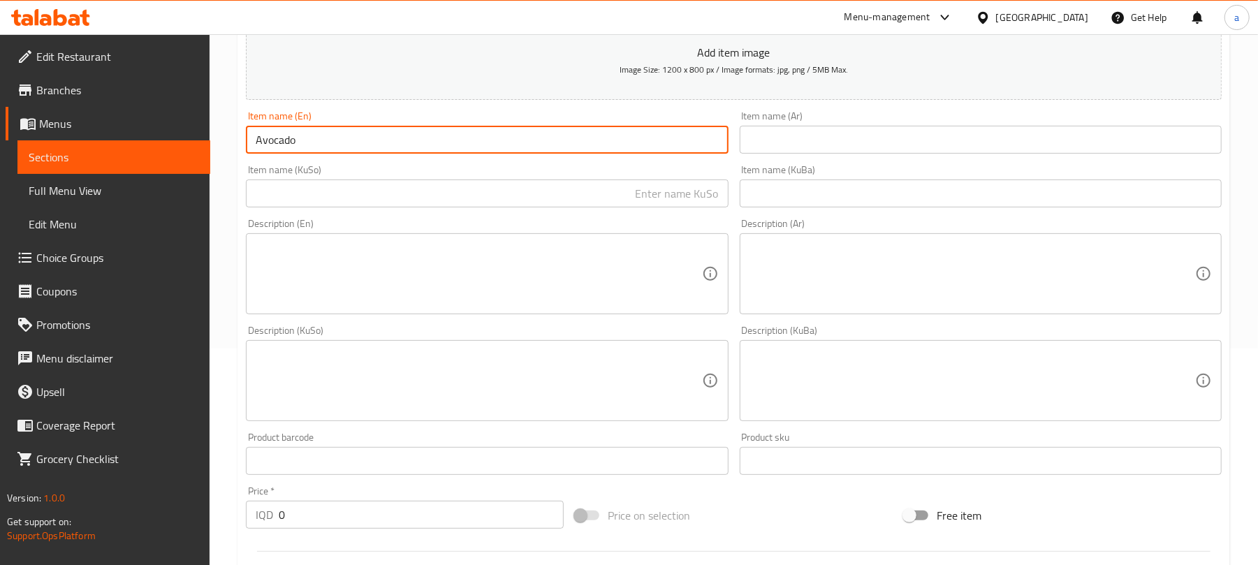
click at [255, 150] on input "Avocado" at bounding box center [487, 140] width 482 height 28
paste input "Matcha"
type input "Matcha Avocado"
click at [393, 202] on input "text" at bounding box center [487, 194] width 482 height 28
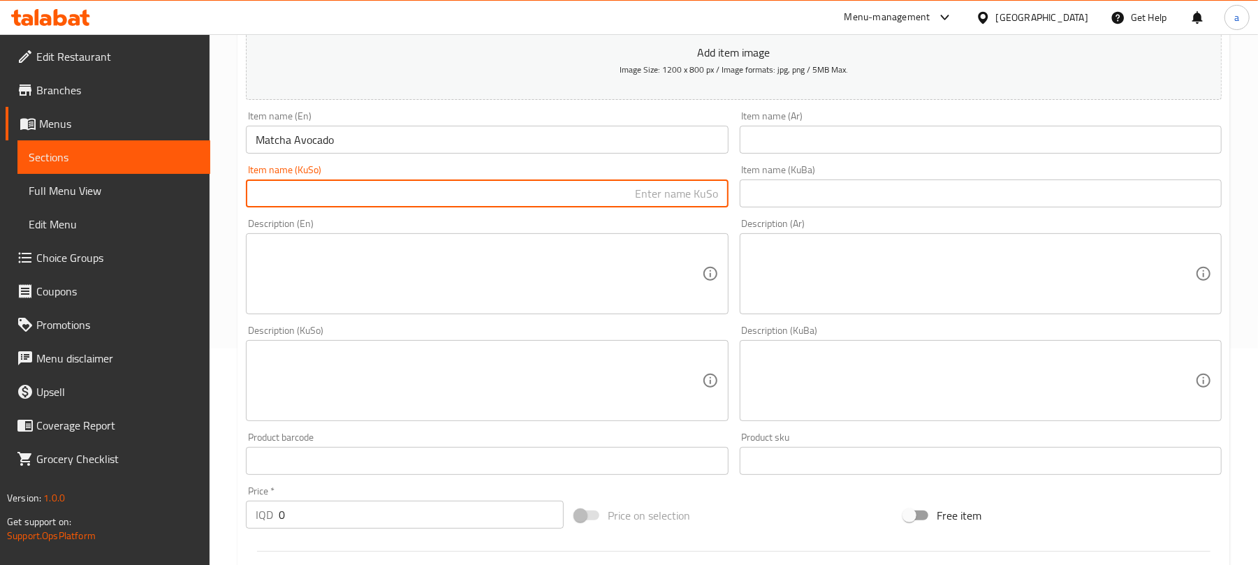
paste input "ئەڤۆگادۆ ماتچا"
click at [658, 208] on input "ئەڤۆگادۆ ماتچا" at bounding box center [487, 194] width 482 height 28
click at [674, 207] on input "ئەڤۆگادۆ ماتشا" at bounding box center [487, 194] width 482 height 28
click at [669, 207] on input "ئەڤۆگادۆ ماتشا" at bounding box center [487, 194] width 482 height 28
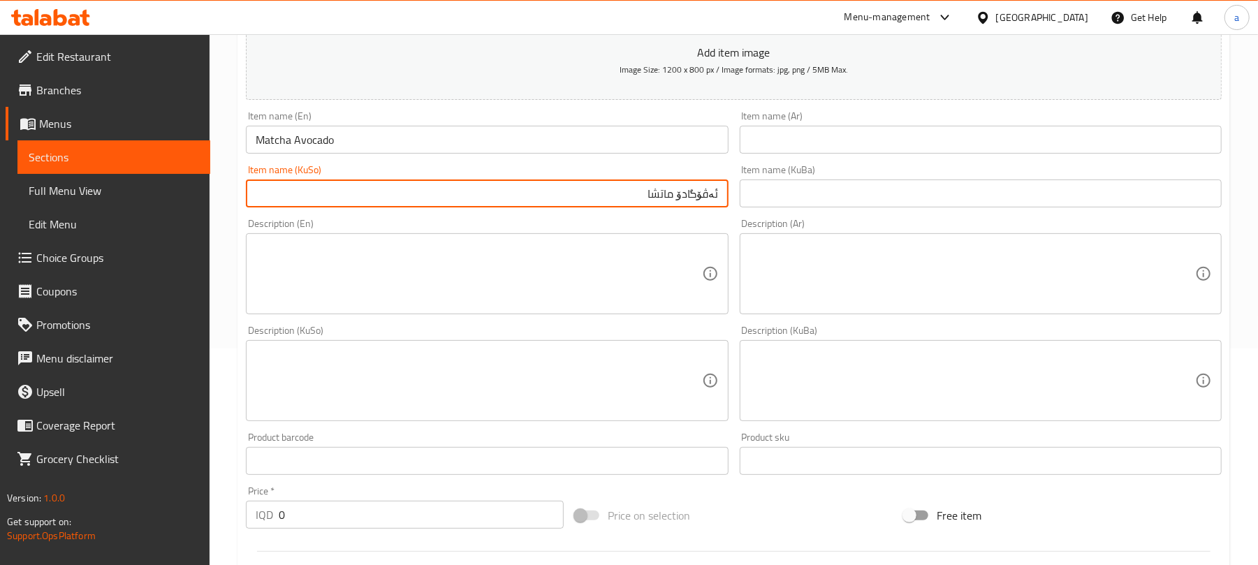
type input "ئەڤۆگادۆ ماتشا"
drag, startPoint x: 227, startPoint y: 537, endPoint x: 474, endPoint y: 453, distance: 260.5
click at [227, 535] on div "Home / Restaurants management / Menus / Sections / item / create Coffee And Hot…" at bounding box center [734, 375] width 1049 height 1114
paste input "750"
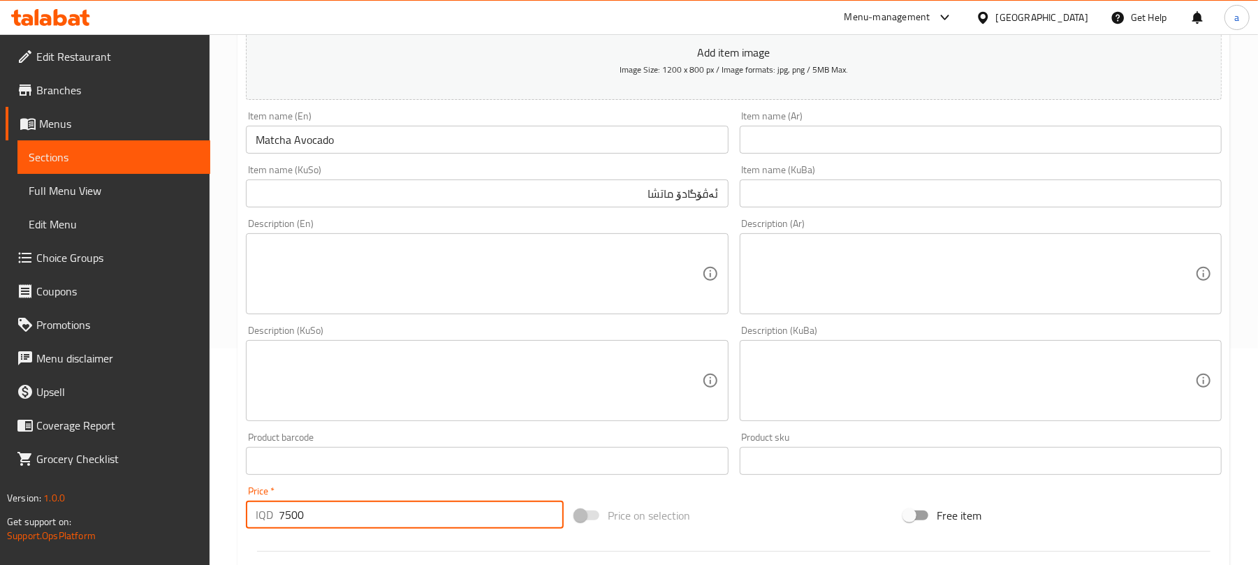
type input "7500"
click at [676, 208] on input "ئەڤۆگادۆ ماتشا" at bounding box center [487, 194] width 482 height 28
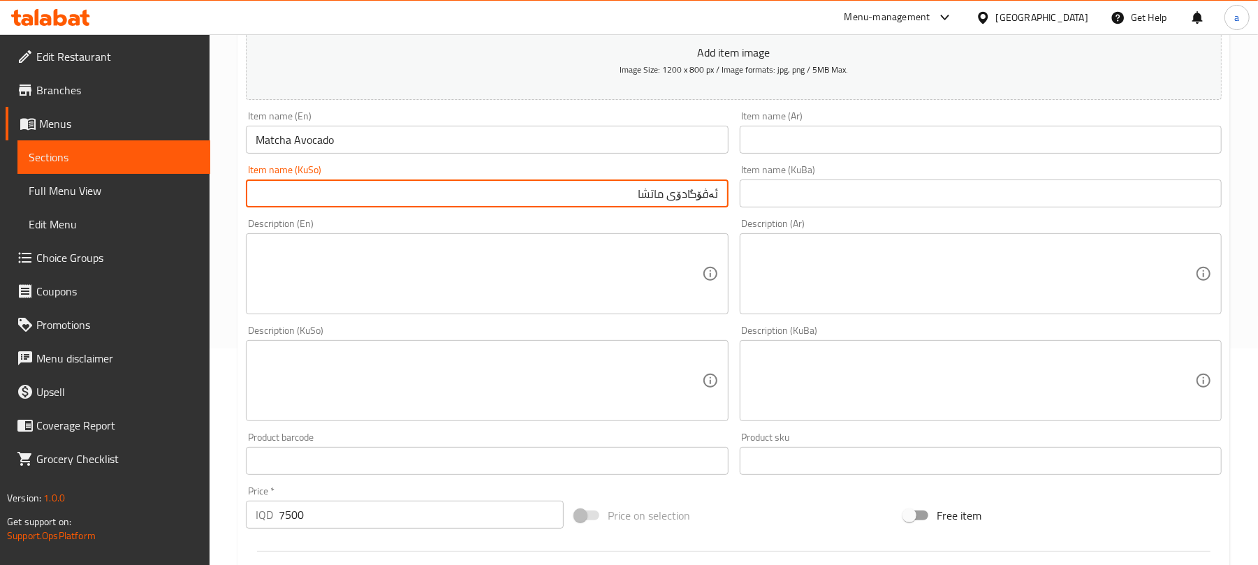
type input "ئەڤۆگادۆی ماتشا"
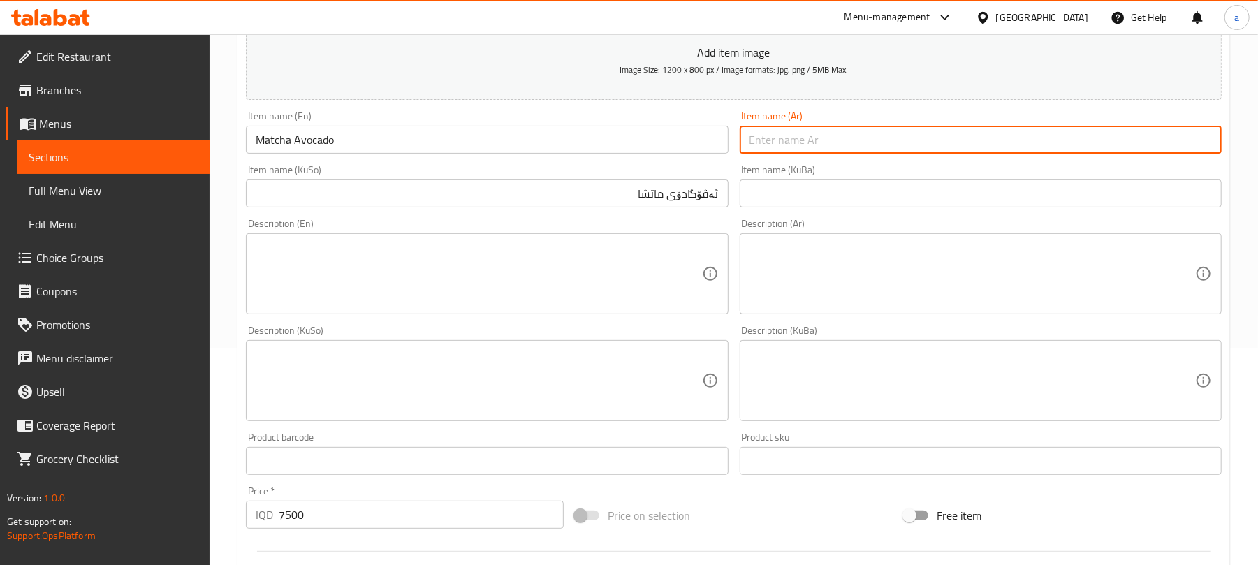
click at [842, 146] on input "text" at bounding box center [981, 140] width 482 height 28
paste input "[PERSON_NAME]"
type input "[PERSON_NAME]"
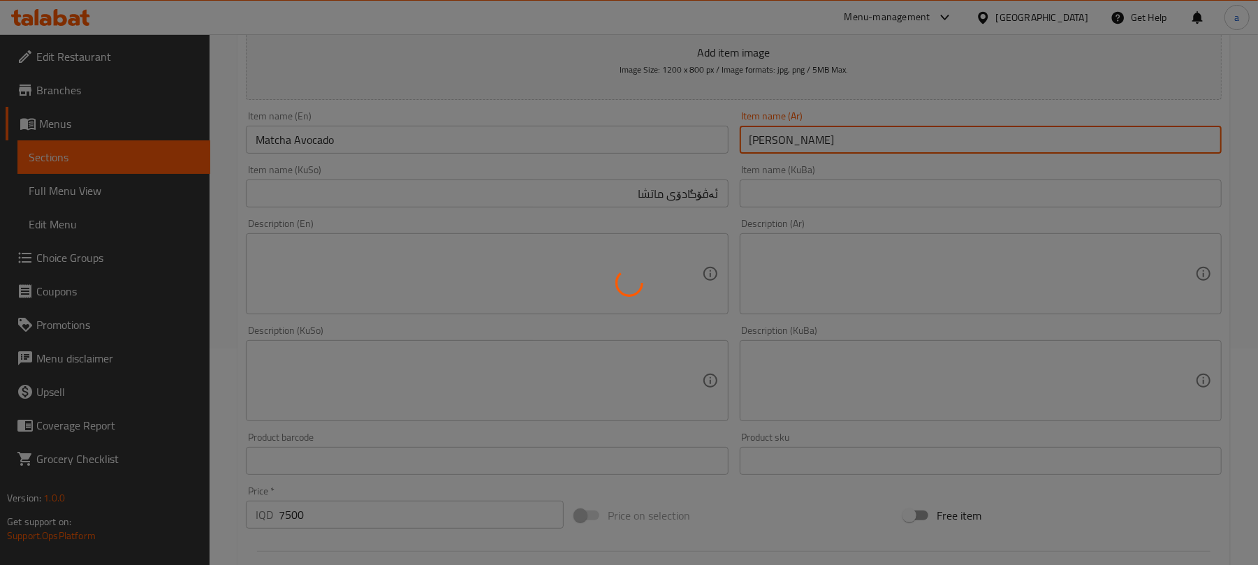
type input "0"
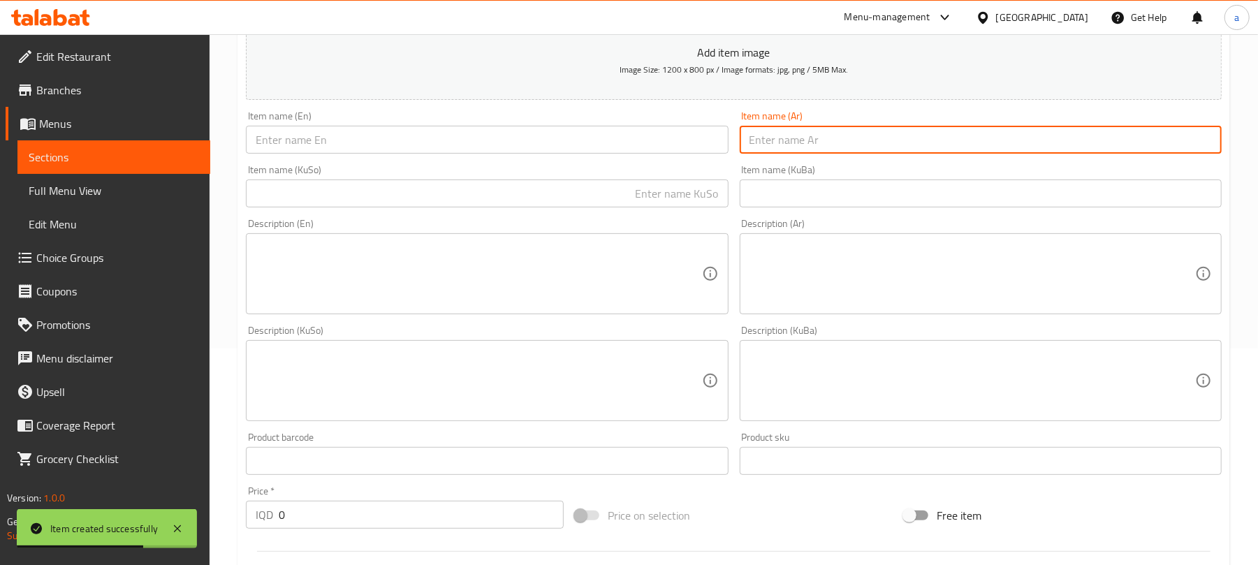
click at [85, 205] on link "Full Menu View" at bounding box center [113, 191] width 193 height 34
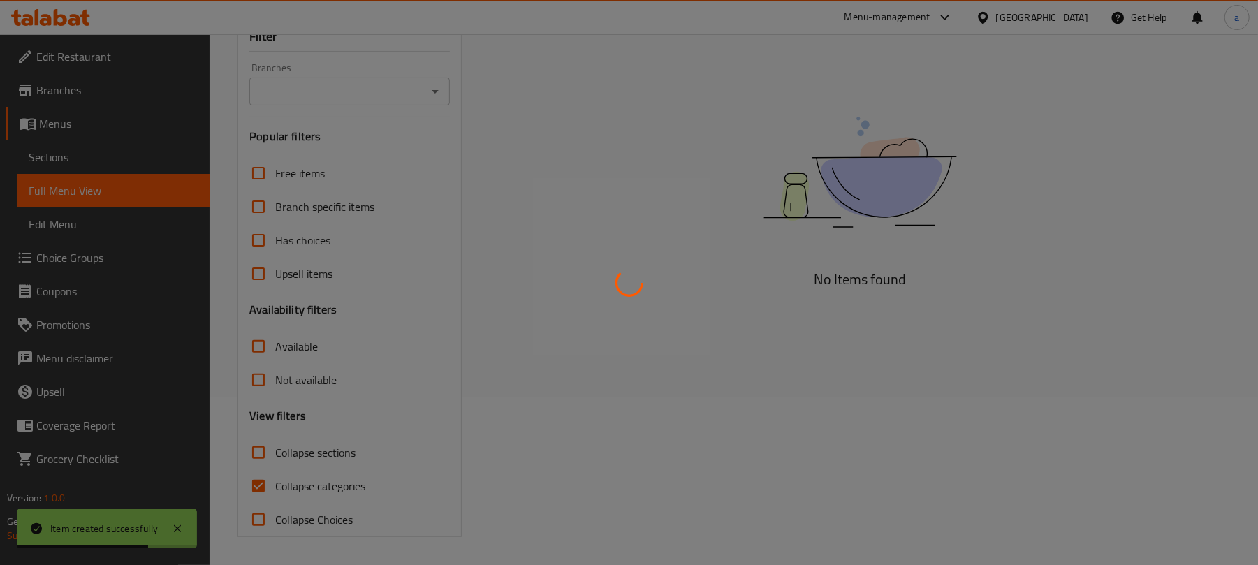
scroll to position [189, 0]
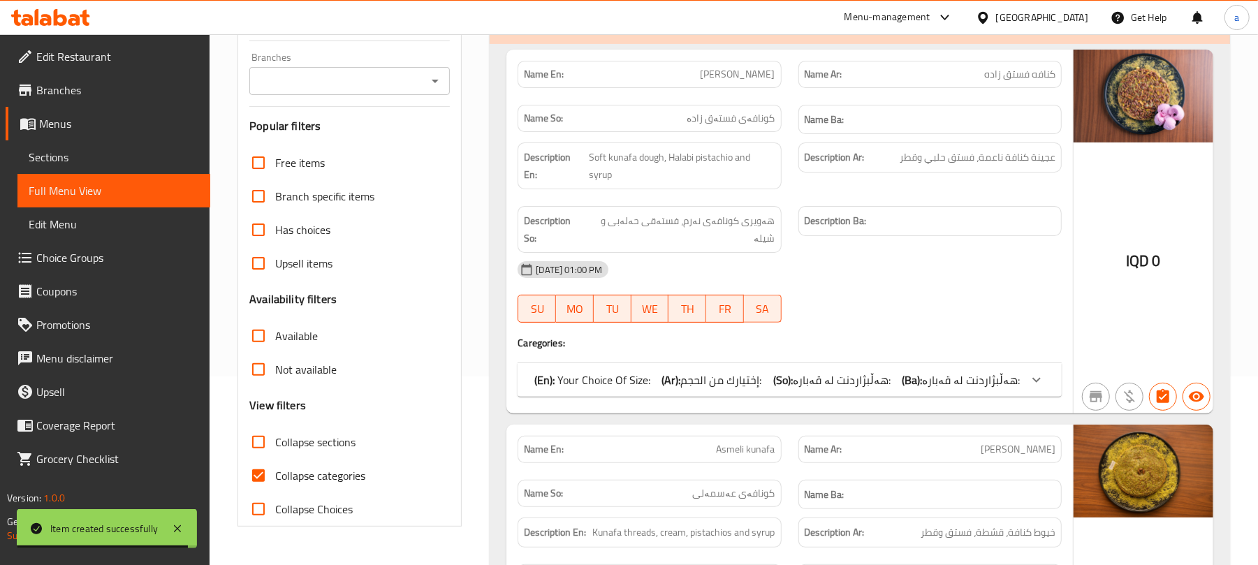
click at [435, 82] on icon "Open" at bounding box center [435, 81] width 17 height 17
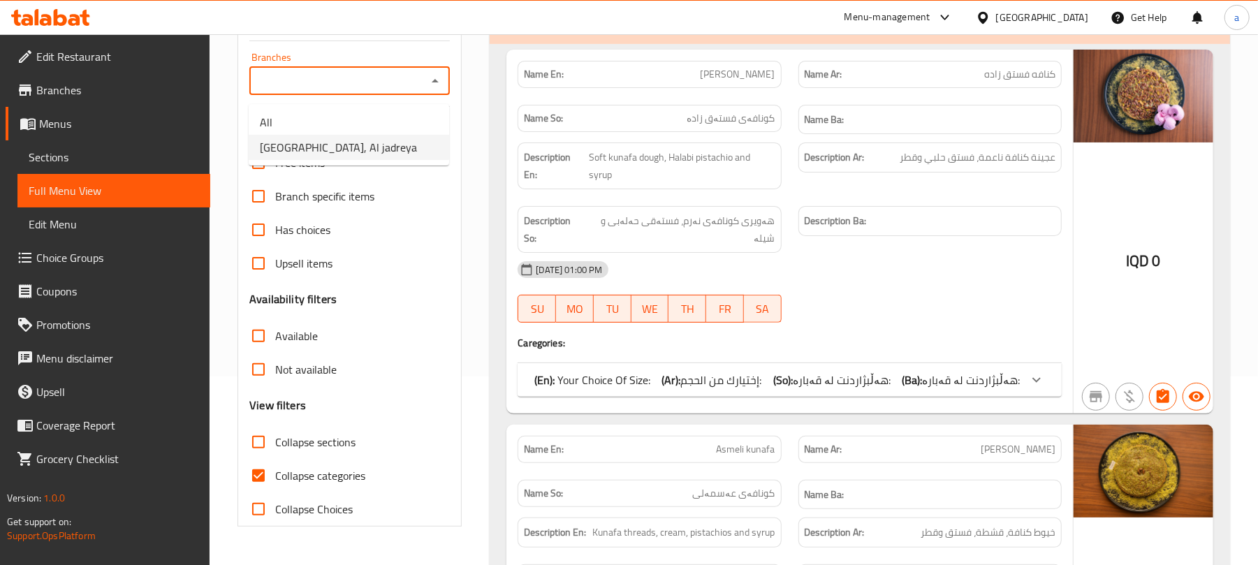
click at [381, 152] on li "[GEOGRAPHIC_DATA], Al jadreya" at bounding box center [349, 147] width 201 height 25
type input "[GEOGRAPHIC_DATA], Al jadreya"
click at [257, 459] on input "Collapse sections" at bounding box center [259, 443] width 34 height 34
checkbox input "true"
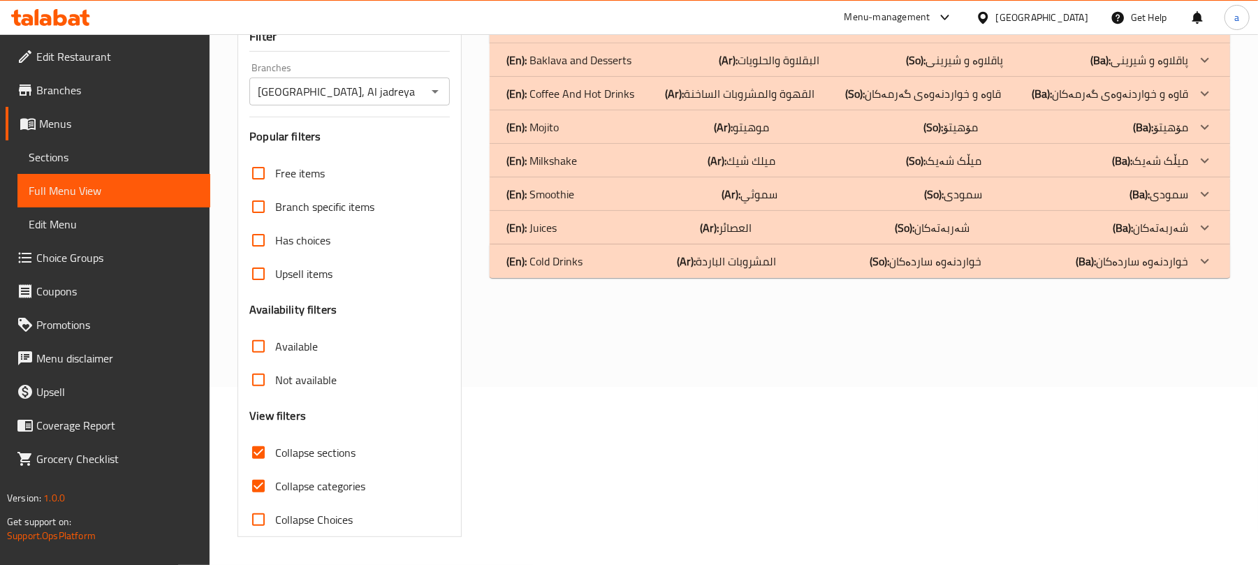
click at [259, 495] on input "Collapse categories" at bounding box center [259, 487] width 34 height 34
checkbox input "false"
click at [719, 258] on p "(Ar): المشروبات الباردة" at bounding box center [726, 261] width 99 height 17
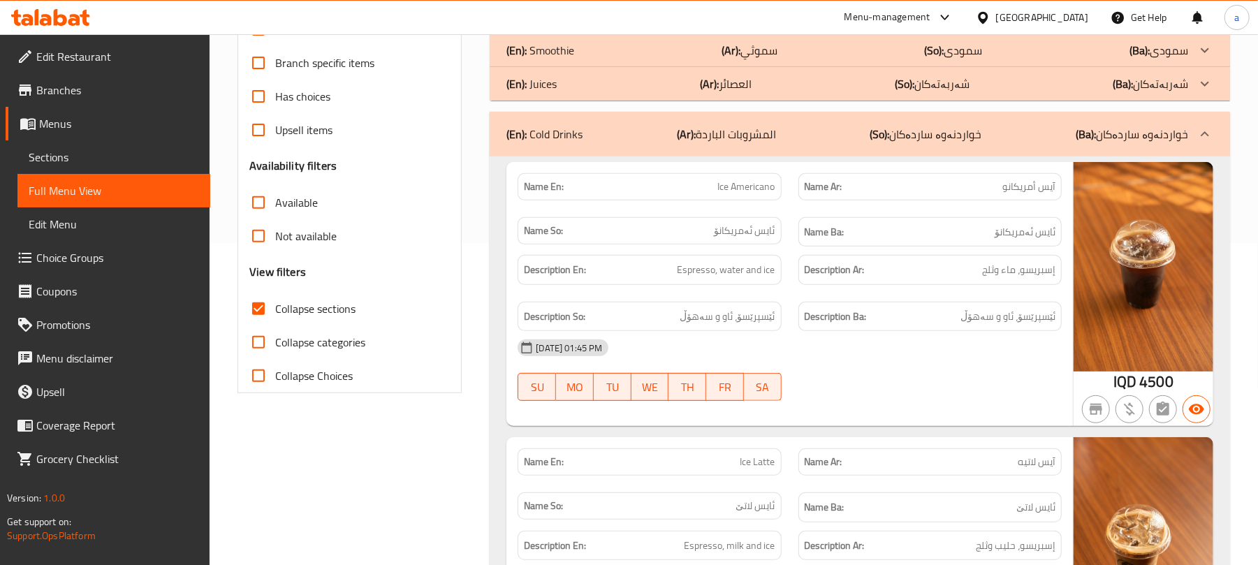
scroll to position [0, 0]
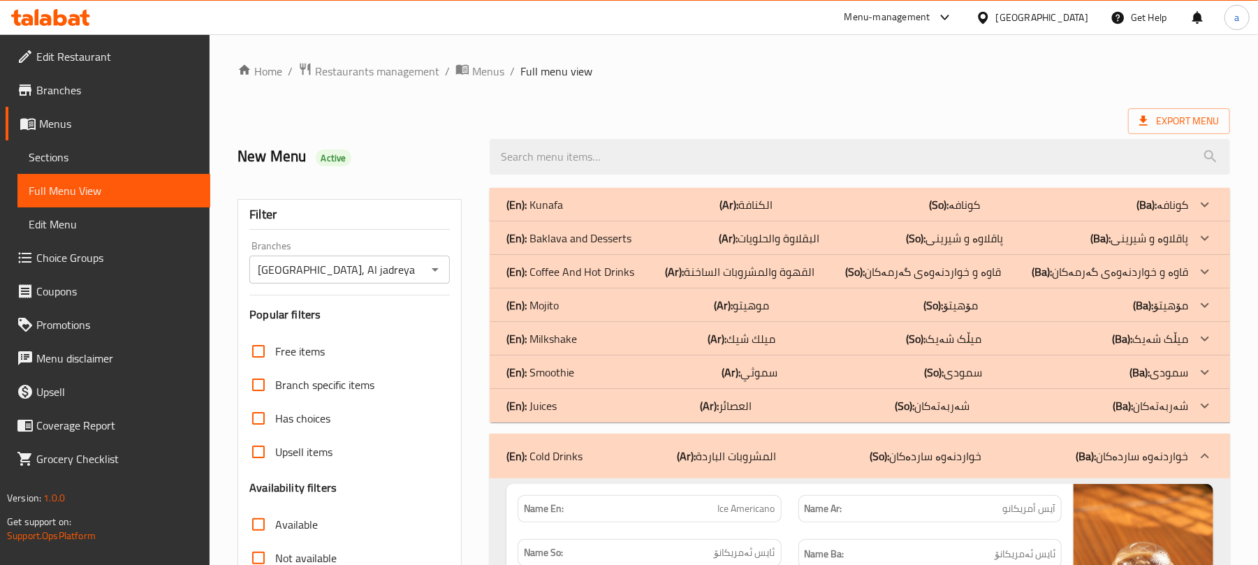
click at [856, 280] on b "(So):" at bounding box center [855, 271] width 20 height 21
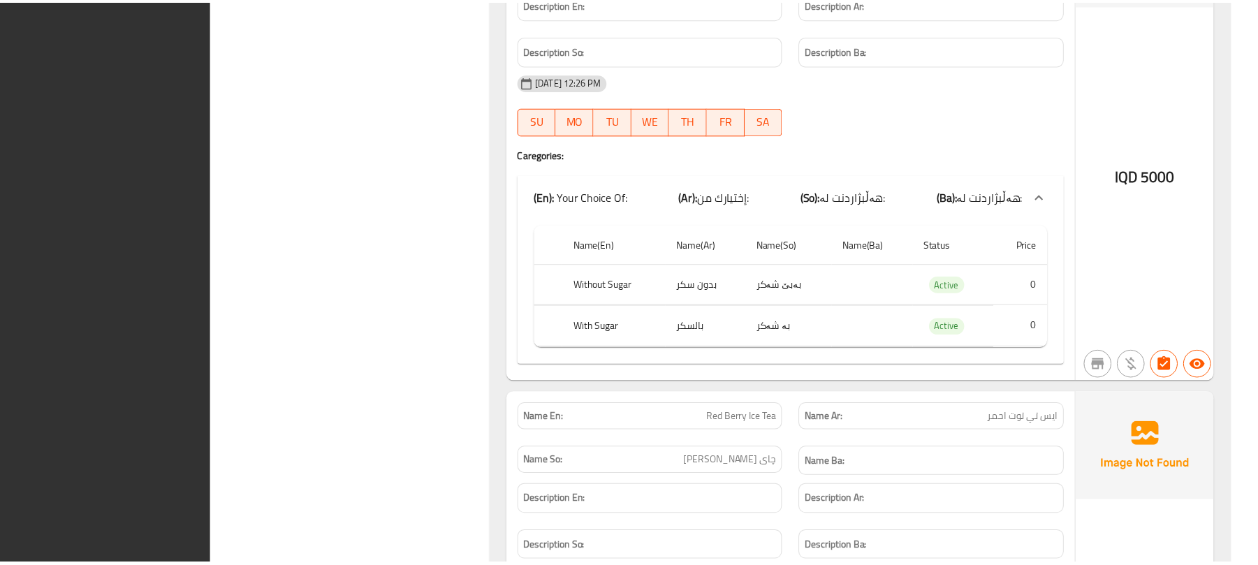
scroll to position [8901, 0]
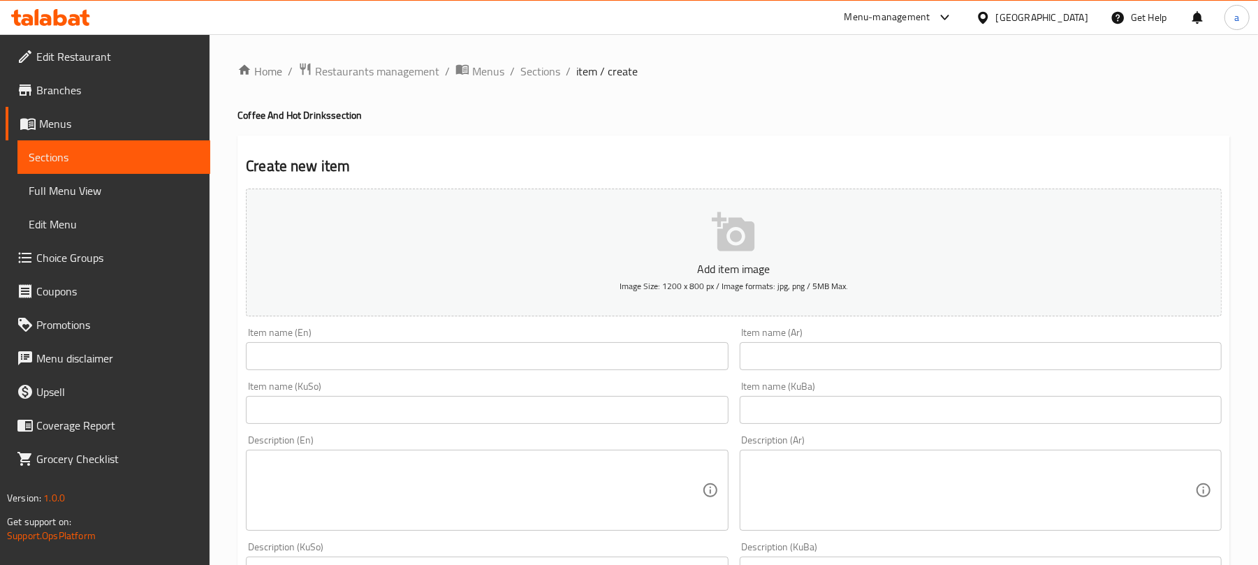
click at [551, 71] on span "Sections" at bounding box center [541, 71] width 40 height 17
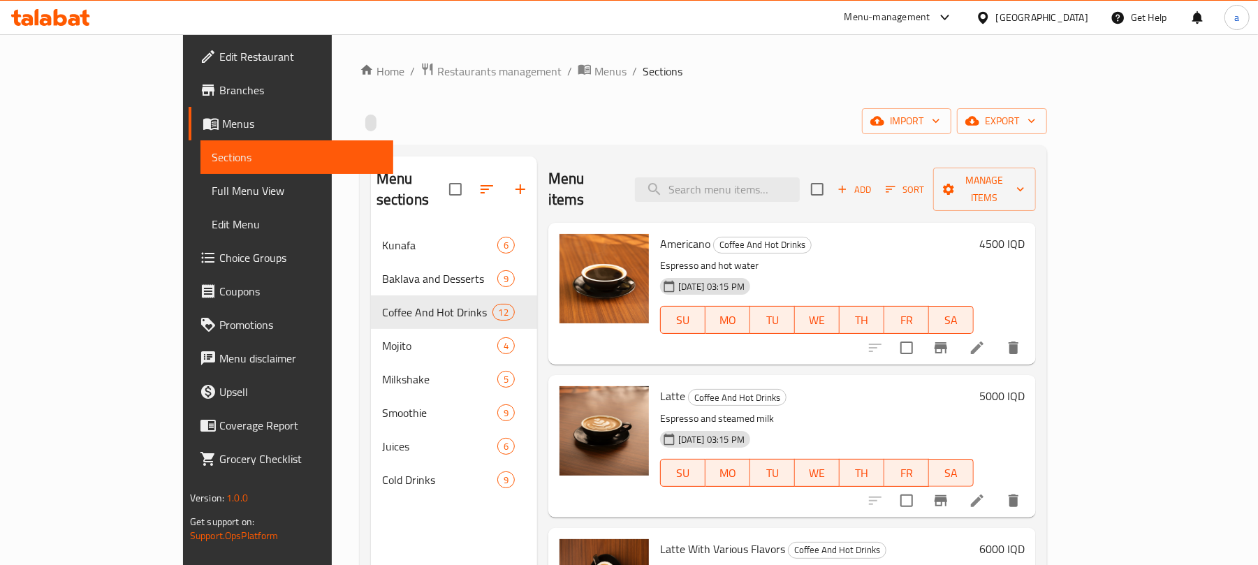
click at [660, 386] on span "Latte" at bounding box center [672, 396] width 25 height 21
copy h6 "Latte"
click at [711, 184] on input "search" at bounding box center [717, 189] width 165 height 24
paste input "Latte"
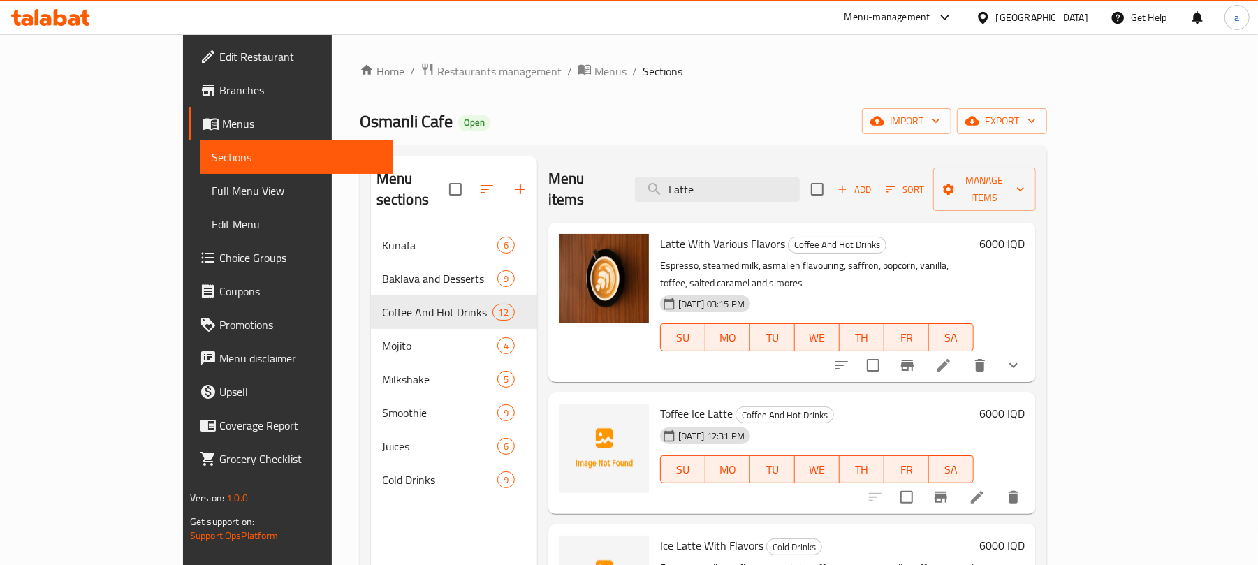
type input "Latte"
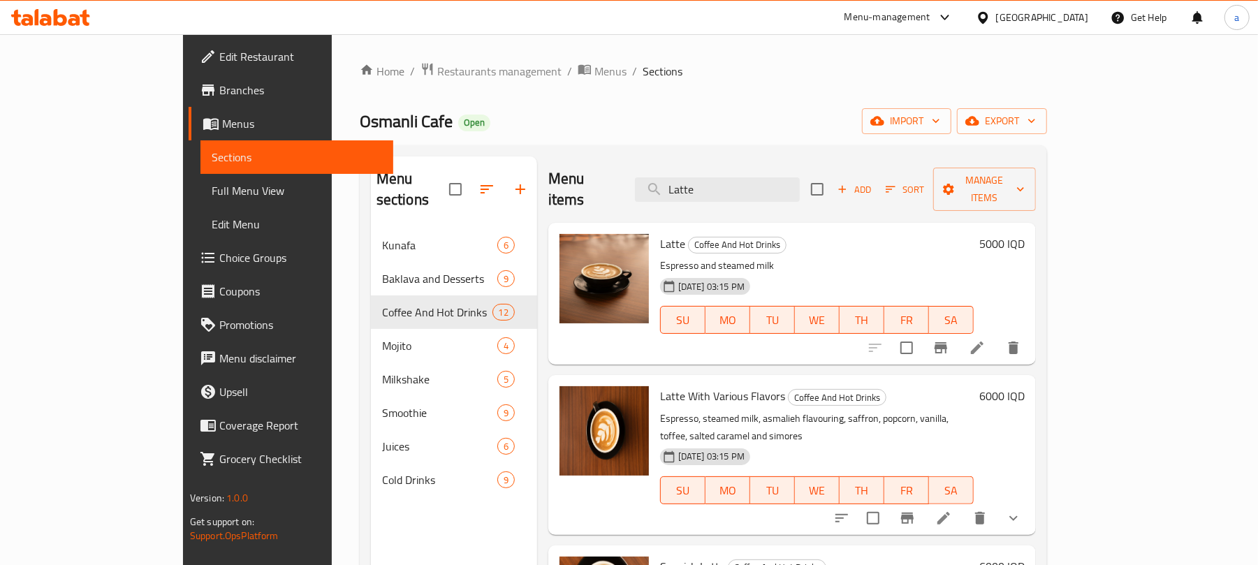
drag, startPoint x: 758, startPoint y: 184, endPoint x: 620, endPoint y: 191, distance: 137.8
click at [620, 191] on div "Menu items Latte Add Sort Manage items" at bounding box center [792, 190] width 488 height 66
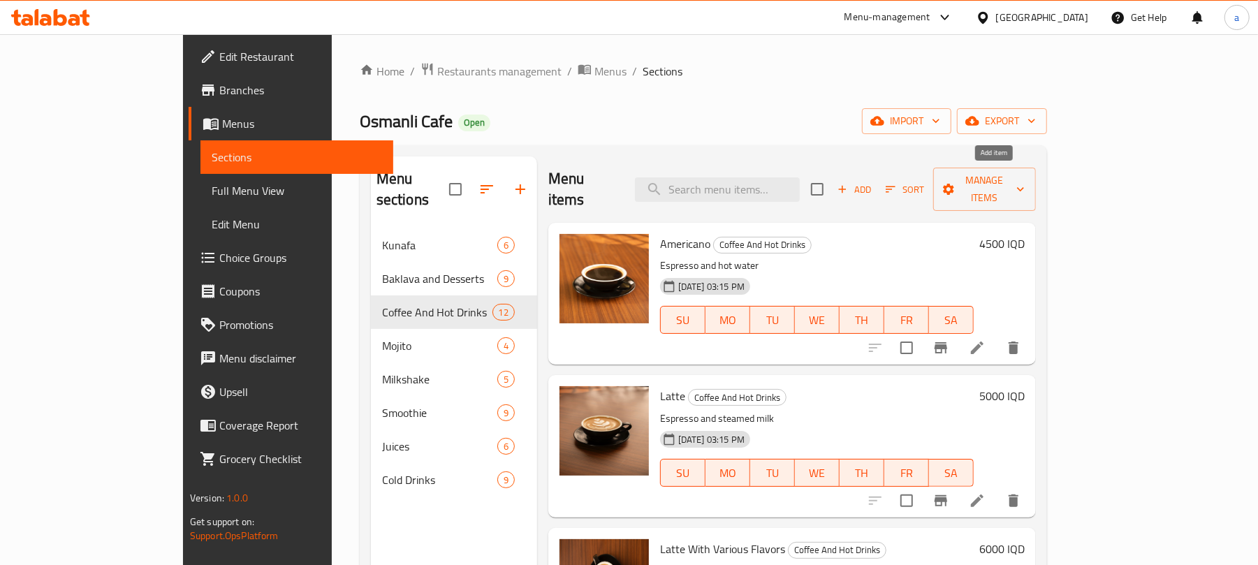
click at [873, 187] on span "Add" at bounding box center [855, 190] width 38 height 16
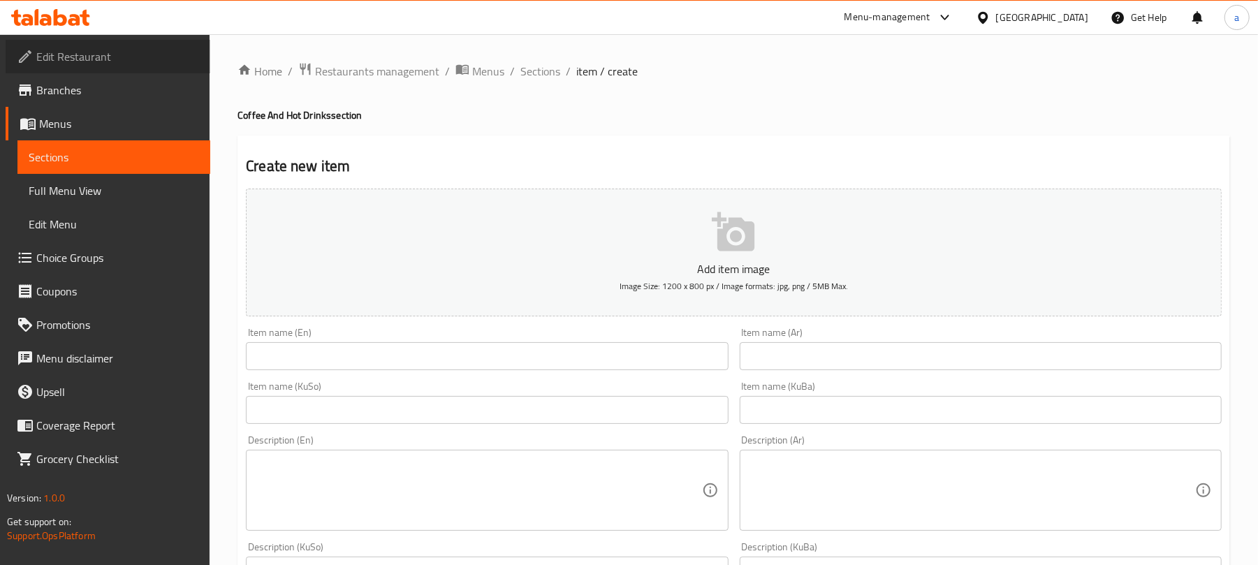
click at [119, 57] on span "Edit Restaurant" at bounding box center [117, 56] width 163 height 17
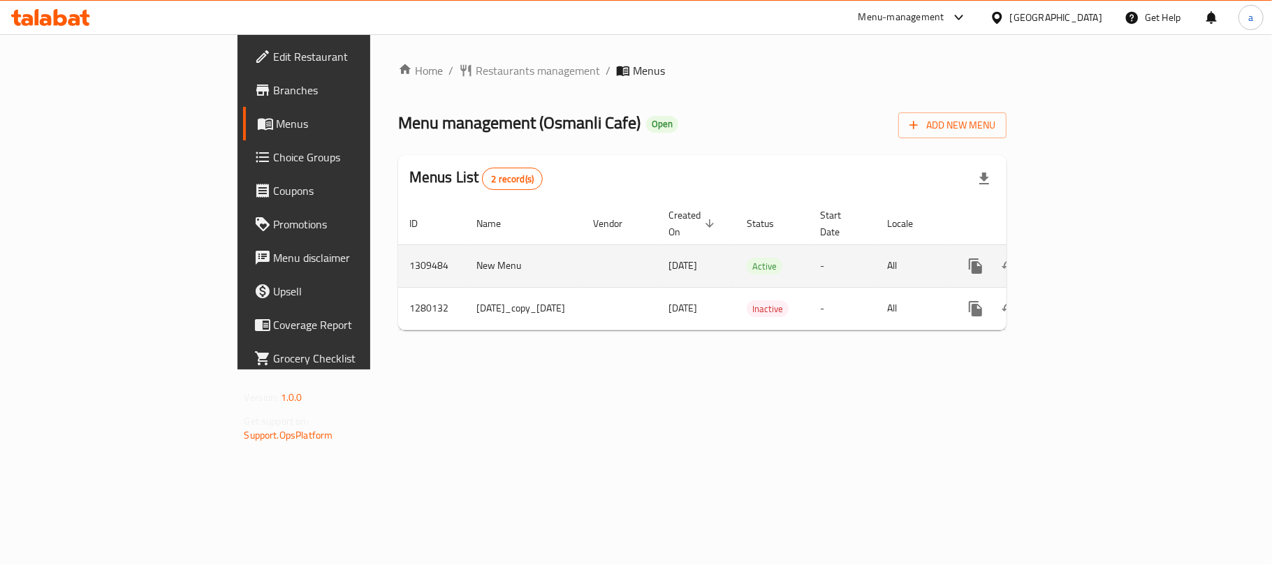
click at [1085, 258] on icon "enhanced table" at bounding box center [1076, 266] width 17 height 17
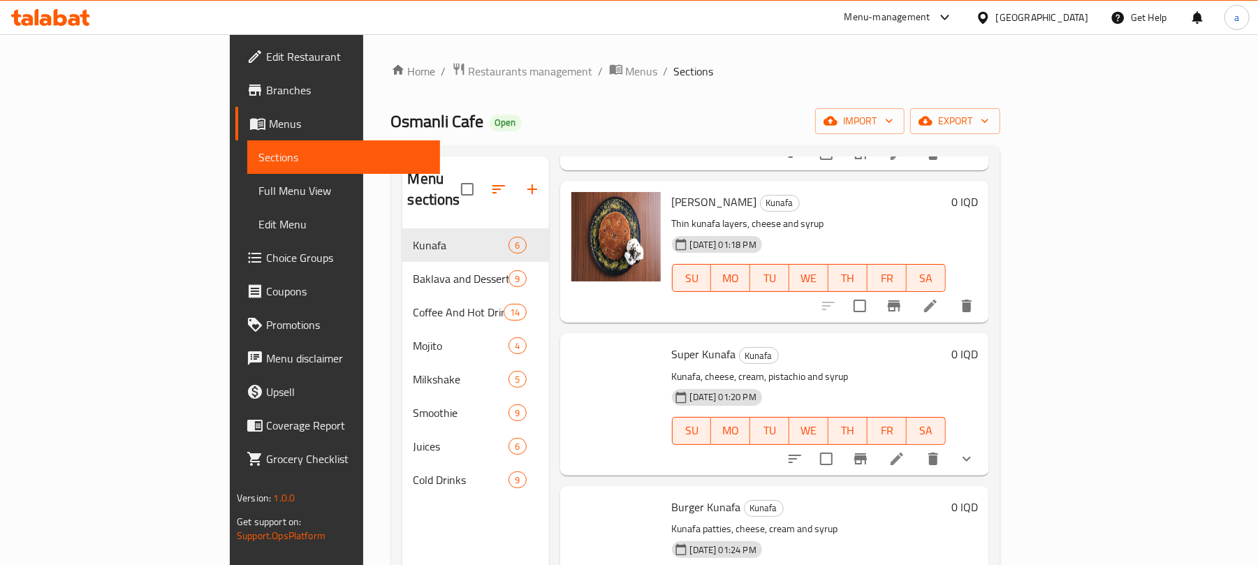
scroll to position [406, 0]
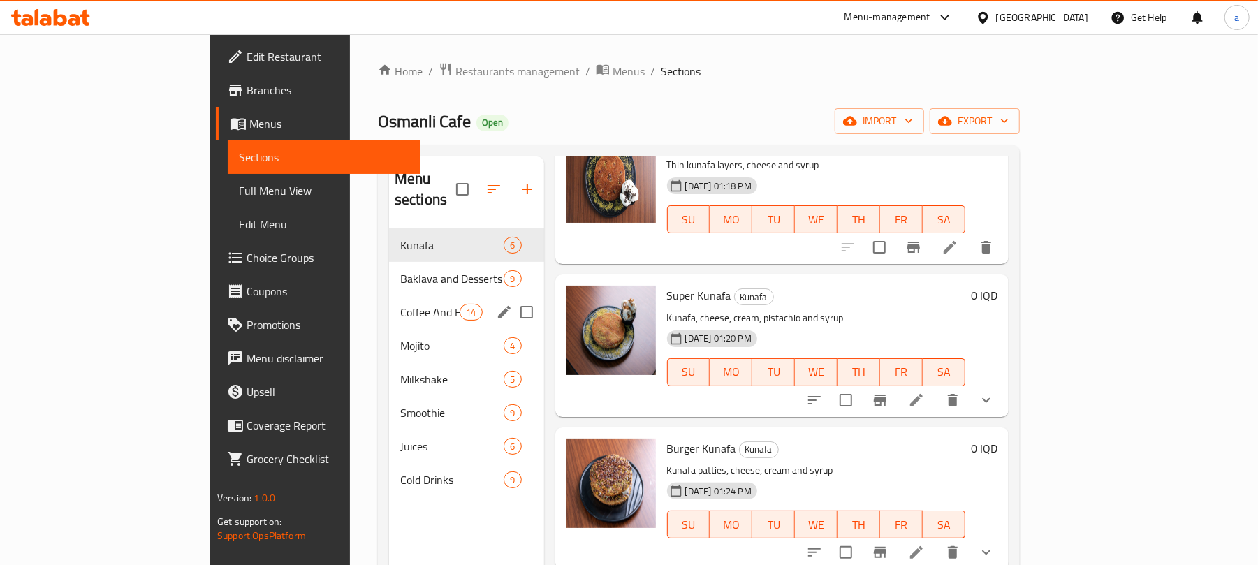
drag, startPoint x: 349, startPoint y: 305, endPoint x: 493, endPoint y: 322, distance: 144.2
click at [400, 305] on span "Coffee And Hot Drinks" at bounding box center [429, 312] width 59 height 17
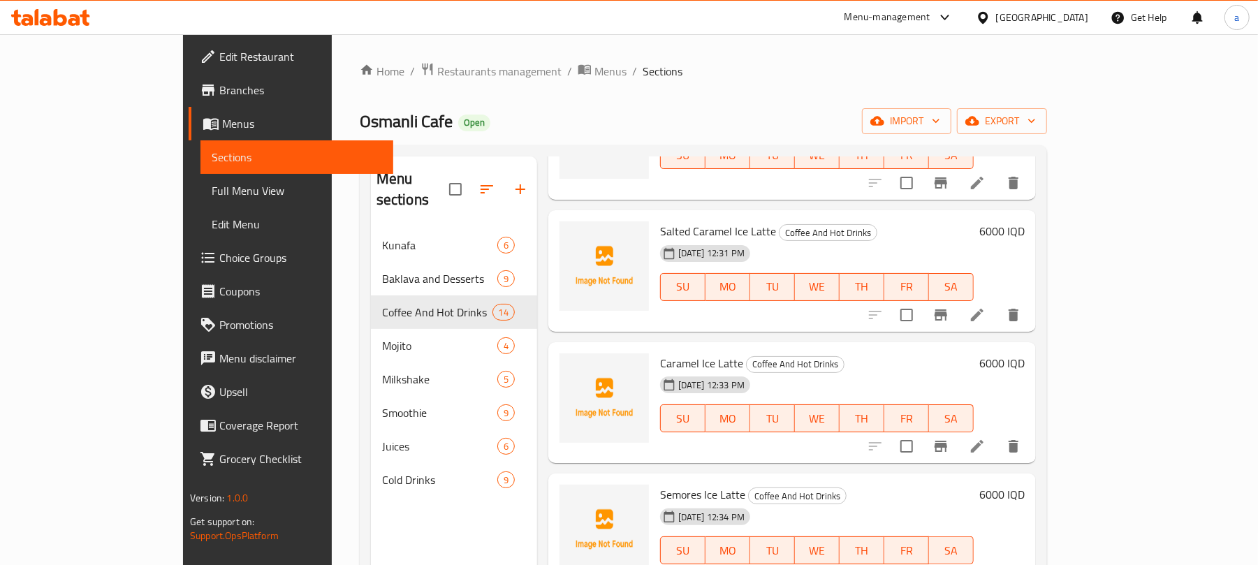
scroll to position [197, 0]
